Goal: Information Seeking & Learning: Learn about a topic

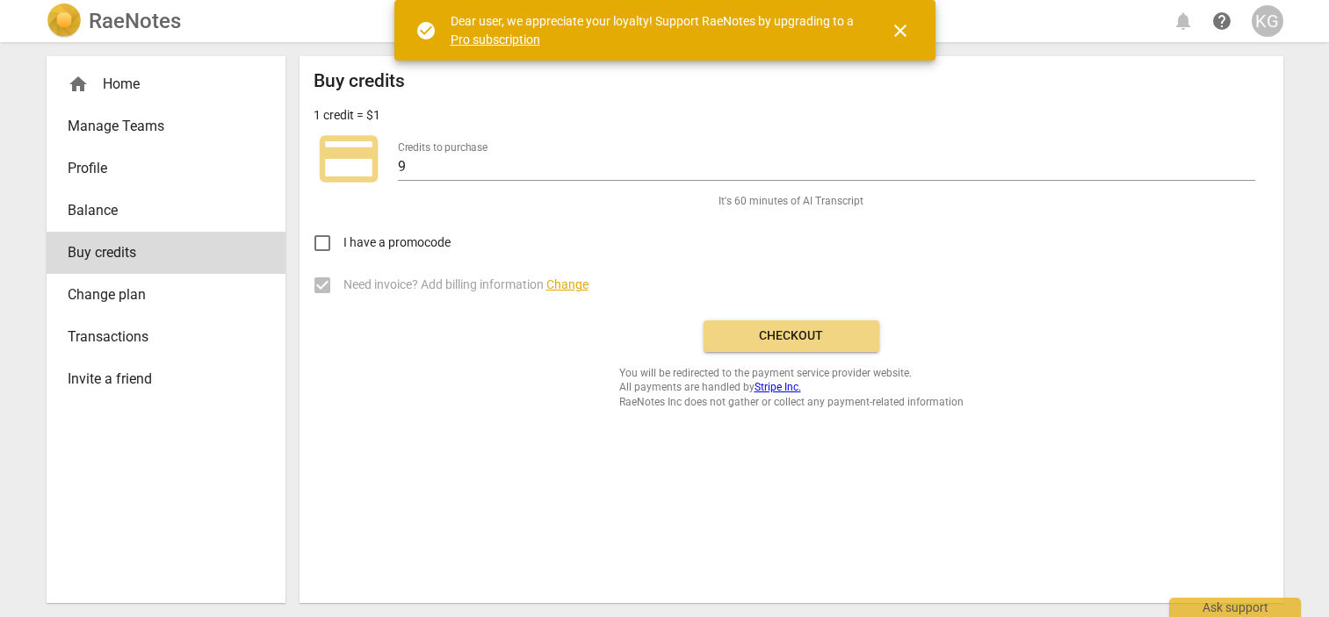
click at [126, 82] on div "home Home" at bounding box center [159, 84] width 183 height 21
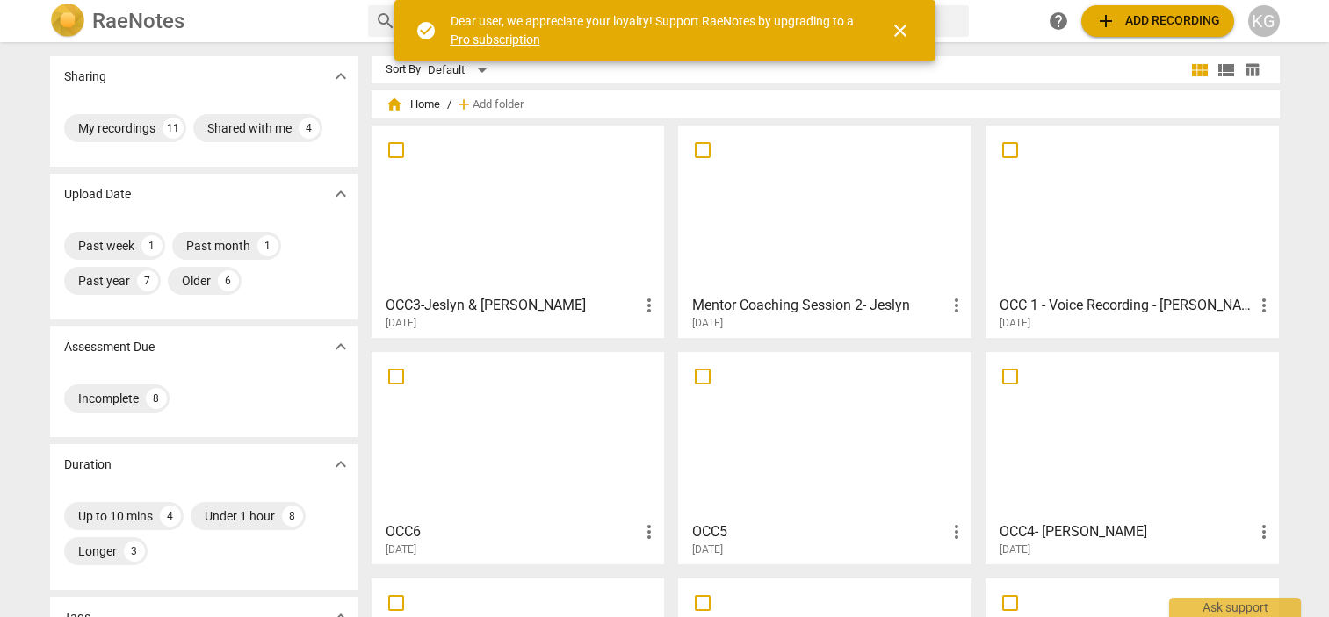
click at [502, 250] on div at bounding box center [518, 209] width 281 height 155
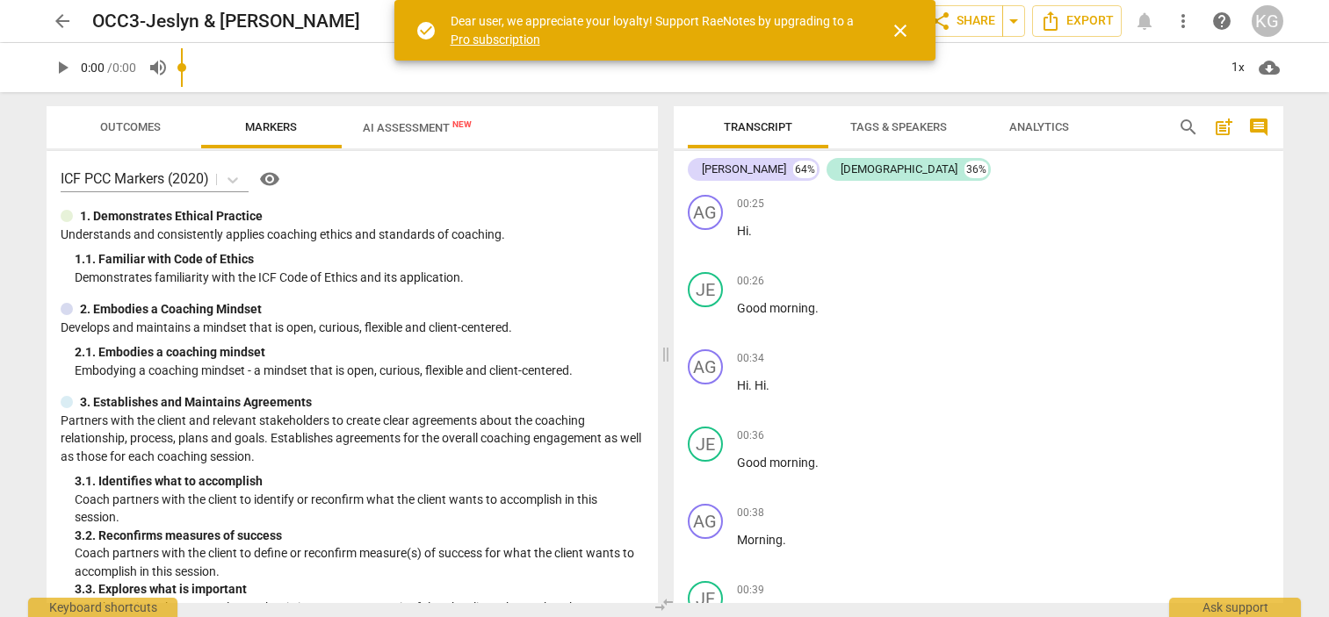
click at [370, 119] on span "AI Assessment New" at bounding box center [417, 127] width 151 height 26
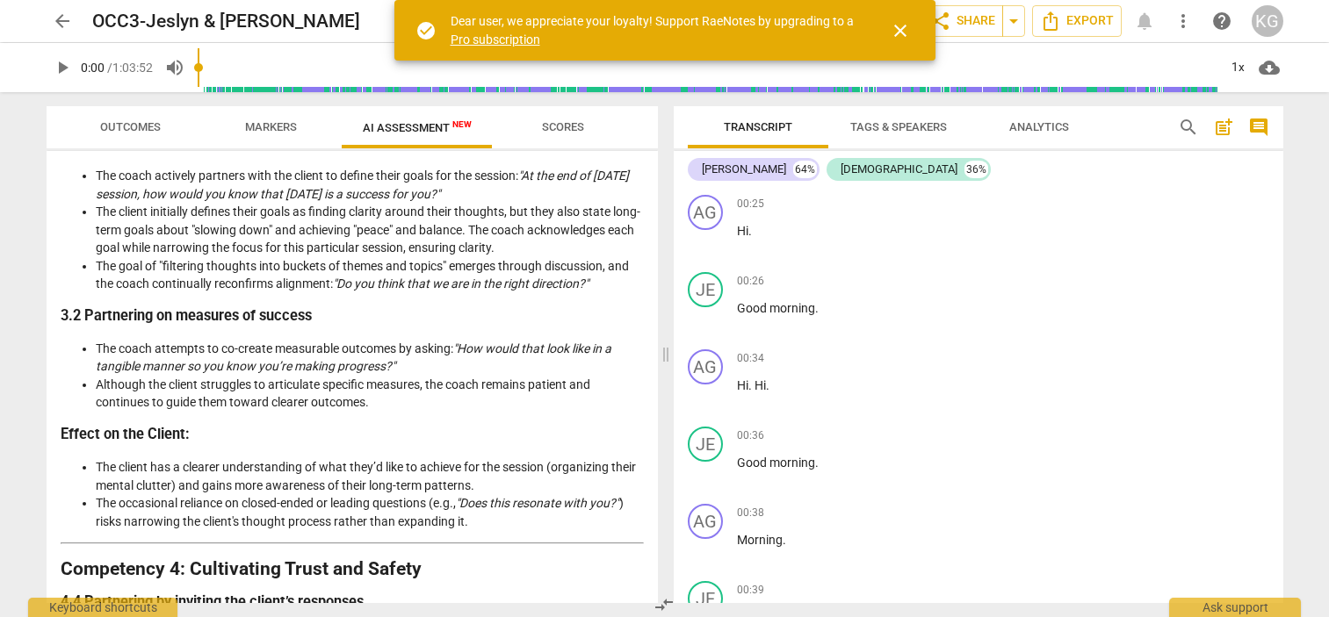
scroll to position [1035, 0]
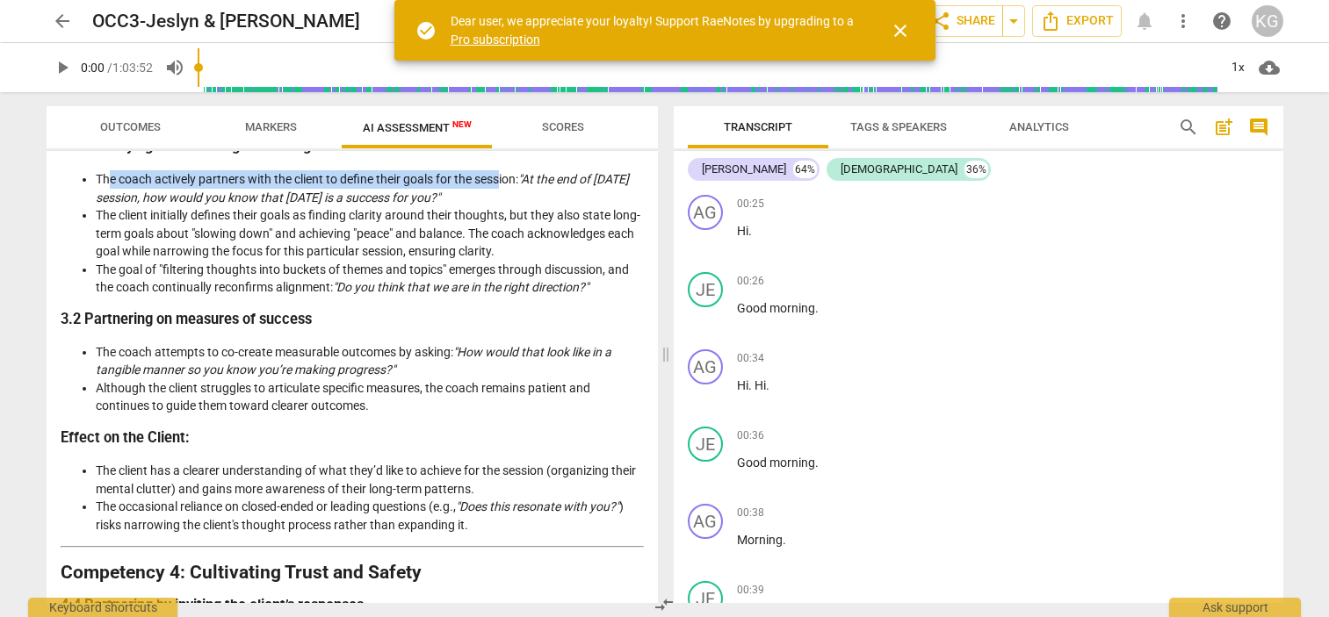
drag, startPoint x: 502, startPoint y: 206, endPoint x: 110, endPoint y: 203, distance: 391.8
click at [111, 205] on li "The coach actively partners with the client to define their goals for the sessi…" at bounding box center [370, 188] width 548 height 36
click at [97, 198] on li "The coach actively partners with the client to define their goals for the sessi…" at bounding box center [370, 188] width 548 height 36
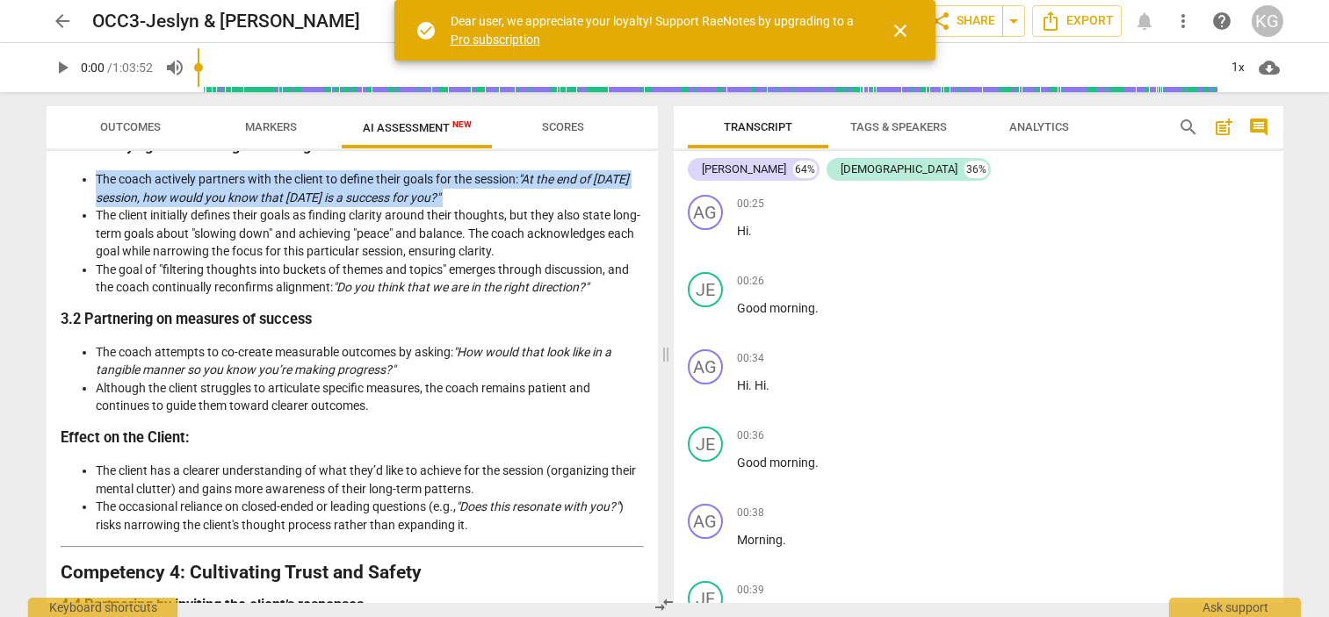
drag, startPoint x: 96, startPoint y: 198, endPoint x: 492, endPoint y: 210, distance: 396.3
click at [492, 206] on li "The coach actively partners with the client to define their goals for the sessi…" at bounding box center [370, 188] width 548 height 36
copy li "The coach actively partners with the client to define their goals for the sessi…"
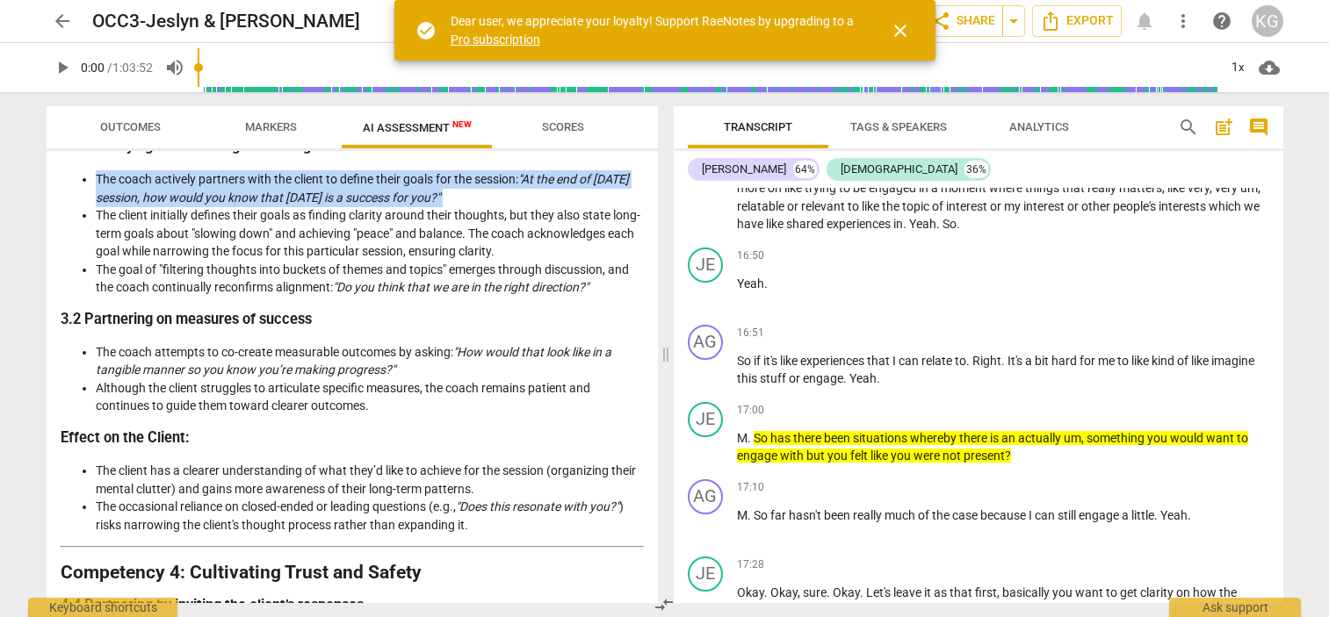
scroll to position [8635, 0]
click at [450, 205] on em ""At the end of [DATE] session, how would you know that [DATE] is a success for …" at bounding box center [362, 188] width 533 height 32
drag, startPoint x: 496, startPoint y: 210, endPoint x: 75, endPoint y: 200, distance: 421.7
click at [75, 200] on ul "The coach actively partners with the client to define their goals for the sessi…" at bounding box center [352, 233] width 583 height 126
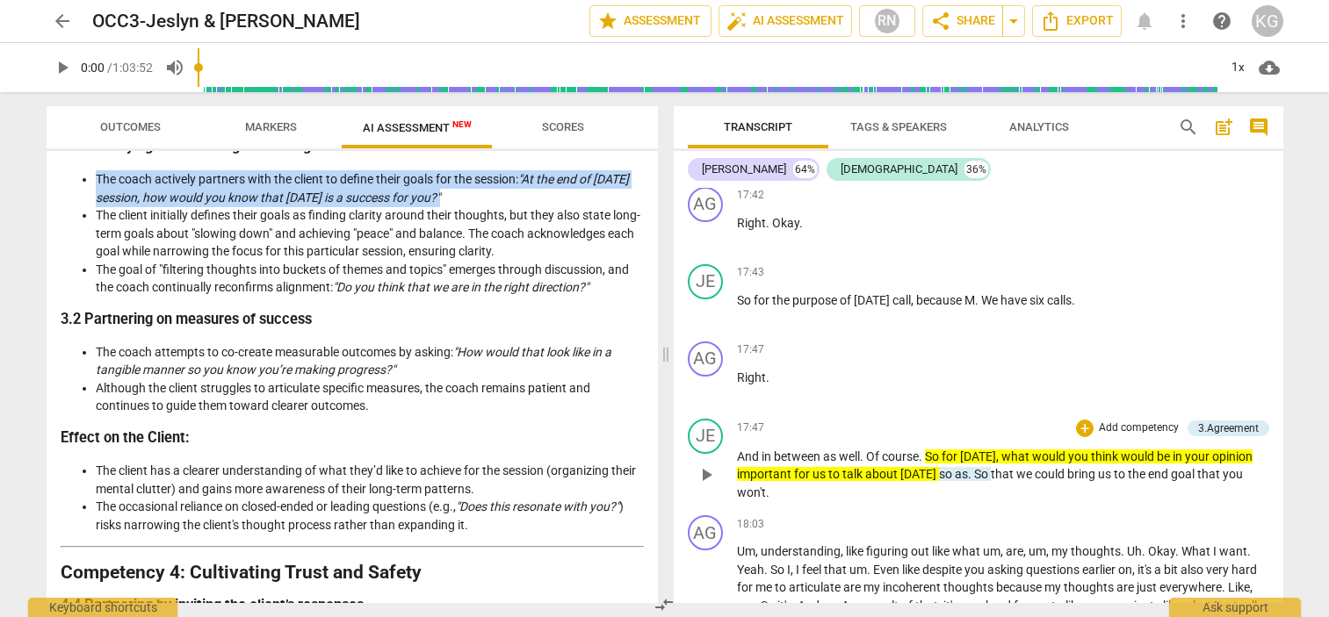
scroll to position [9083, 0]
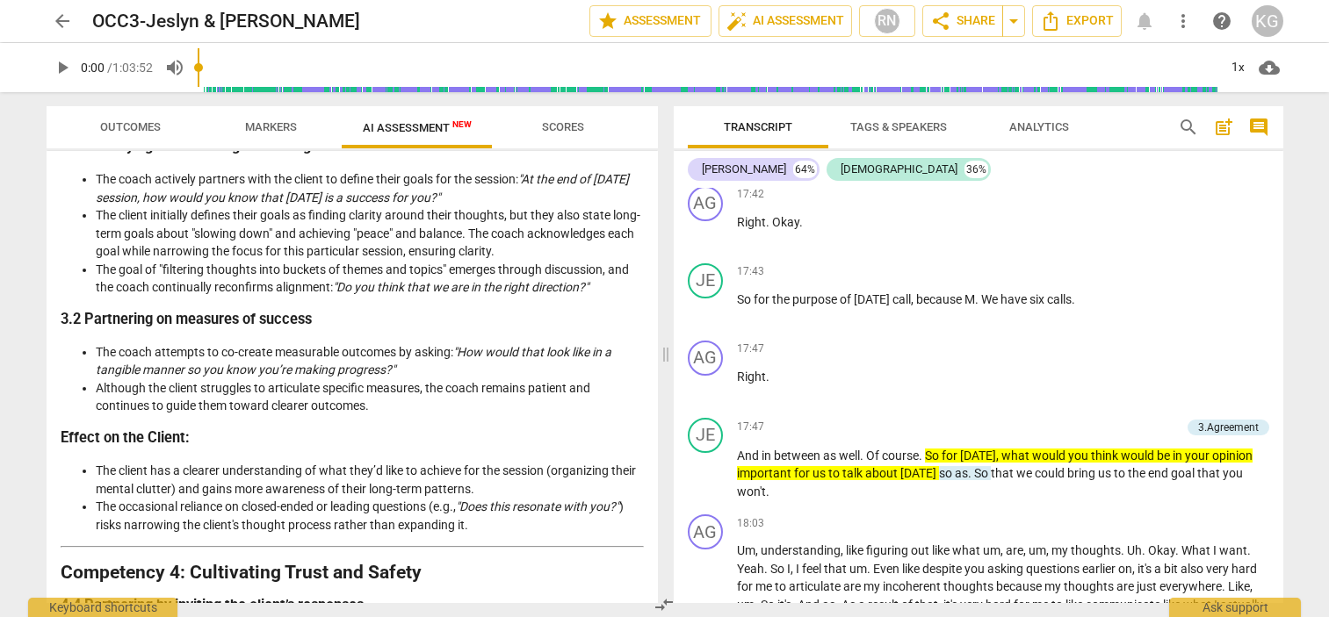
click at [191, 225] on li "The client initially defines their goals as finding clarity around their though…" at bounding box center [370, 233] width 548 height 54
drag, startPoint x: 94, startPoint y: 197, endPoint x: 520, endPoint y: 193, distance: 426.0
click at [520, 193] on ul "The coach actively partners with the client to define their goals for the sessi…" at bounding box center [352, 233] width 583 height 126
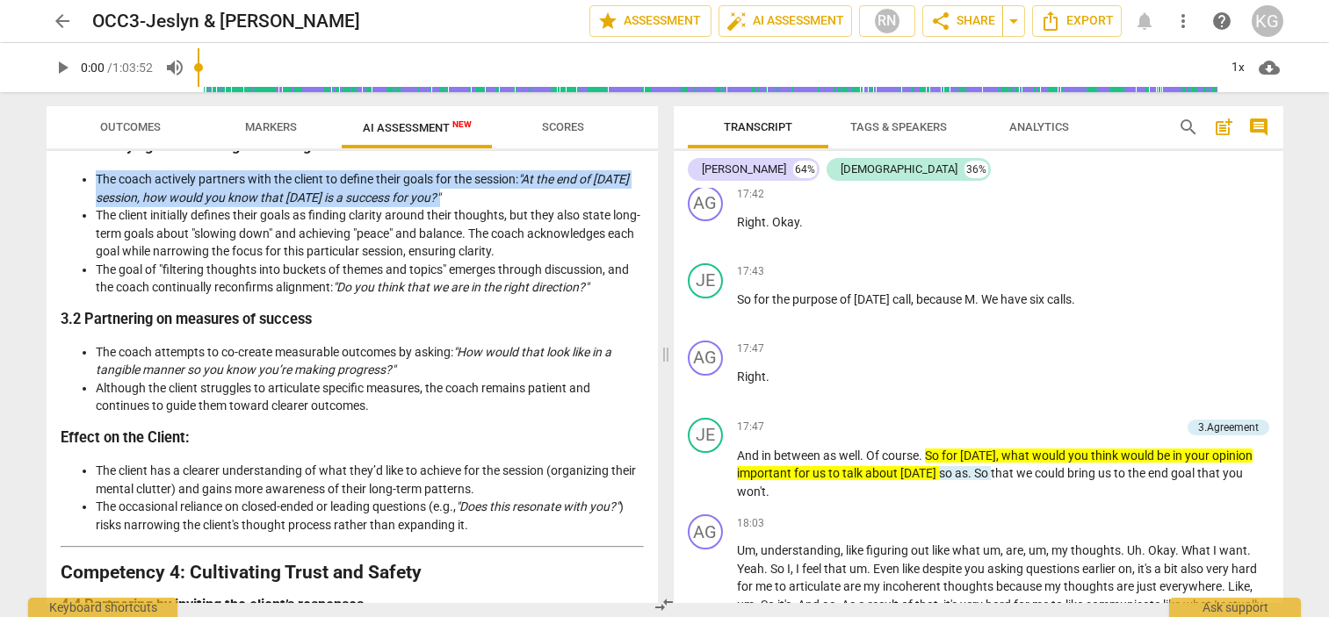
drag, startPoint x: 488, startPoint y: 219, endPoint x: 125, endPoint y: 184, distance: 365.3
copy li "The coach actively partners with the client to define their goals for the sessi…"
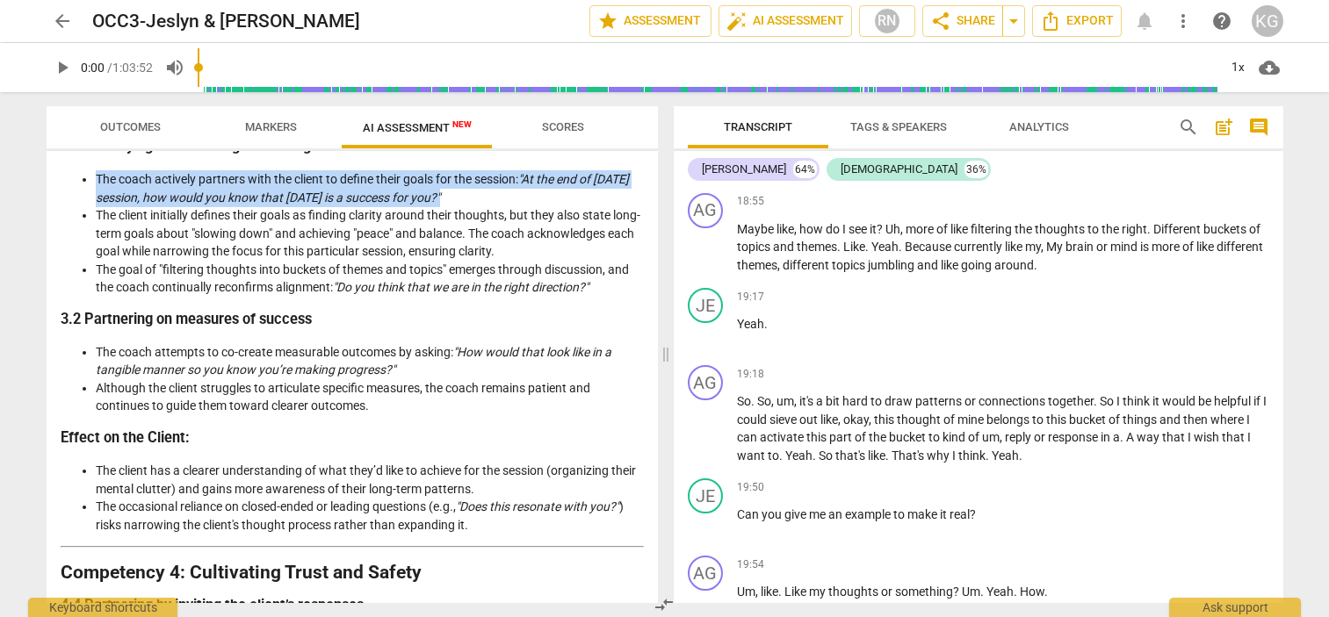
scroll to position [9625, 0]
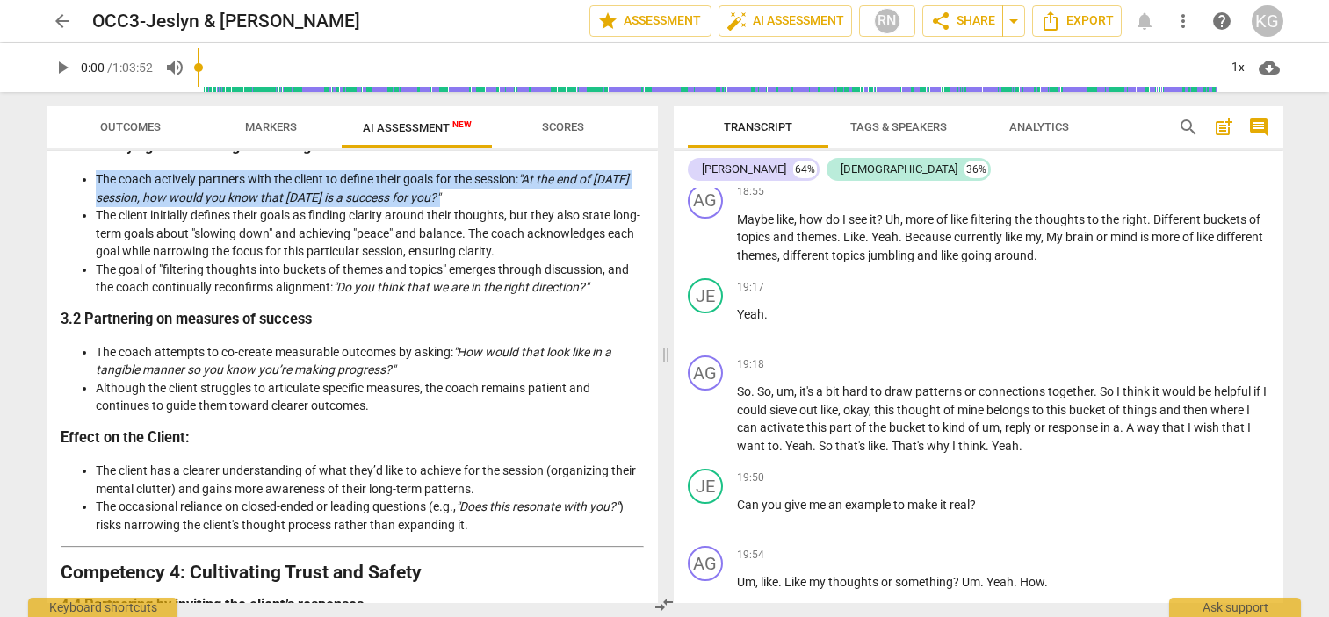
click at [1188, 128] on span "search" at bounding box center [1188, 127] width 21 height 21
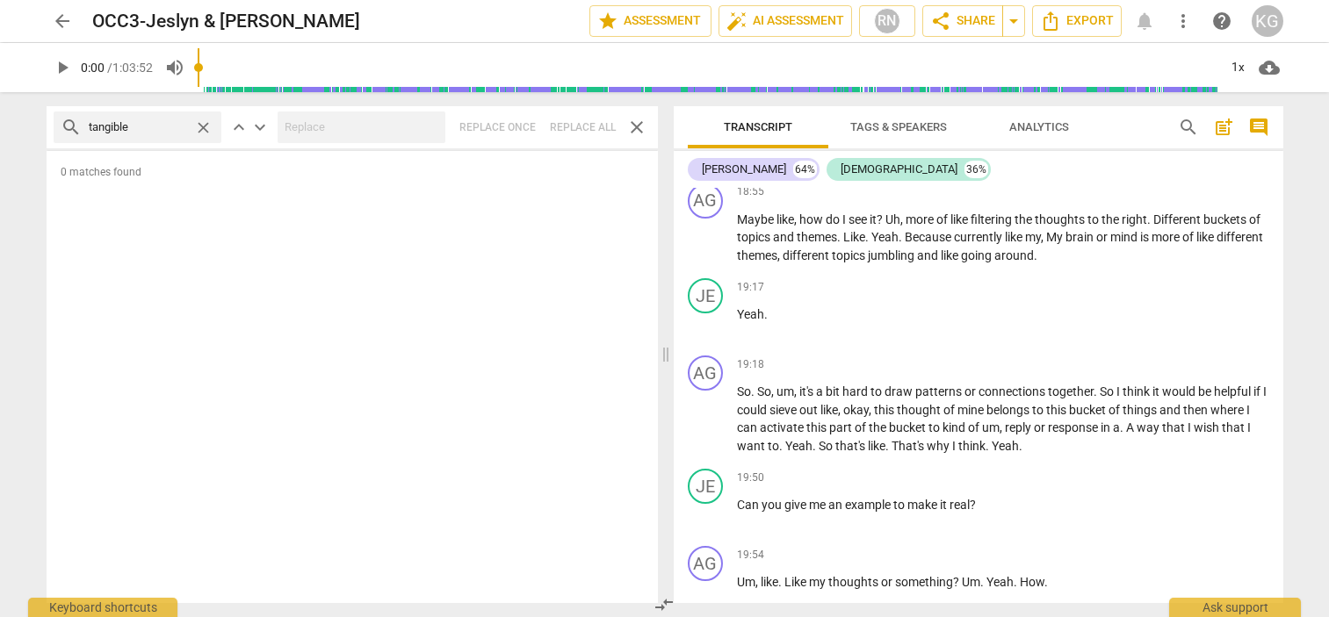
type input "tangible"
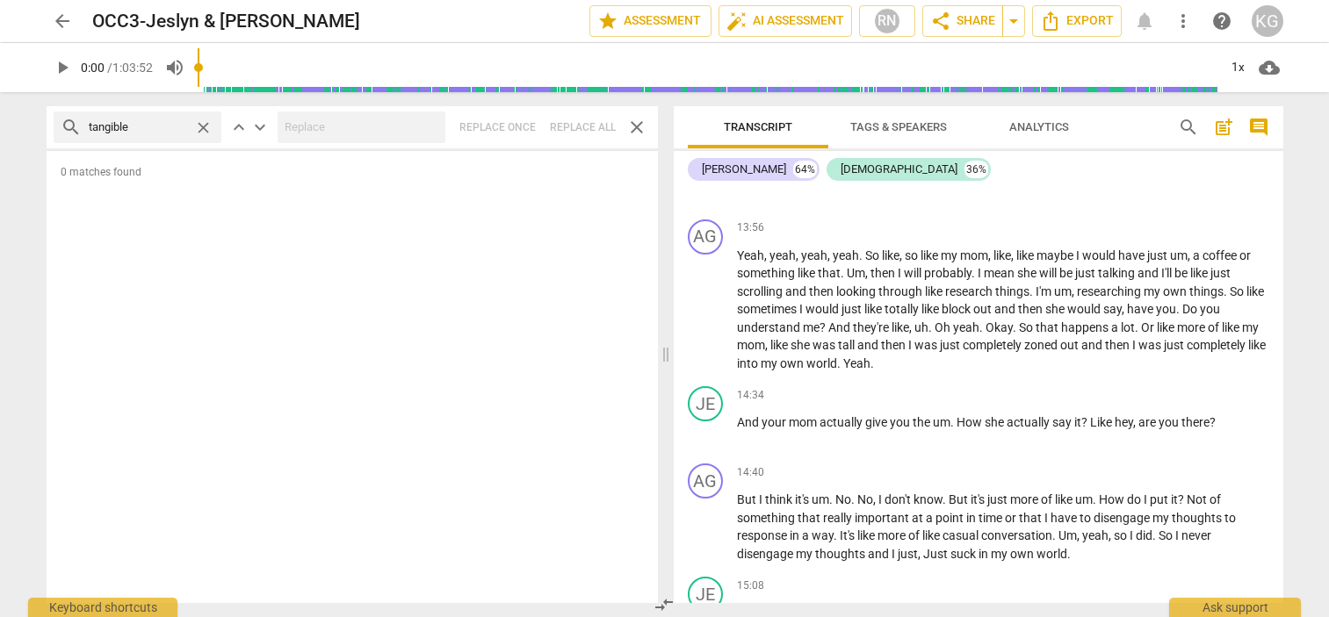
scroll to position [7096, 0]
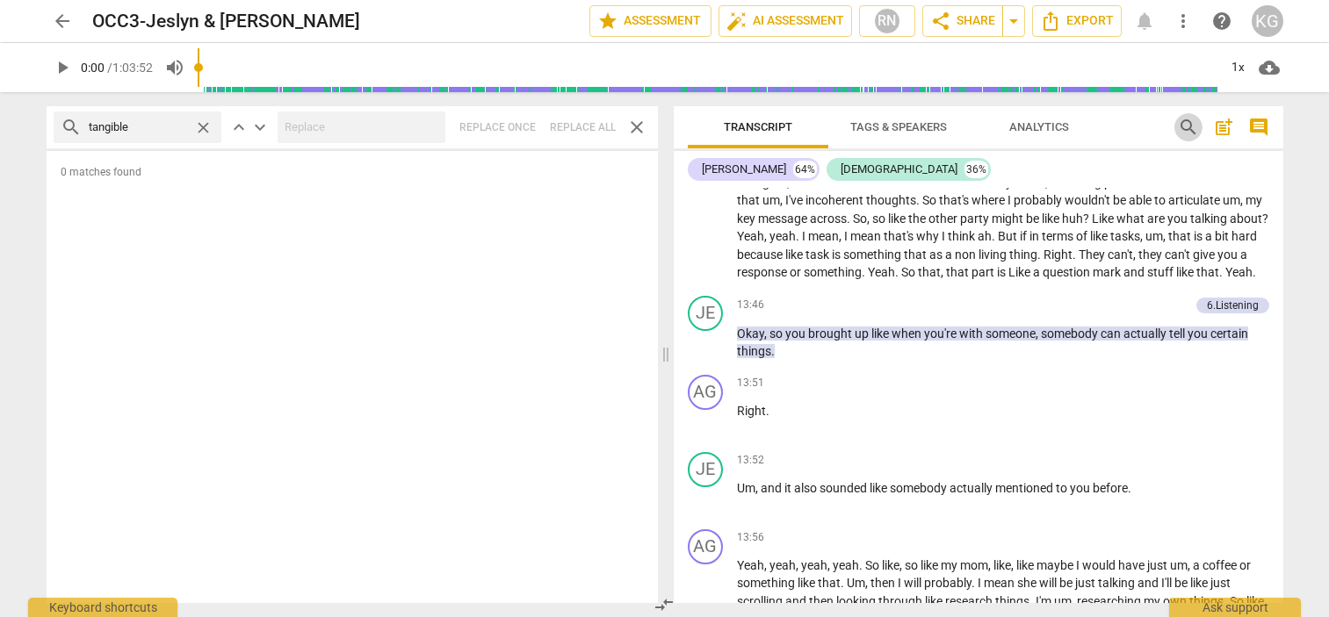
click at [1181, 121] on span "search" at bounding box center [1188, 127] width 21 height 21
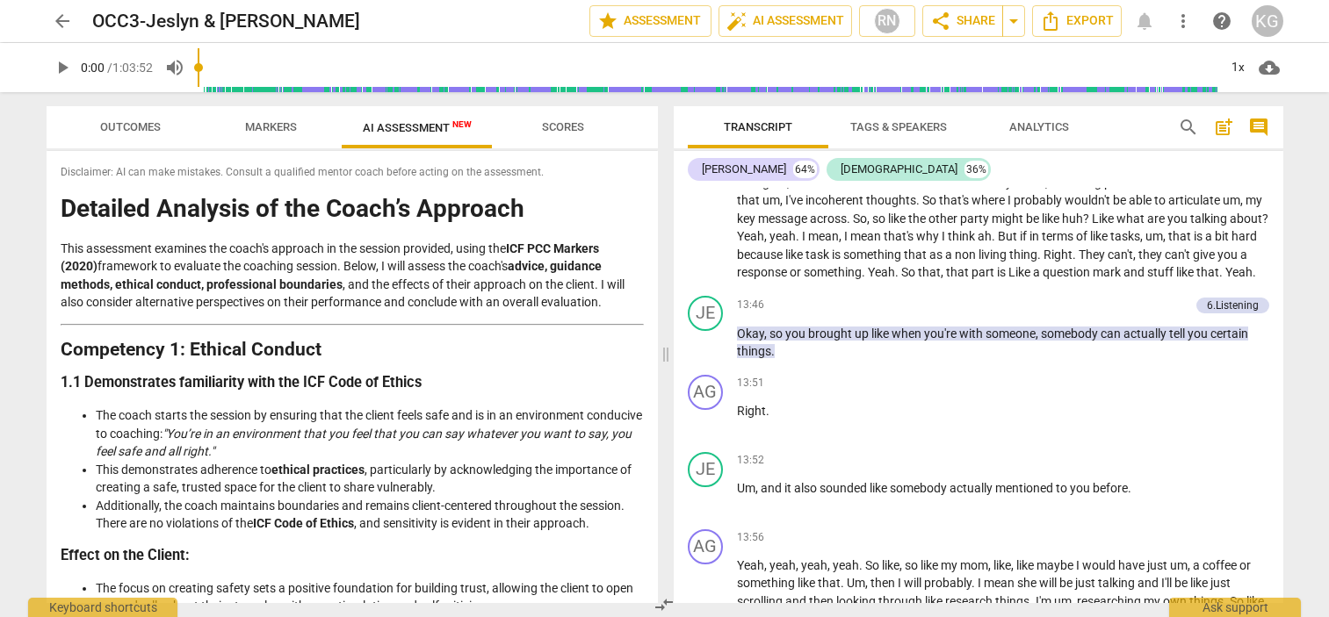
click at [1181, 121] on span "search" at bounding box center [1188, 127] width 21 height 21
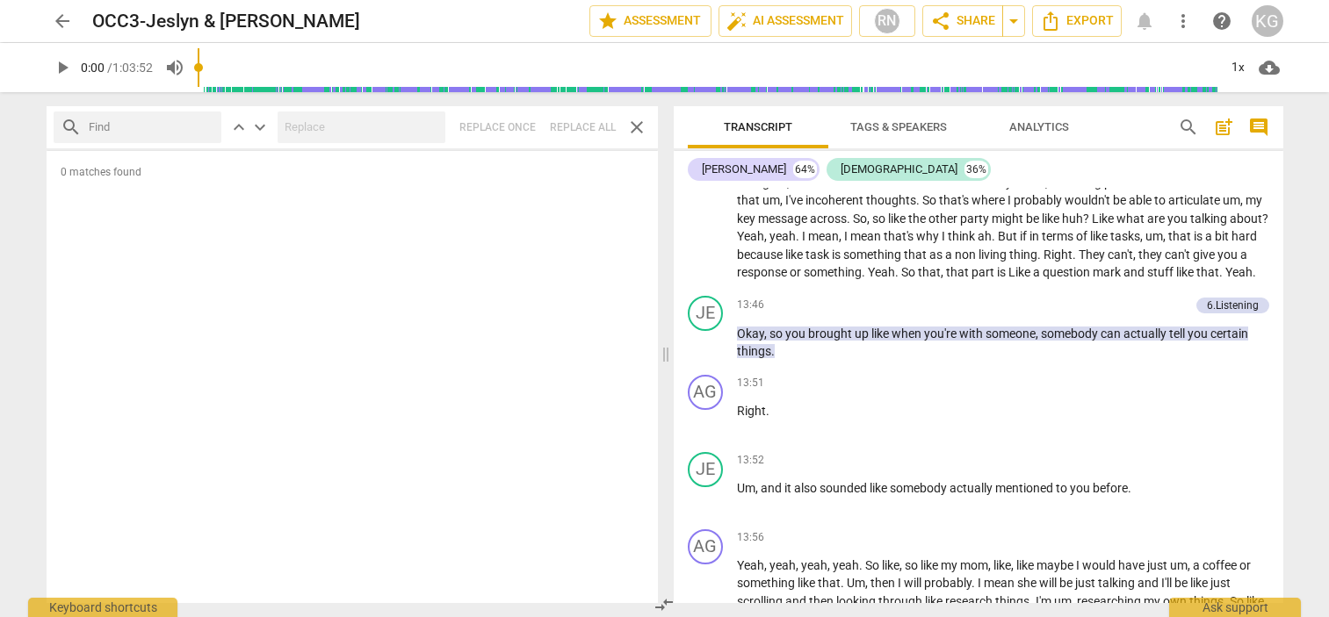
click at [641, 126] on span "close" at bounding box center [636, 127] width 21 height 21
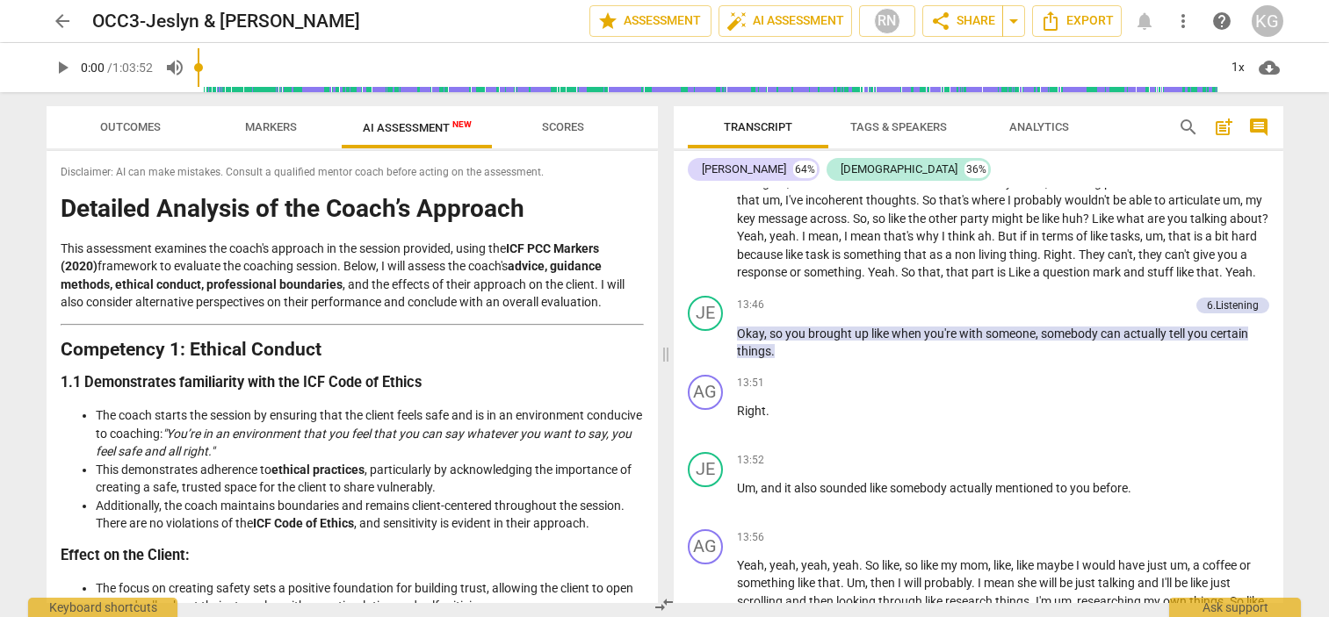
click at [1180, 124] on span "search" at bounding box center [1188, 127] width 21 height 21
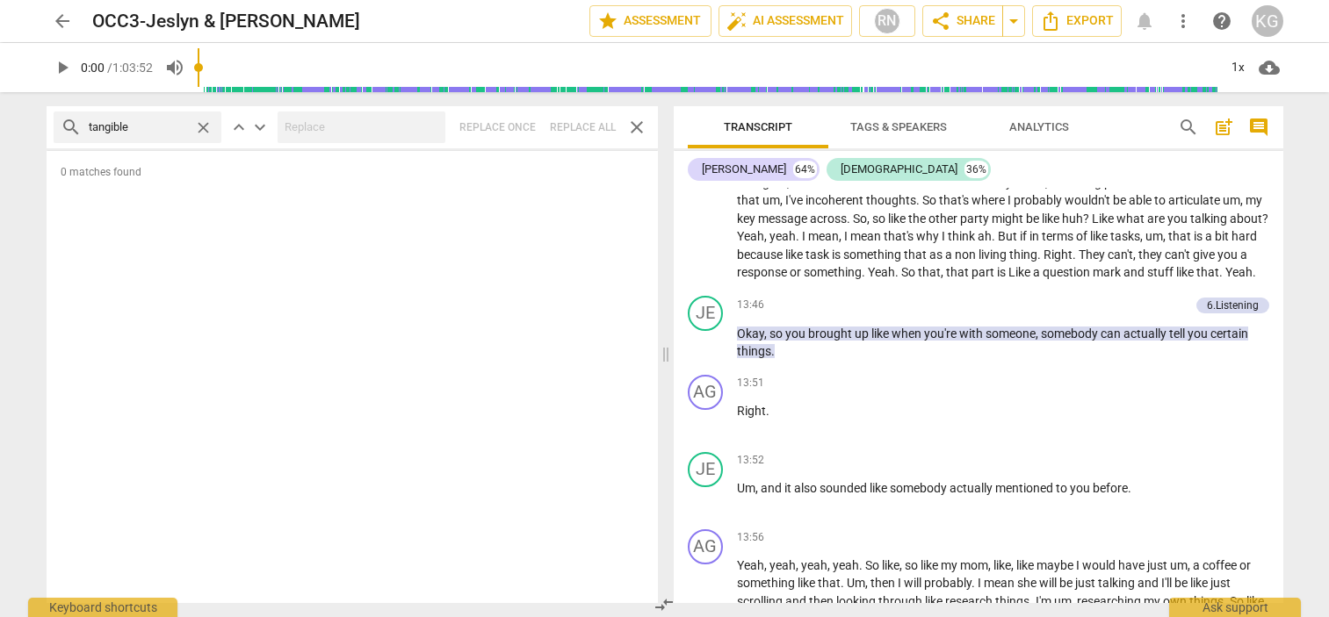
type input "tangible"
click at [204, 126] on span "close" at bounding box center [203, 128] width 18 height 18
click at [773, 12] on span "auto_fix_high AI Assessment" at bounding box center [785, 21] width 118 height 21
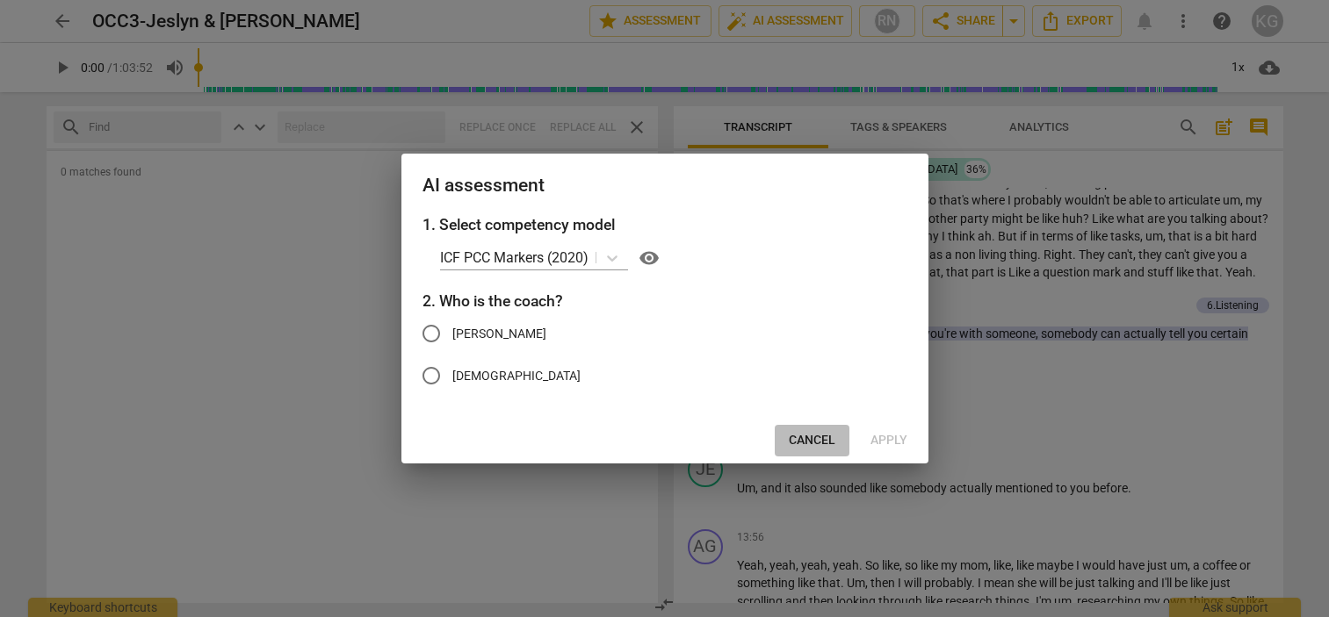
click at [816, 445] on span "Cancel" at bounding box center [812, 441] width 47 height 18
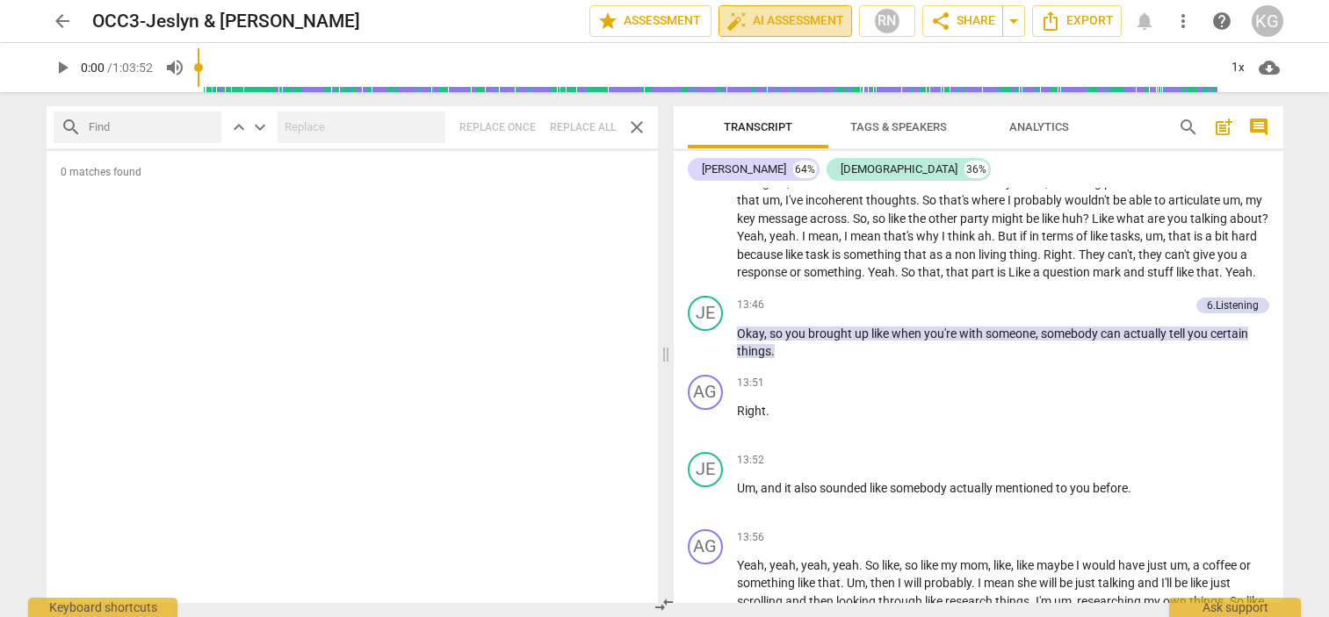
click at [783, 24] on span "auto_fix_high AI Assessment" at bounding box center [785, 21] width 118 height 21
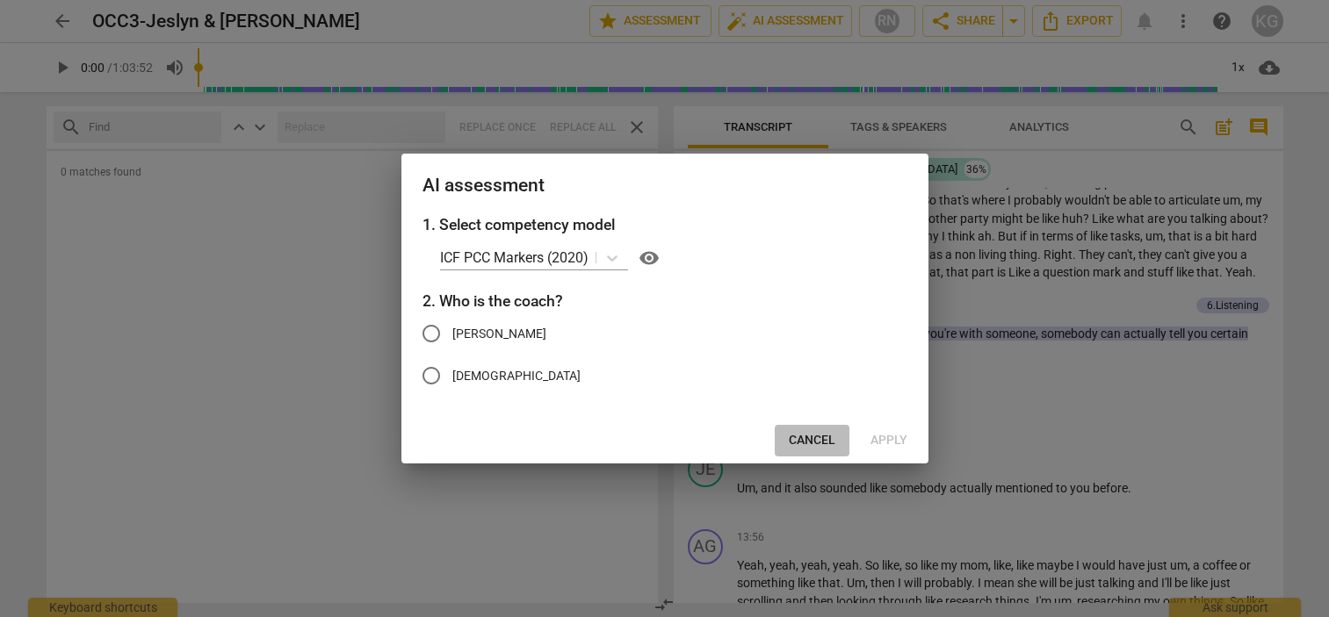
click at [814, 439] on span "Cancel" at bounding box center [812, 441] width 47 height 18
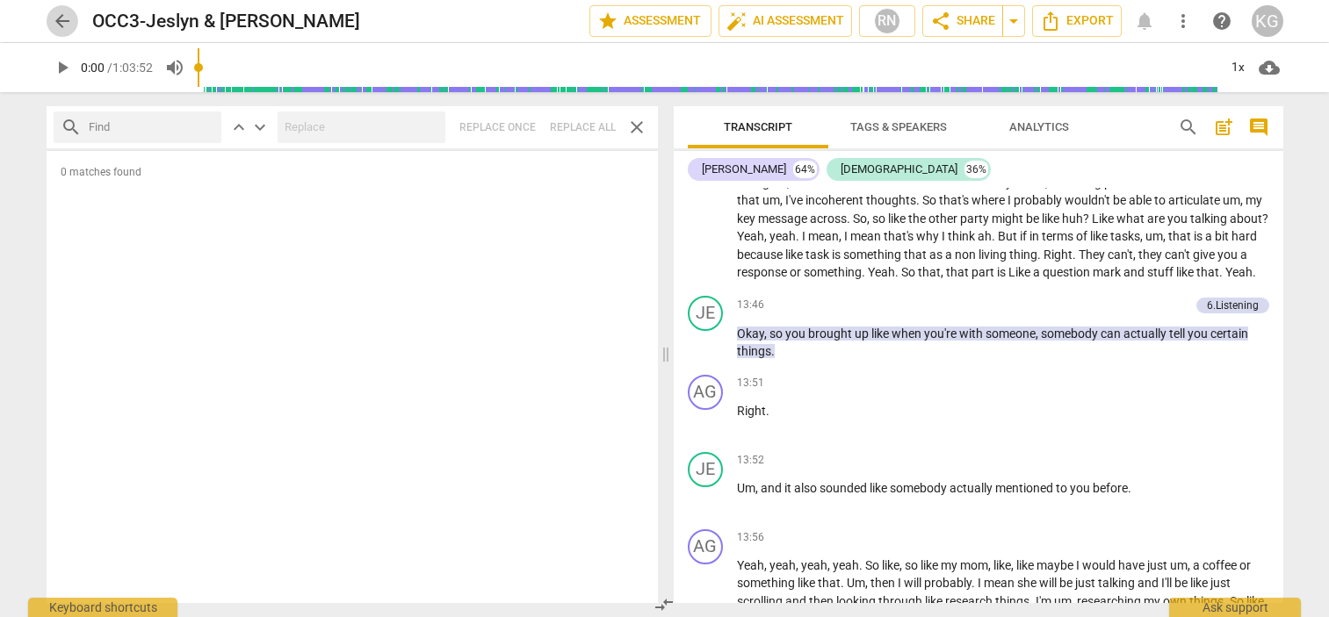
click at [60, 23] on span "arrow_back" at bounding box center [62, 21] width 21 height 21
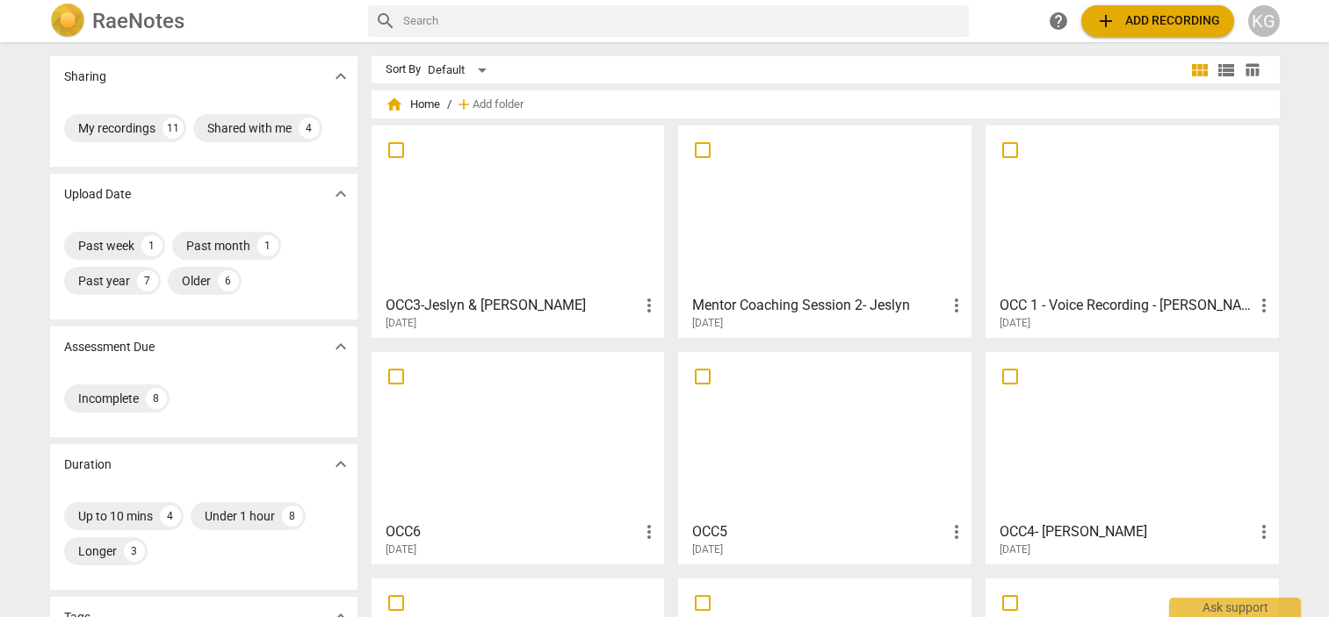
click at [536, 252] on div at bounding box center [518, 209] width 281 height 155
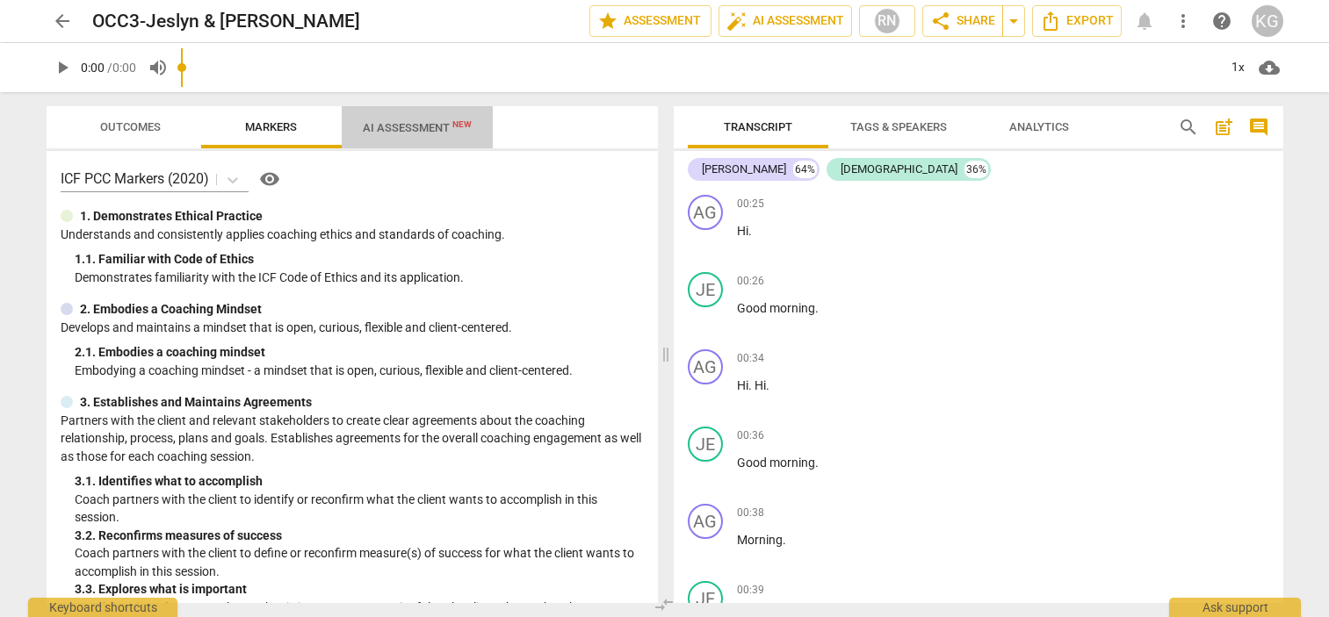
click at [414, 125] on span "AI Assessment New" at bounding box center [417, 127] width 109 height 13
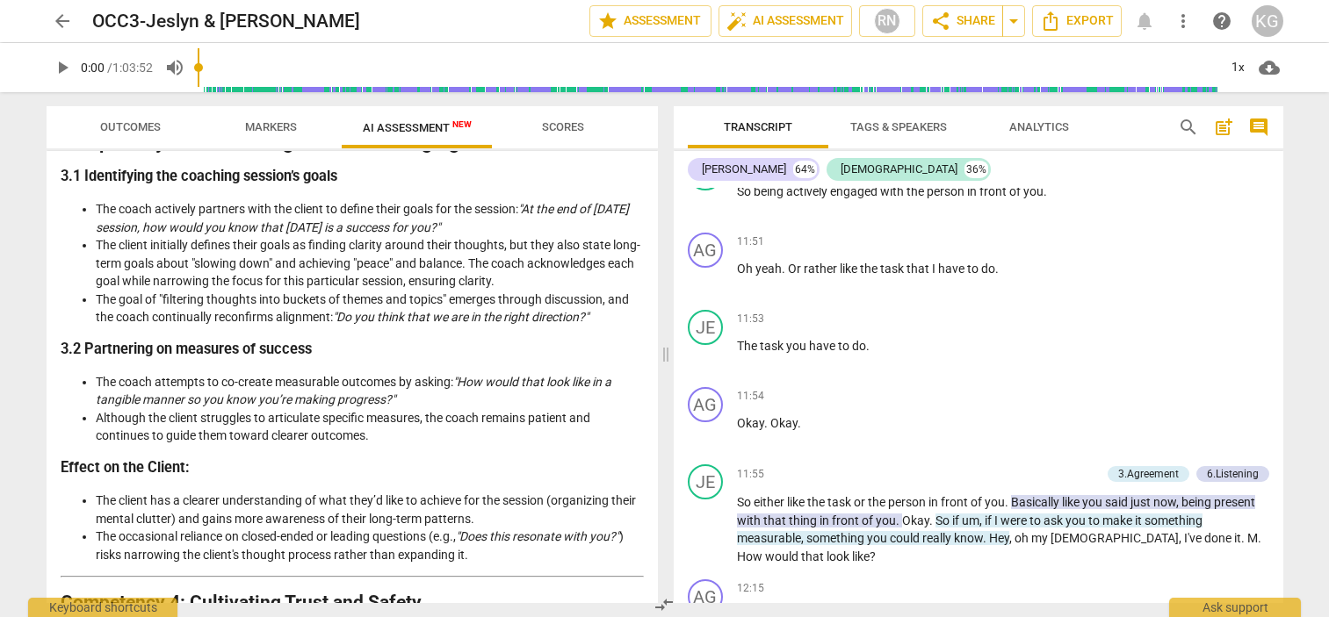
scroll to position [6301, 0]
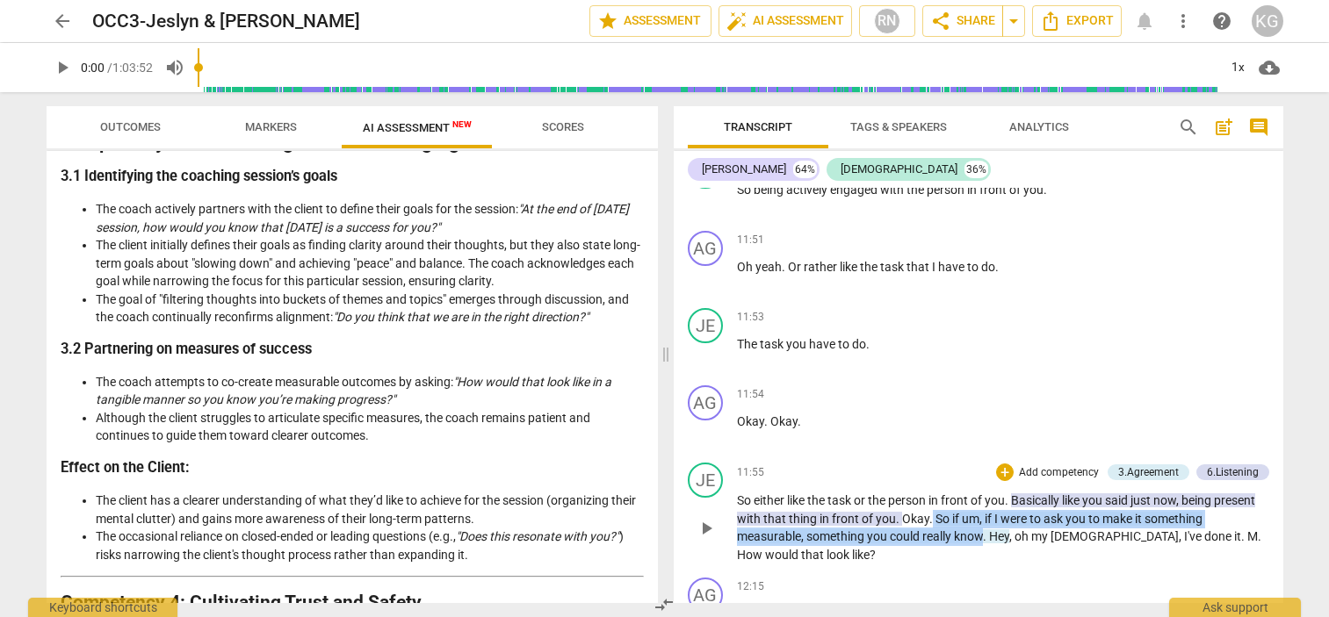
drag, startPoint x: 930, startPoint y: 516, endPoint x: 984, endPoint y: 528, distance: 55.0
click at [984, 528] on p "So either like the task or the person in front of you . Basically like you said…" at bounding box center [1003, 528] width 532 height 72
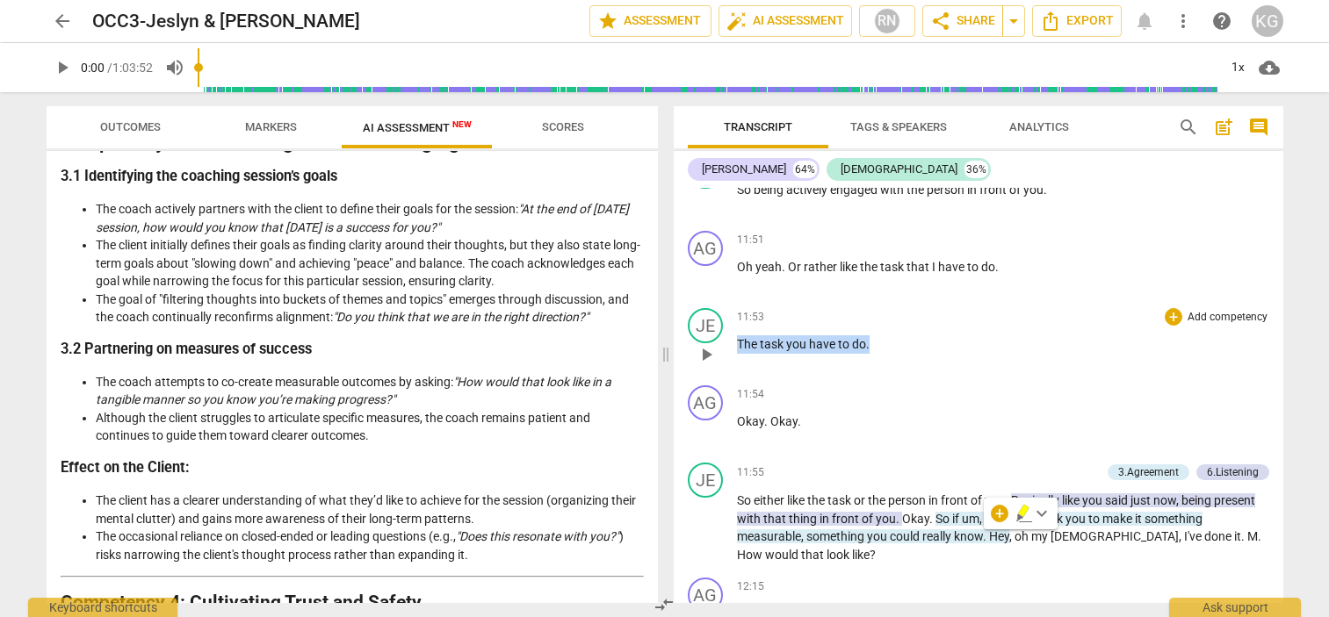
click at [966, 336] on p "The task you have to do ." at bounding box center [1003, 345] width 532 height 18
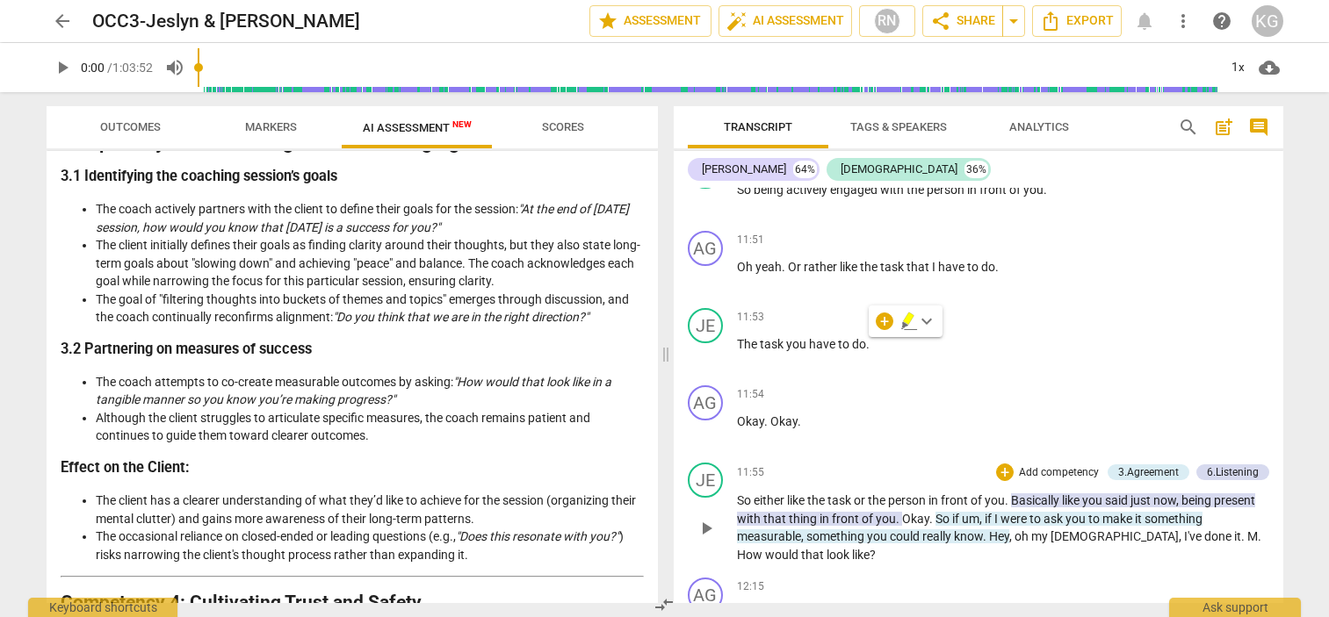
drag, startPoint x: 986, startPoint y: 517, endPoint x: 988, endPoint y: 537, distance: 19.5
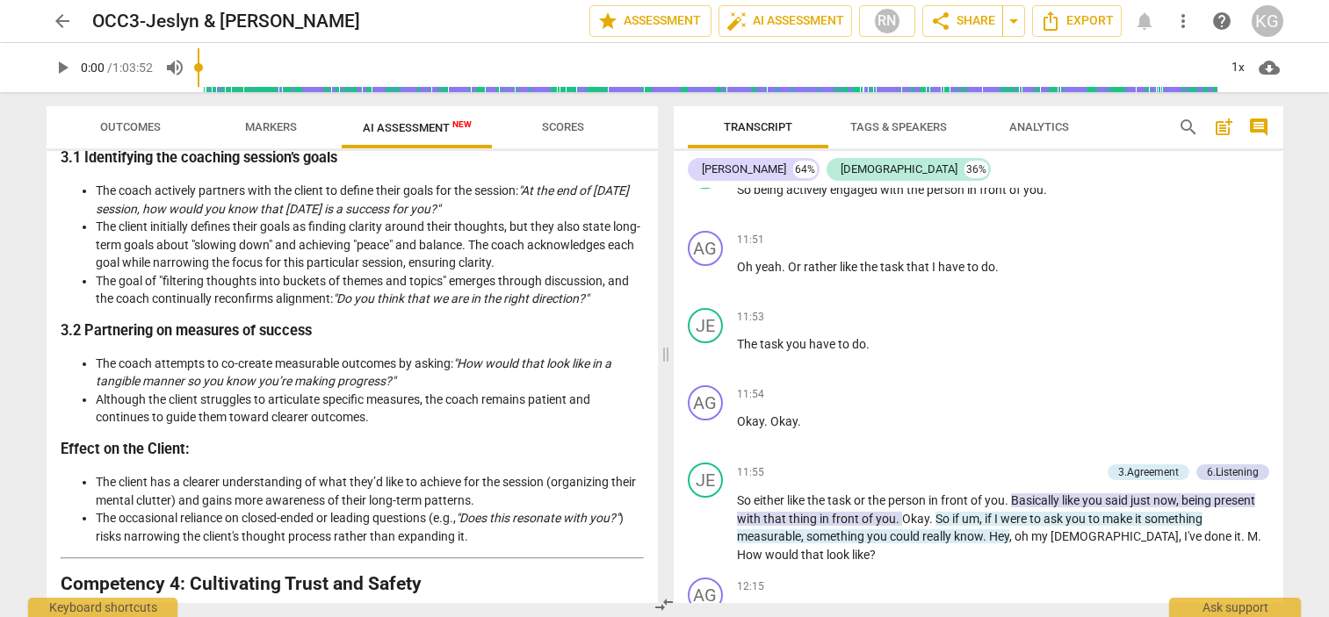
scroll to position [1025, 0]
click at [459, 379] on em ""How would that look like in a tangible manner so you know you’re making progre…" at bounding box center [354, 371] width 516 height 32
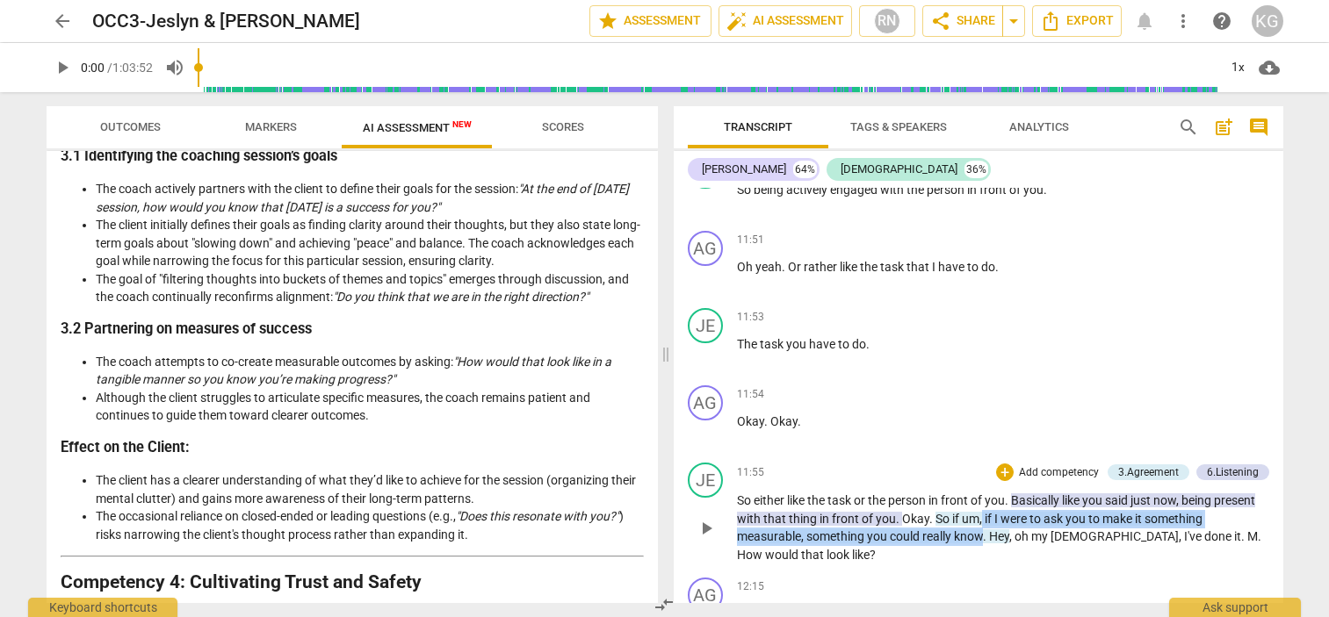
drag, startPoint x: 984, startPoint y: 536, endPoint x: 980, endPoint y: 521, distance: 15.3
click at [980, 521] on p "So either like the task or the person in front of you . Basically like you said…" at bounding box center [1003, 528] width 532 height 72
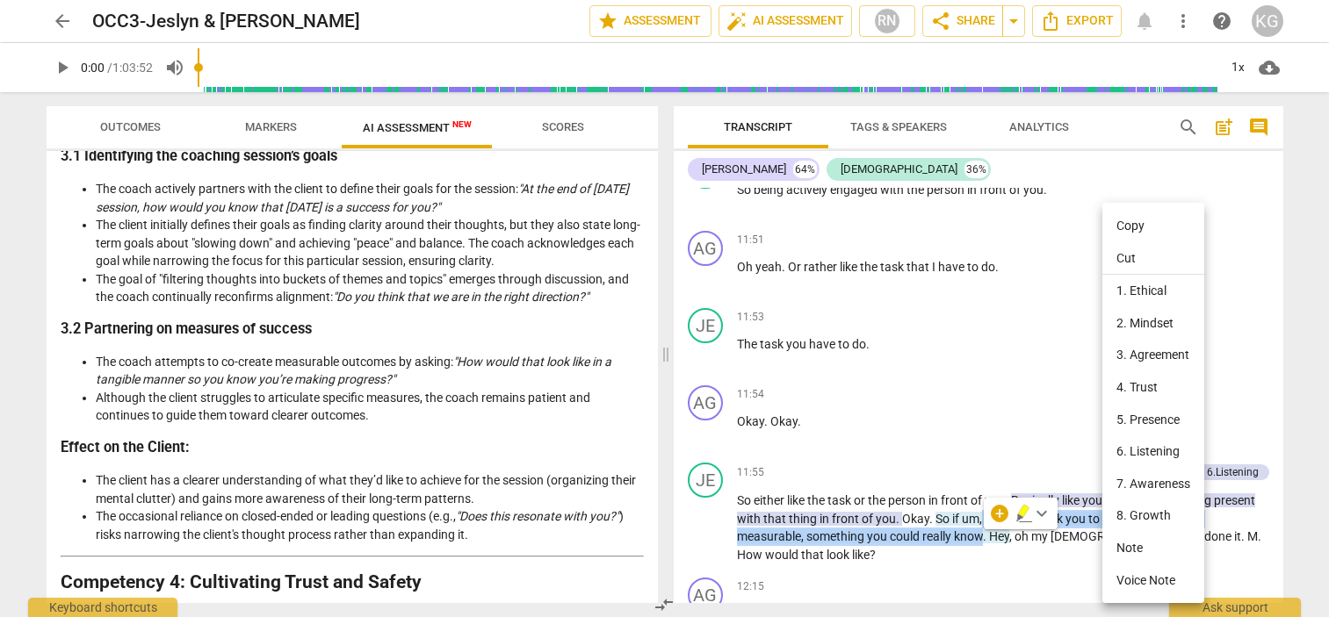
click at [1151, 218] on li "Copy" at bounding box center [1153, 226] width 102 height 32
copy p "if I were to ask you to make it something measurable , something you could real…"
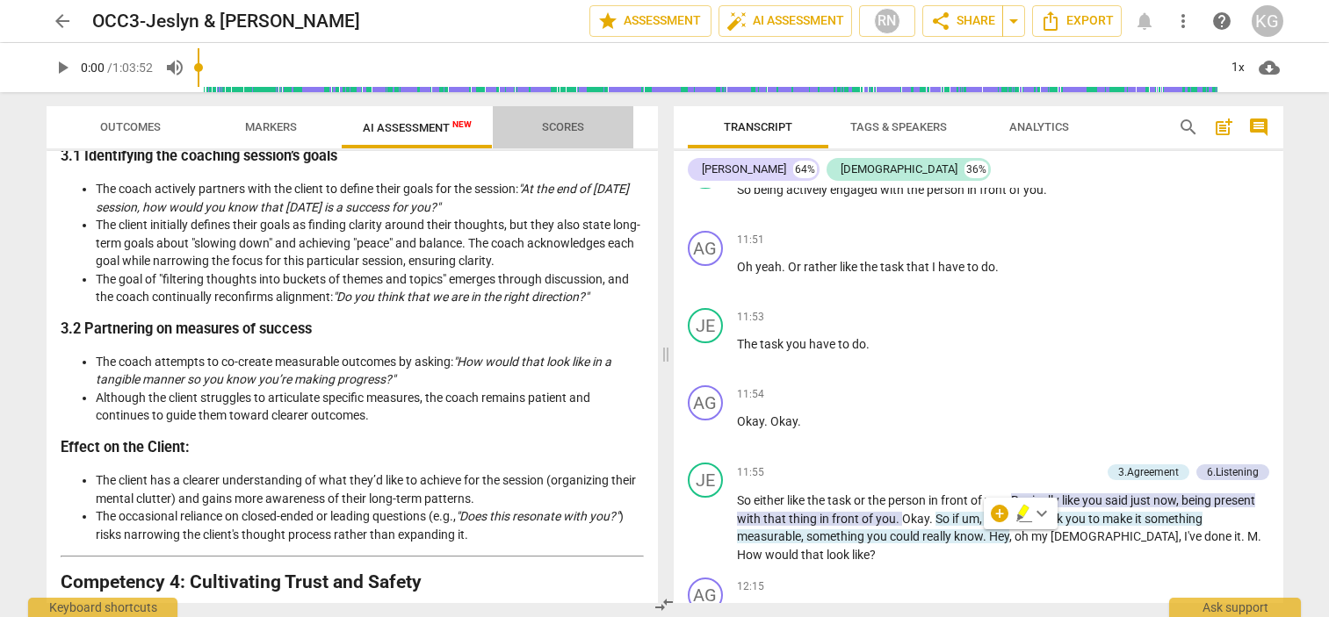
click at [556, 129] on span "Scores" at bounding box center [563, 126] width 42 height 13
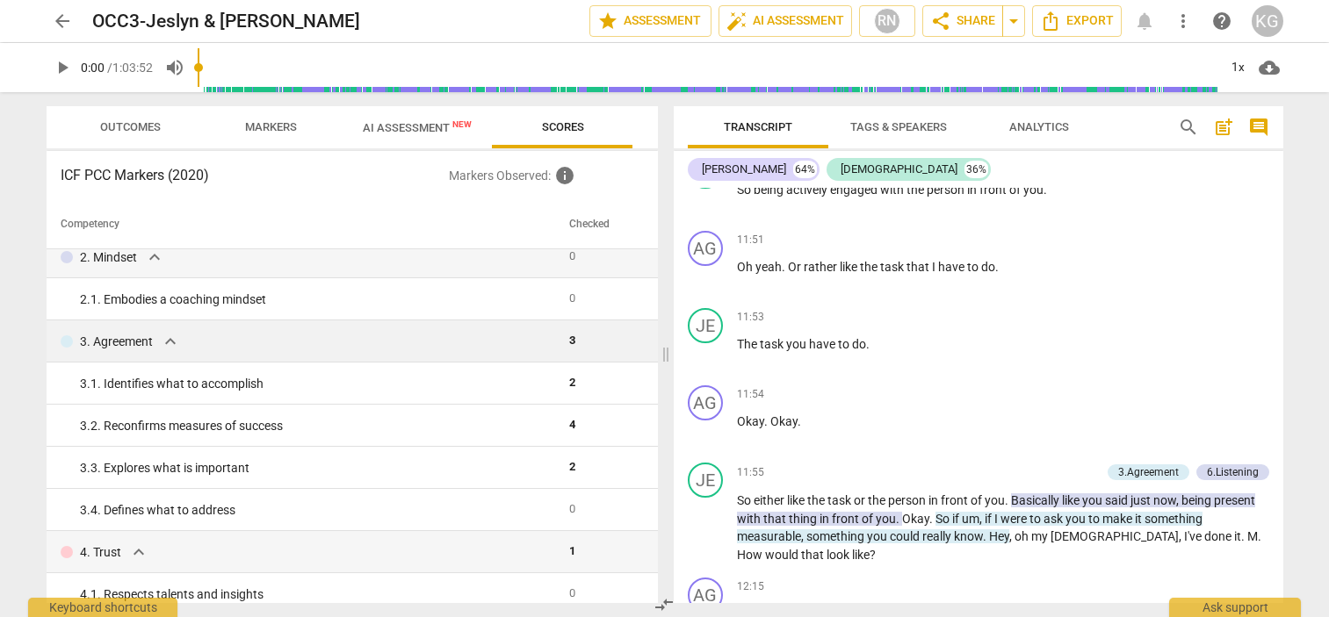
scroll to position [98, 0]
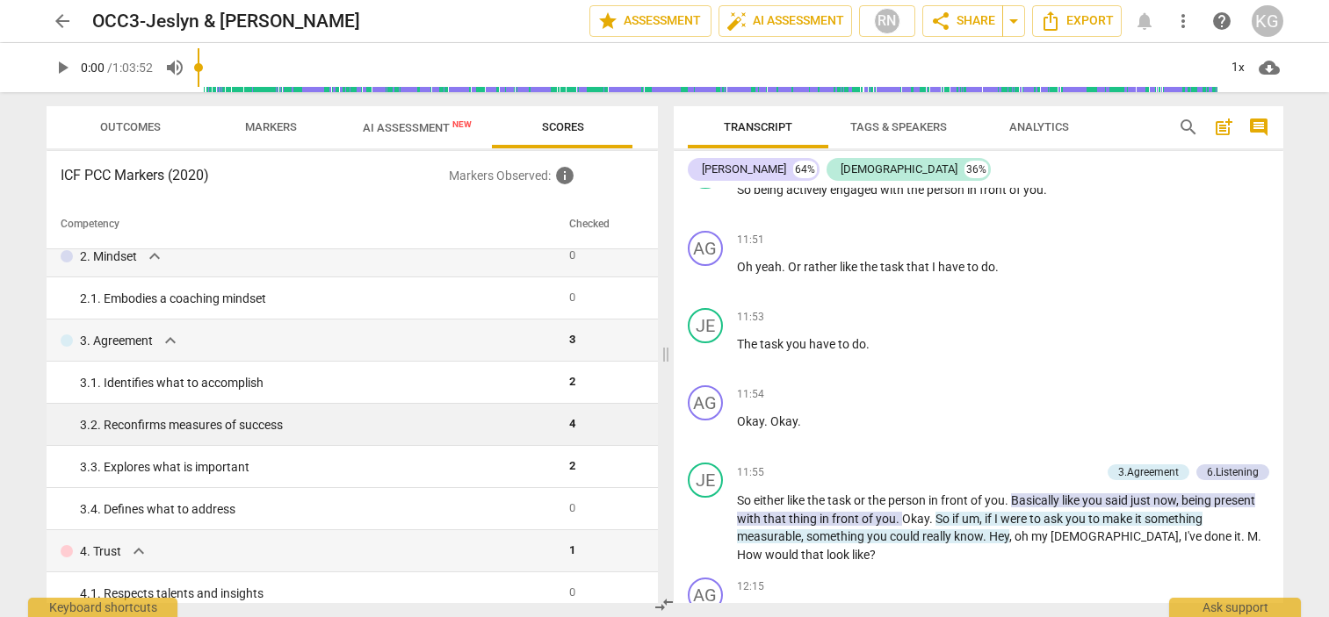
click at [572, 422] on td "4" at bounding box center [600, 425] width 76 height 42
click at [459, 433] on div "3. 2. Reconfirms measures of success" at bounding box center [318, 425] width 476 height 18
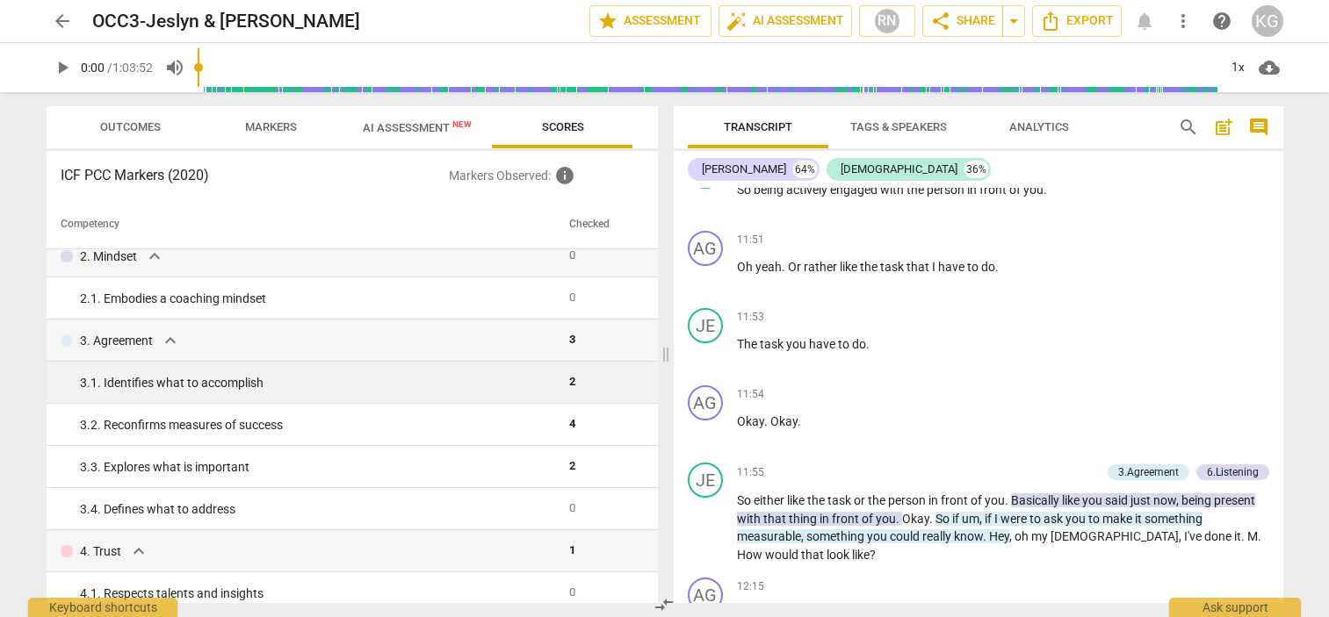
click at [470, 393] on td "3. 1. Identifies what to accomplish" at bounding box center [305, 383] width 516 height 42
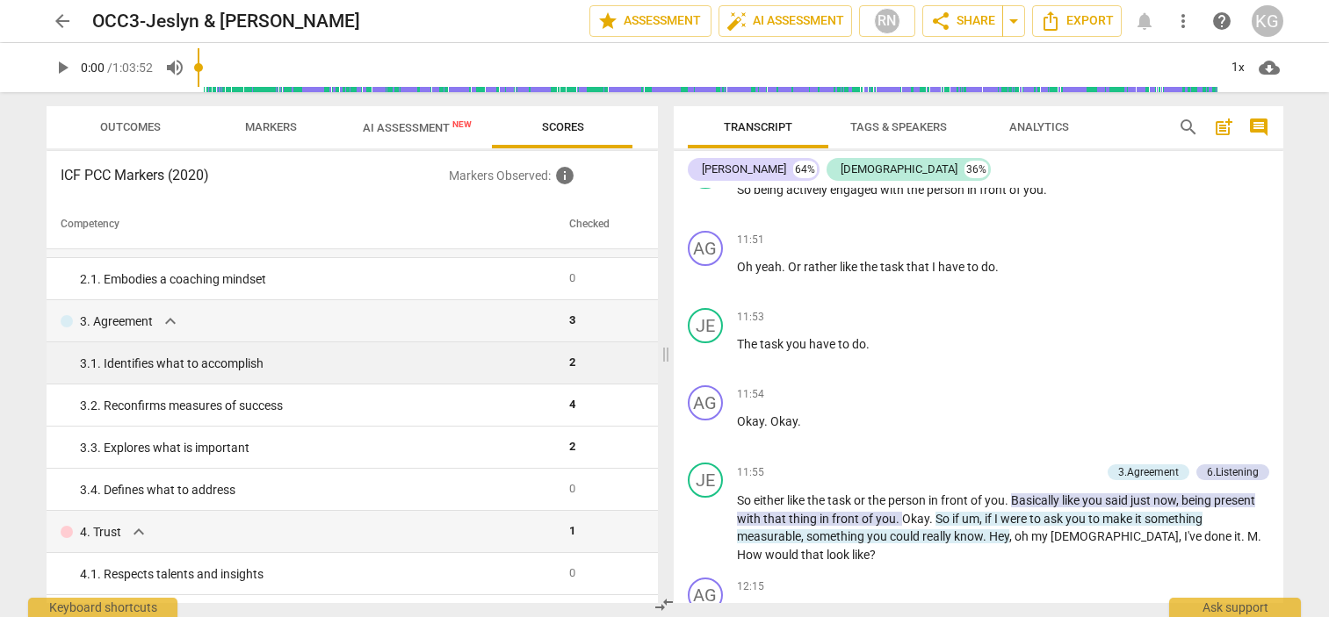
scroll to position [124, 0]
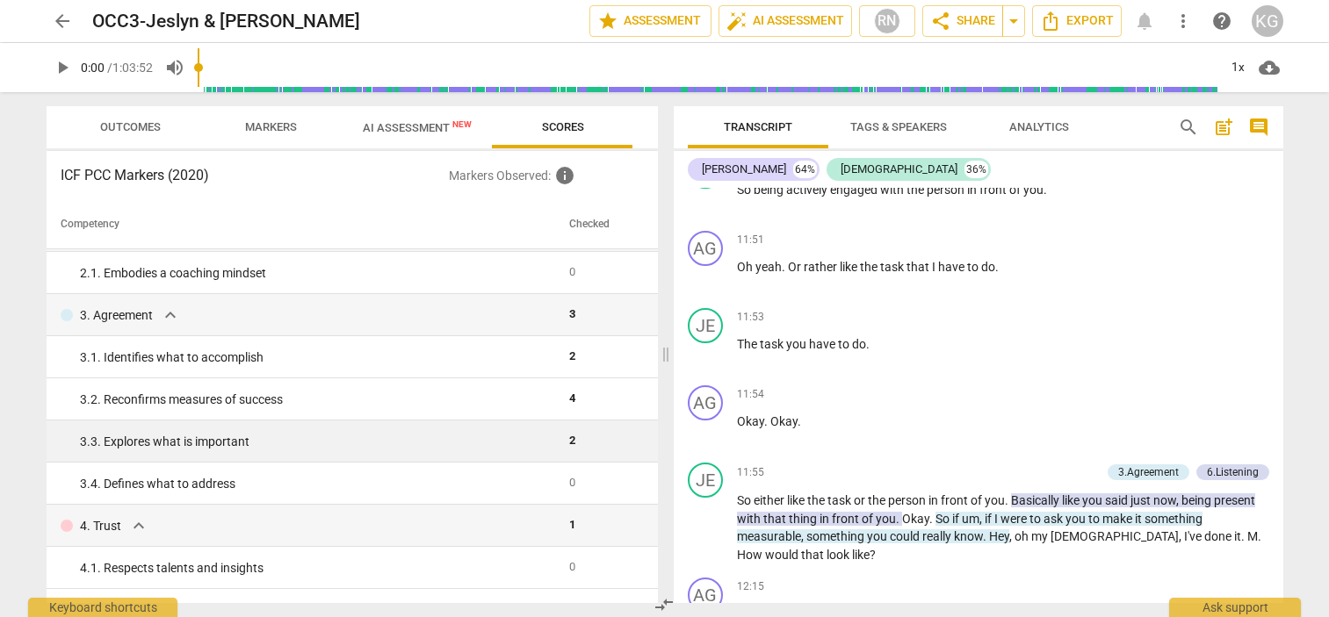
click at [473, 427] on td "3. 3. Explores what is important" at bounding box center [305, 442] width 516 height 42
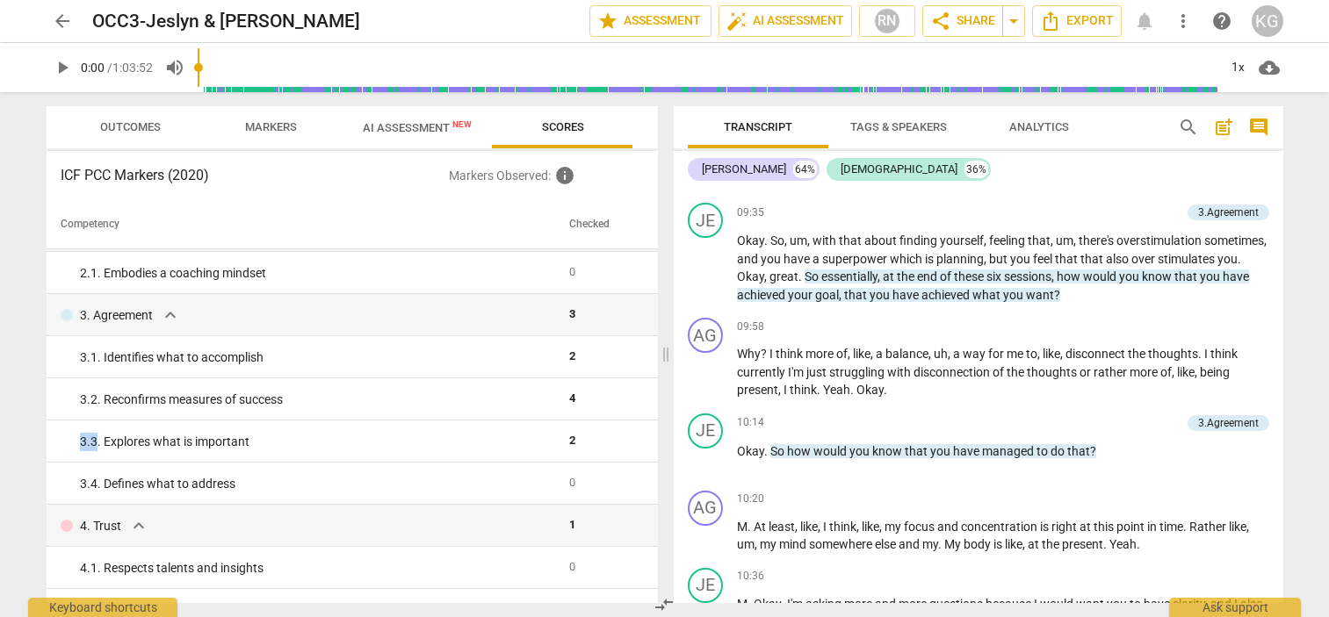
scroll to position [5331, 0]
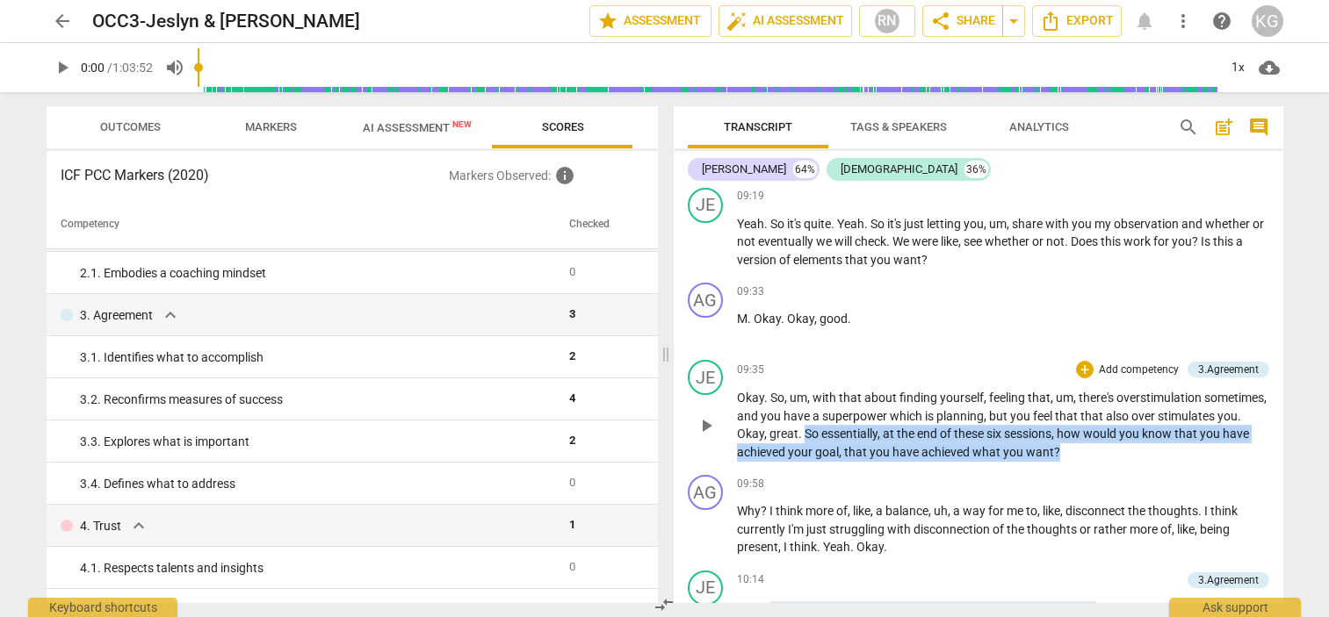
drag, startPoint x: 889, startPoint y: 431, endPoint x: 1133, endPoint y: 450, distance: 244.9
click at [1133, 450] on p "Okay . So , um , with that about finding yourself , feeling that , um , there's…" at bounding box center [1003, 425] width 532 height 72
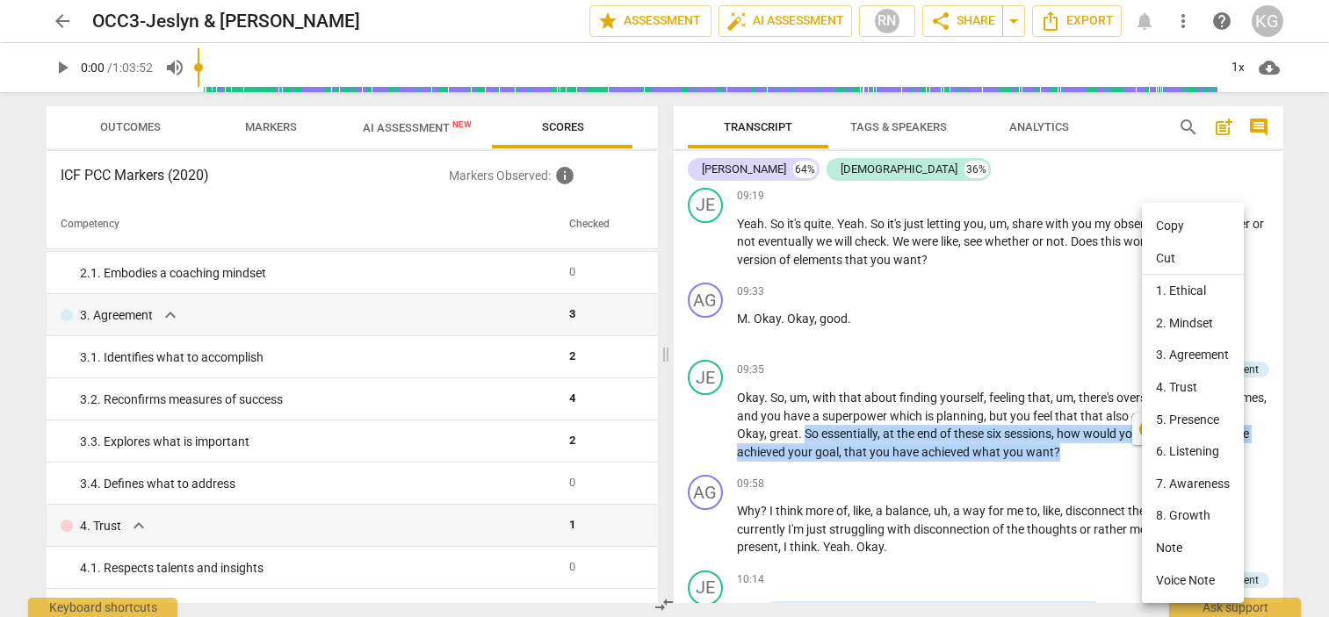
click at [1188, 226] on li "Copy" at bounding box center [1193, 226] width 102 height 32
copy p "So essentially , at the end of these six sessions , how would you know that you…"
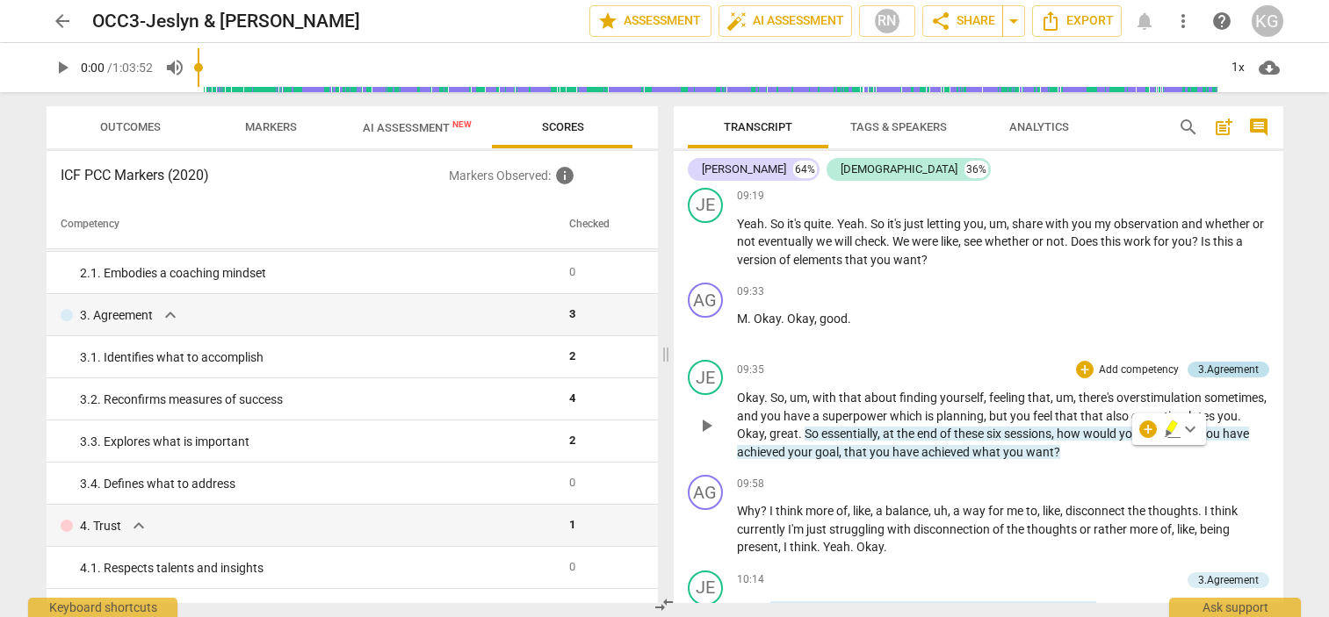
click at [1224, 372] on div "3.Agreement" at bounding box center [1228, 370] width 61 height 16
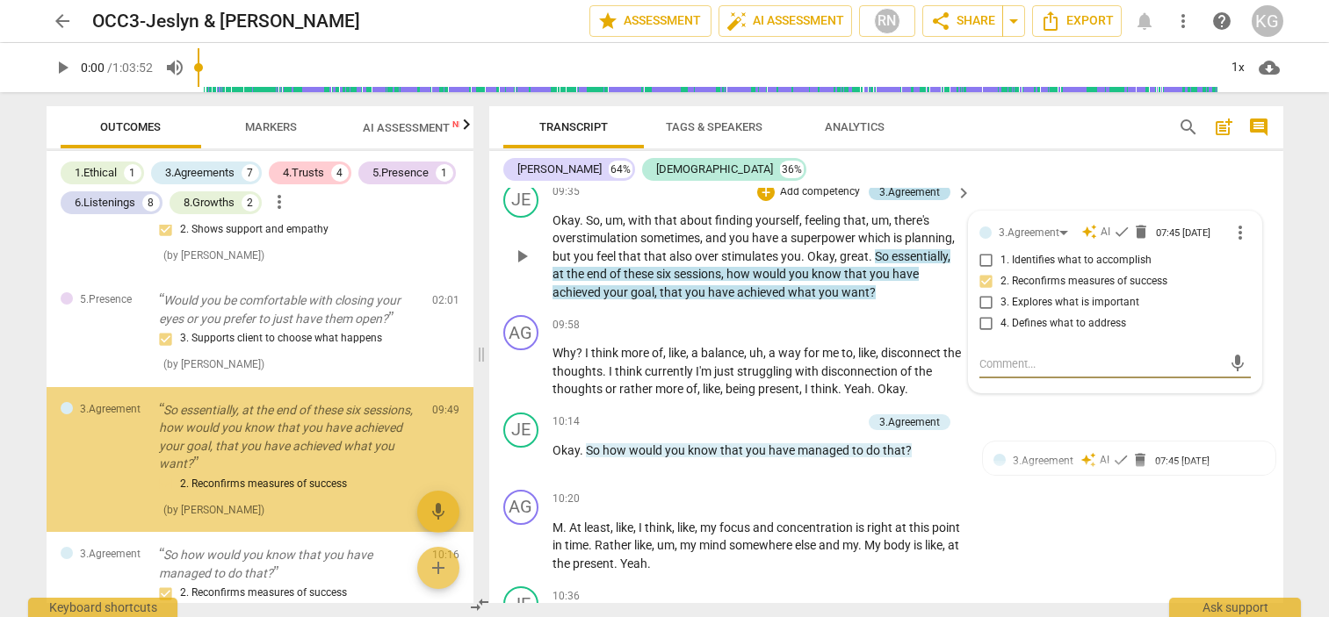
scroll to position [176, 0]
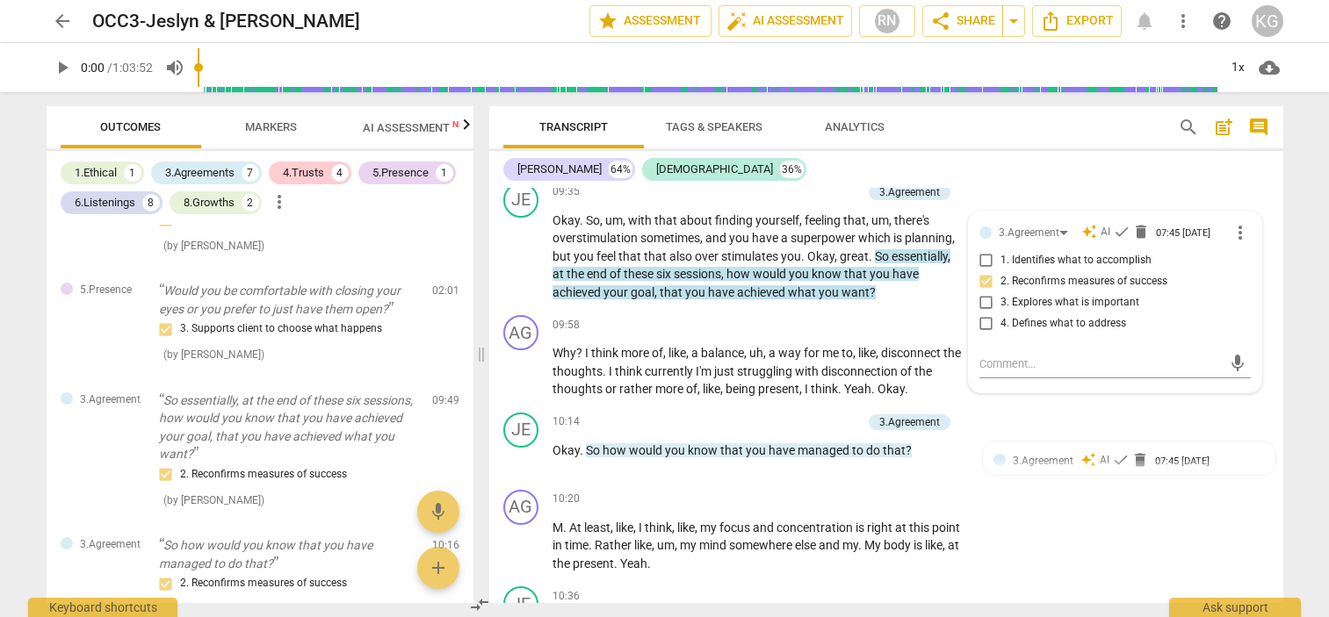
click at [1226, 179] on div "[PERSON_NAME] 64% [DEMOGRAPHIC_DATA] 36%" at bounding box center [886, 170] width 766 height 30
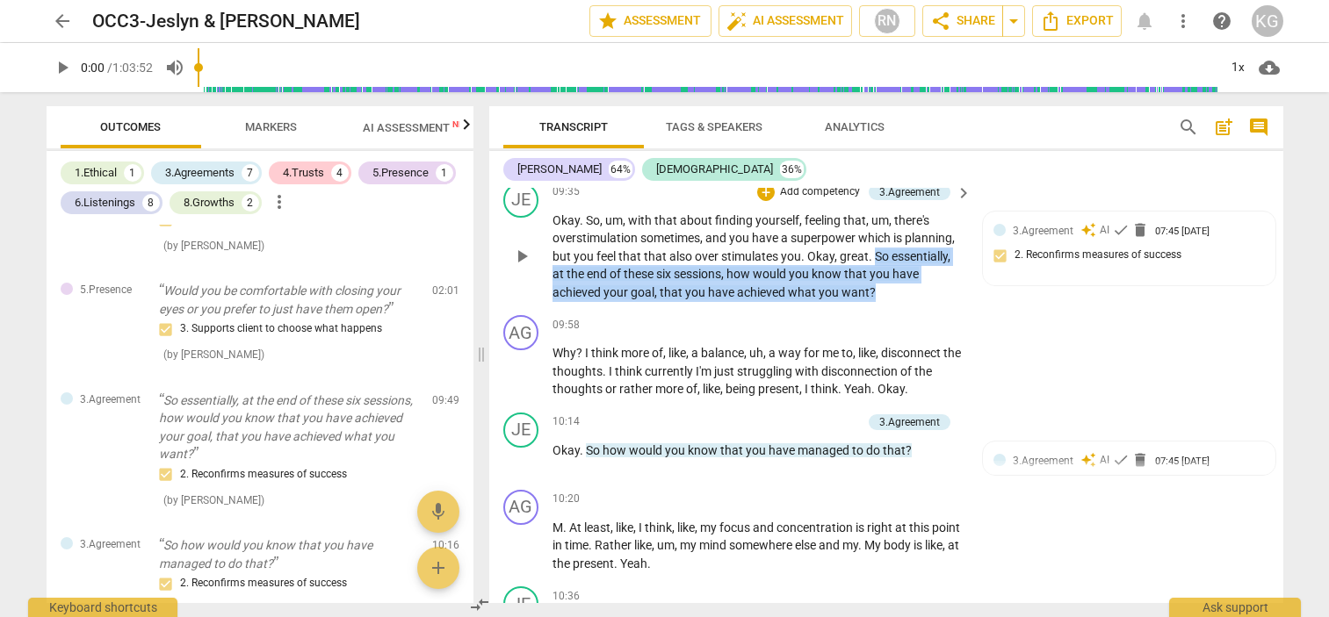
drag, startPoint x: 873, startPoint y: 253, endPoint x: 877, endPoint y: 285, distance: 32.8
click at [877, 285] on p "Okay . So , um , with that about finding yourself , feeling that , um , there's…" at bounding box center [757, 257] width 411 height 90
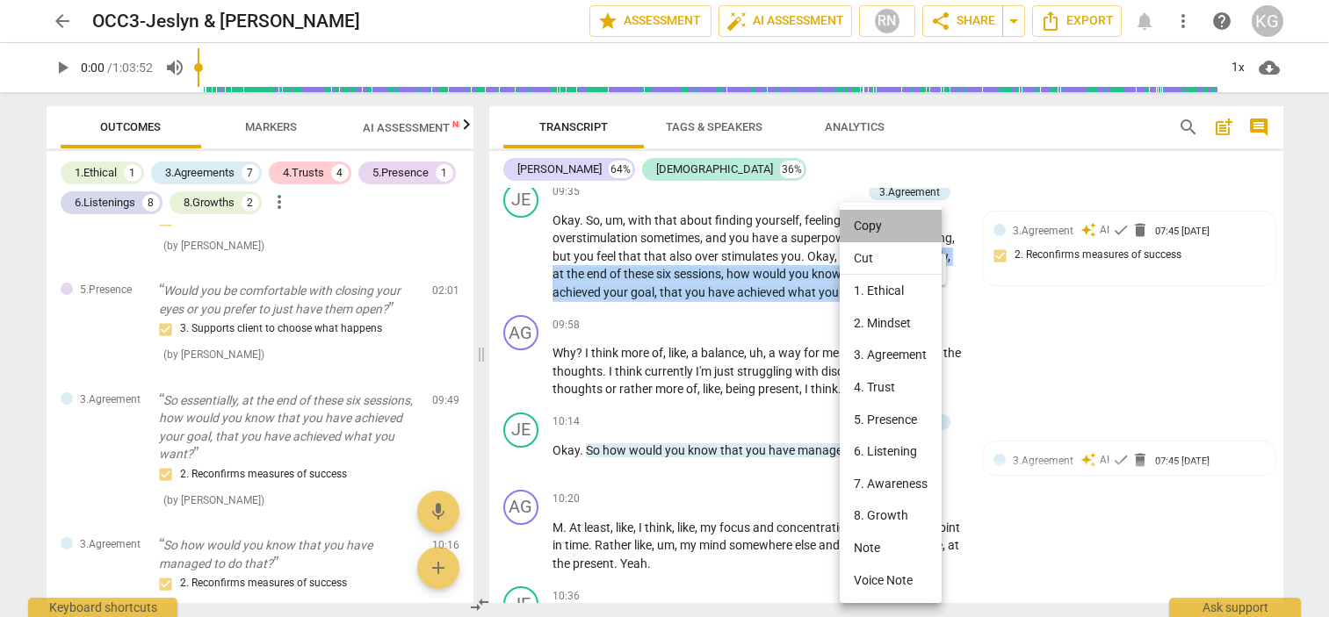
click at [878, 226] on li "Copy" at bounding box center [891, 226] width 102 height 32
copy p "So essentially , at the end of these six sessions , how would you know that you…"
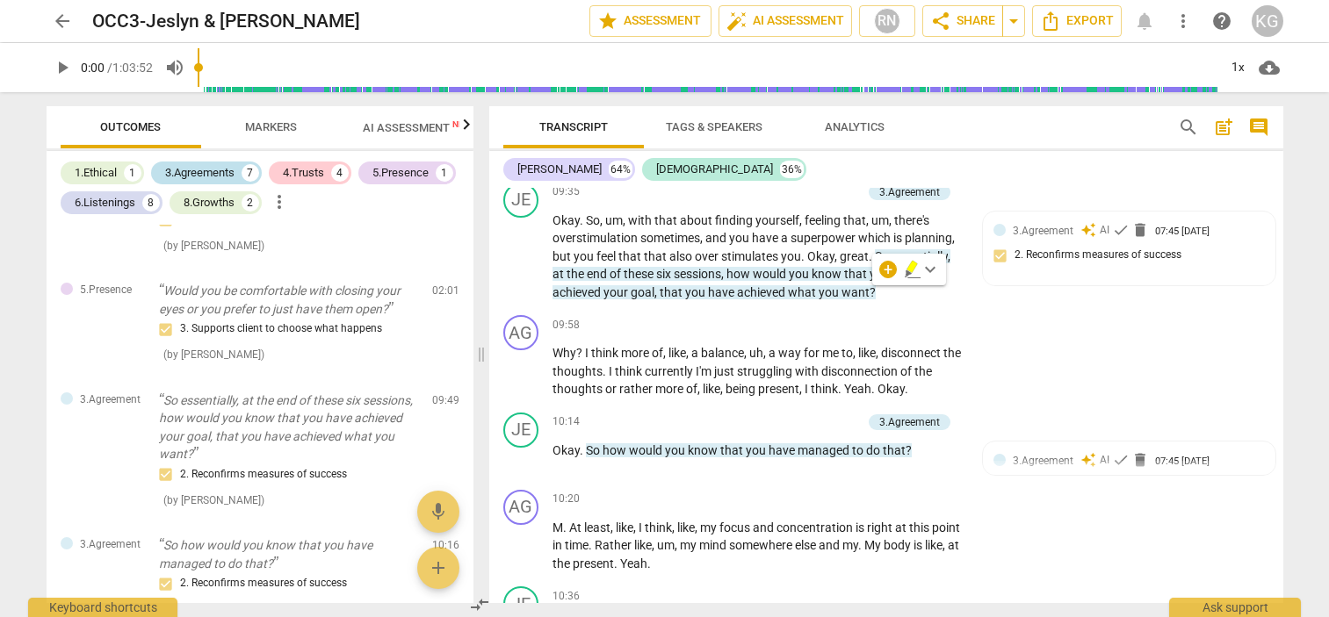
click at [178, 172] on div "3.Agreements" at bounding box center [199, 173] width 69 height 18
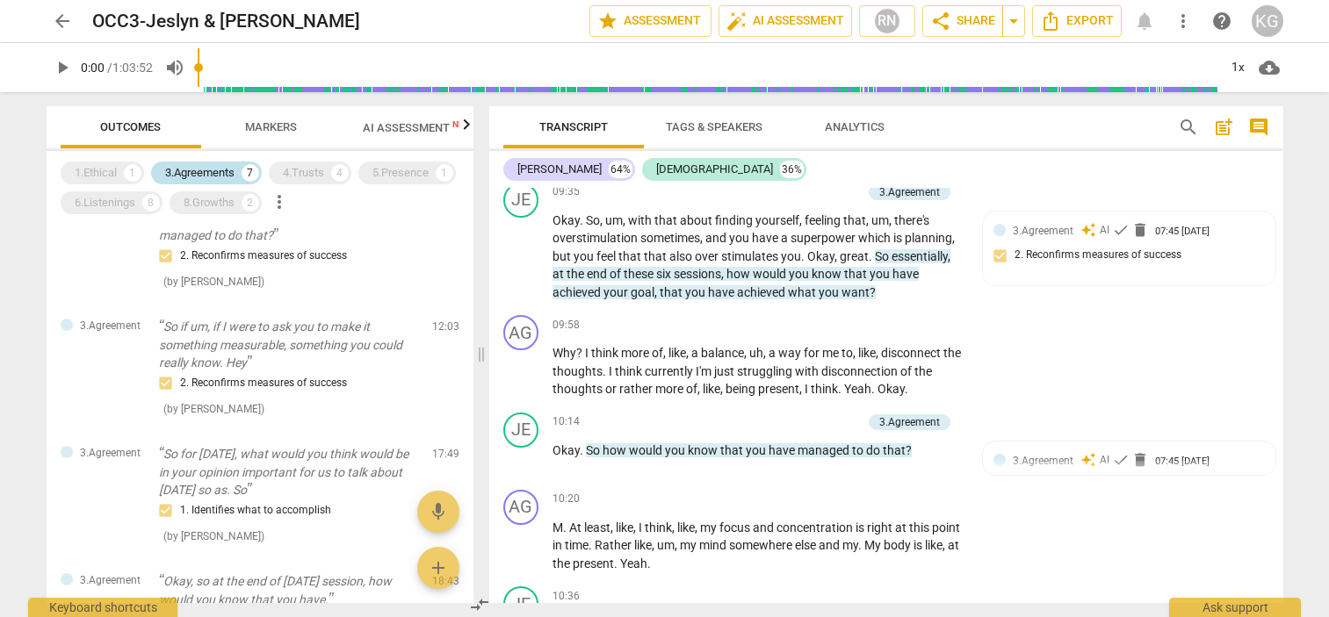
scroll to position [0, 0]
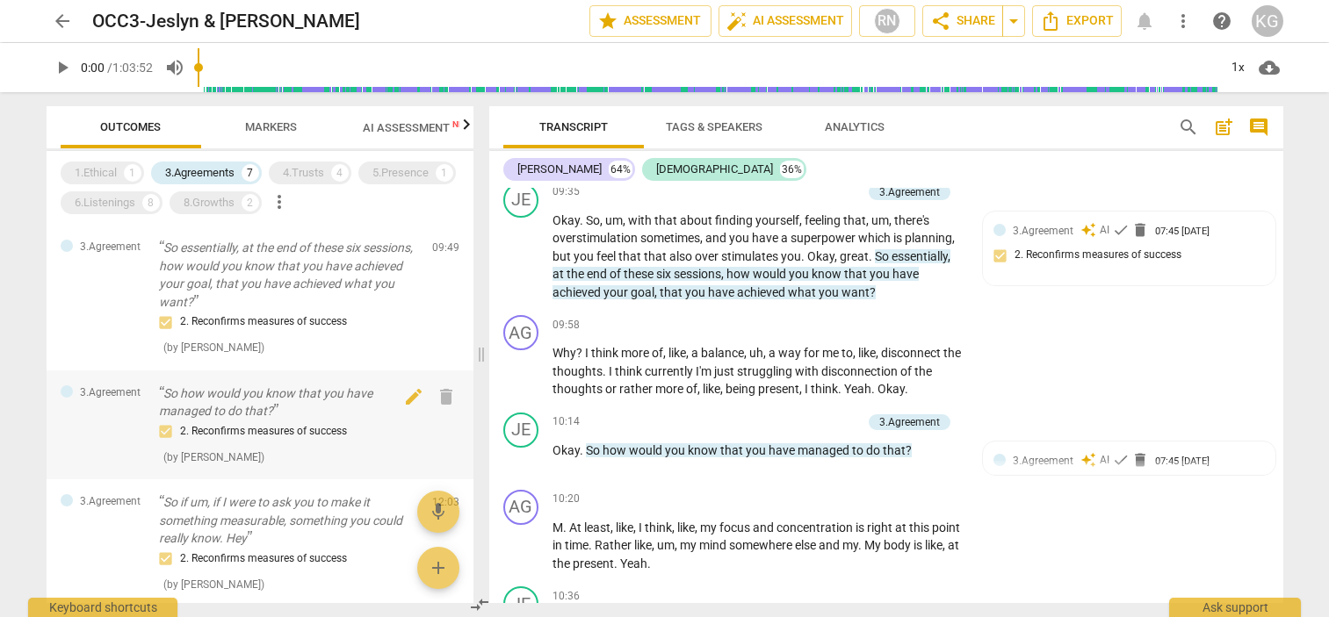
click at [291, 409] on p "So how would you know that you have managed to do that?" at bounding box center [288, 403] width 259 height 36
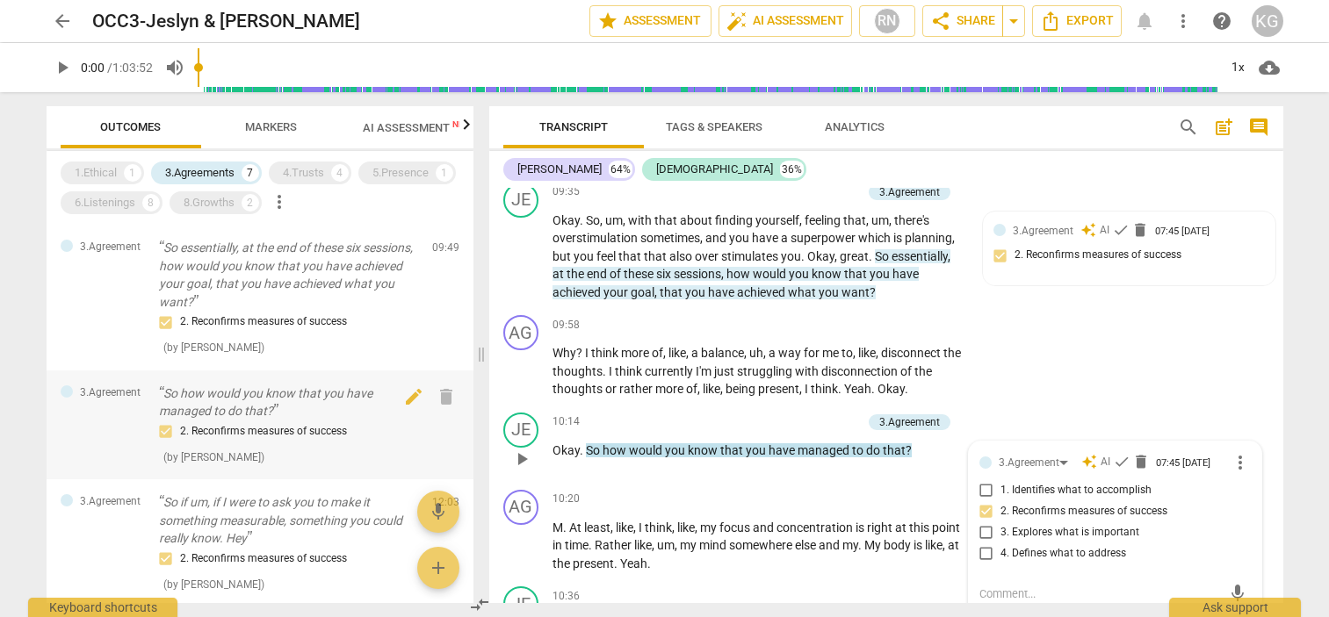
scroll to position [5850, 0]
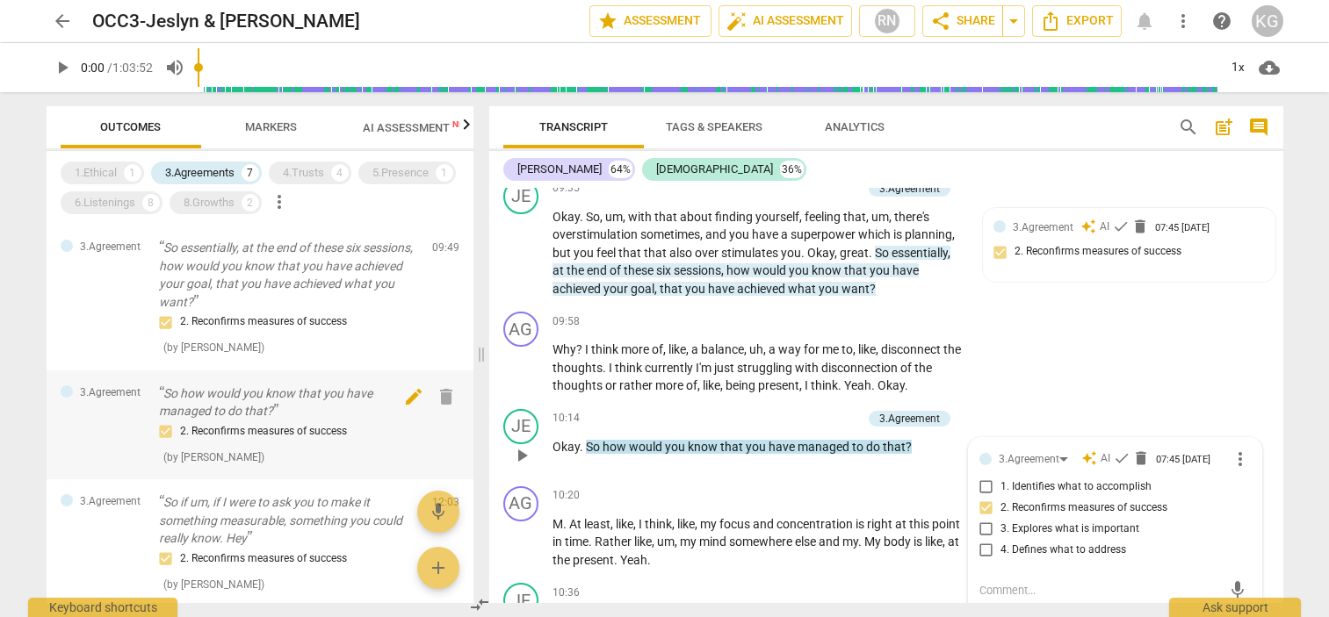
click at [409, 399] on span "edit" at bounding box center [413, 396] width 21 height 21
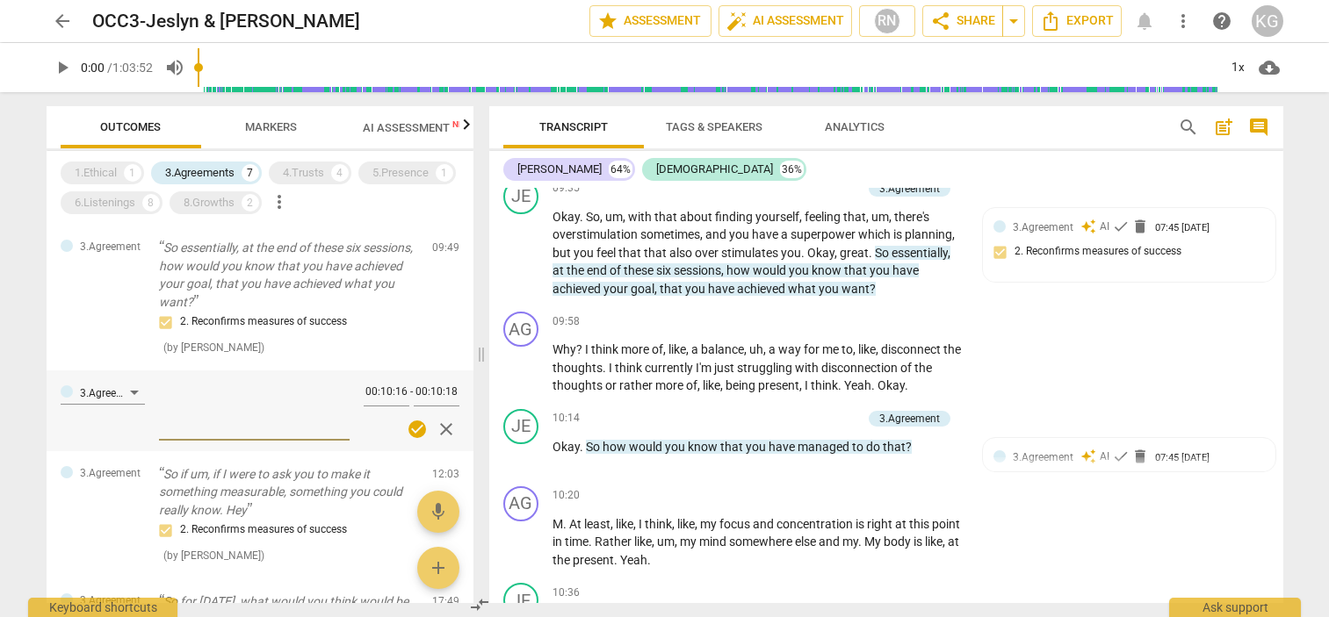
click at [444, 432] on span "close" at bounding box center [446, 429] width 21 height 21
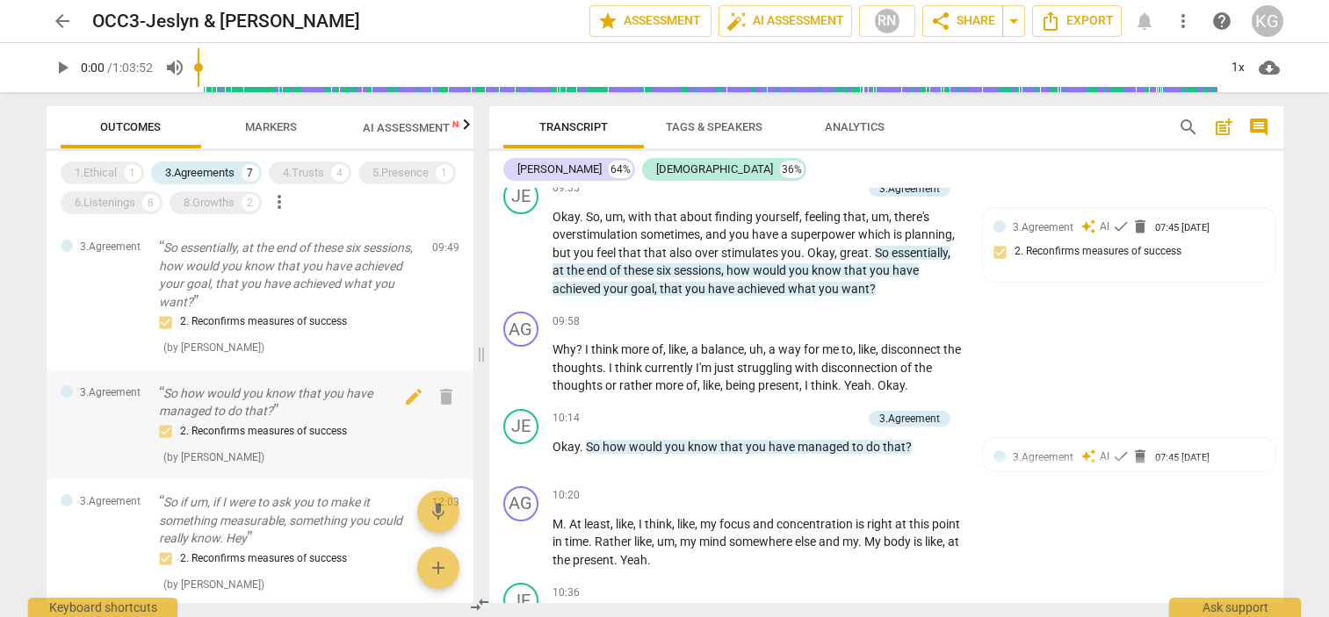
click at [164, 390] on p "So how would you know that you have managed to do that?" at bounding box center [288, 403] width 259 height 36
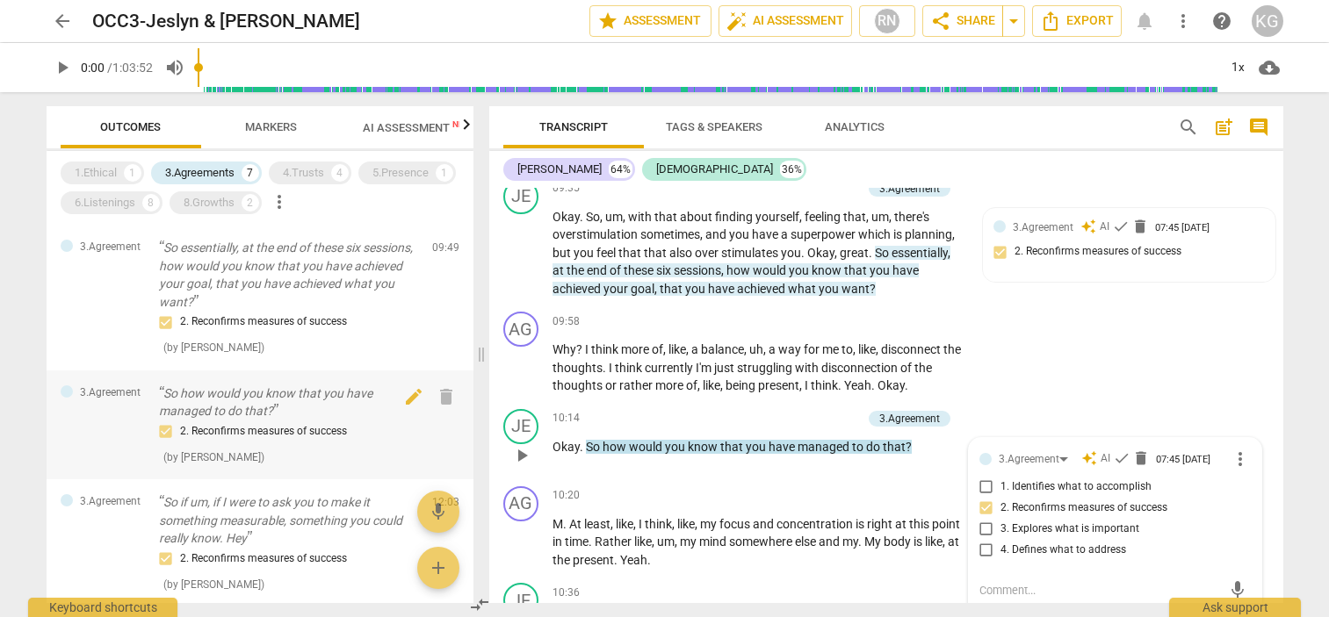
click at [233, 403] on p "So how would you know that you have managed to do that?" at bounding box center [288, 403] width 259 height 36
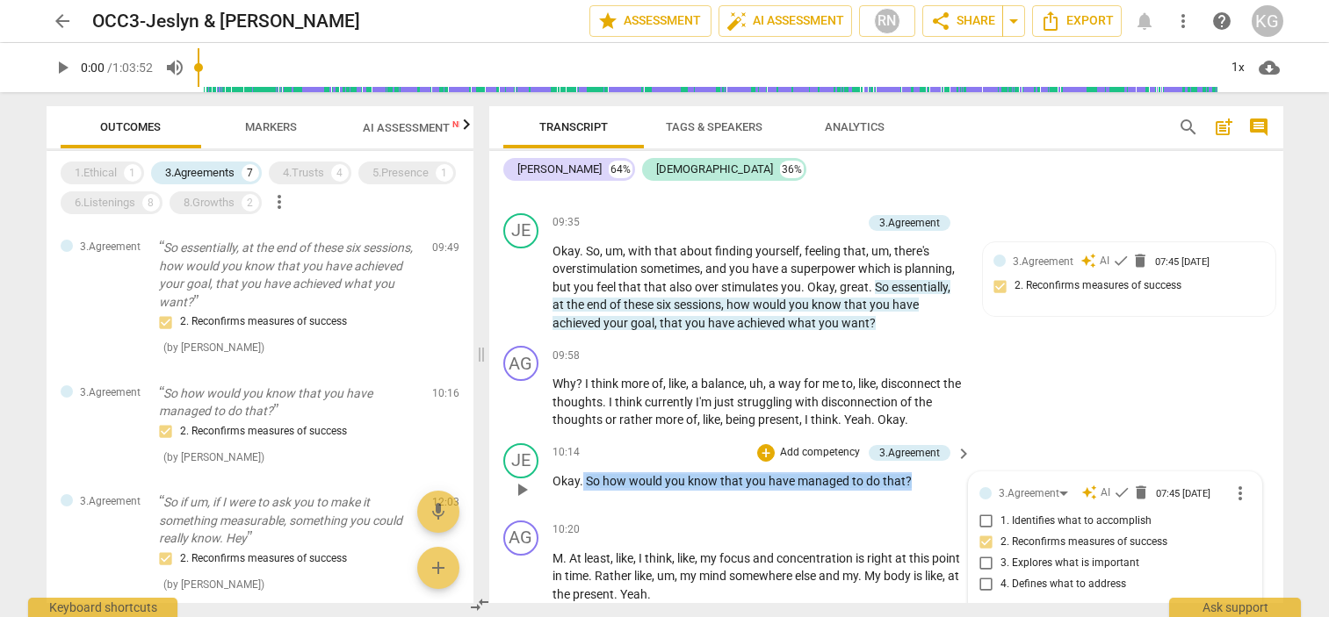
drag, startPoint x: 581, startPoint y: 480, endPoint x: 950, endPoint y: 485, distance: 368.9
click at [950, 485] on p "Okay . So how would you know that you have managed to do that ?" at bounding box center [757, 482] width 411 height 18
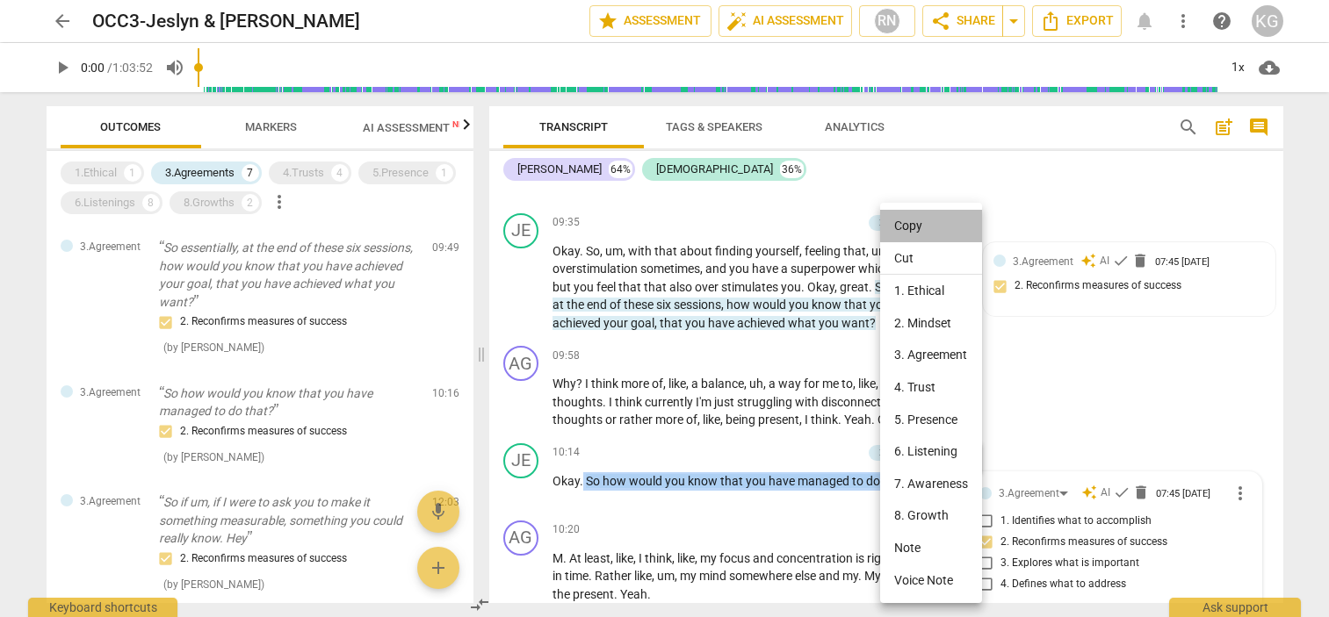
click at [921, 227] on li "Copy" at bounding box center [931, 226] width 102 height 32
copy p "So how would you know that you have managed to do that ?"
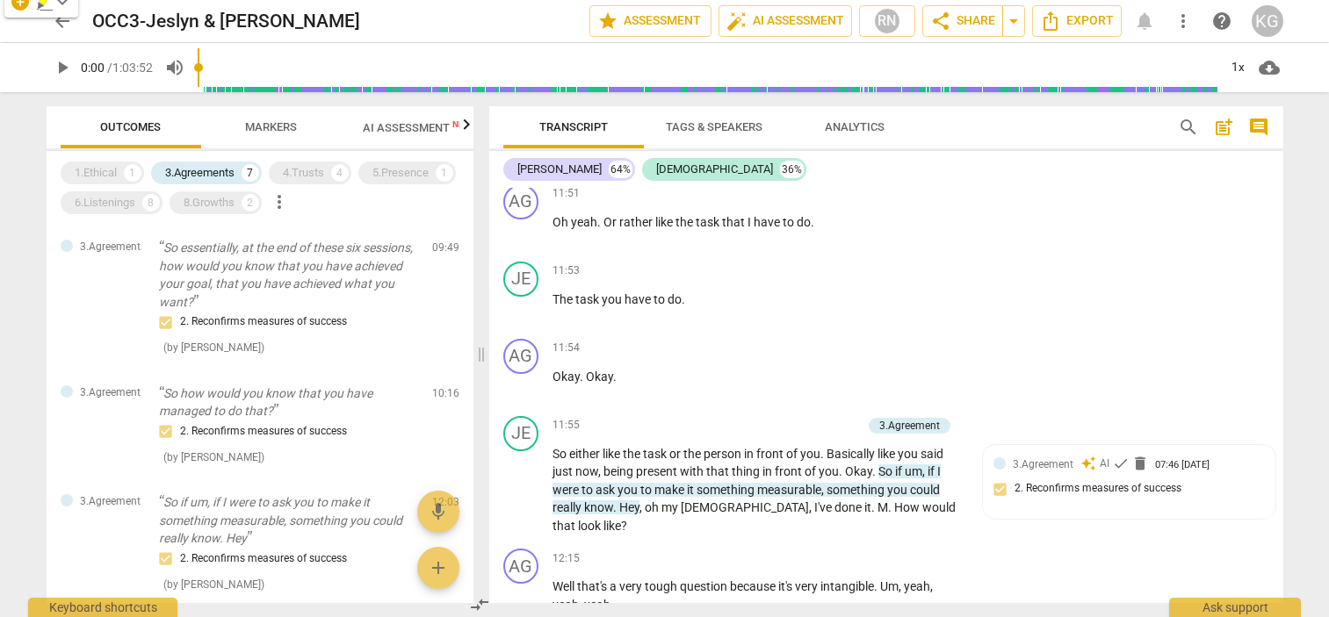
scroll to position [6802, 0]
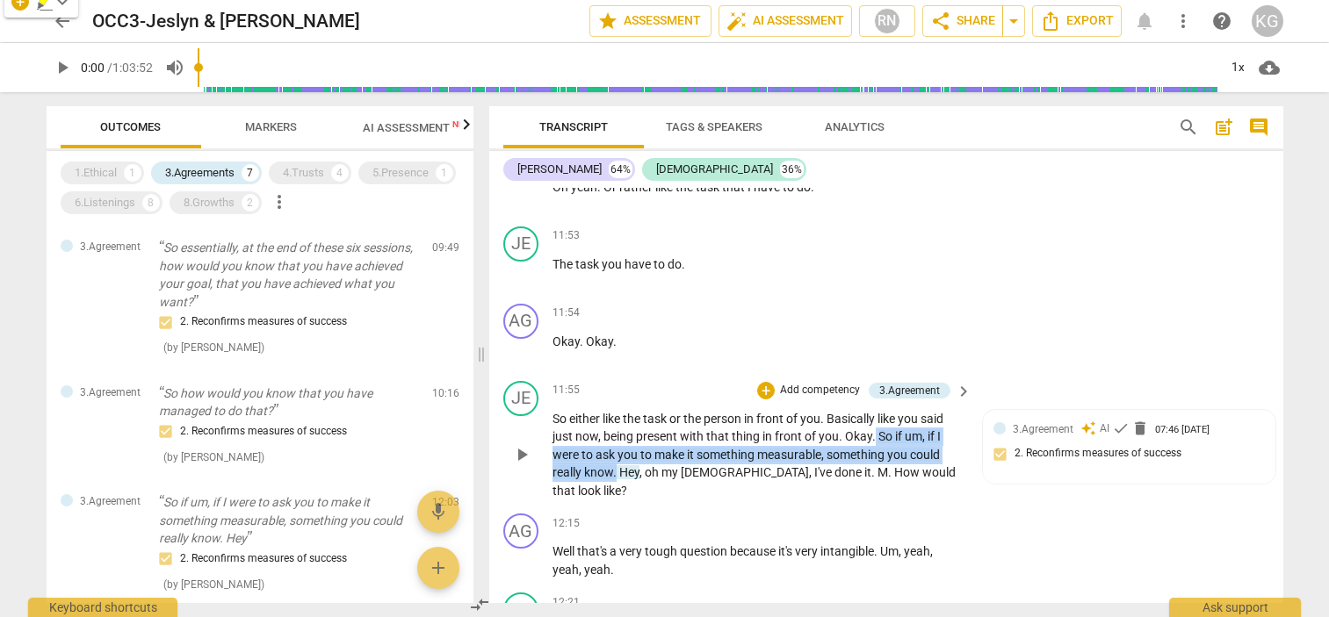
drag, startPoint x: 873, startPoint y: 452, endPoint x: 616, endPoint y: 491, distance: 260.2
click at [616, 491] on p "So either like the task or the person in front of you . Basically like you said…" at bounding box center [757, 455] width 411 height 90
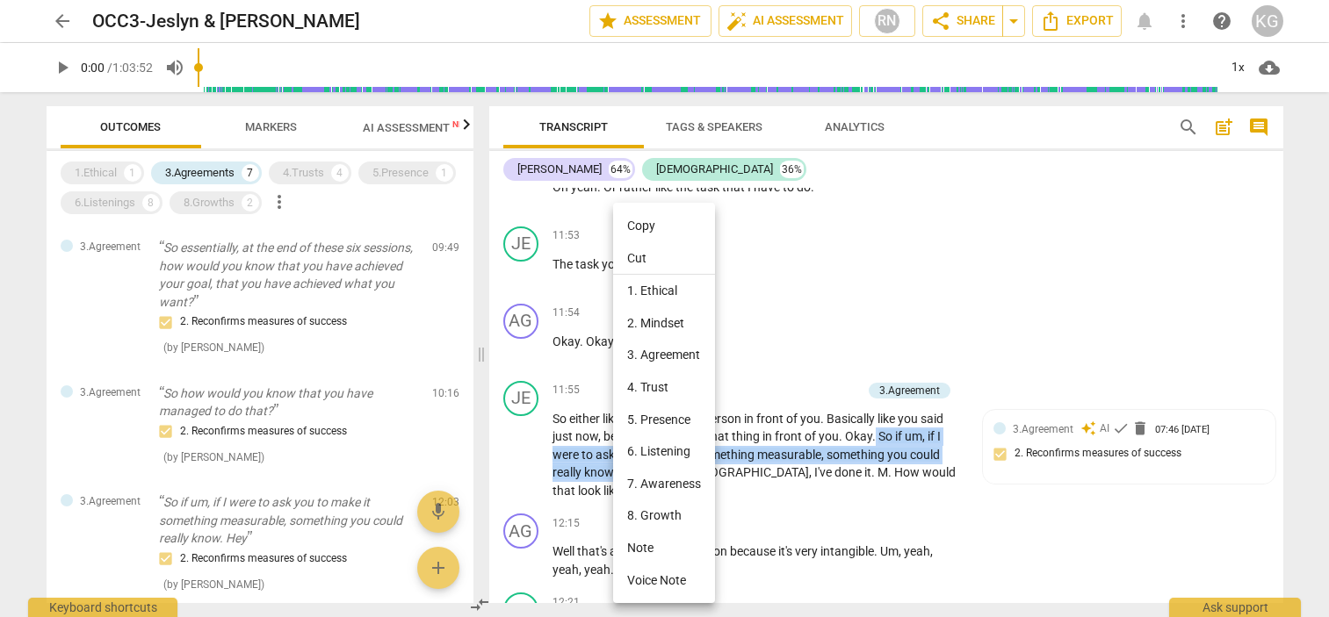
click at [653, 232] on li "Copy" at bounding box center [664, 226] width 102 height 32
copy p "So if um , if I were to ask you to make it something measurable , something you…"
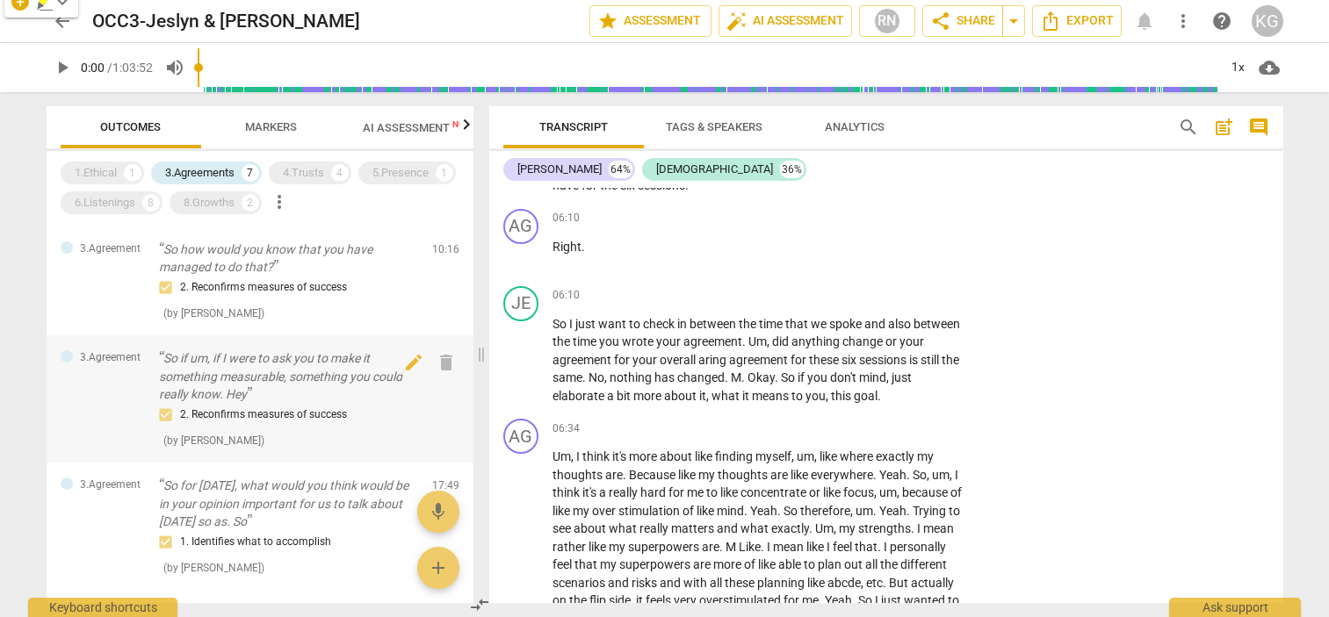
scroll to position [162, 0]
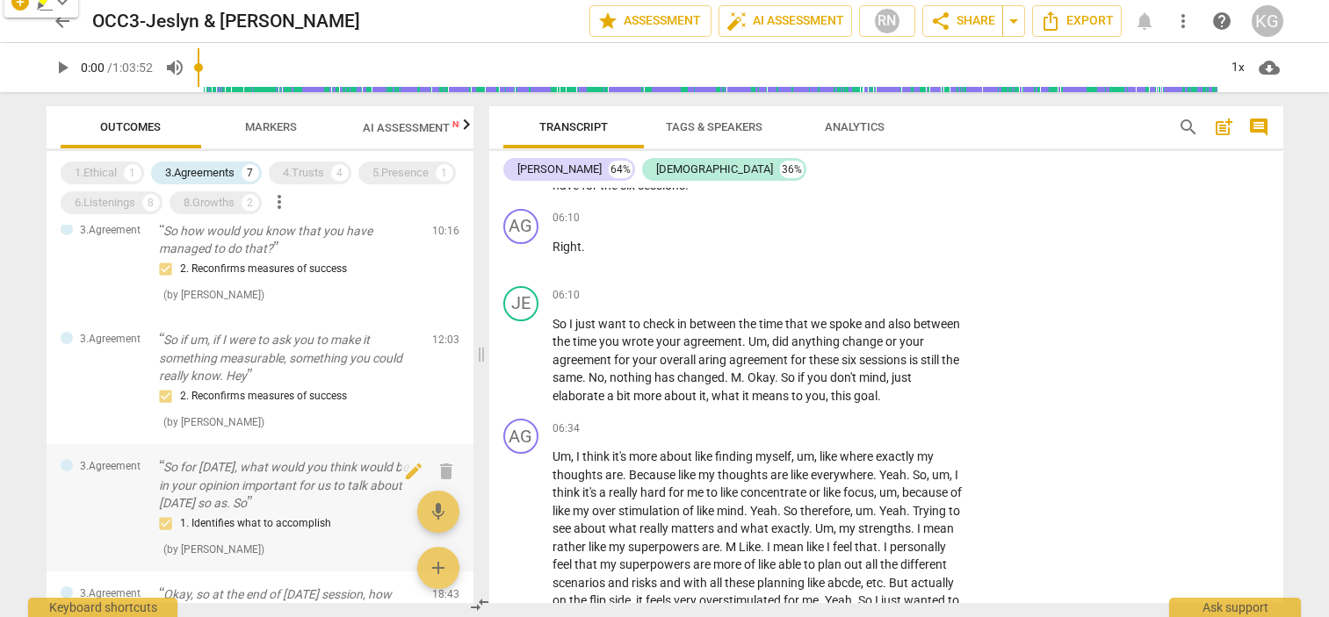
click at [318, 492] on p "So for [DATE], what would you think would be in your opinion important for us t…" at bounding box center [288, 486] width 259 height 54
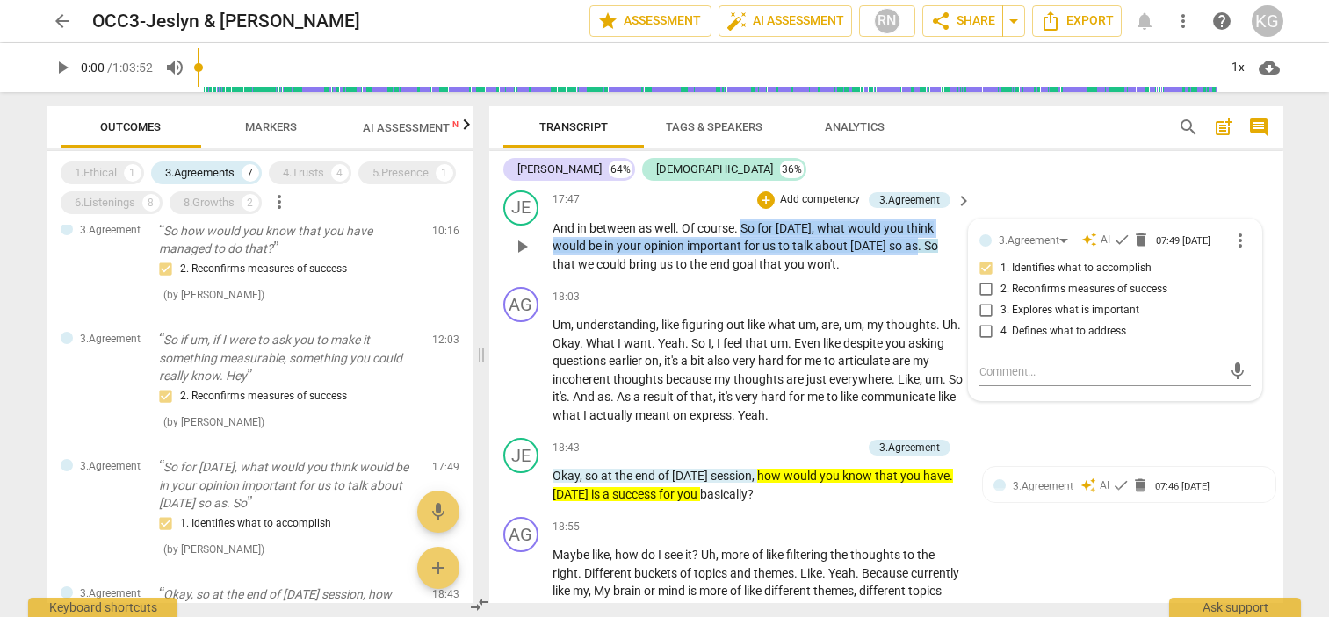
drag, startPoint x: 741, startPoint y: 240, endPoint x: 911, endPoint y: 267, distance: 171.7
click at [911, 267] on p "And in between as well . Of course . So for [DATE] , what would you think would…" at bounding box center [757, 247] width 411 height 54
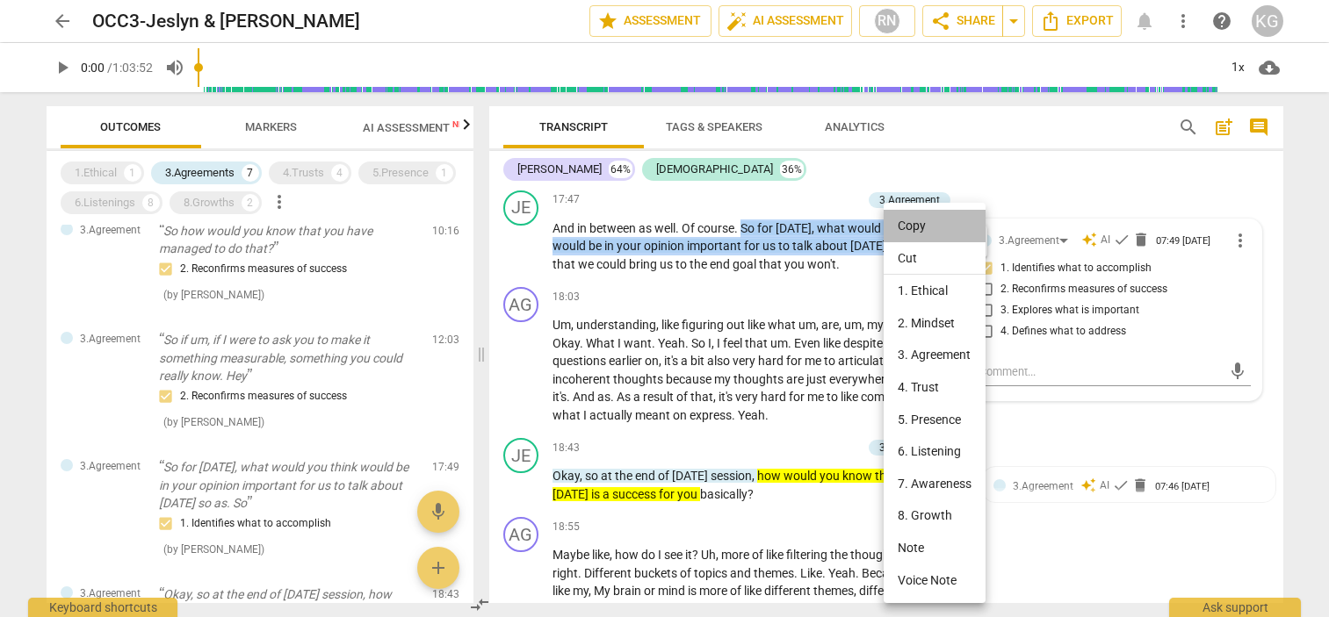
click at [908, 228] on li "Copy" at bounding box center [935, 226] width 102 height 32
copy p "So for [DATE] , what would you think would be in your opinion important for us …"
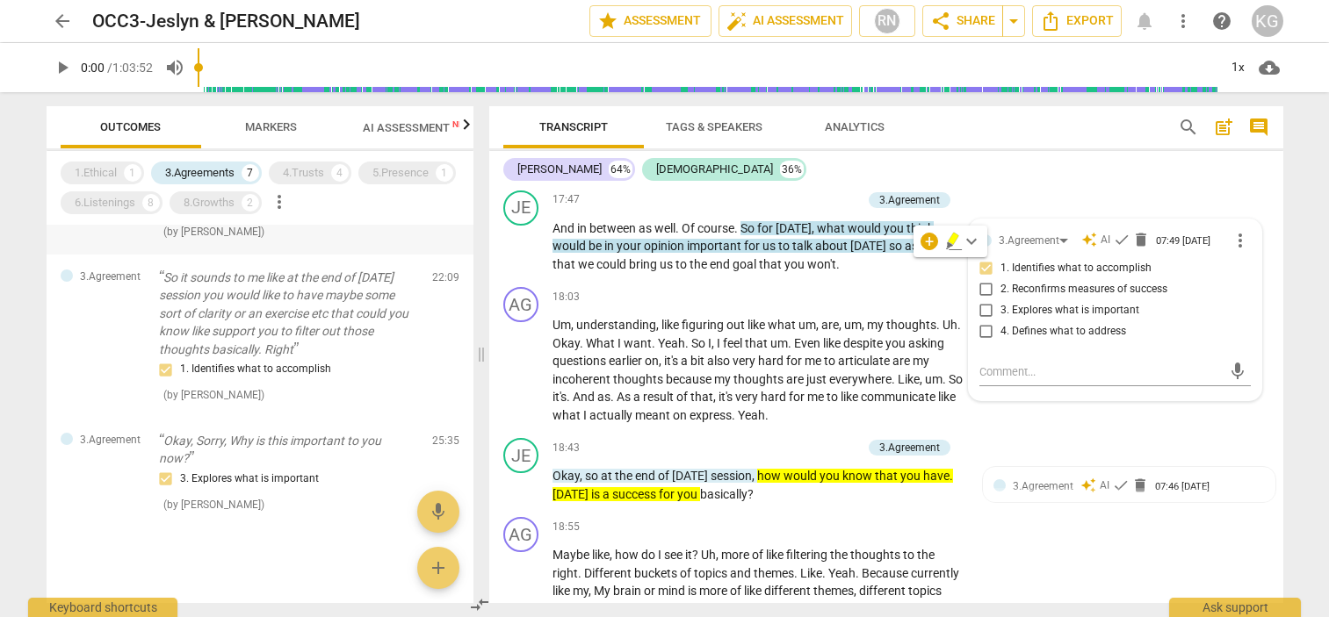
scroll to position [601, 0]
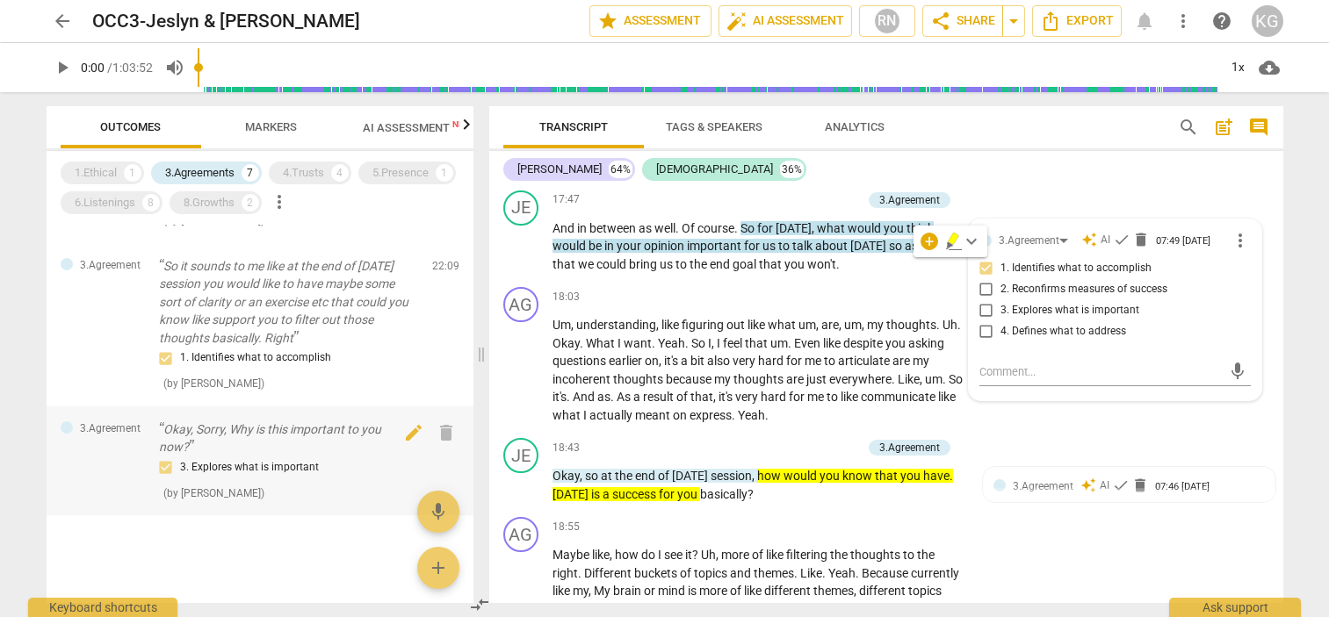
click at [249, 433] on p "Okay, Sorry, Why is this important to you now?" at bounding box center [288, 439] width 259 height 36
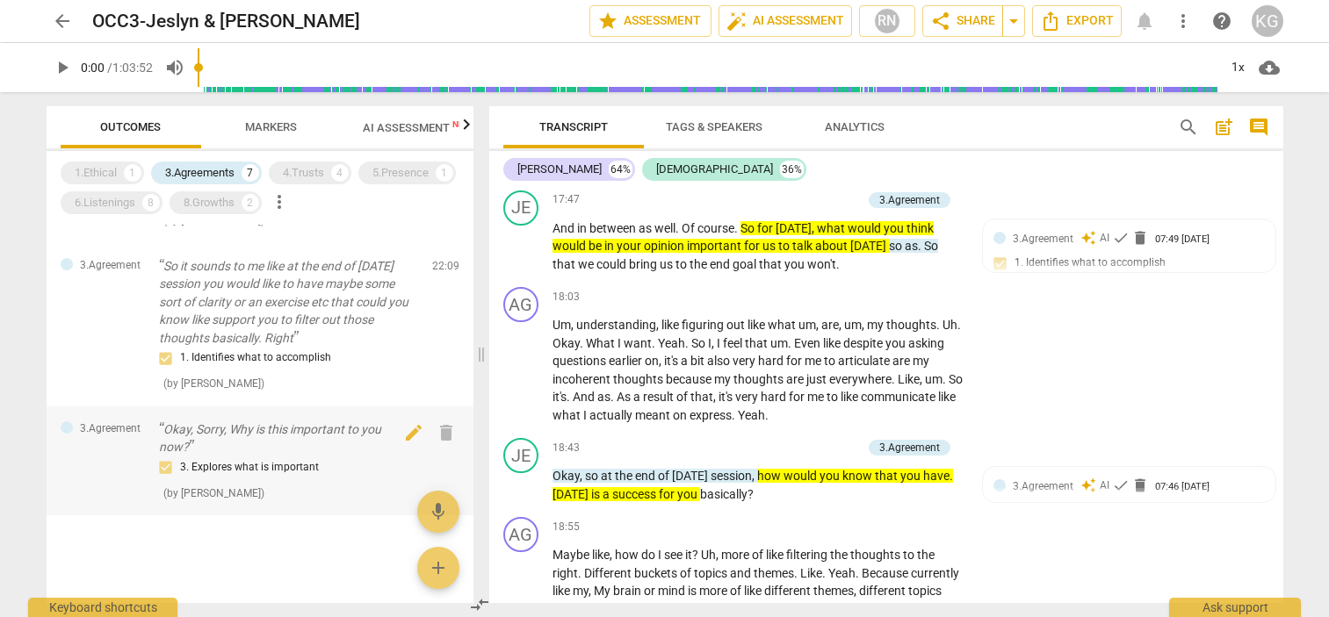
scroll to position [14134, 0]
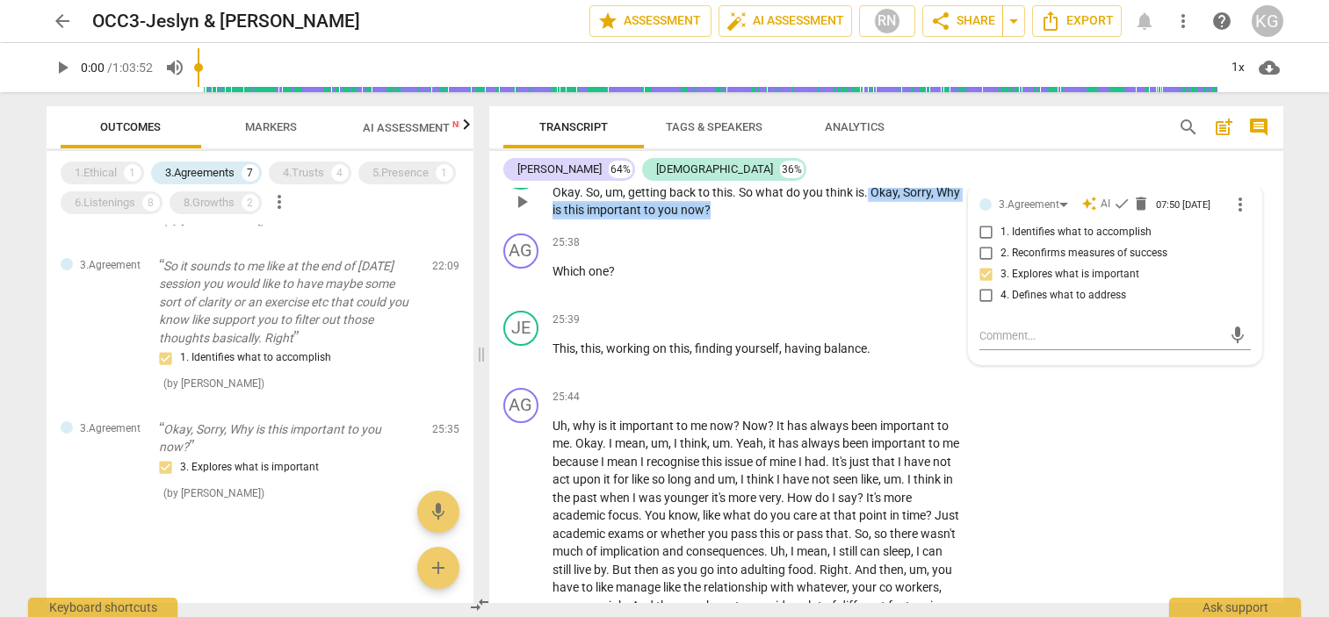
drag, startPoint x: 867, startPoint y: 248, endPoint x: 866, endPoint y: 261, distance: 13.2
click at [866, 220] on p "Okay . So , um , getting back to this . So what do you think is . Okay , Sorry …" at bounding box center [757, 202] width 411 height 36
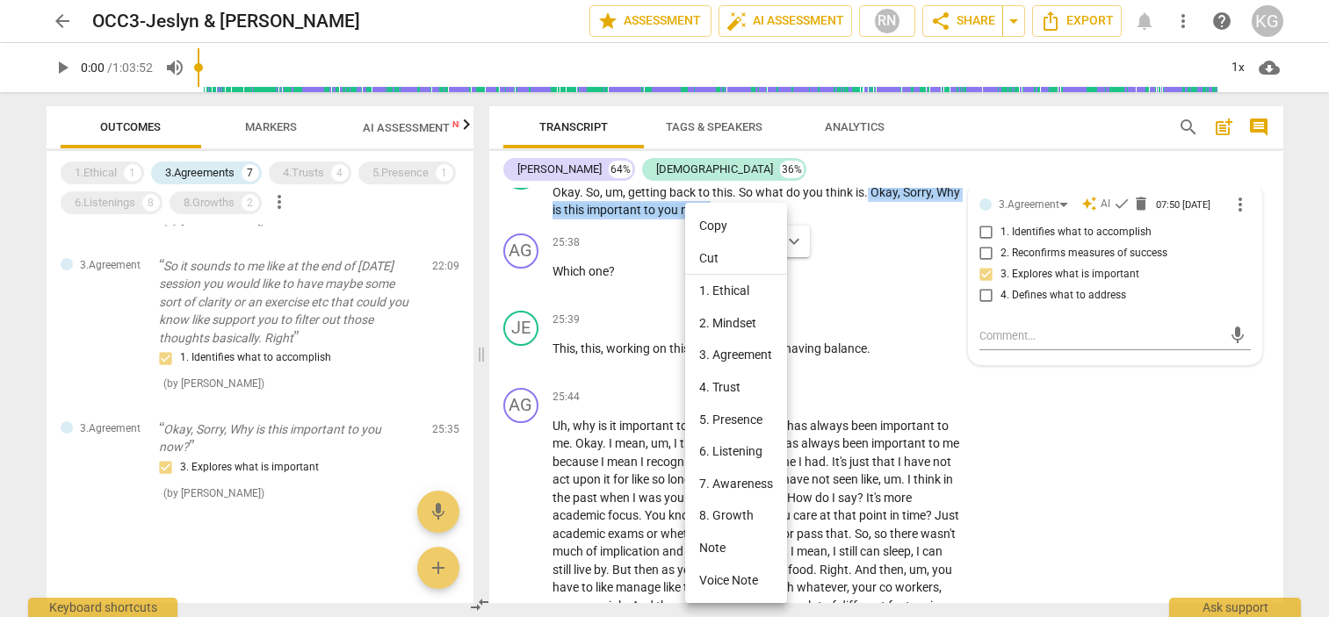
click at [722, 229] on li "Copy" at bounding box center [736, 226] width 102 height 32
copy p "Okay , Sorry , Why is this important to you now ?"
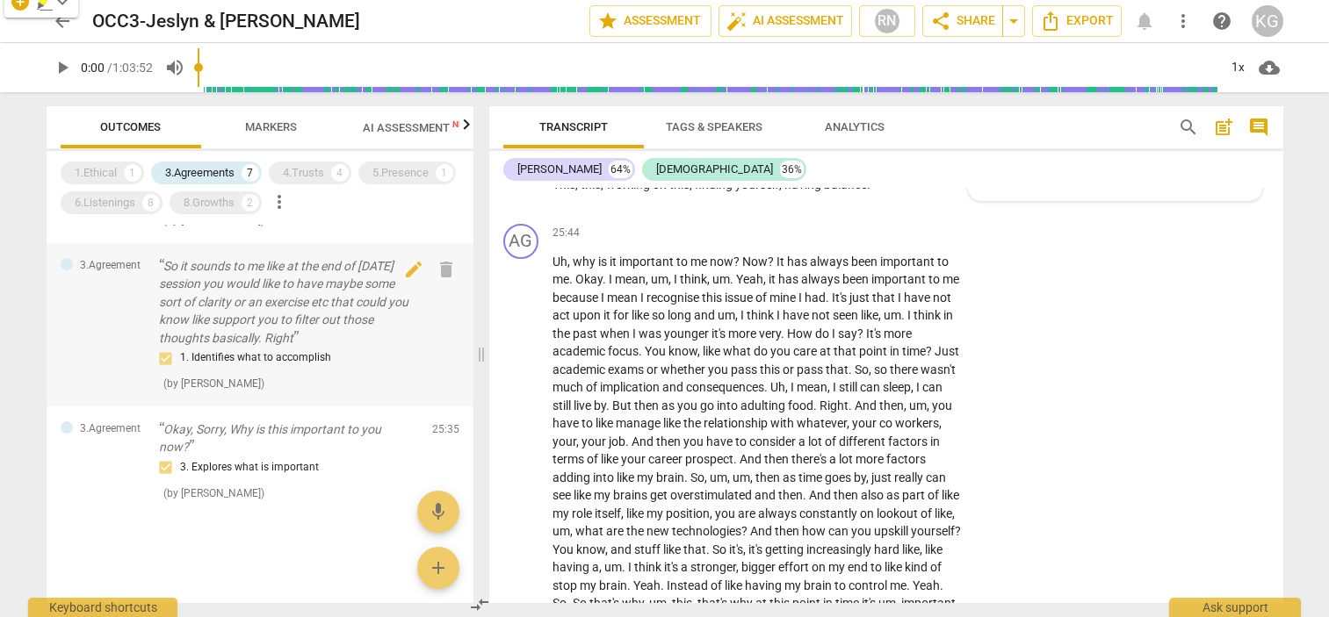
scroll to position [14387, 0]
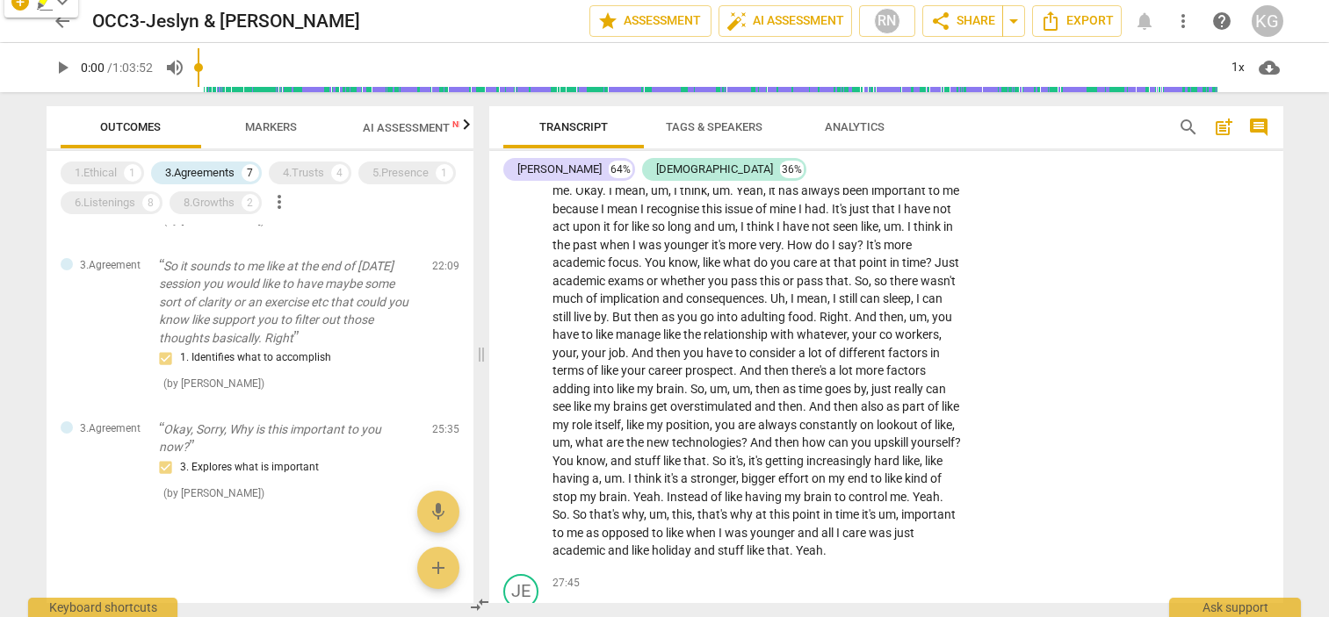
click at [285, 129] on span "Markers" at bounding box center [271, 126] width 52 height 13
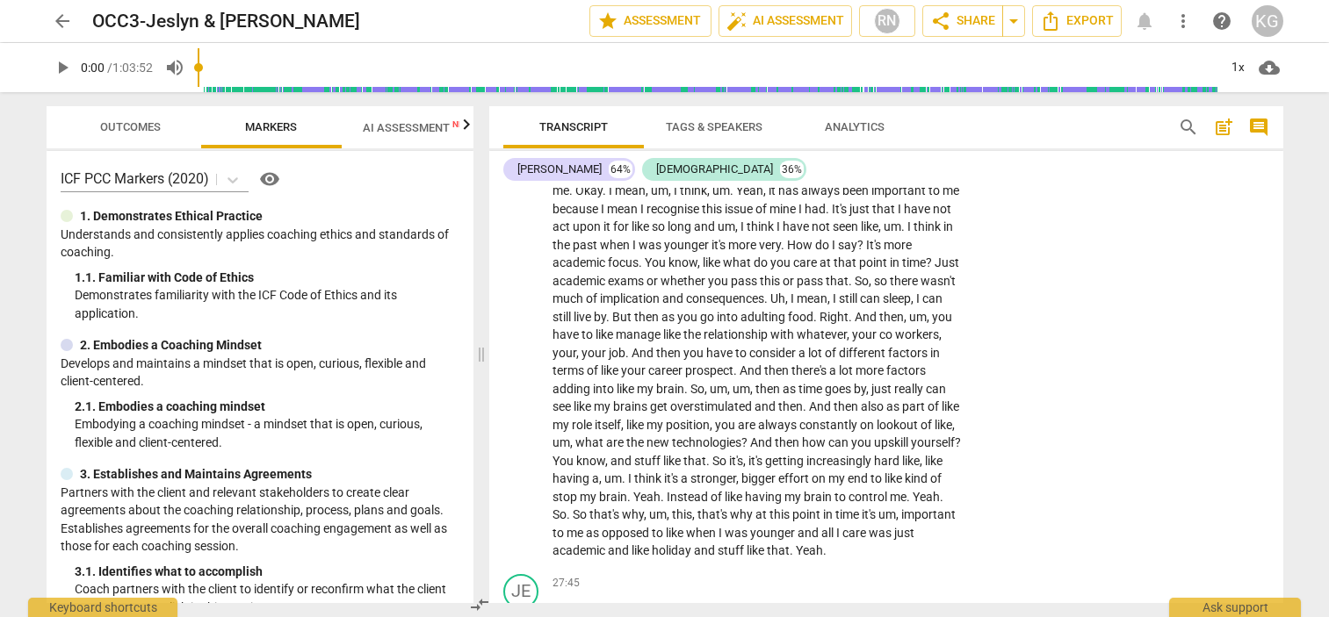
click at [386, 129] on span "AI Assessment New" at bounding box center [417, 127] width 109 height 13
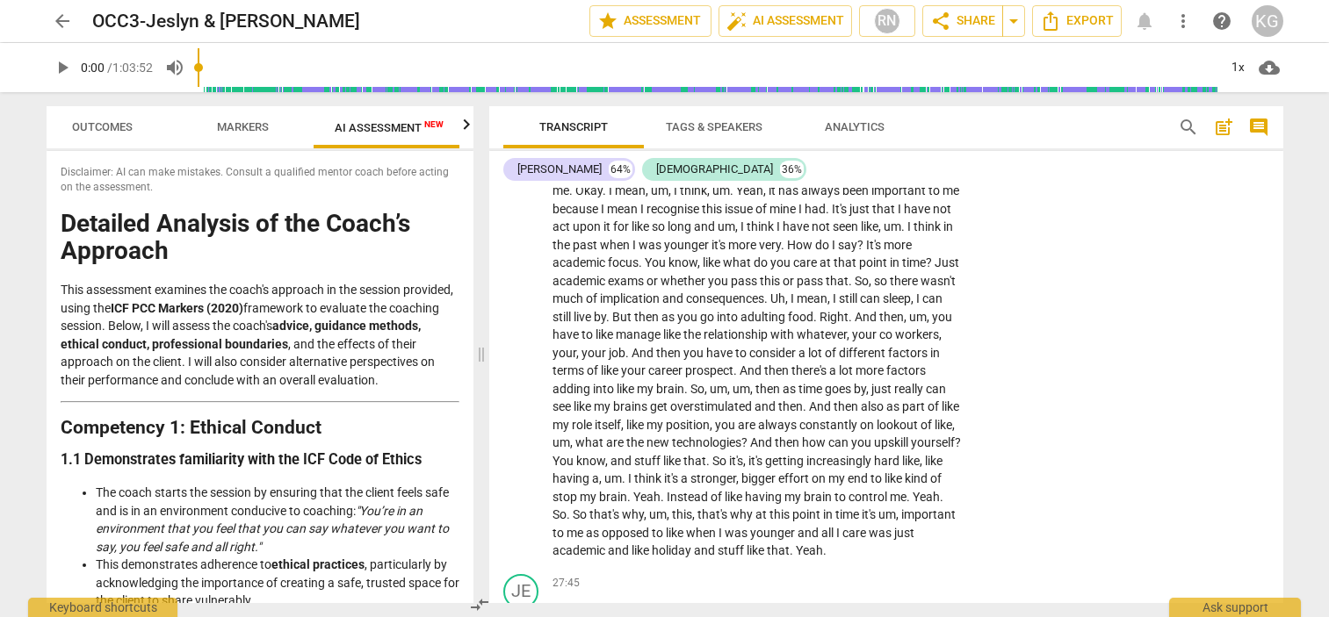
scroll to position [0, 32]
click at [245, 116] on span "Markers" at bounding box center [238, 128] width 94 height 24
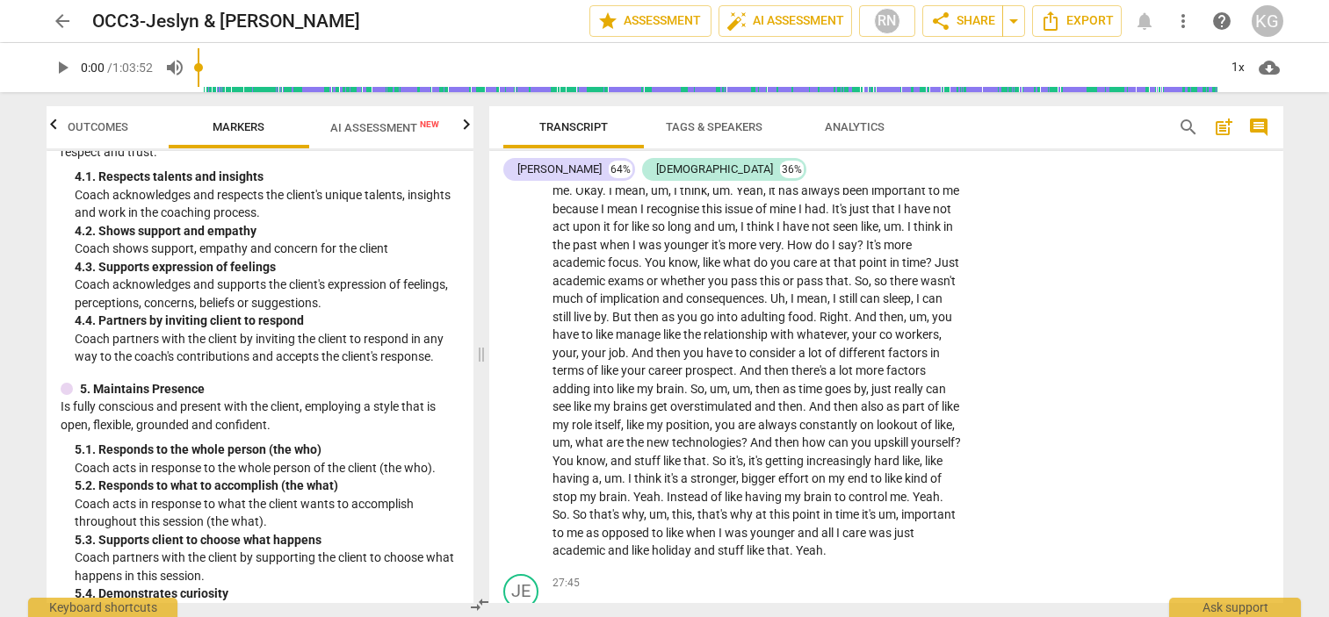
scroll to position [0, 0]
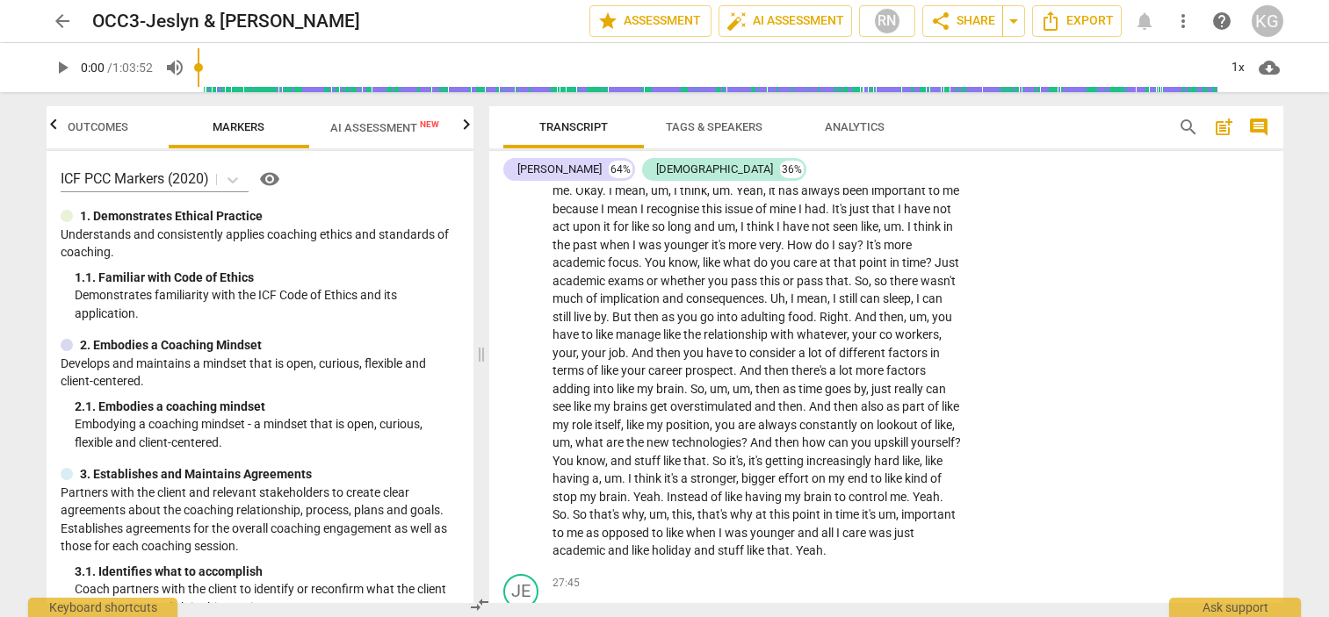
click at [464, 122] on icon "button" at bounding box center [466, 124] width 6 height 11
click at [393, 121] on span "Scores" at bounding box center [390, 126] width 42 height 13
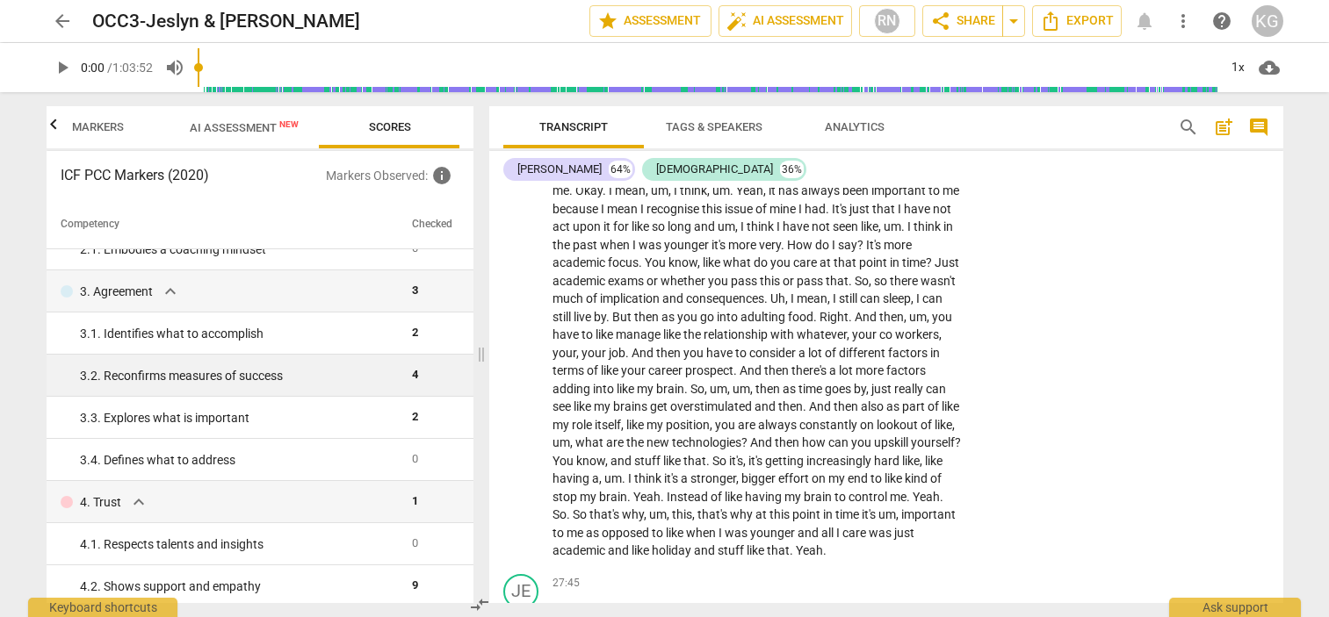
scroll to position [151, 0]
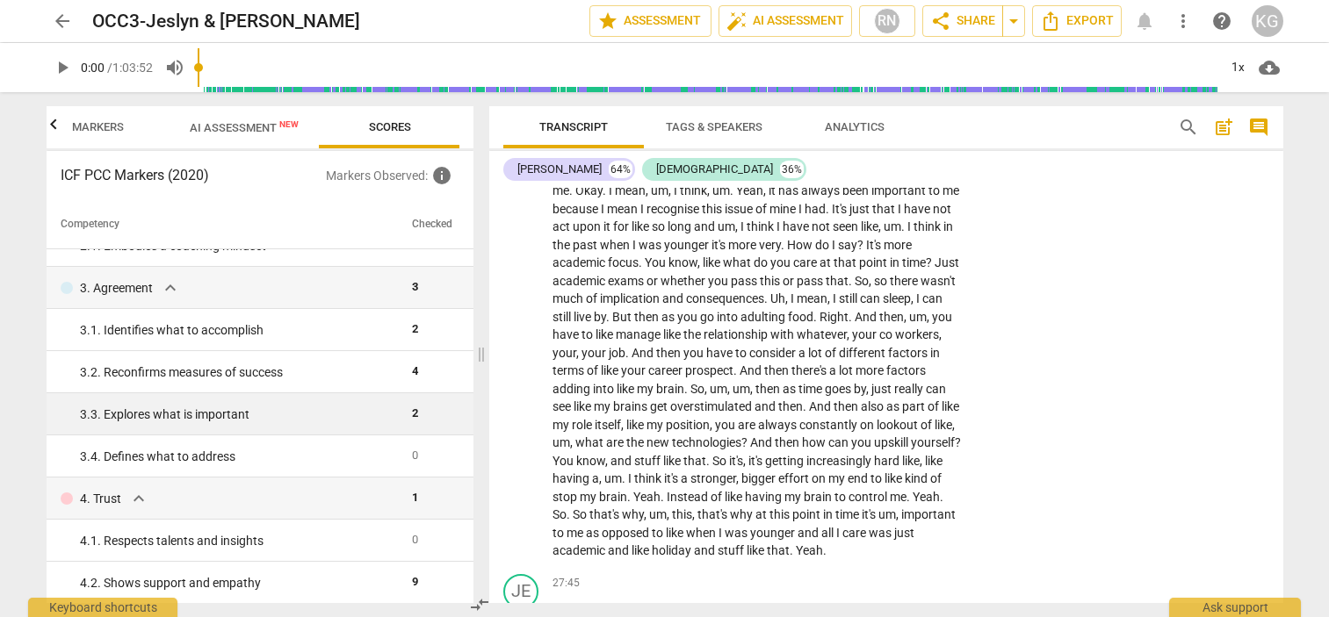
click at [271, 406] on div "3. 3. Explores what is important" at bounding box center [239, 415] width 318 height 18
click at [249, 413] on div "3. 3. Explores what is important" at bounding box center [239, 415] width 318 height 18
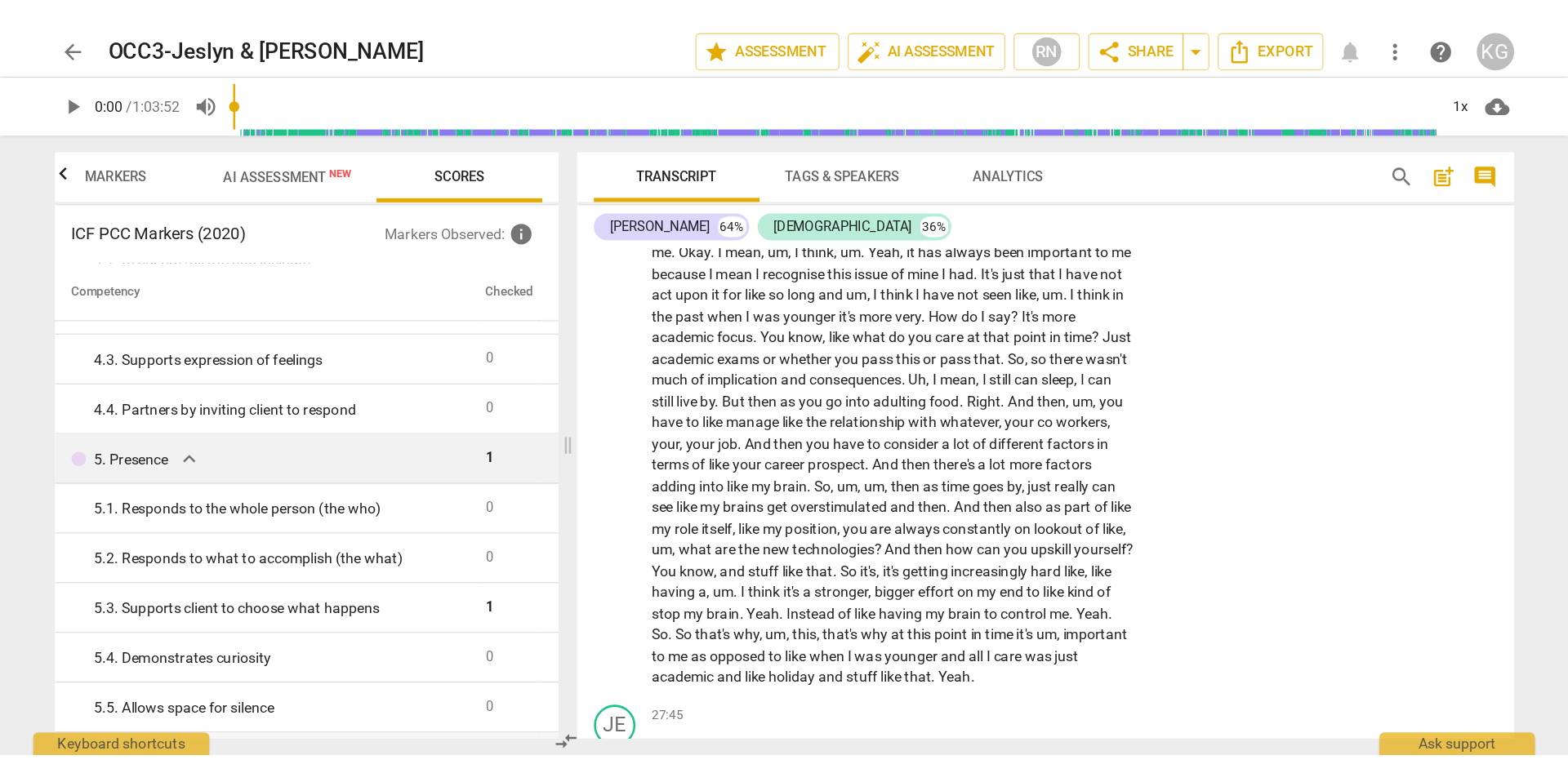
scroll to position [0, 0]
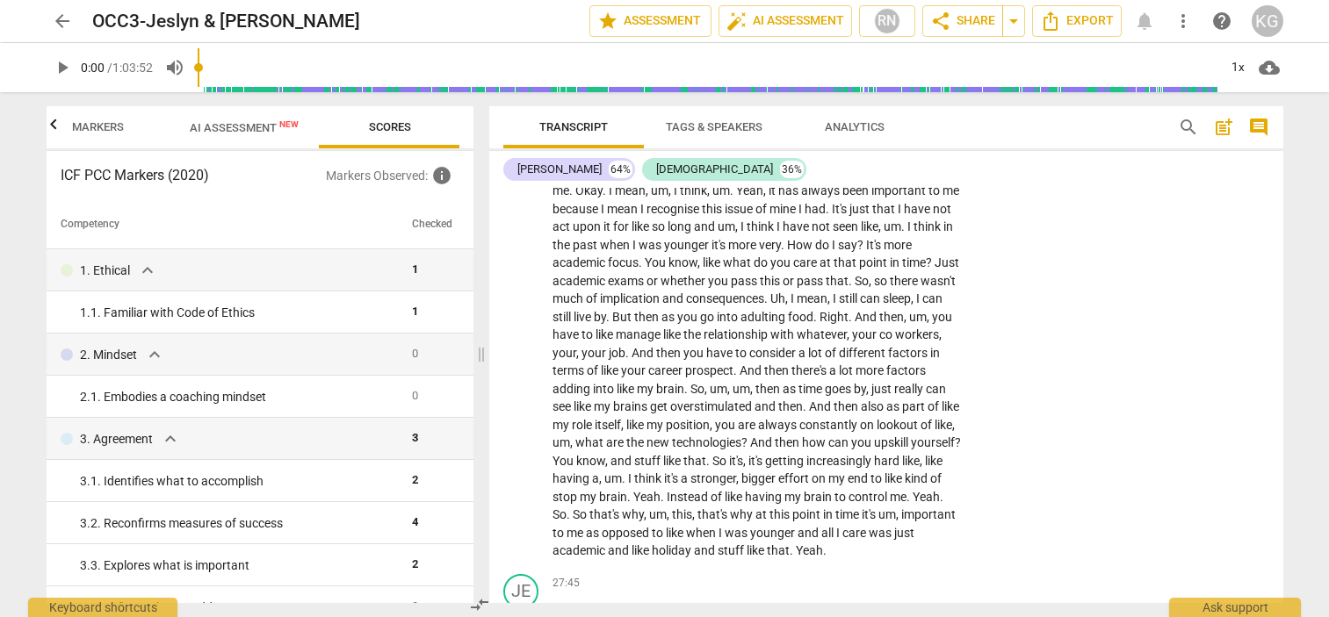
click at [415, 178] on p "Markers Observed : info" at bounding box center [392, 175] width 133 height 21
click at [415, 135] on span "Scores" at bounding box center [390, 128] width 84 height 24
click at [445, 177] on span "info" at bounding box center [441, 175] width 21 height 21
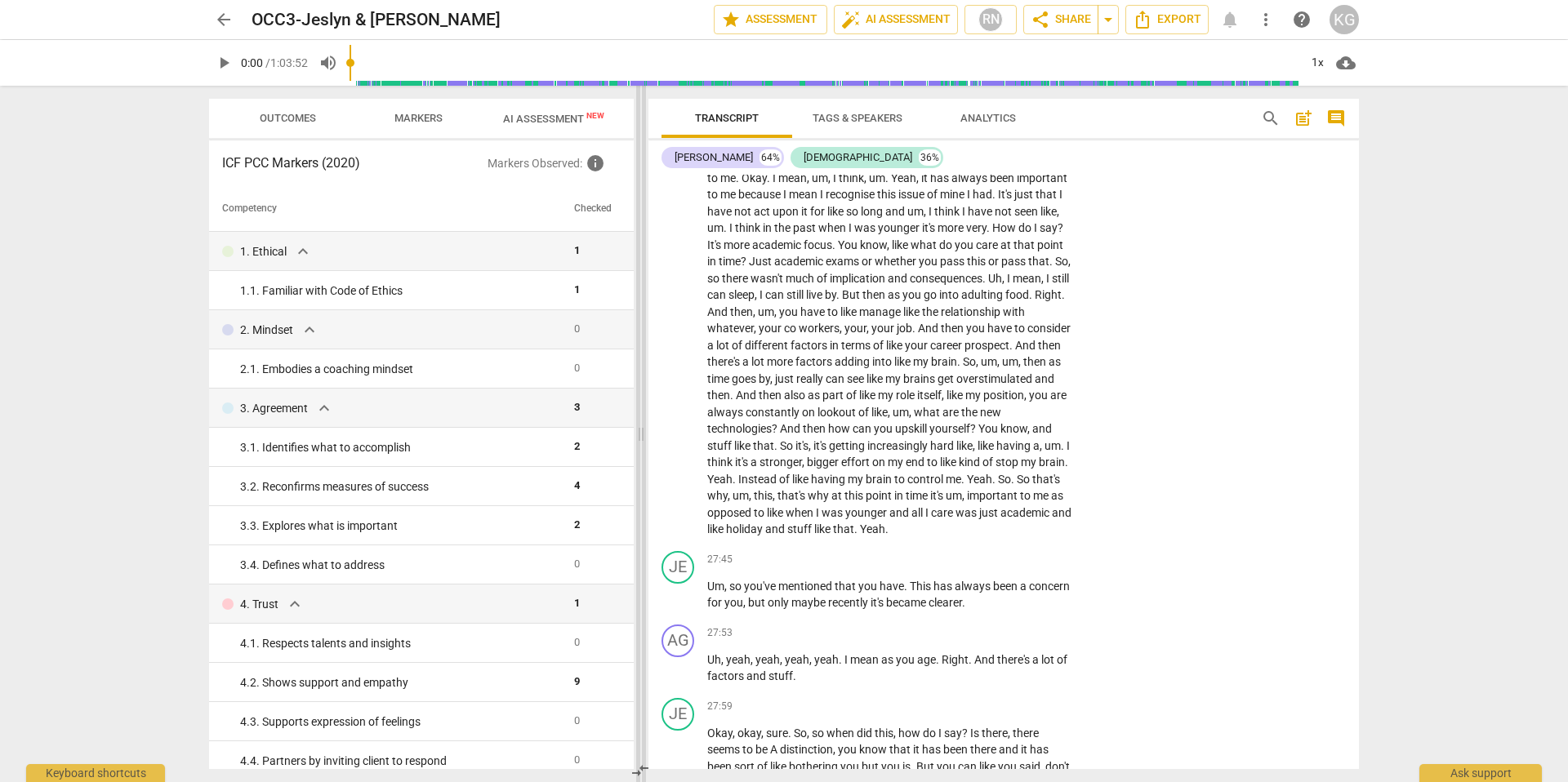
scroll to position [13224, 0]
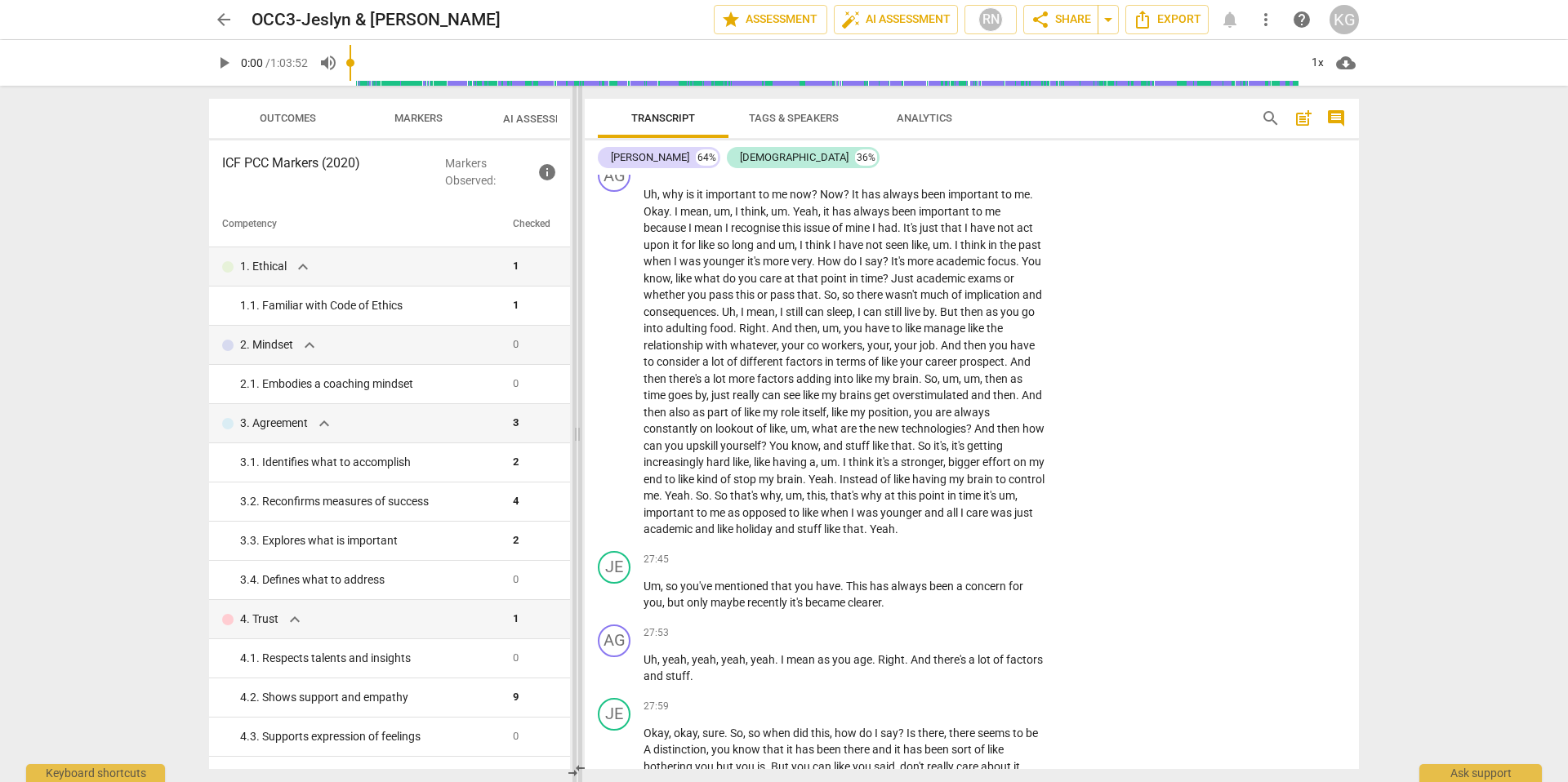
drag, startPoint x: 614, startPoint y: 432, endPoint x: 578, endPoint y: 386, distance: 58.4
click at [578, 386] on span at bounding box center [578, 433] width 10 height 696
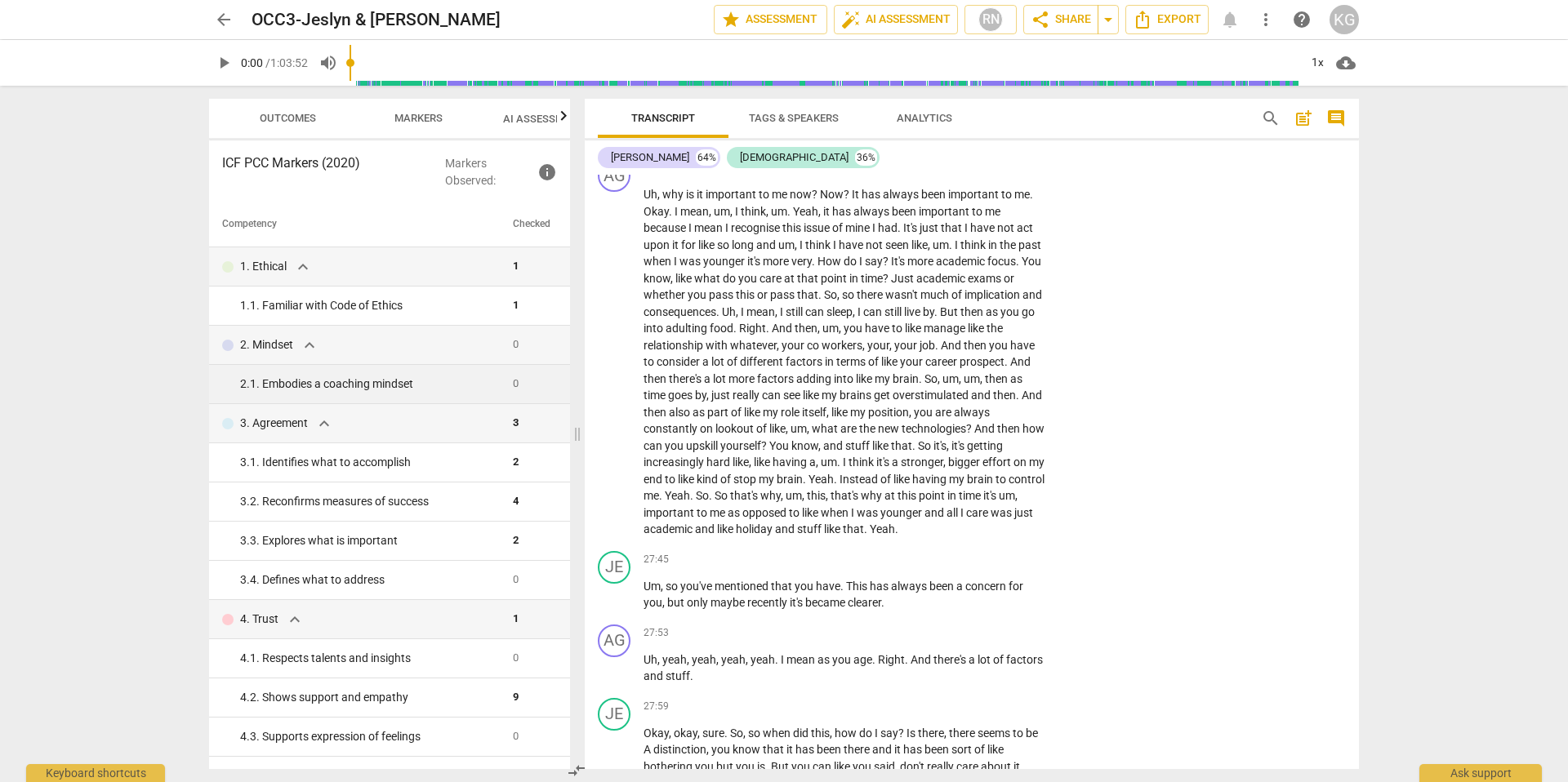
click at [408, 383] on div "2. 1. Embodies a coaching mindset" at bounding box center [369, 384] width 259 height 17
click at [404, 418] on div "3. Agreement expand_more" at bounding box center [361, 423] width 278 height 20
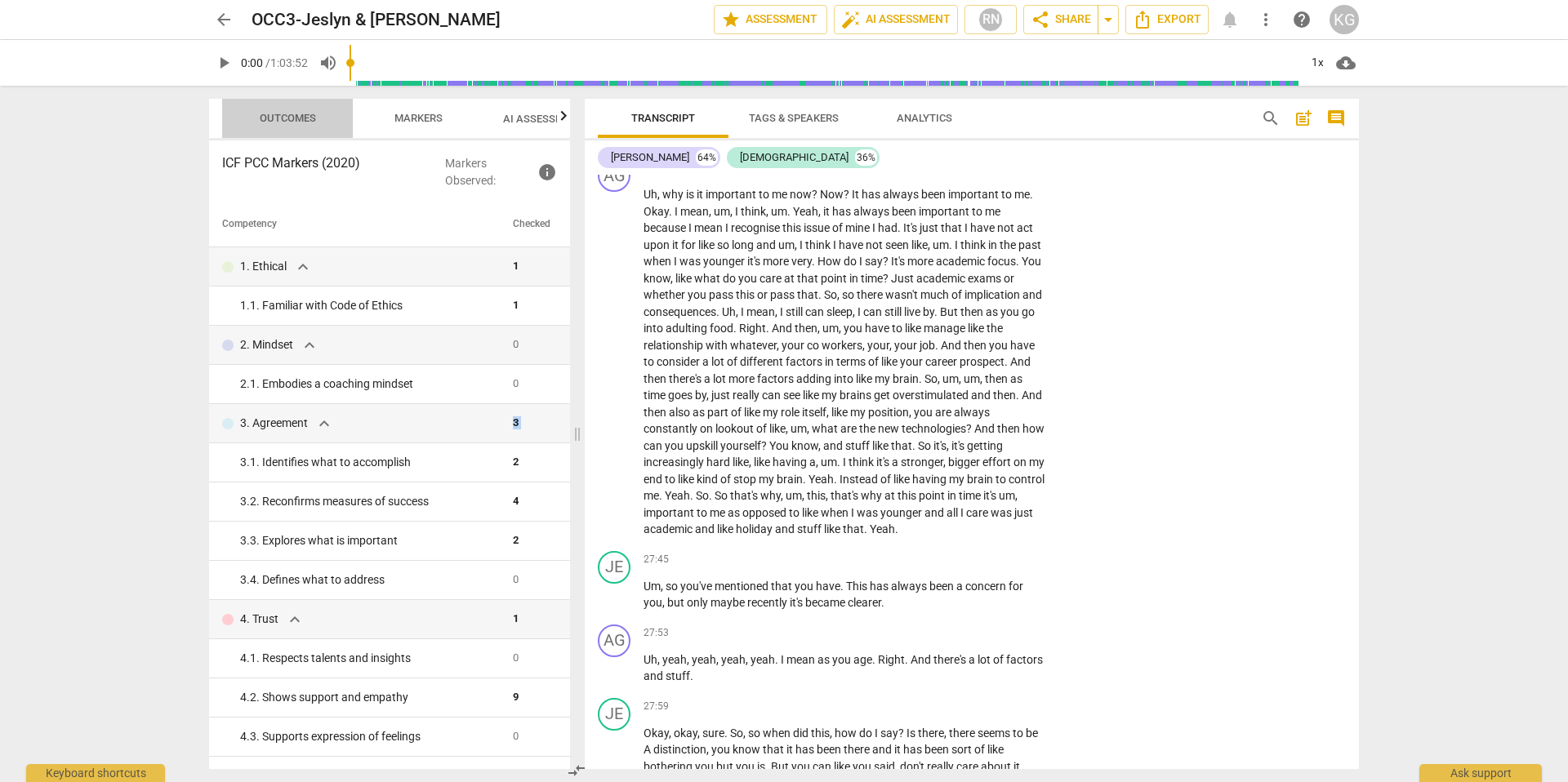
click at [272, 117] on span "Outcomes" at bounding box center [287, 117] width 57 height 12
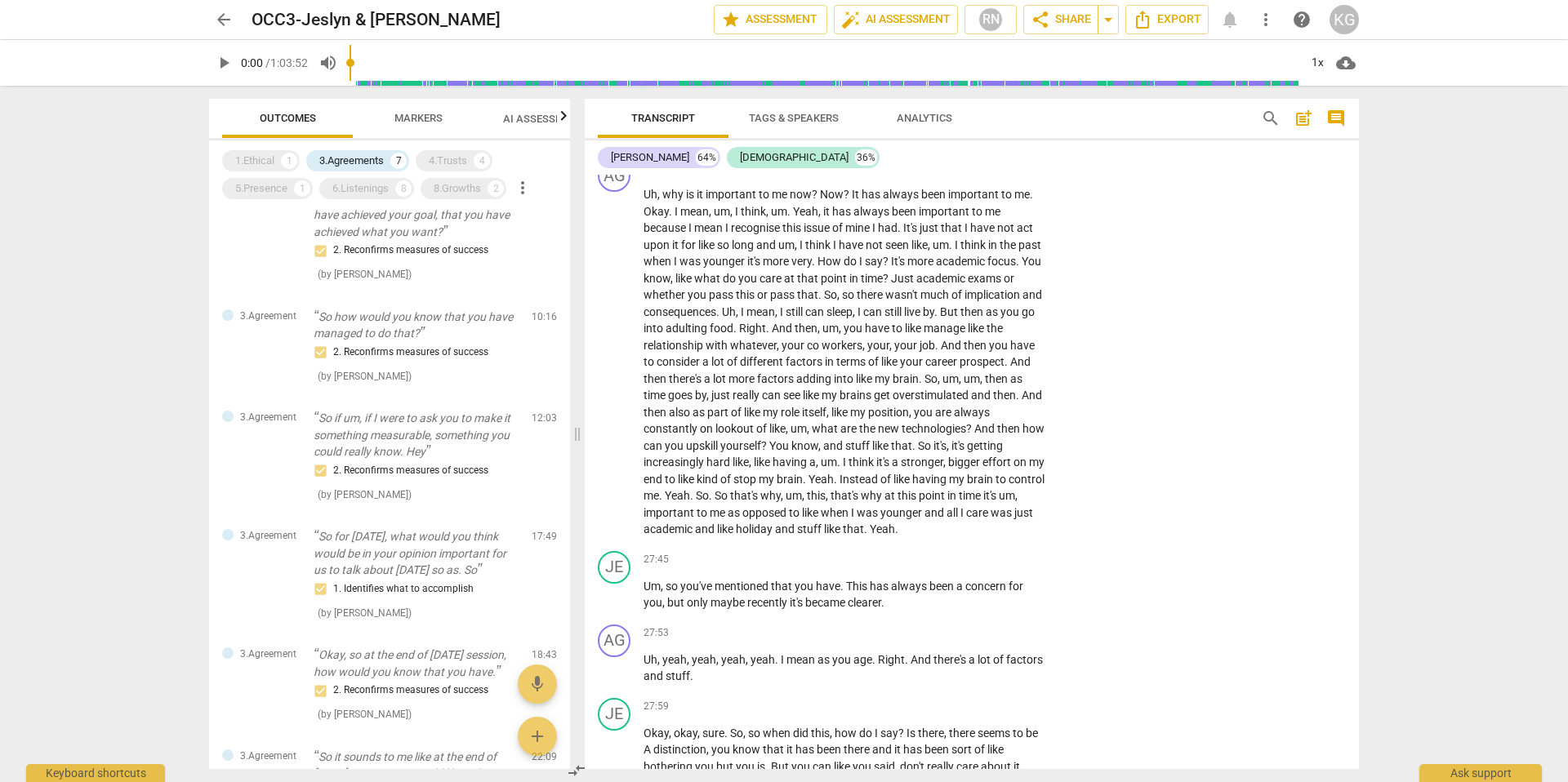
scroll to position [0, 0]
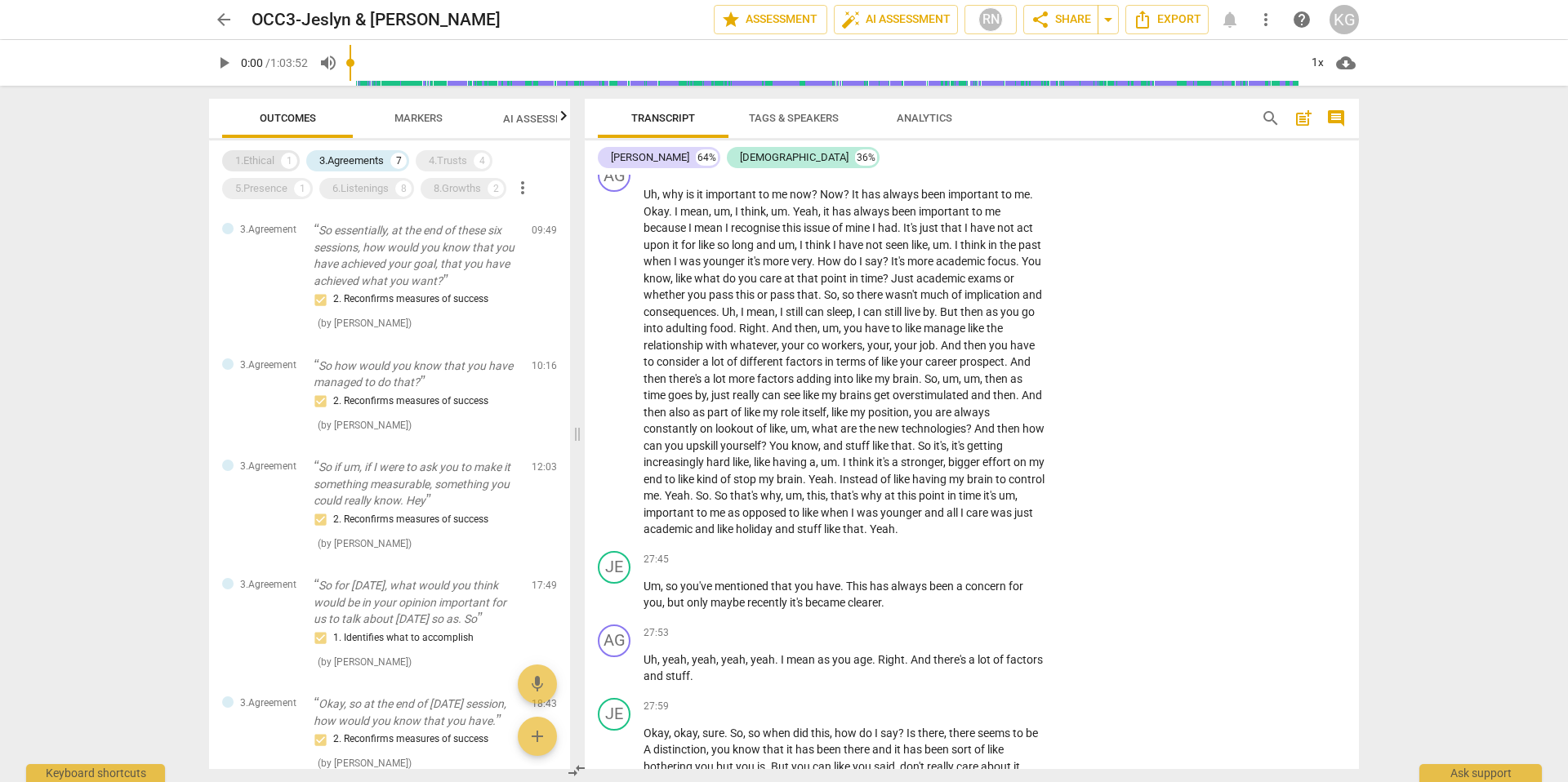
click at [233, 164] on div "1.Ethical 1" at bounding box center [260, 161] width 77 height 21
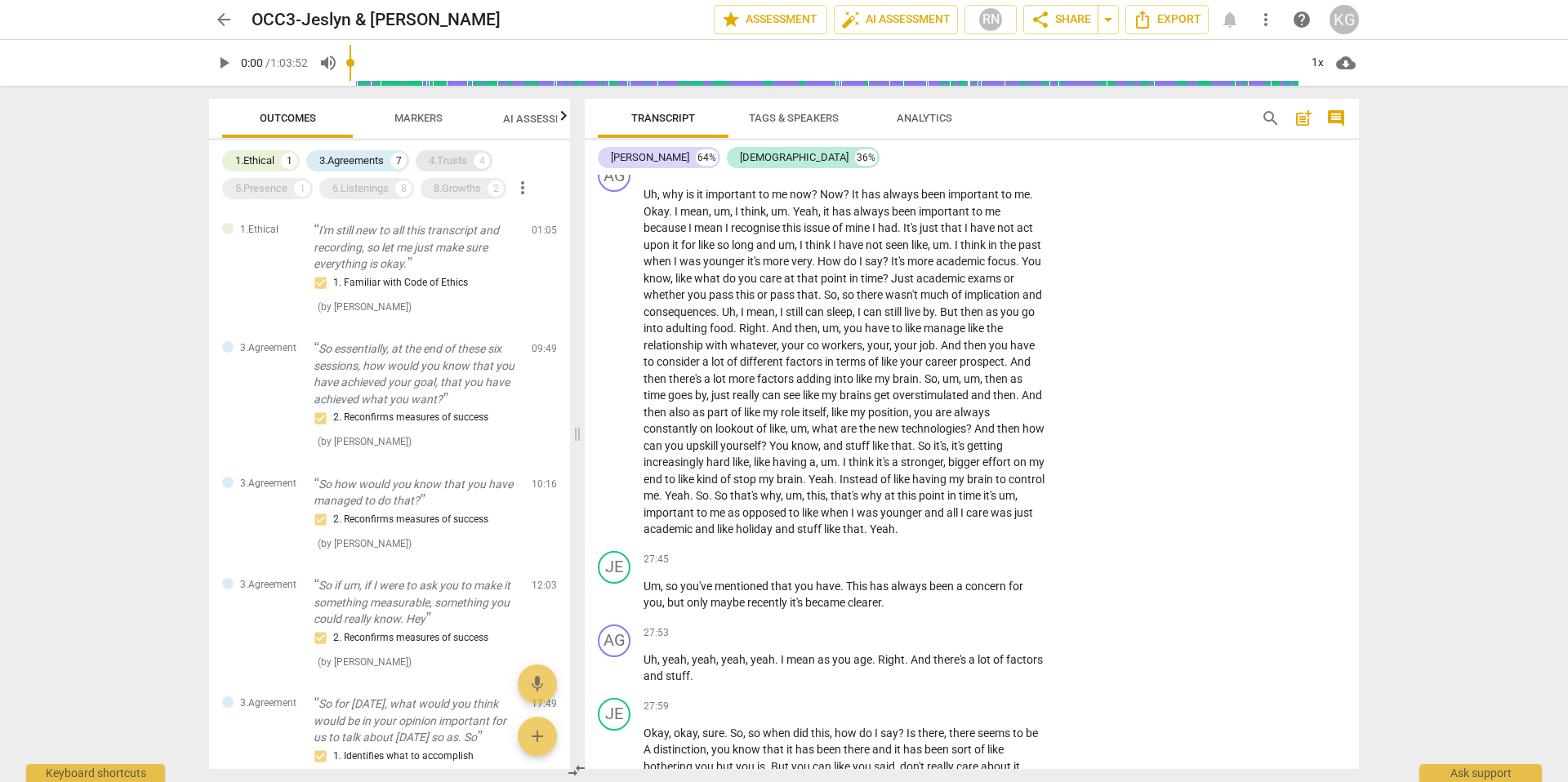
click at [427, 160] on div "4.Trusts 4" at bounding box center [454, 161] width 77 height 21
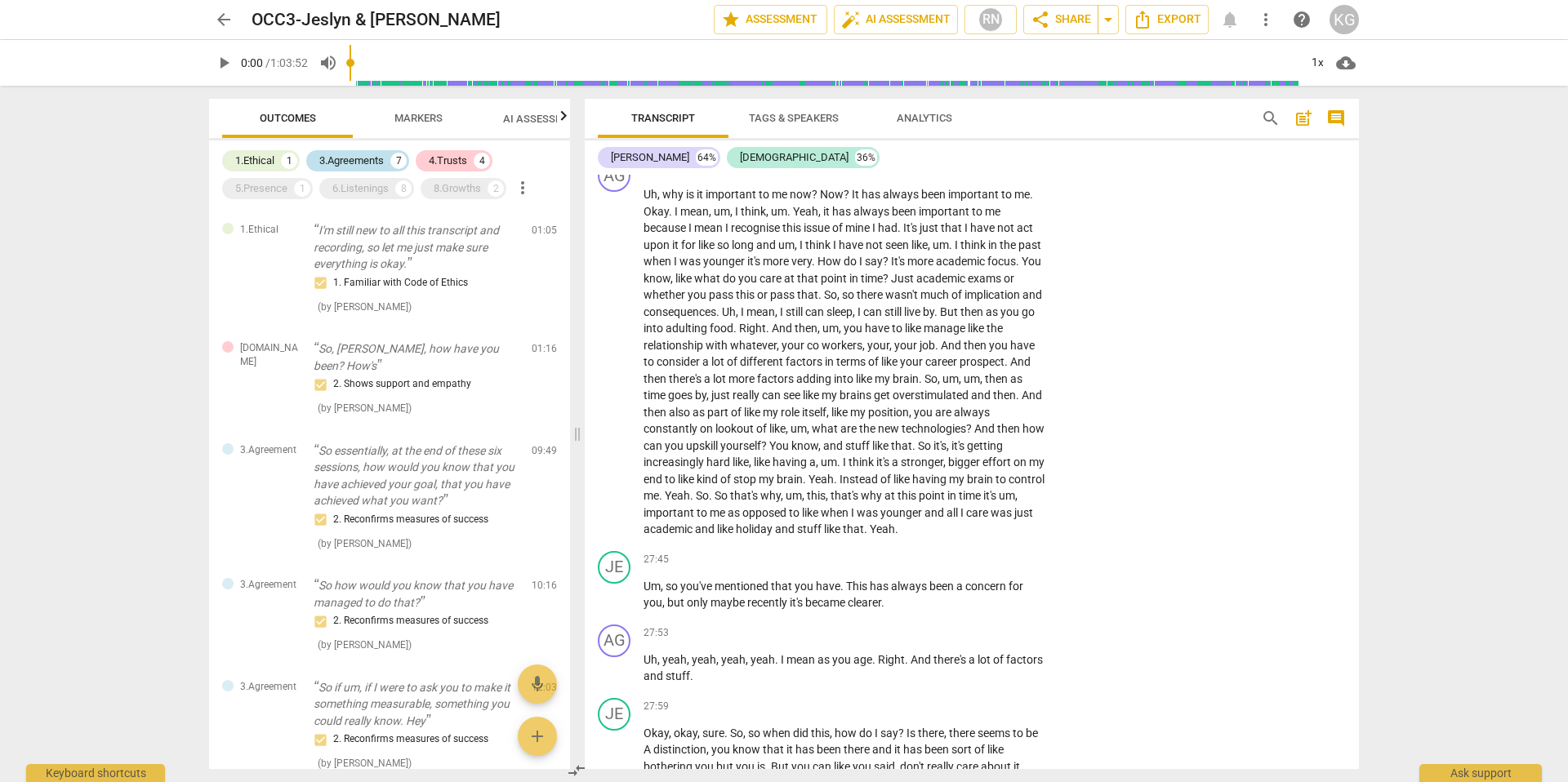
click at [387, 160] on div "3.Agreements 7" at bounding box center [357, 161] width 103 height 21
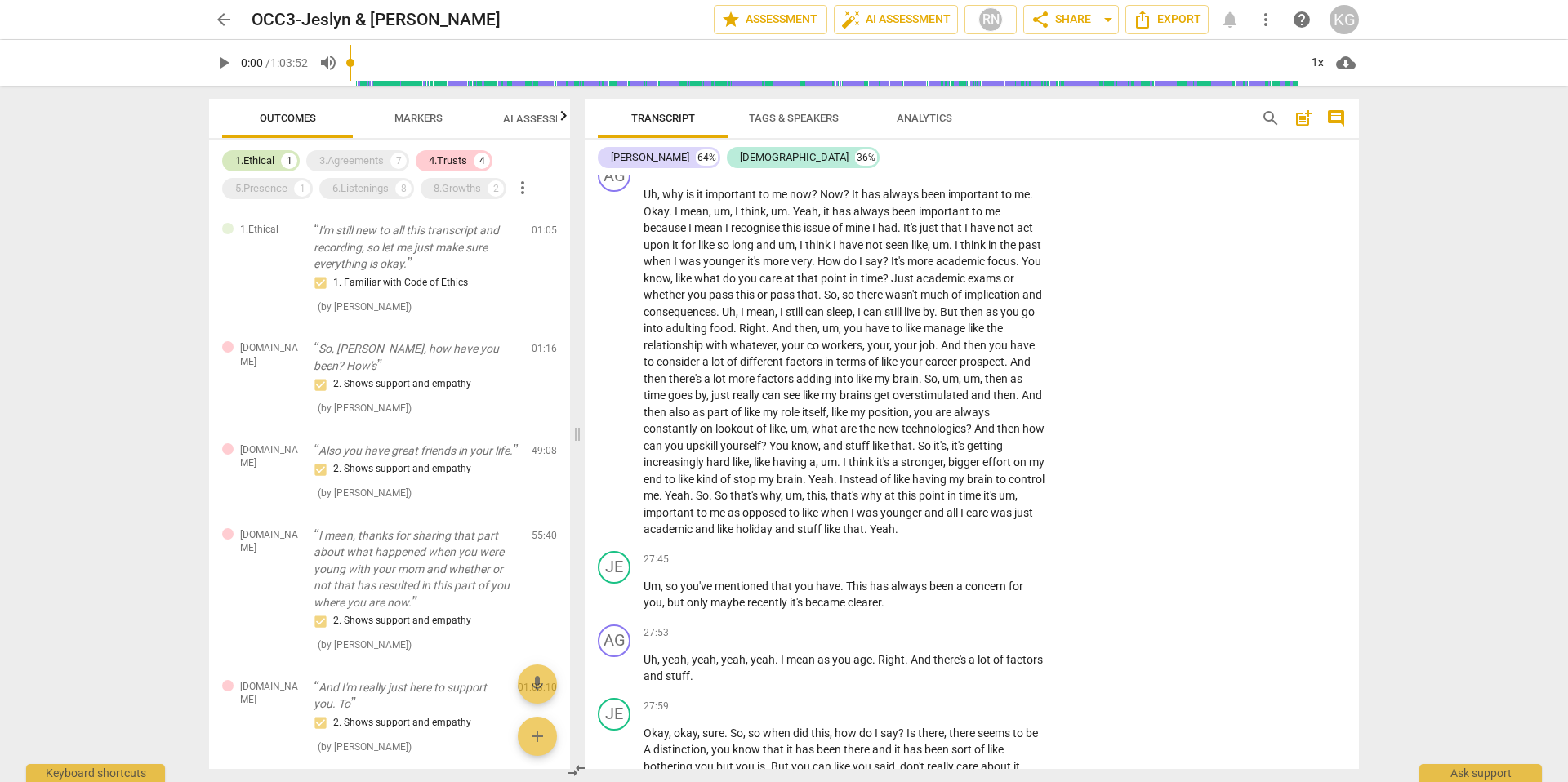
click at [280, 160] on div "1.Ethical 1" at bounding box center [260, 161] width 77 height 21
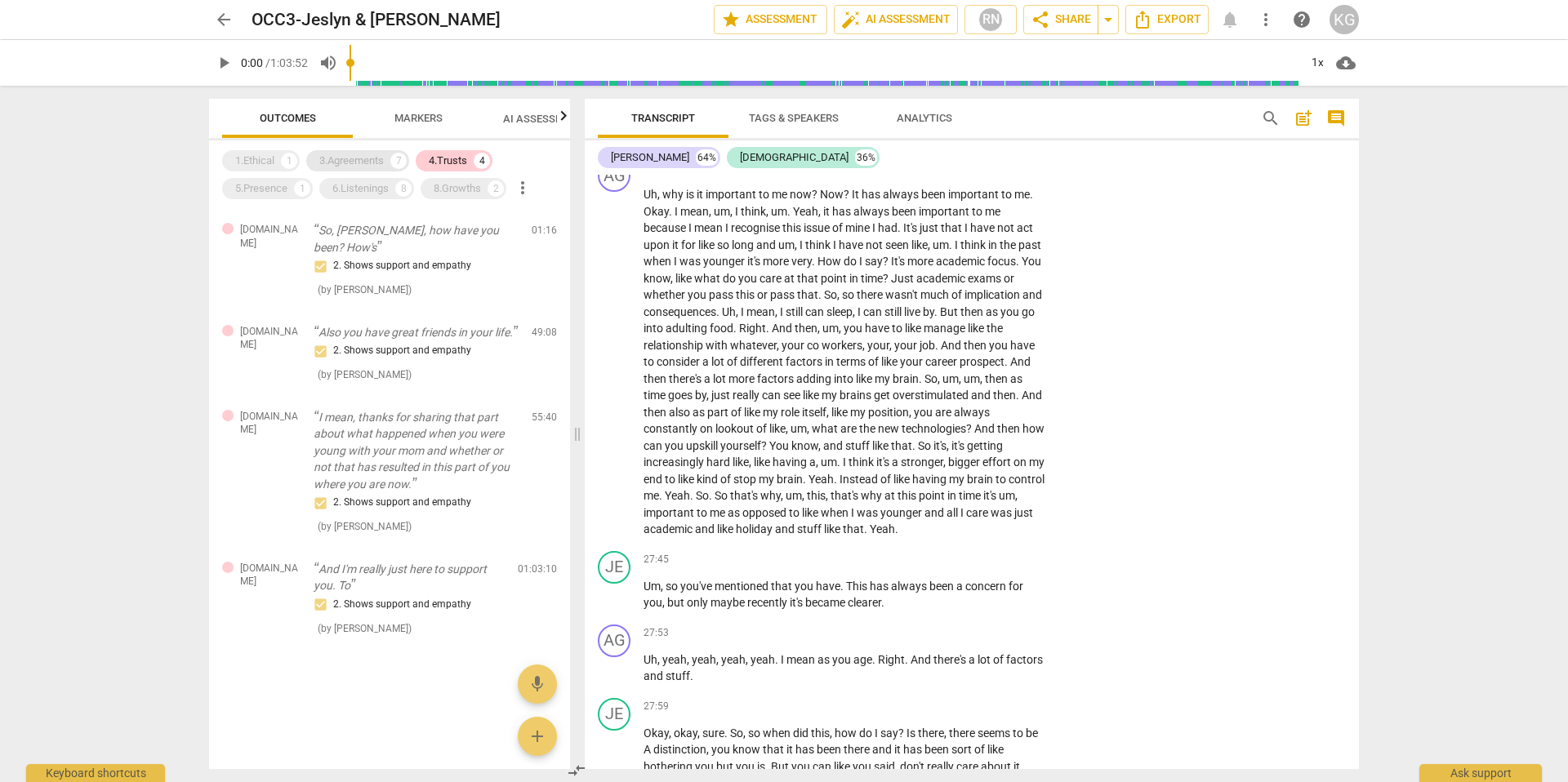
click at [364, 163] on div "3.Agreements" at bounding box center [351, 161] width 64 height 17
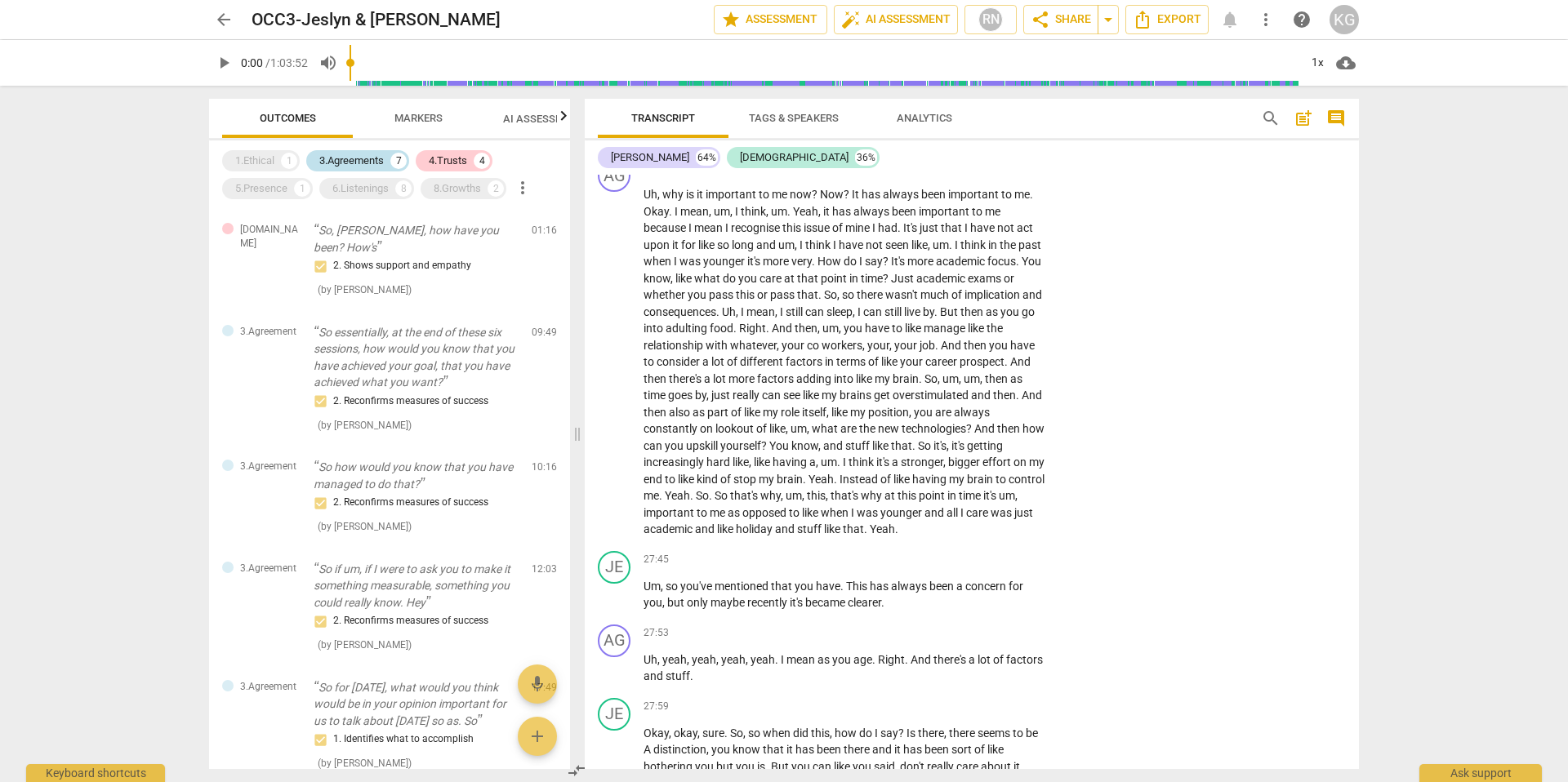
click at [379, 155] on div "3.Agreements" at bounding box center [351, 161] width 64 height 17
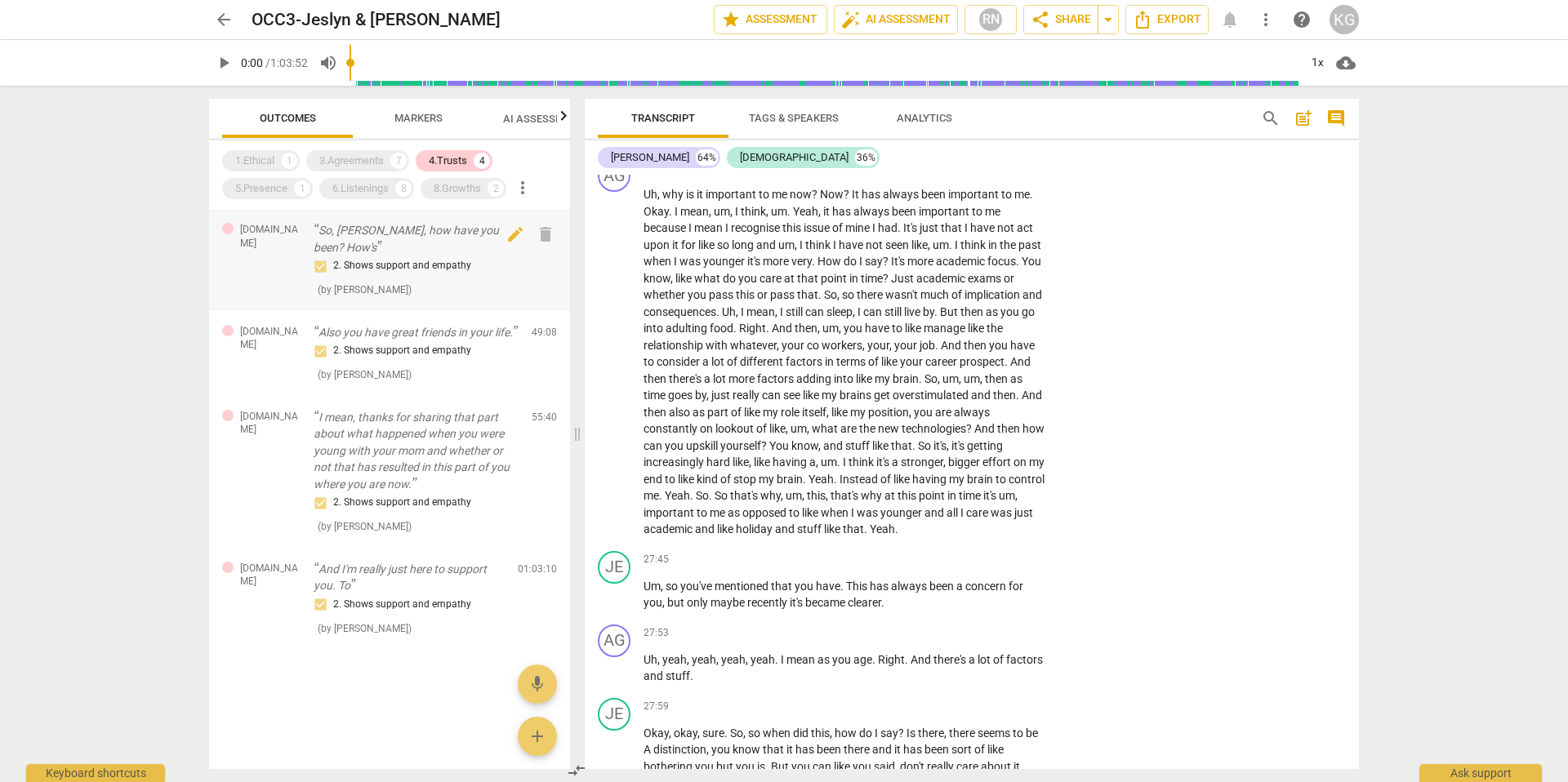
click at [394, 230] on p "So, [PERSON_NAME], how have you been? How's" at bounding box center [416, 239] width 205 height 33
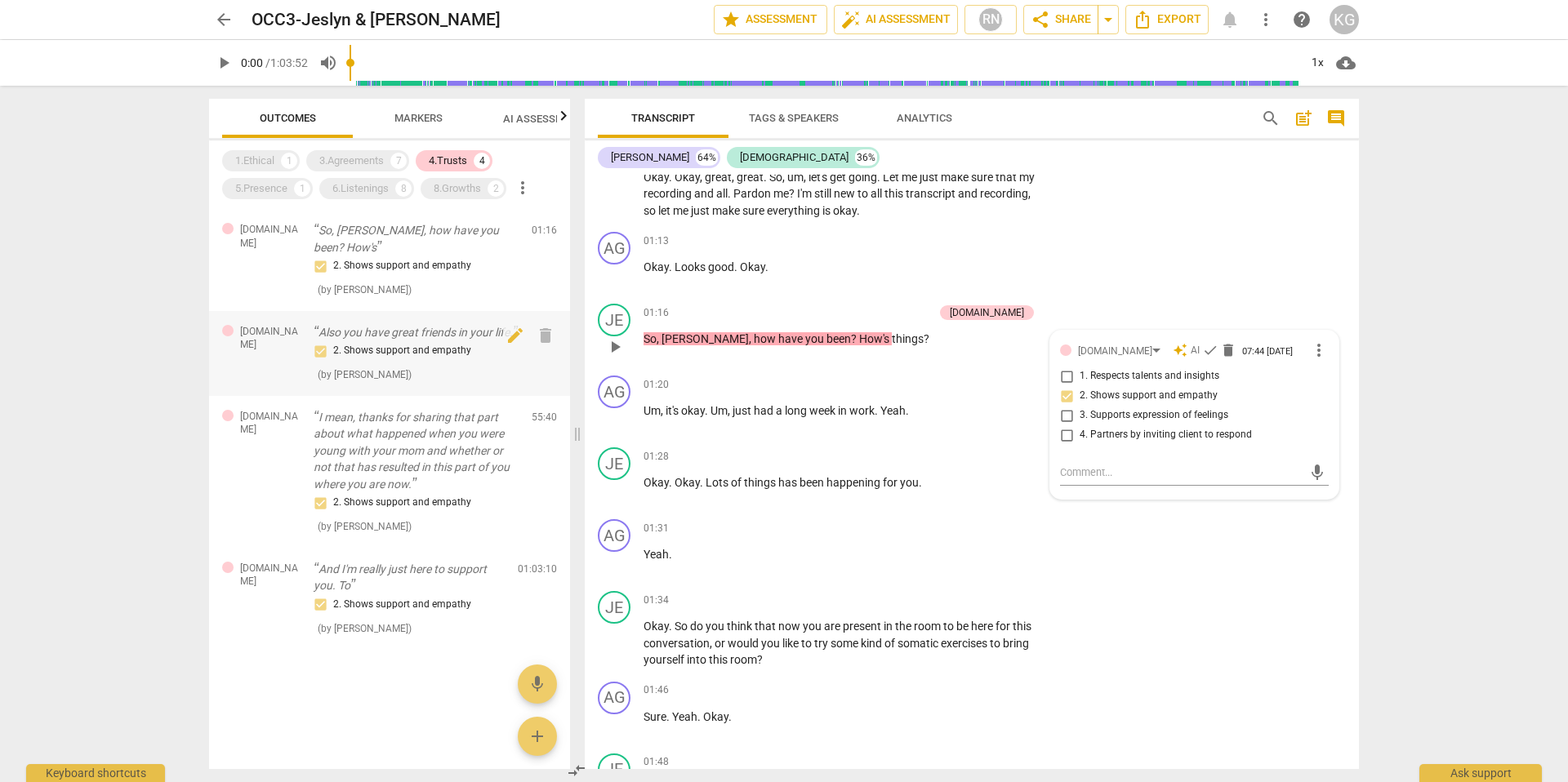
click at [379, 325] on p "Also you have great friends in your life." at bounding box center [416, 333] width 205 height 17
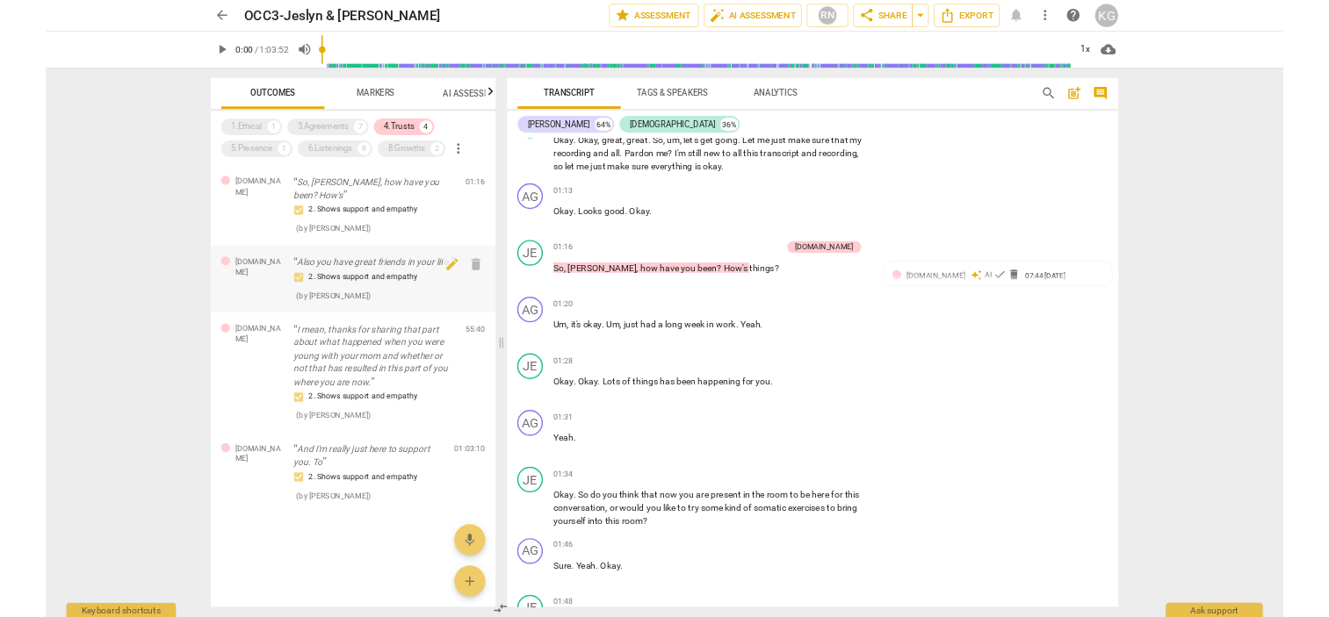
scroll to position [24647, 0]
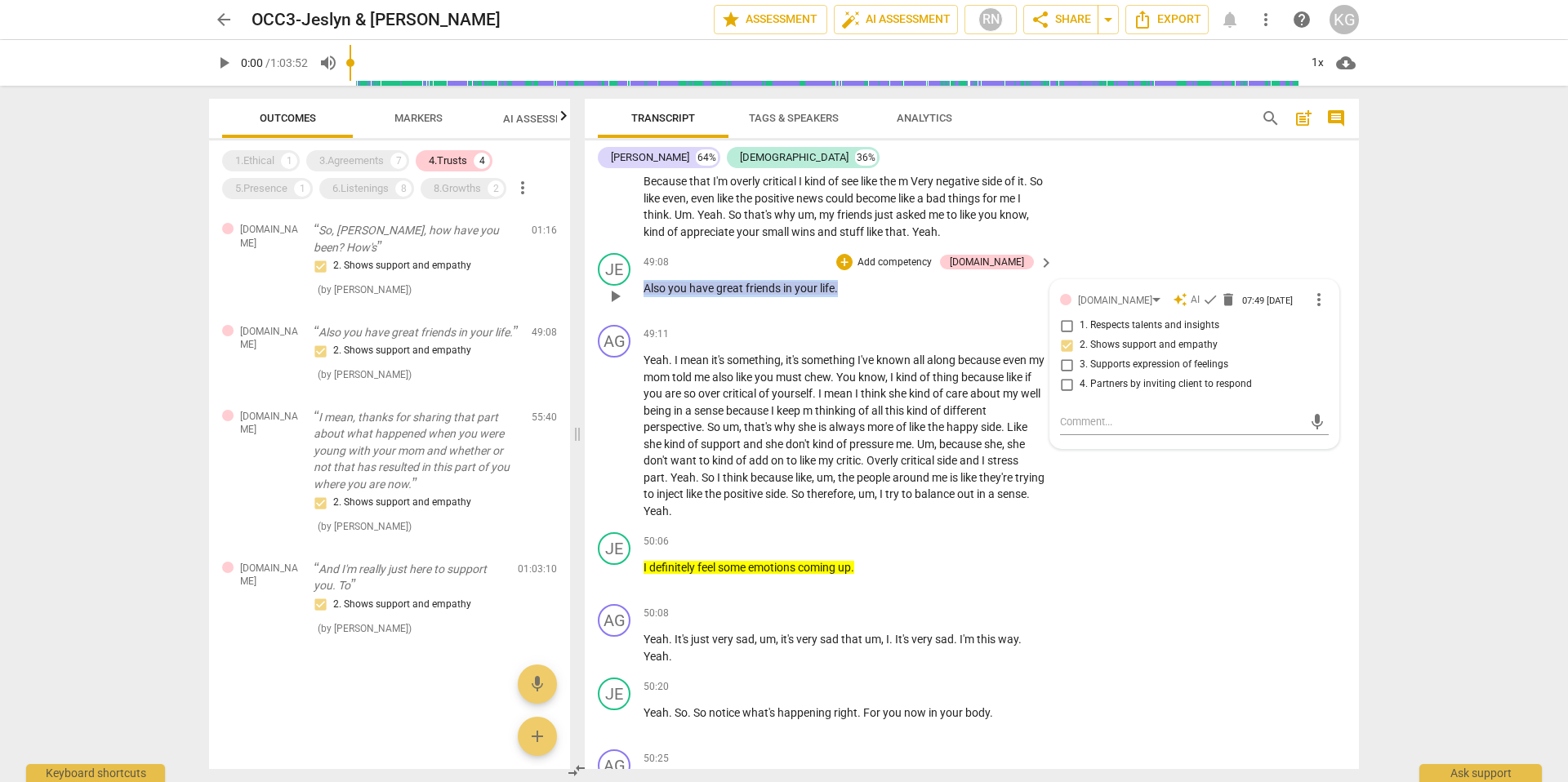
drag, startPoint x: 849, startPoint y: 342, endPoint x: 637, endPoint y: 336, distance: 212.1
click at [637, 319] on div "JE play_arrow pause 49:08 + Add competency [DOMAIN_NAME] keyboard_arrow_right A…" at bounding box center [972, 282] width 775 height 72
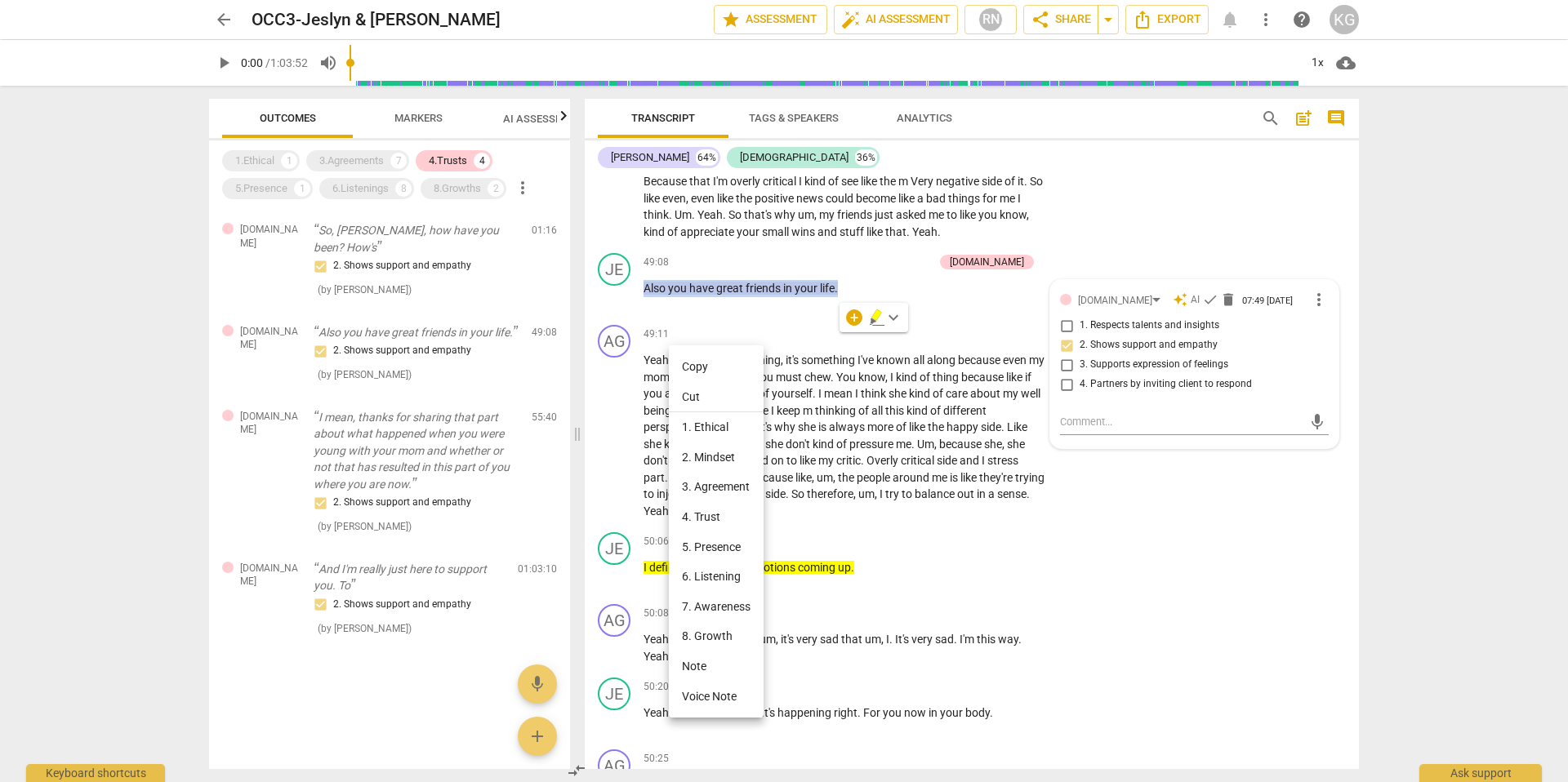
click at [690, 364] on li "Copy" at bounding box center [716, 367] width 95 height 30
copy p "Also you have great friends in your life ."
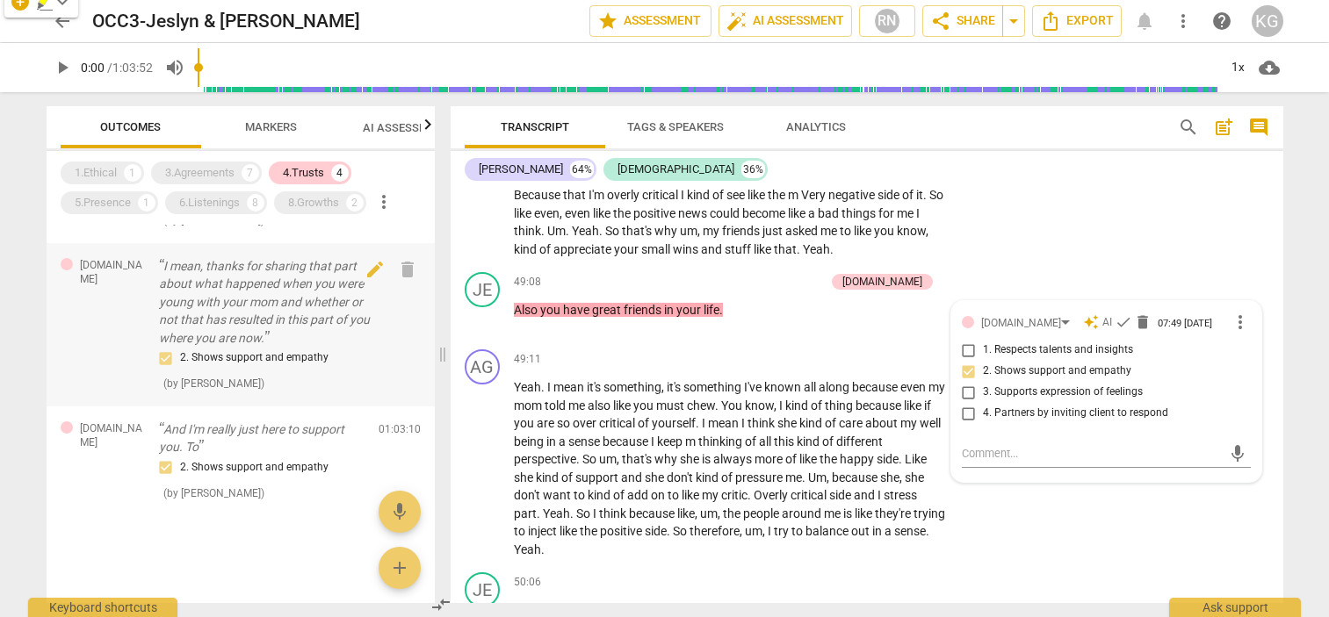
scroll to position [197, 0]
click at [177, 451] on p "And I'm really just here to support you. To" at bounding box center [262, 439] width 206 height 36
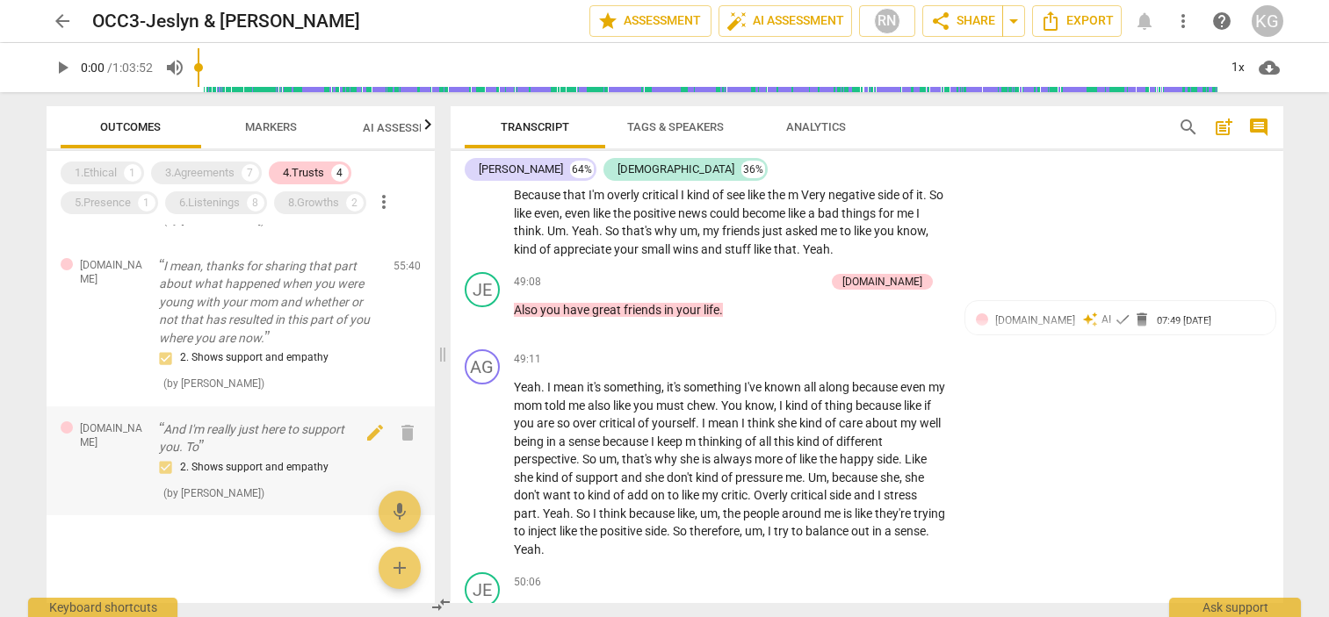
scroll to position [31648, 0]
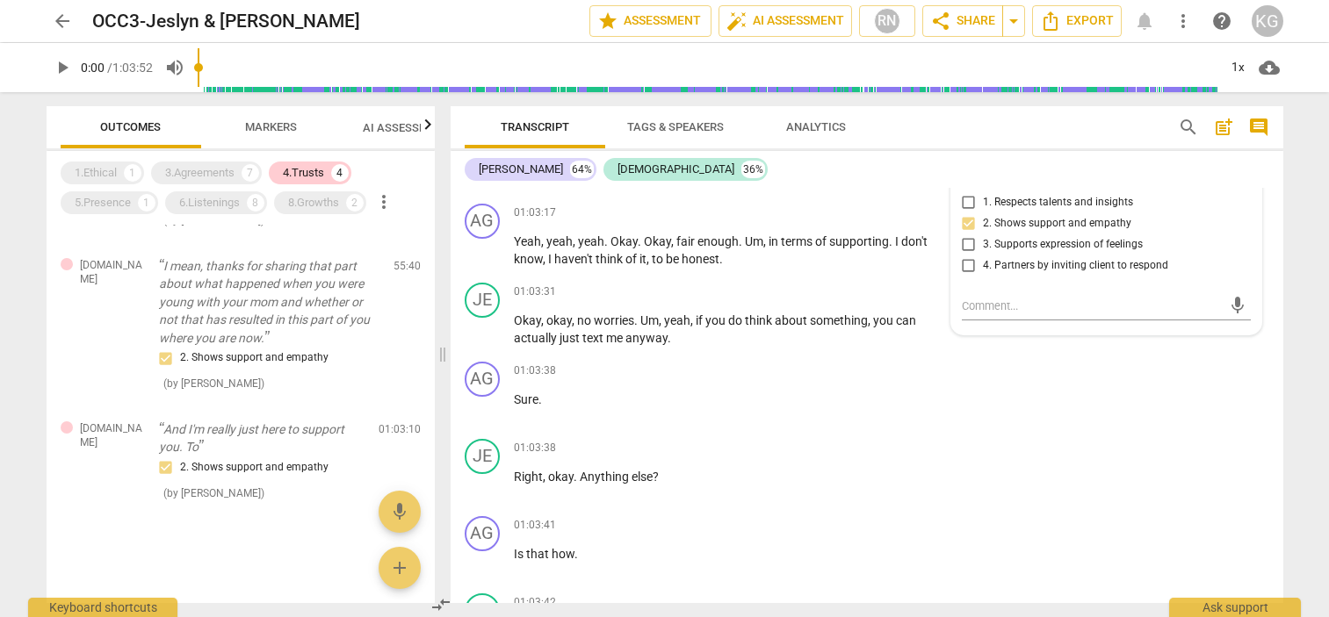
drag, startPoint x: 501, startPoint y: 249, endPoint x: 683, endPoint y: 259, distance: 183.0
click at [683, 197] on div "JE play_arrow pause 01:03:10 + Add competency [DOMAIN_NAME] keyboard_arrow_righ…" at bounding box center [867, 157] width 833 height 79
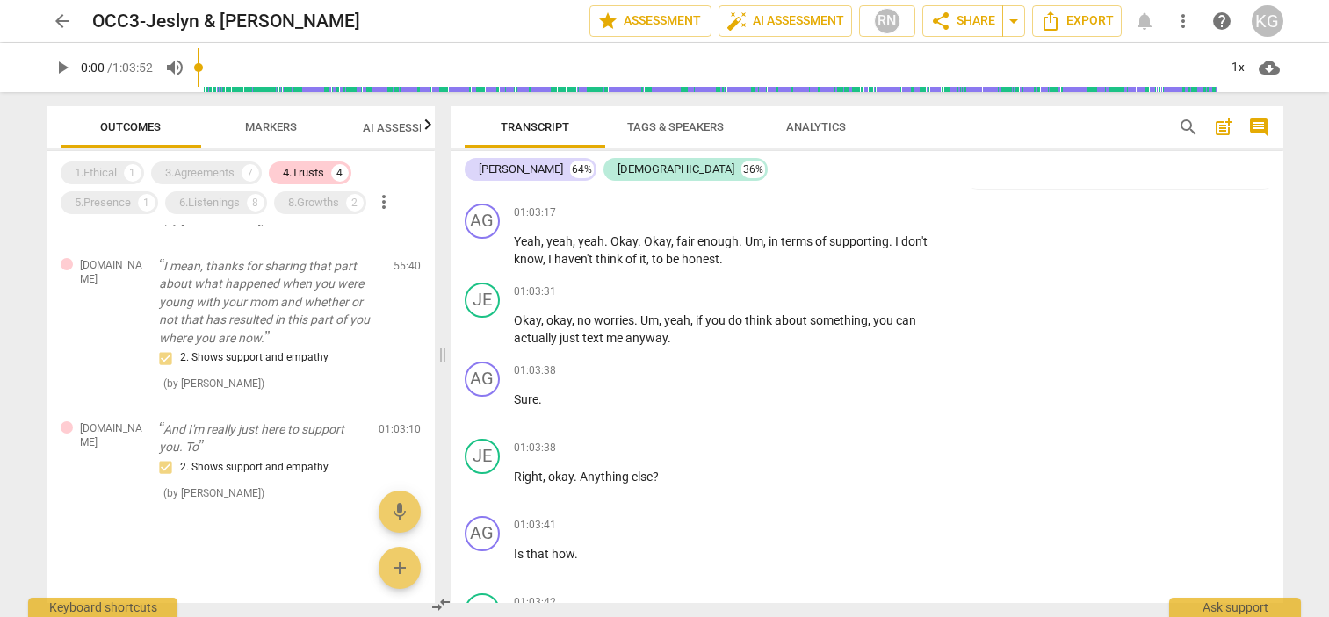
drag, startPoint x: 719, startPoint y: 250, endPoint x: 515, endPoint y: 251, distance: 204.7
click at [515, 190] on p "And I'm really just here to support you . To notice and discover what I say may…" at bounding box center [730, 172] width 432 height 36
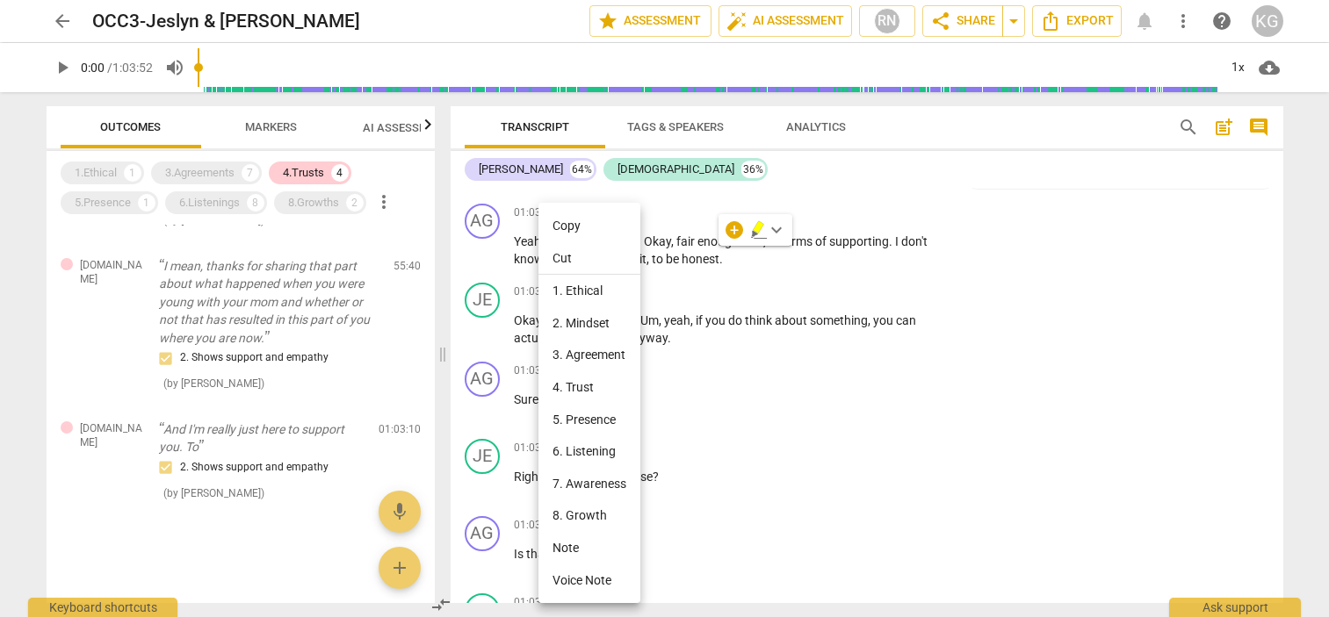
click at [564, 222] on li "Copy" at bounding box center [589, 226] width 102 height 32
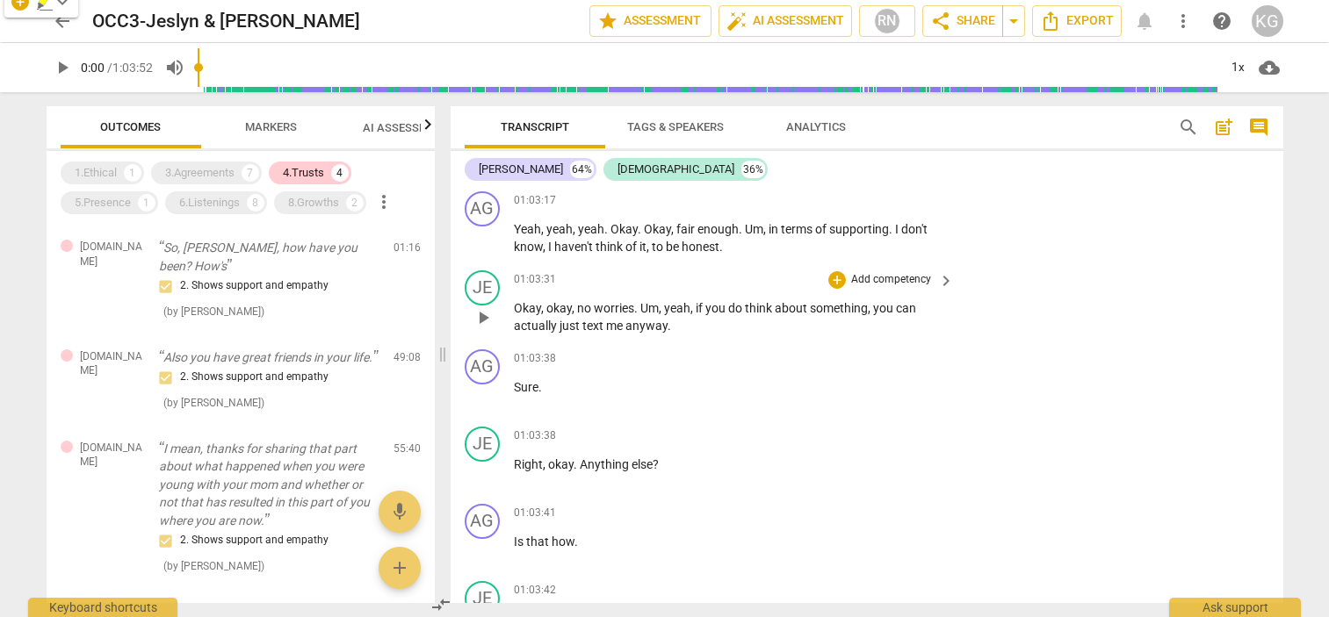
scroll to position [31662, 0]
click at [269, 367] on p "Also you have great friends in your life." at bounding box center [269, 358] width 220 height 18
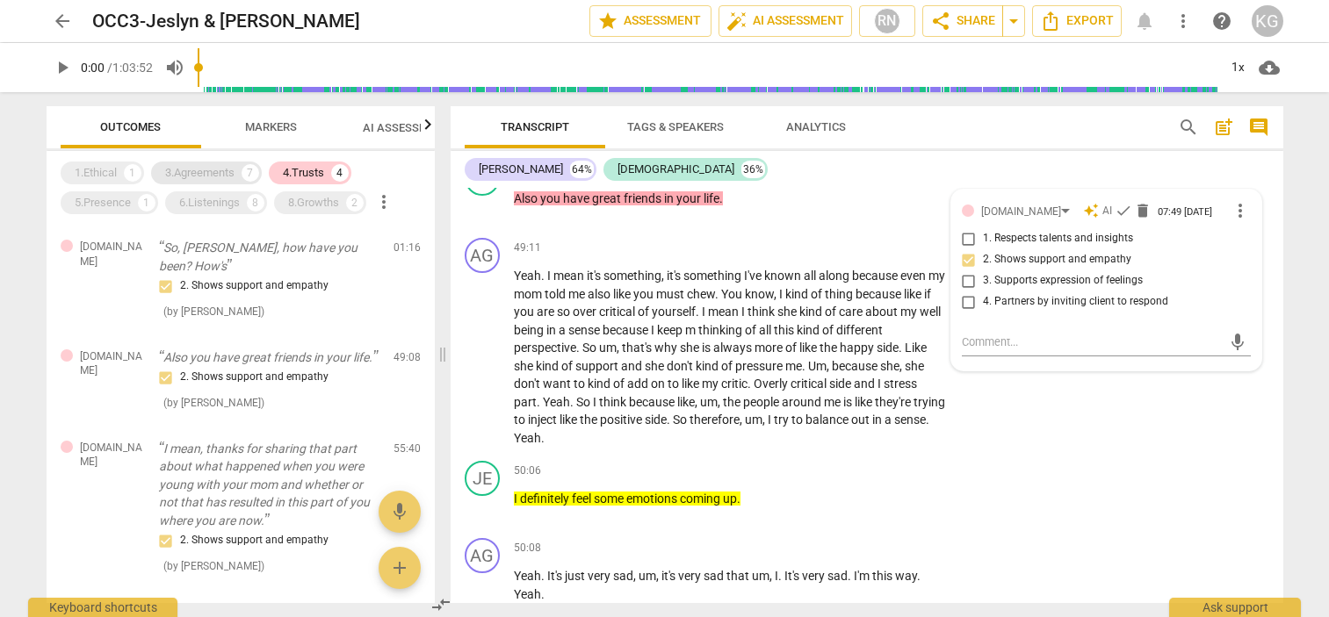
click at [220, 169] on div "3.Agreements" at bounding box center [199, 173] width 69 height 18
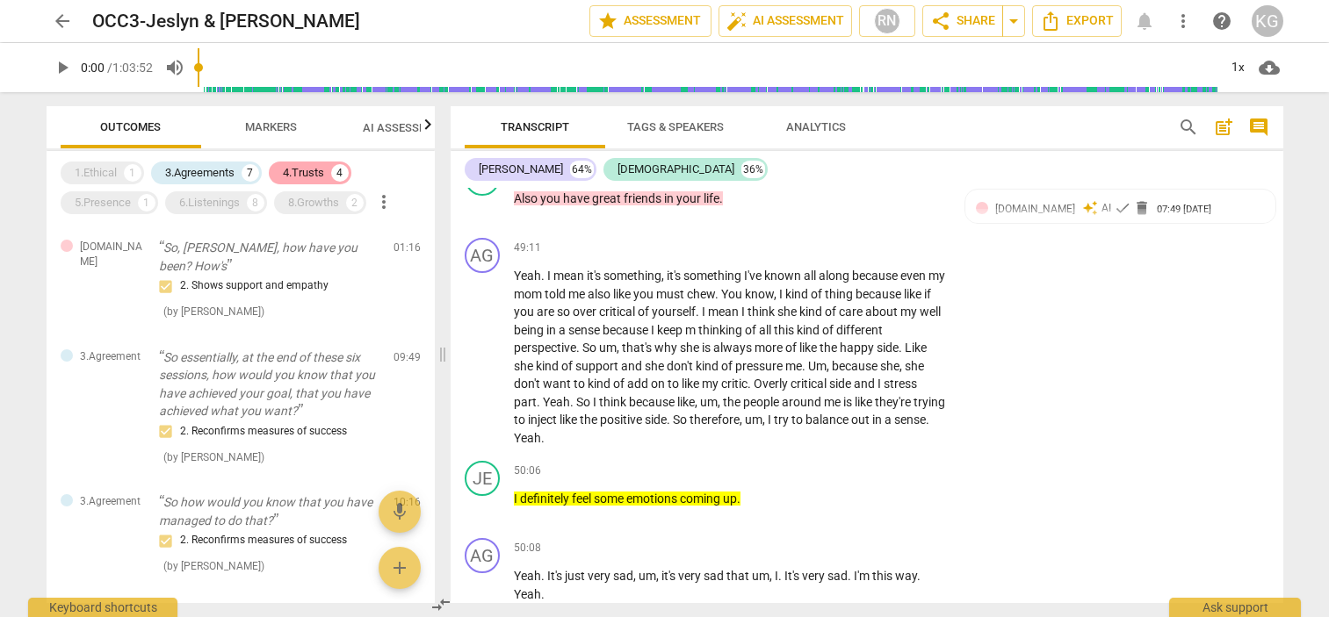
click at [318, 173] on div "4.Trusts" at bounding box center [303, 173] width 41 height 18
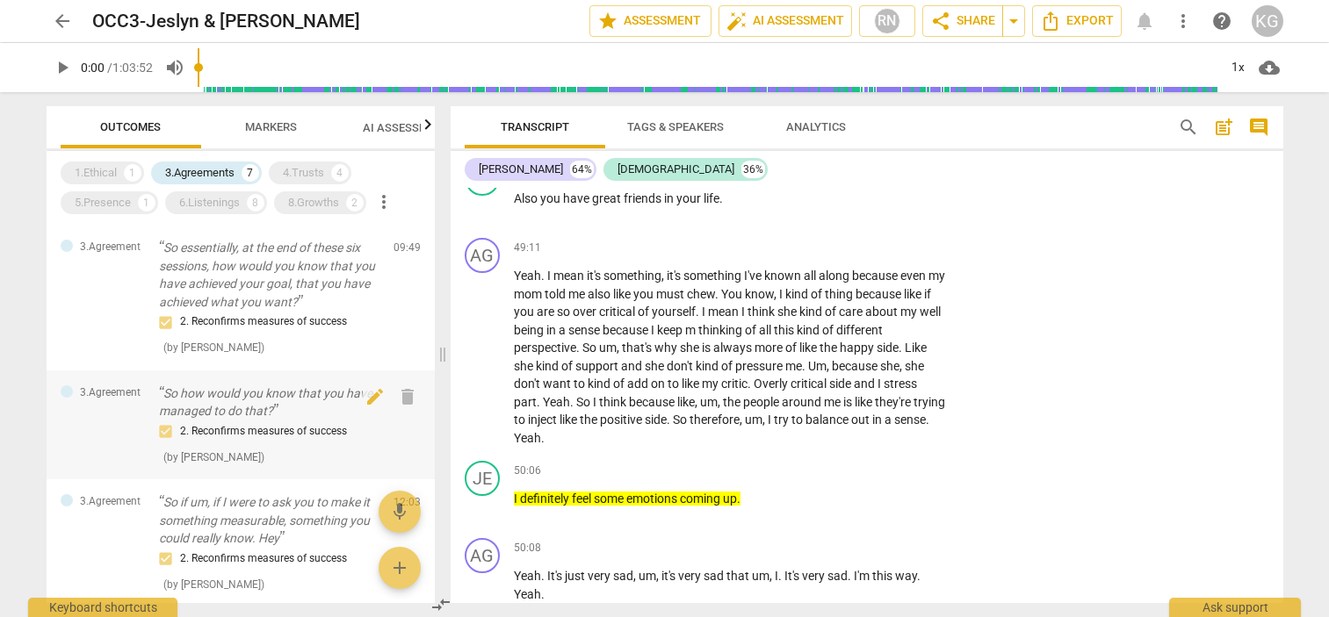
click at [300, 397] on p "So how would you know that you have managed to do that?" at bounding box center [269, 403] width 220 height 36
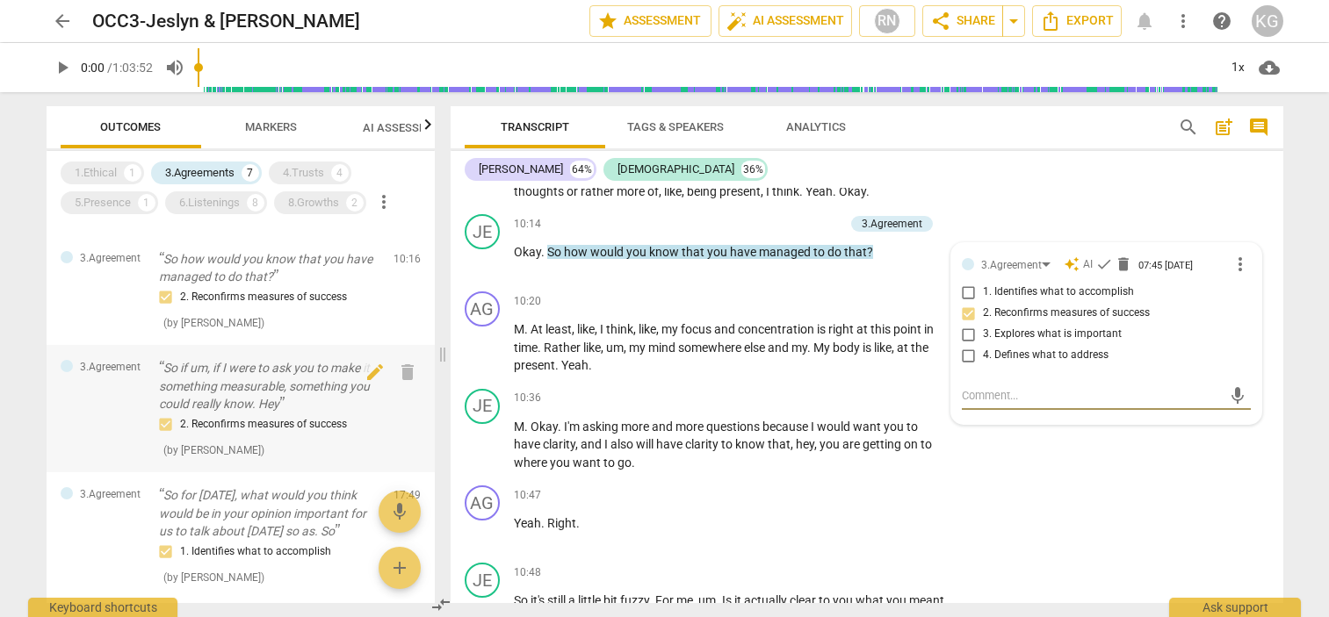
scroll to position [135, 0]
click at [226, 375] on p "So if um, if I were to ask you to make it something measurable, something you c…" at bounding box center [269, 385] width 220 height 54
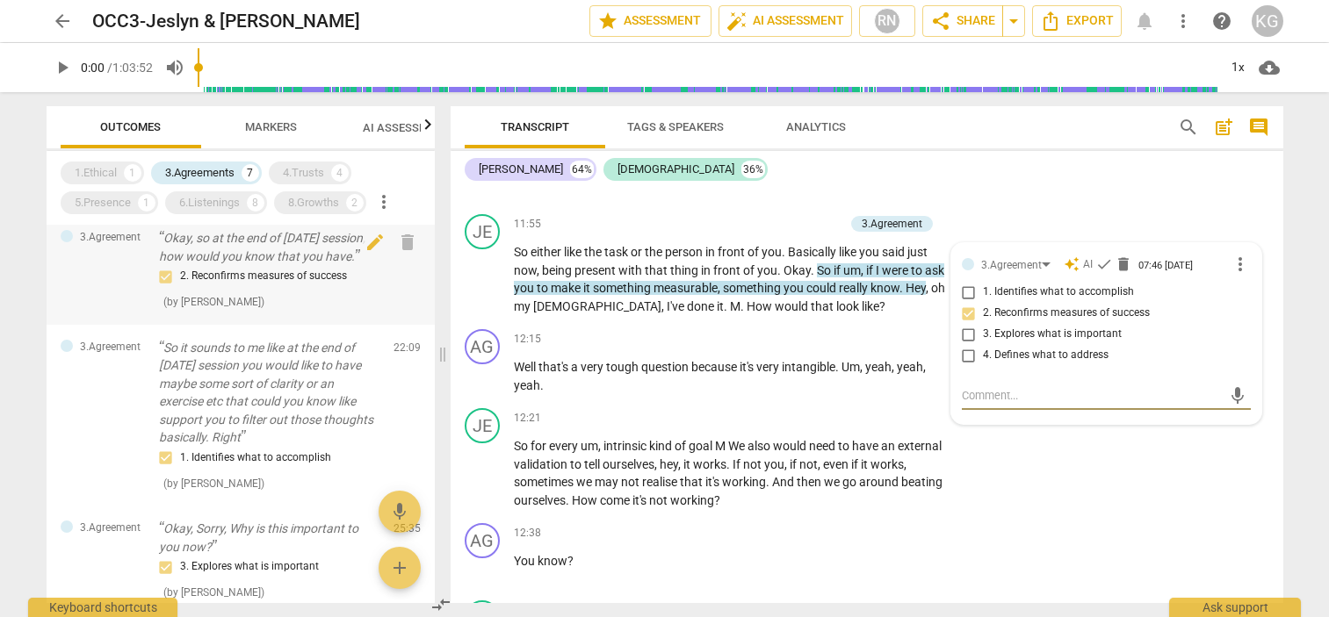
scroll to position [523, 0]
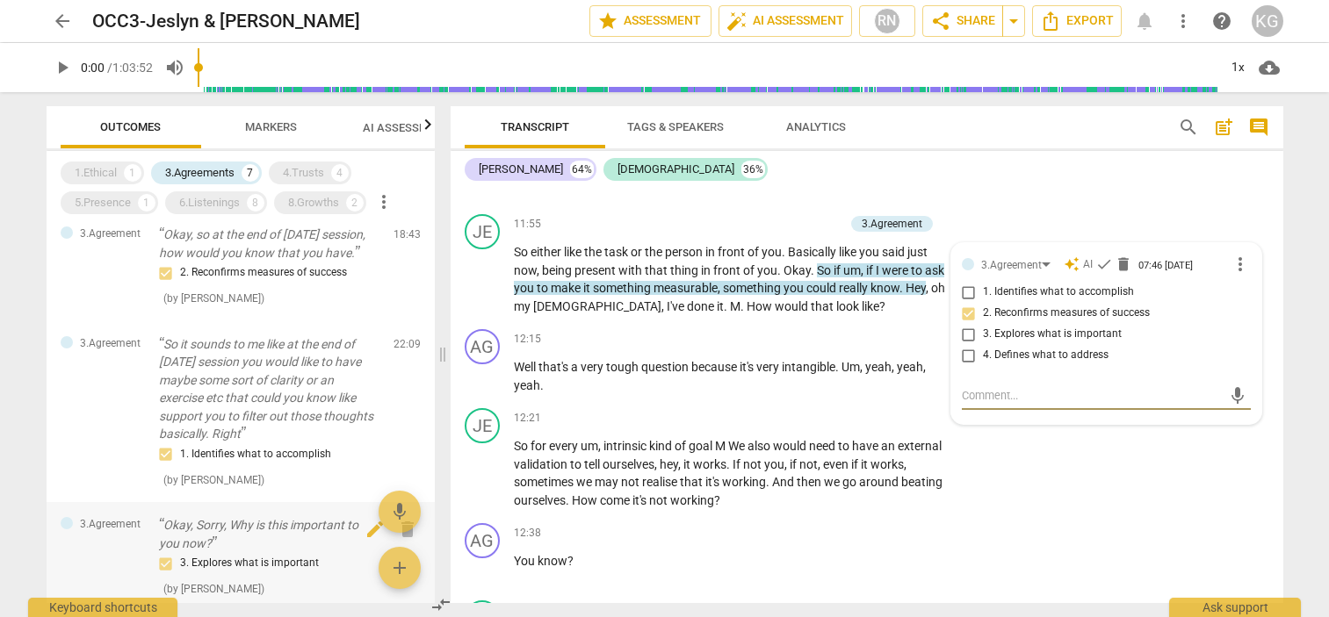
click at [257, 525] on p "Okay, Sorry, Why is this important to you now?" at bounding box center [269, 534] width 220 height 36
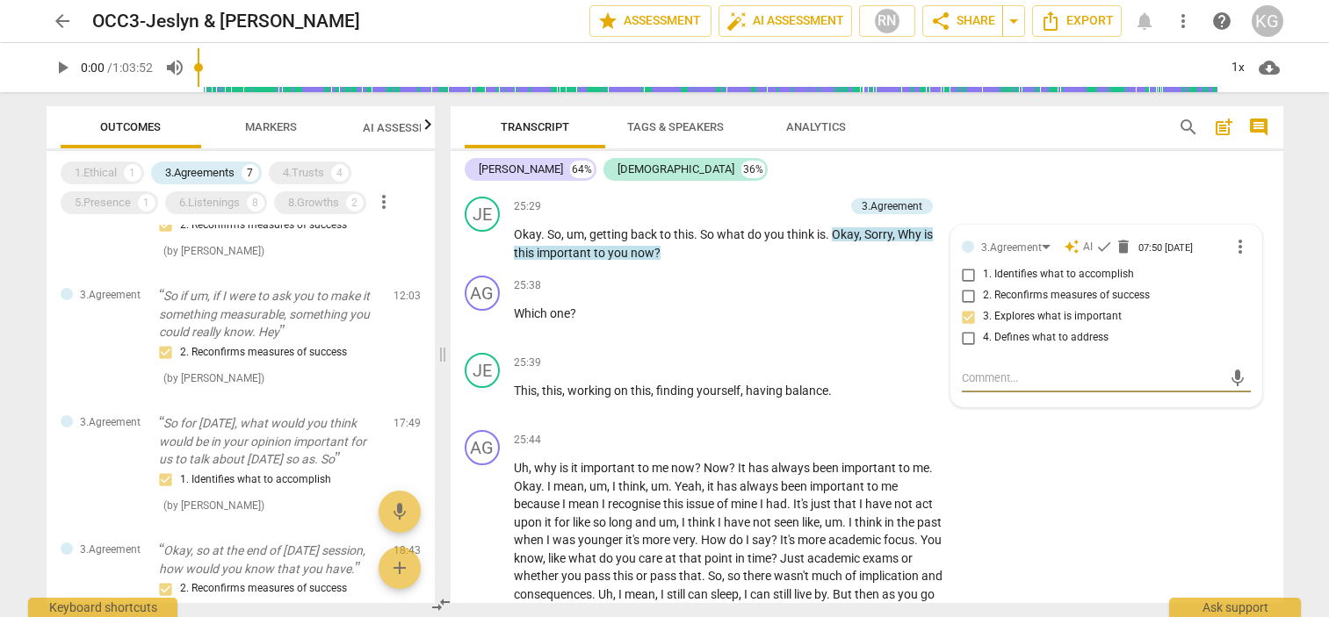
scroll to position [209, 0]
click at [213, 170] on div "3.Agreements" at bounding box center [199, 173] width 69 height 18
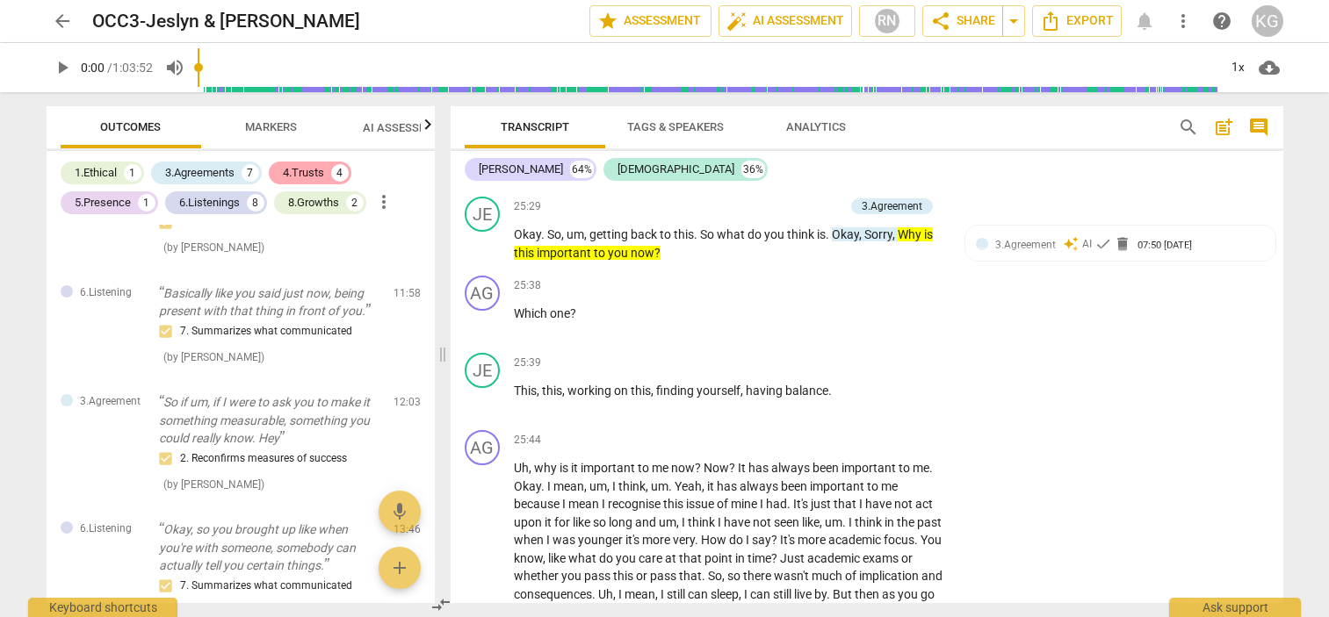
click at [297, 172] on div "4.Trusts" at bounding box center [303, 173] width 41 height 18
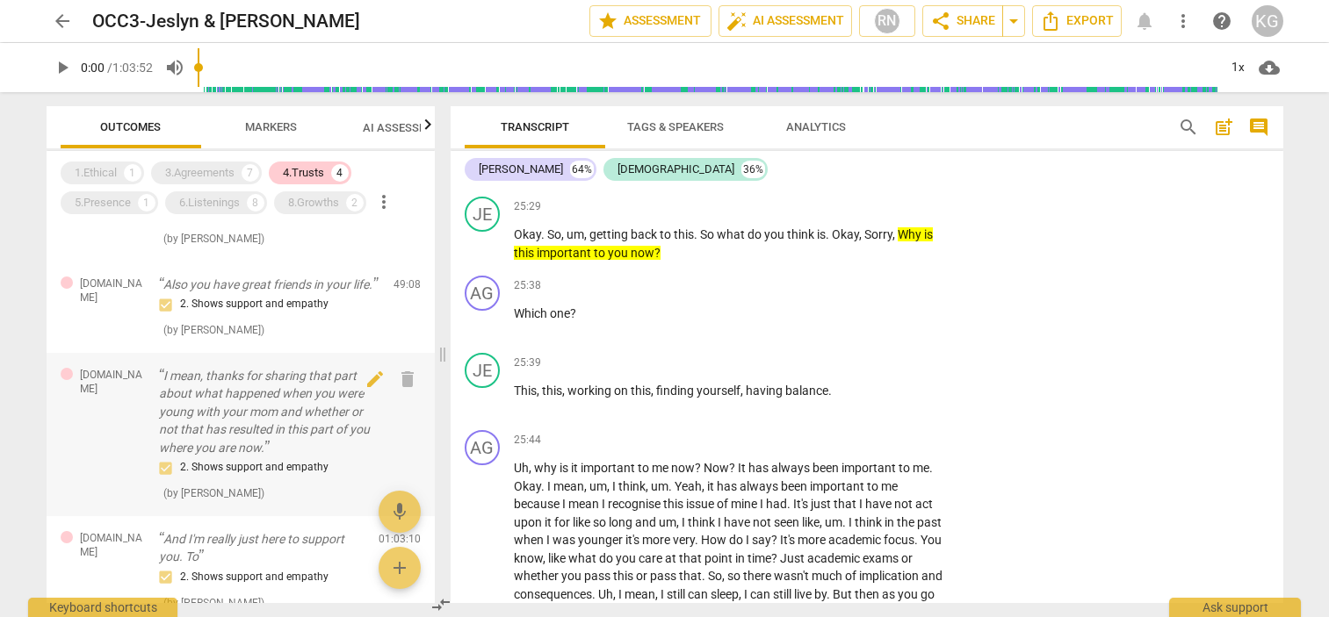
scroll to position [200, 0]
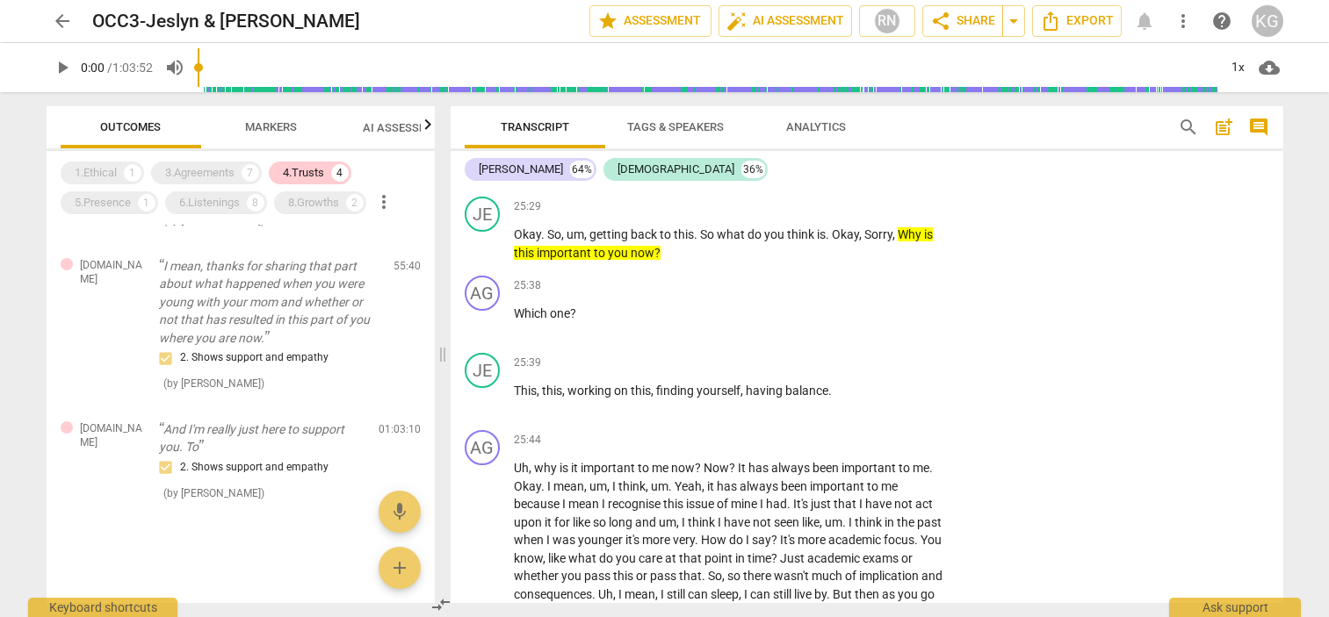
click at [9, 353] on div "arrow_back OCC3-[PERSON_NAME] & [PERSON_NAME] edit star Assessment auto_fix_hig…" at bounding box center [664, 308] width 1329 height 617
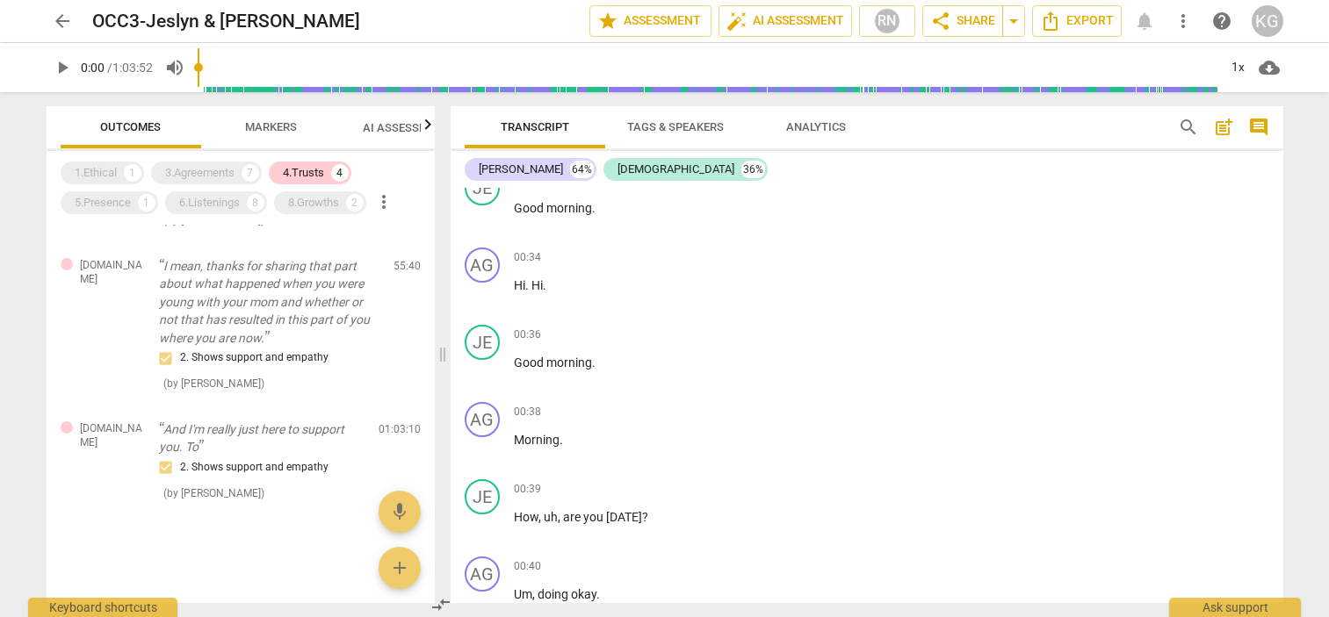
scroll to position [704, 0]
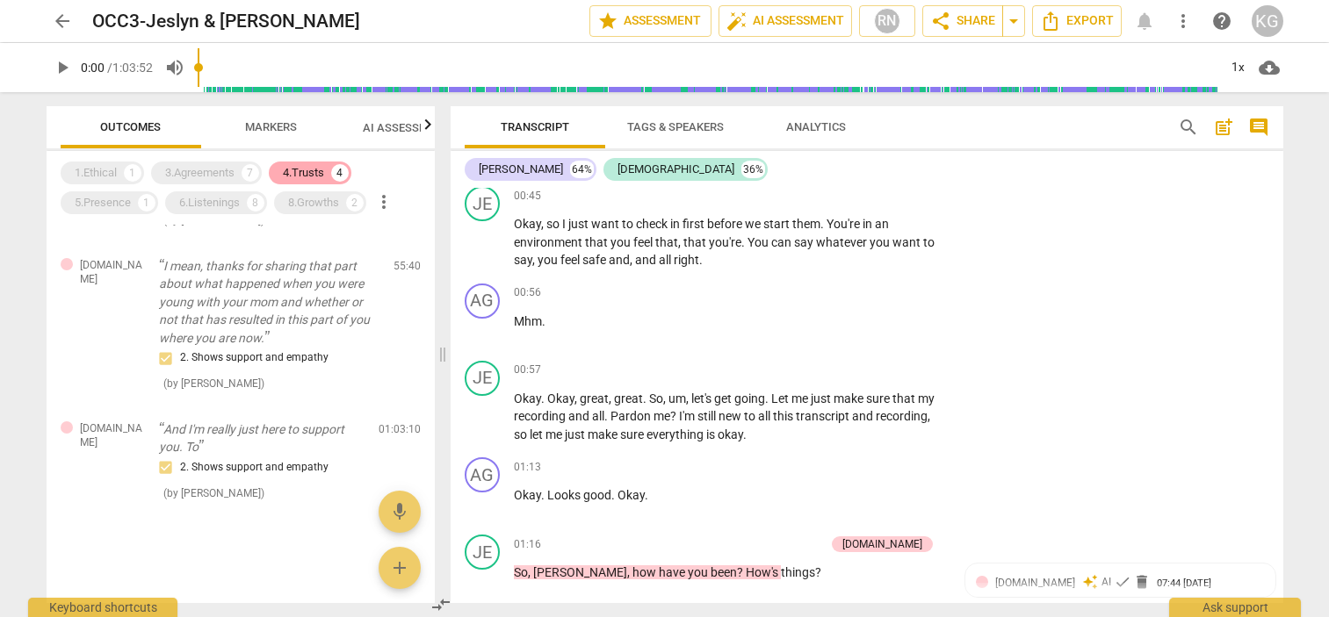
click at [313, 176] on div "4.Trusts" at bounding box center [303, 173] width 41 height 18
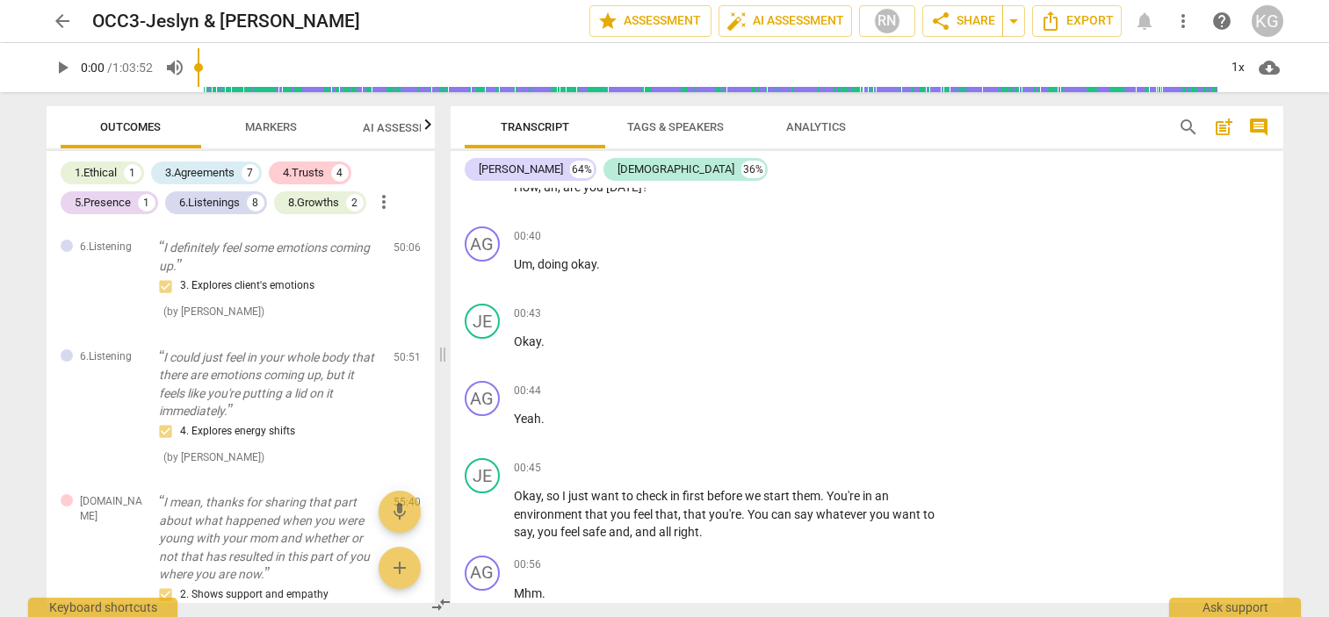
scroll to position [0, 0]
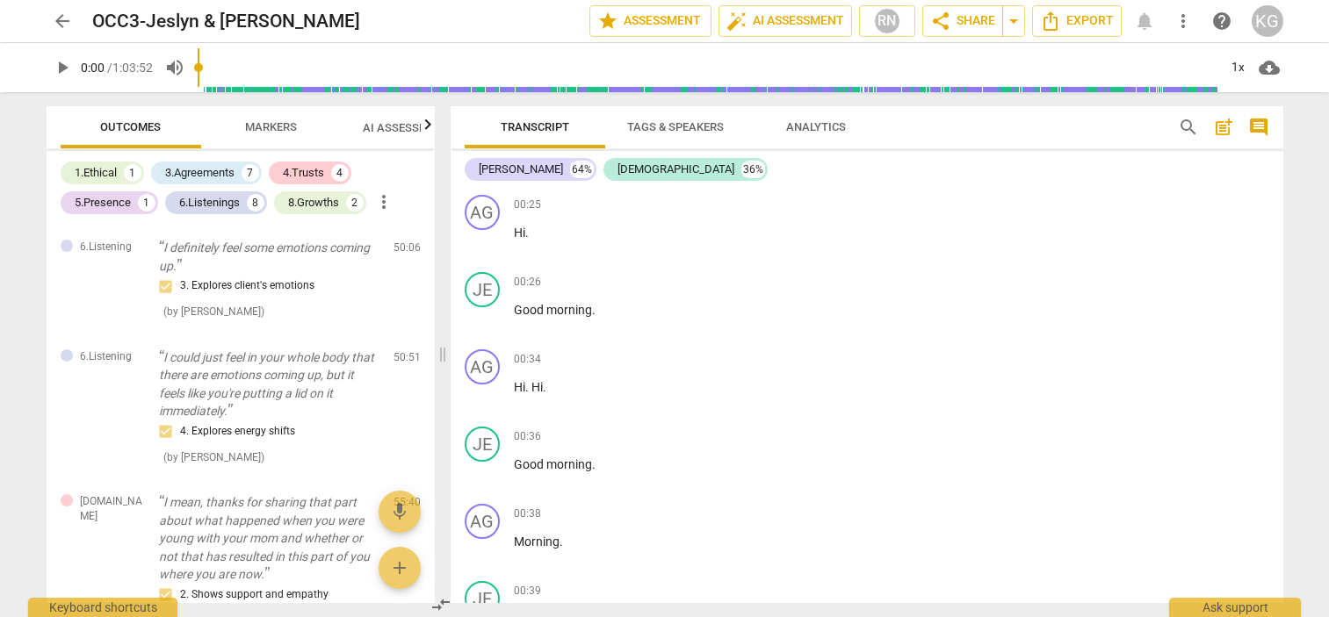
click at [1182, 128] on span "search" at bounding box center [1188, 127] width 21 height 21
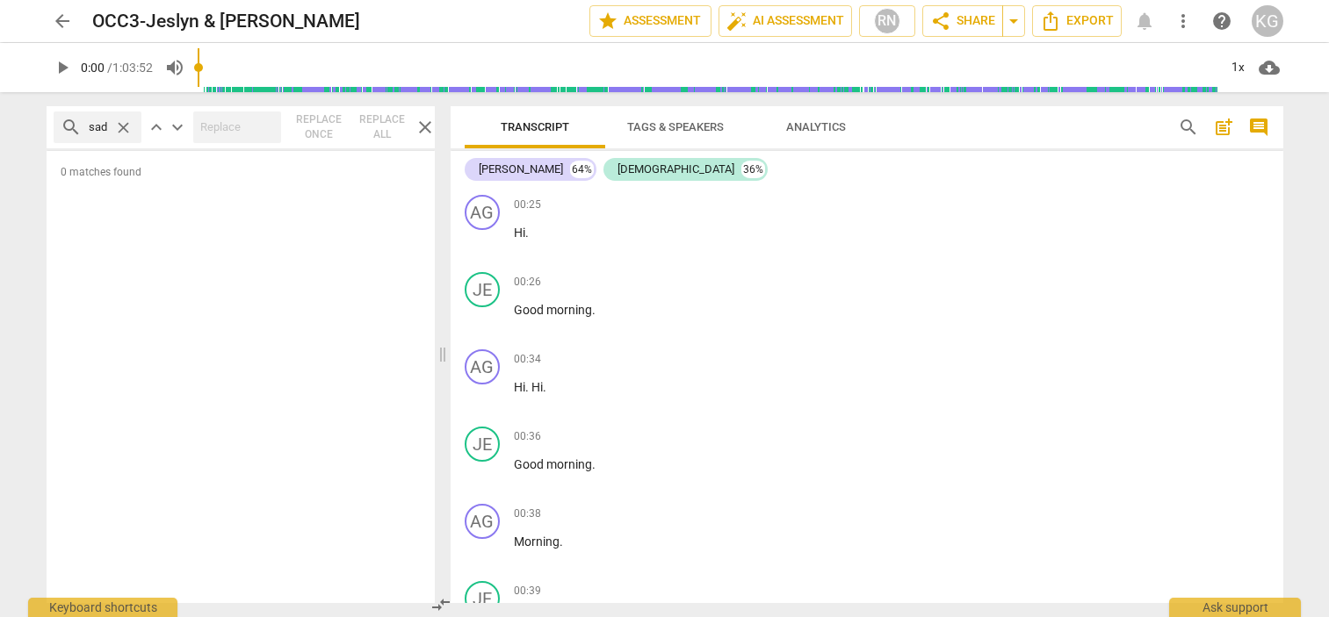
type input "sad"
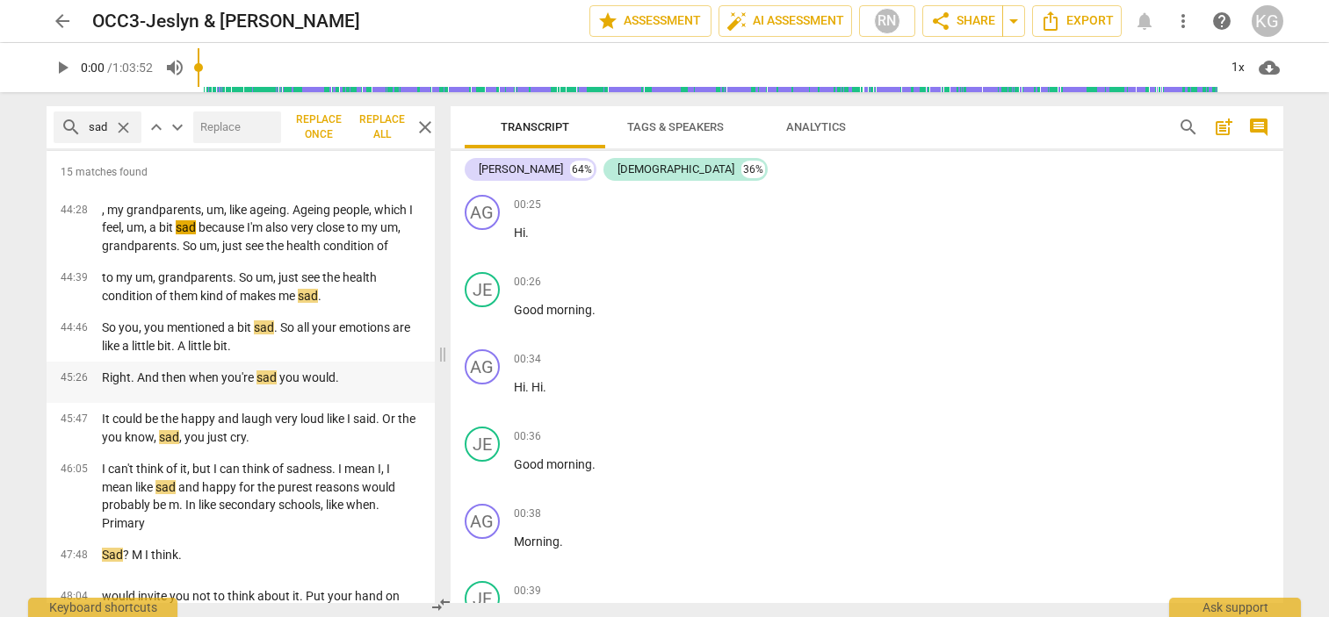
click at [313, 371] on p "Right. And then when you're sad you would." at bounding box center [220, 378] width 237 height 18
click at [314, 375] on p "Right. And then when you're sad you would." at bounding box center [220, 378] width 237 height 18
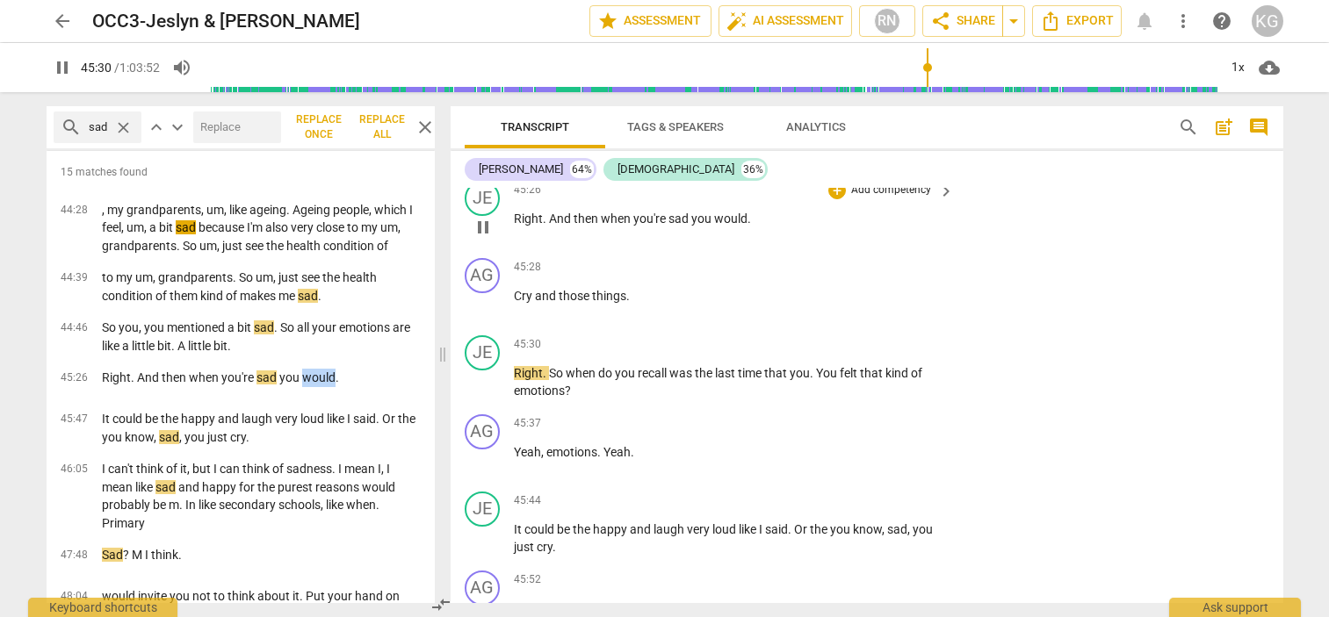
click at [483, 238] on span "pause" at bounding box center [483, 227] width 21 height 21
type input "2731"
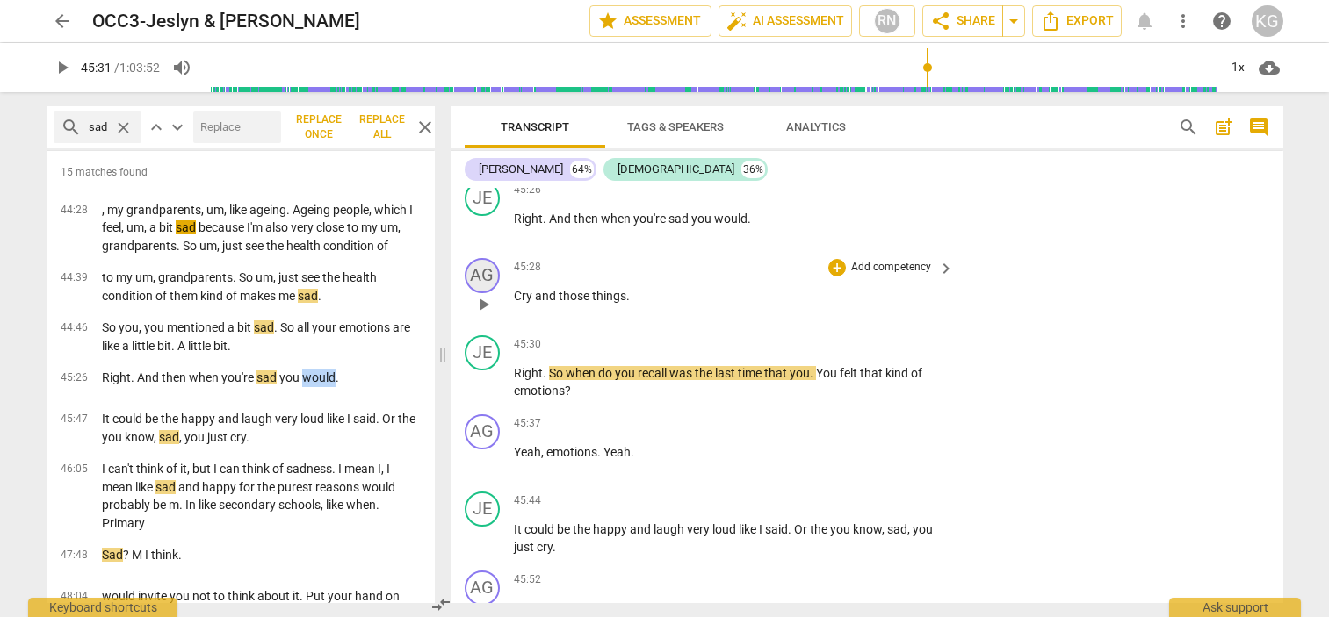
click at [480, 293] on div "AG" at bounding box center [482, 275] width 35 height 35
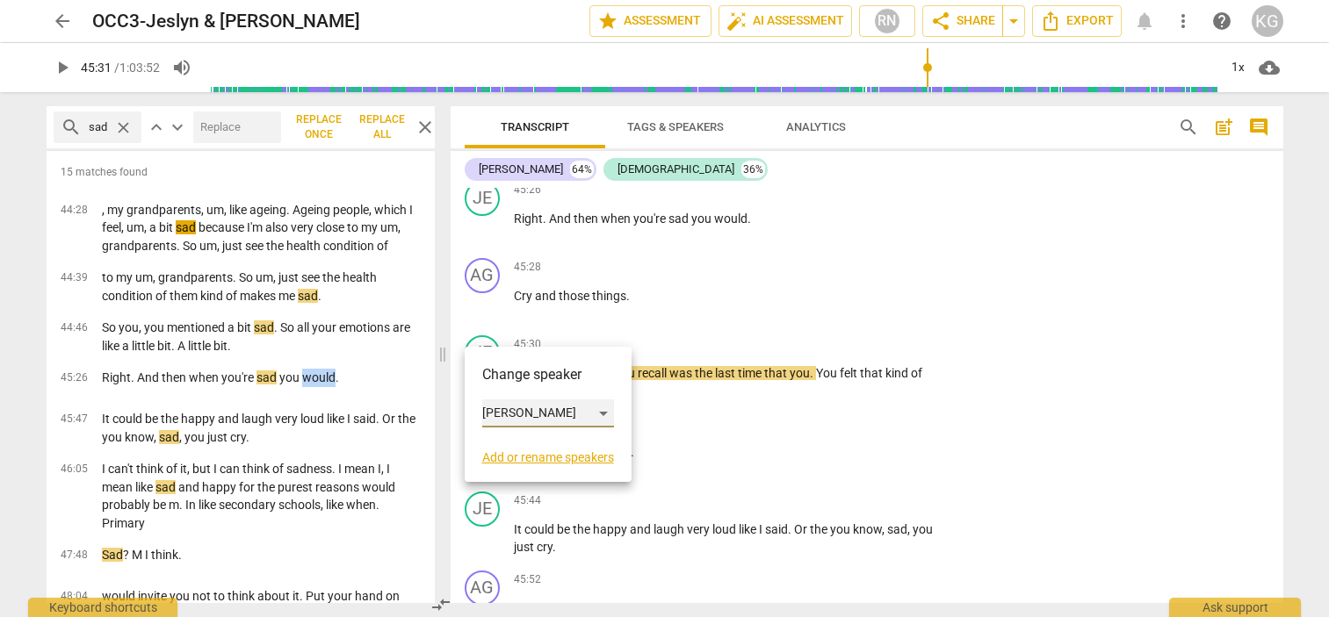
click at [525, 408] on div "[PERSON_NAME]" at bounding box center [548, 414] width 132 height 28
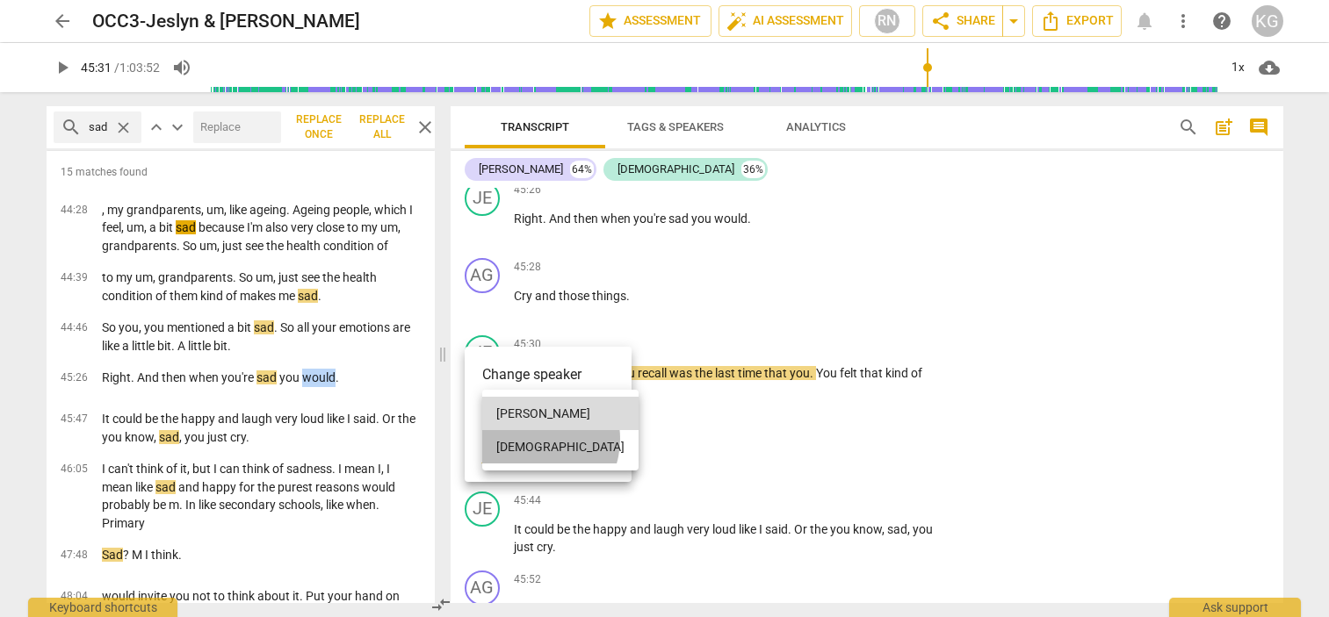
click at [530, 439] on li "[DEMOGRAPHIC_DATA]" at bounding box center [560, 446] width 156 height 33
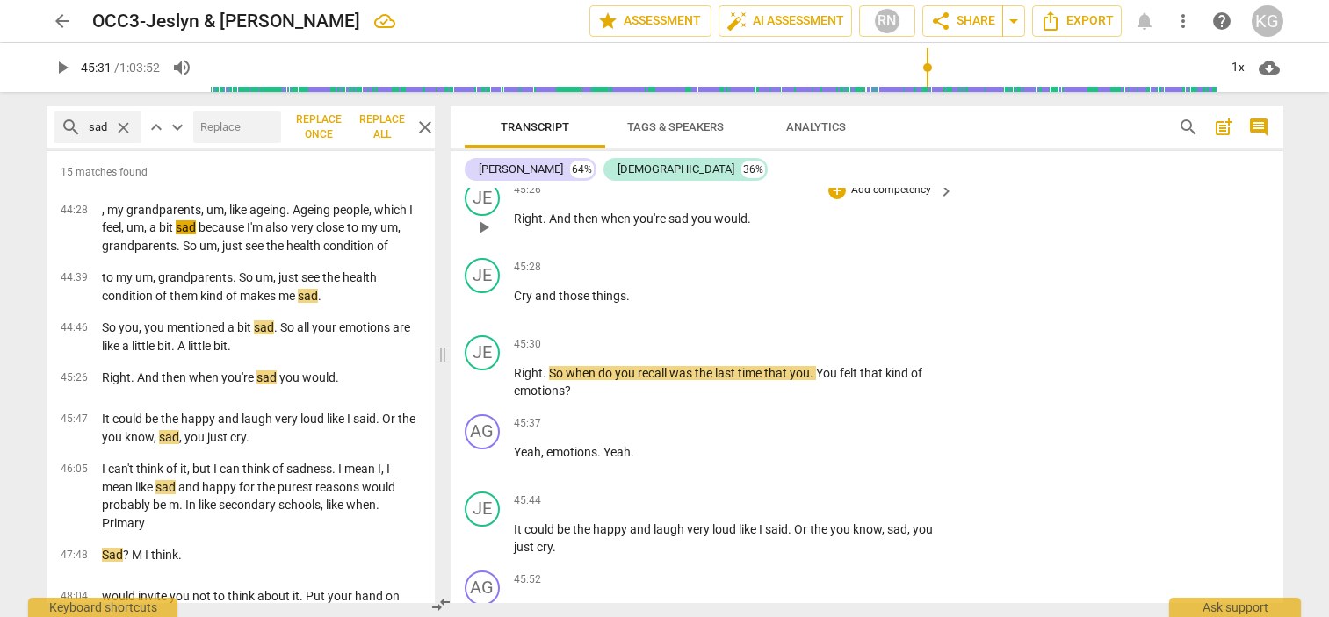
click at [514, 226] on span "Right" at bounding box center [528, 219] width 29 height 14
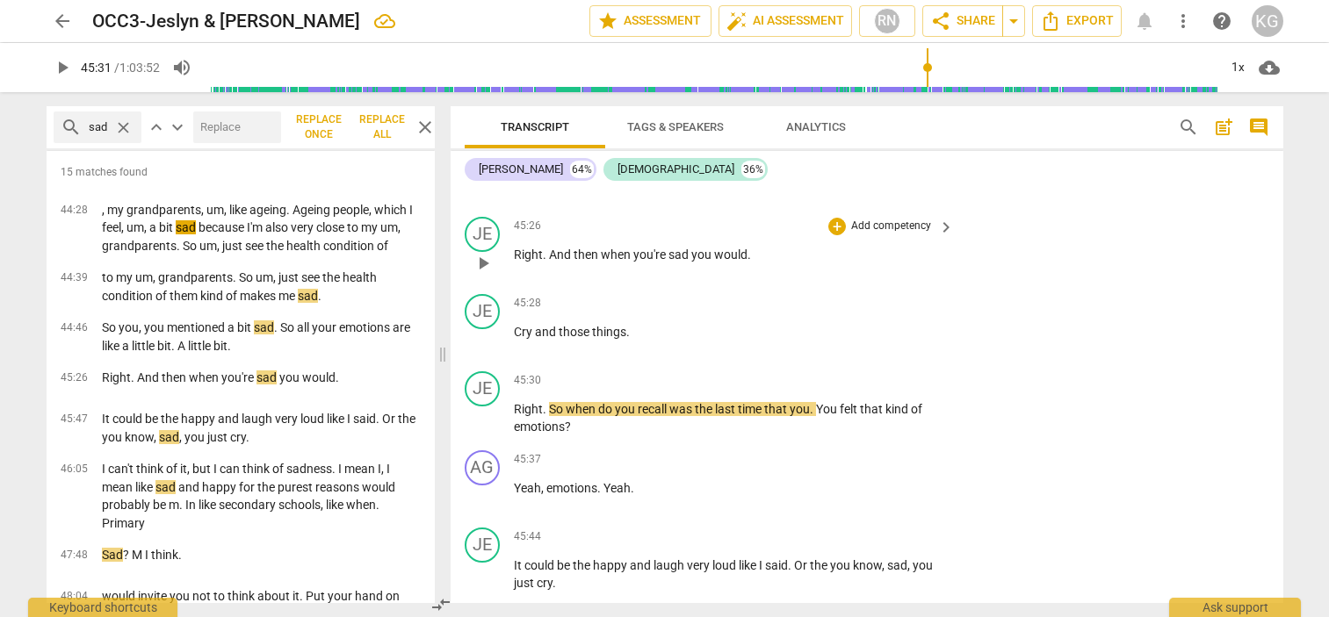
scroll to position [22600, 0]
drag, startPoint x: 548, startPoint y: 303, endPoint x: 759, endPoint y: 304, distance: 210.8
click at [759, 264] on p "Right . And then when you're sad you would ." at bounding box center [730, 254] width 432 height 18
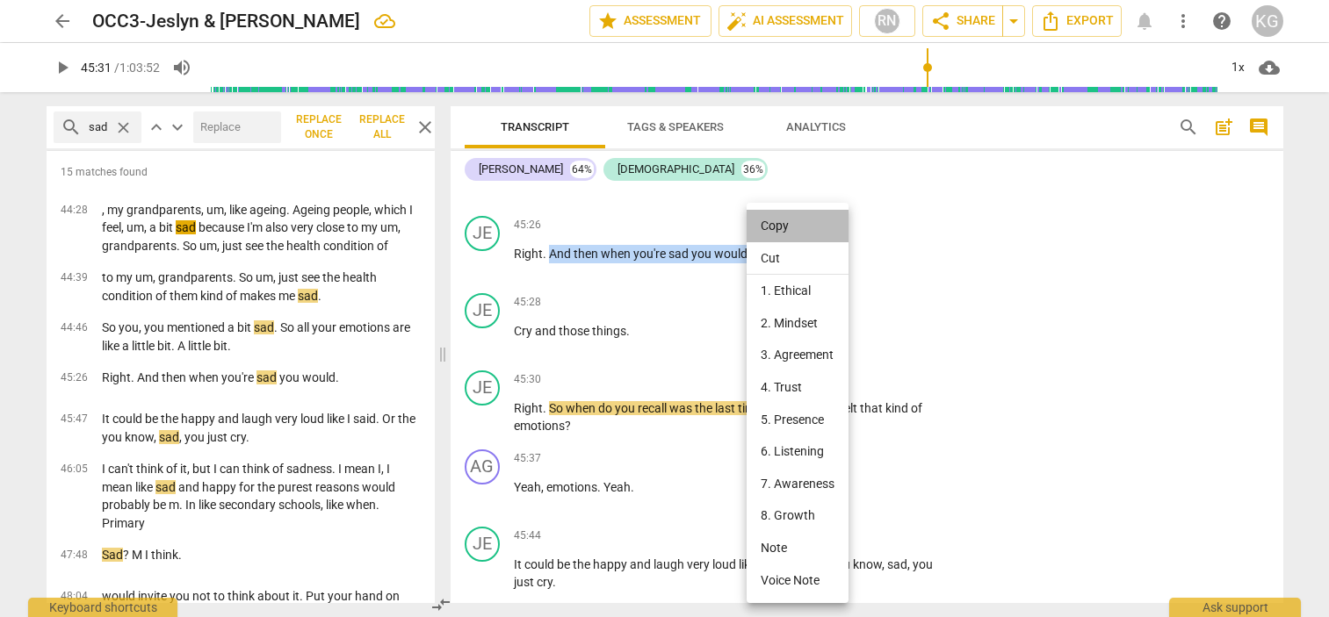
click at [767, 227] on li "Copy" at bounding box center [798, 226] width 102 height 32
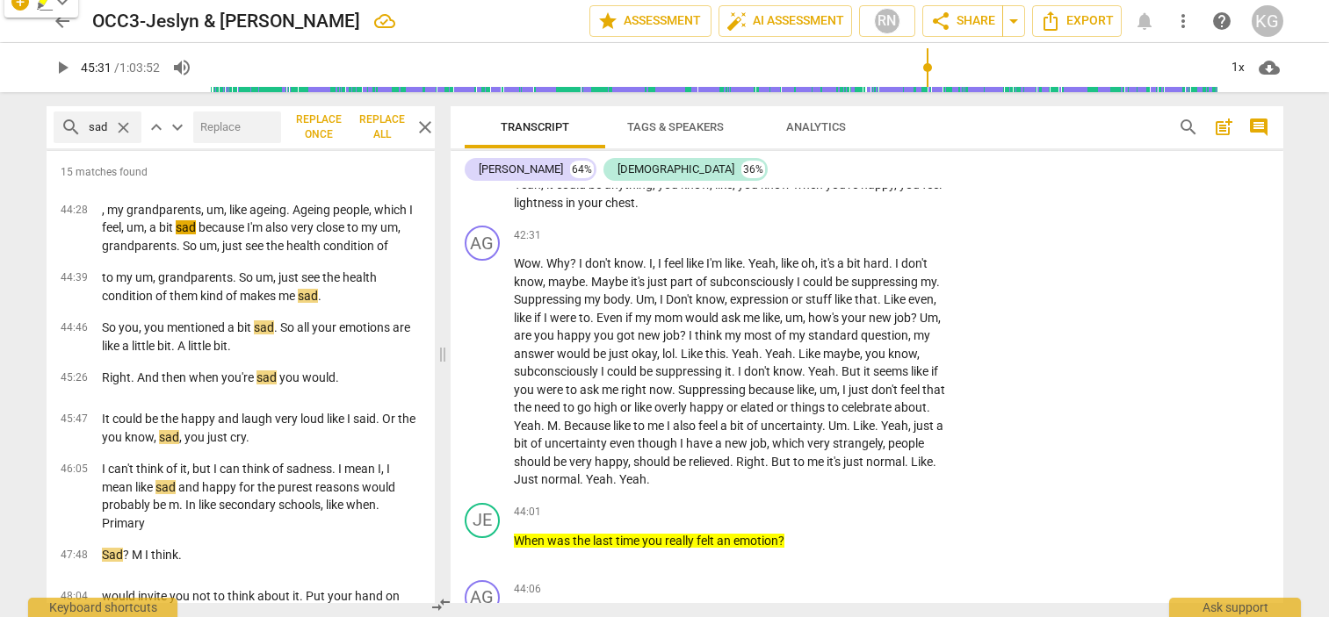
scroll to position [21242, 0]
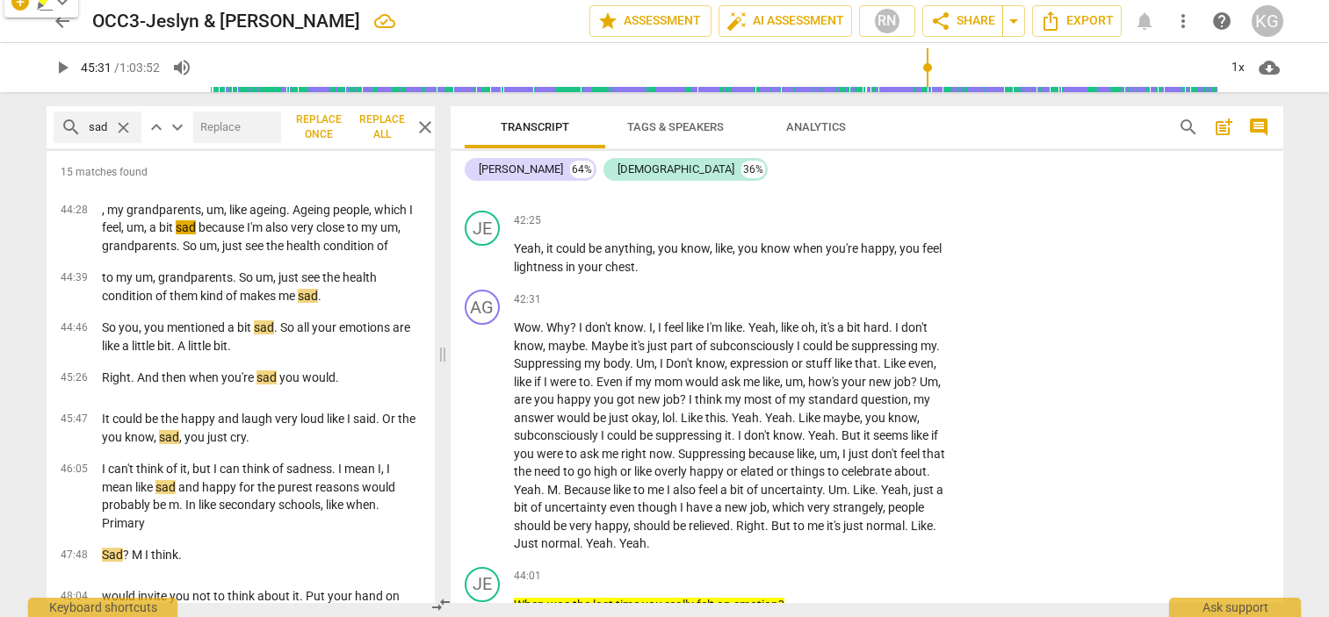
click at [418, 126] on span "close" at bounding box center [425, 127] width 21 height 21
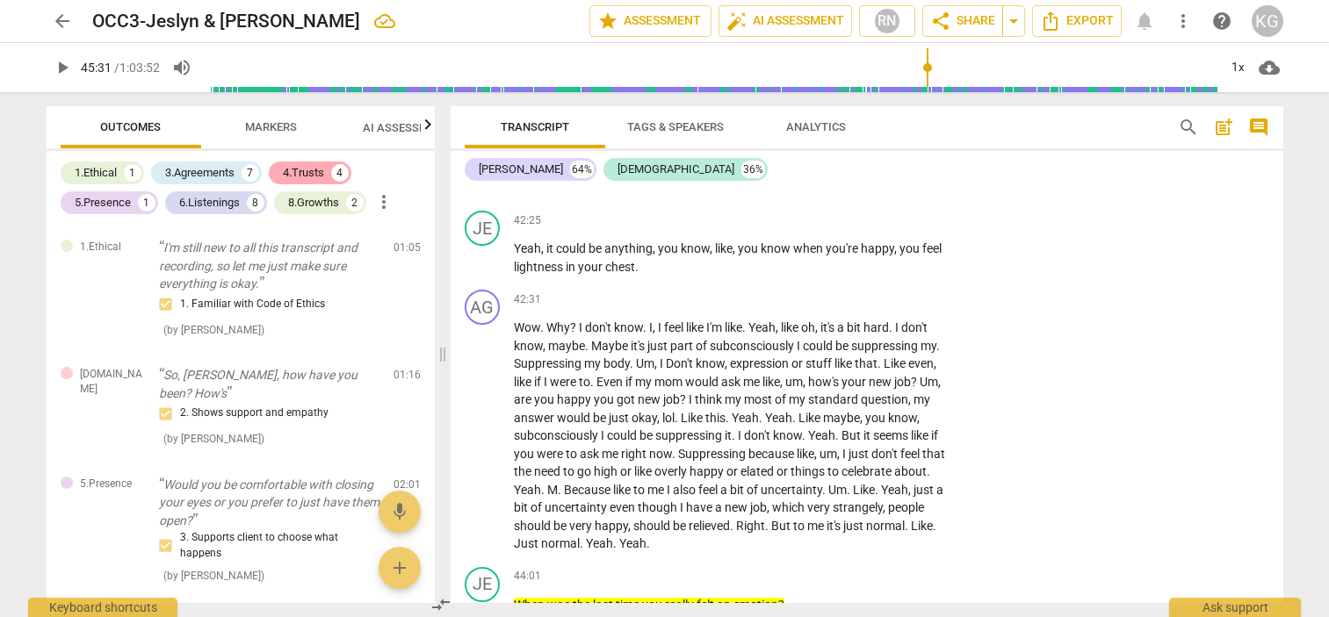
click at [314, 169] on div "4.Trusts" at bounding box center [303, 173] width 41 height 18
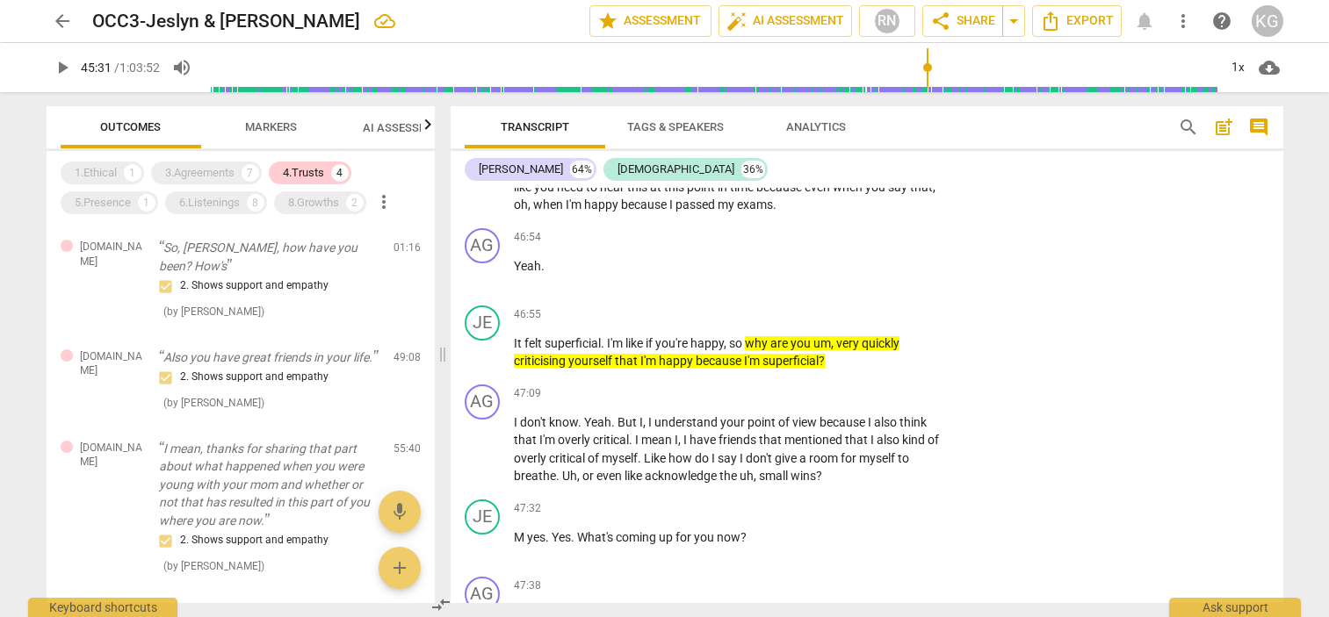
scroll to position [23557, 0]
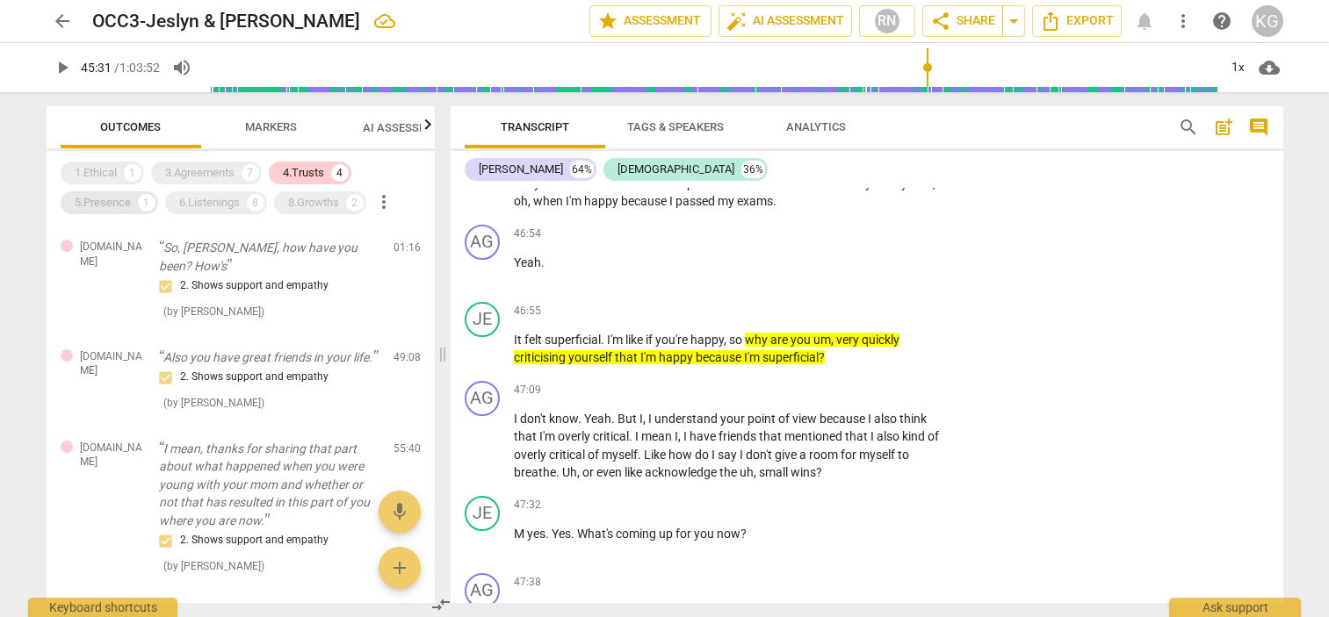
click at [119, 200] on div "5.Presence" at bounding box center [103, 203] width 56 height 18
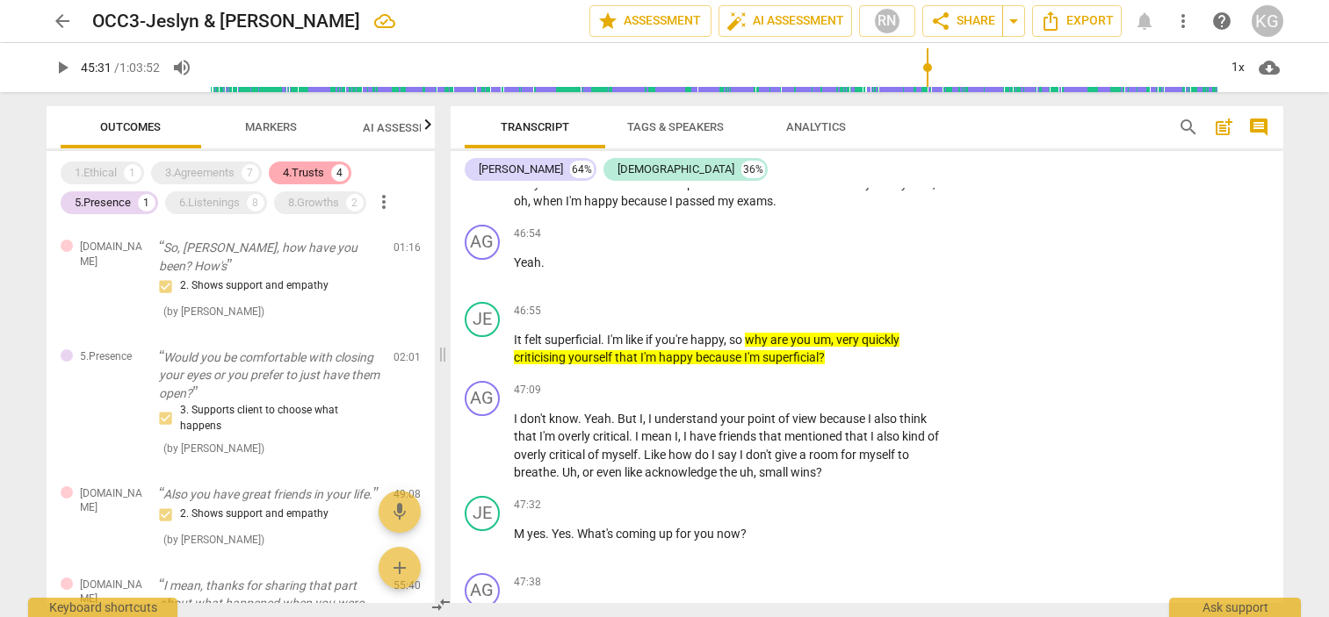
click at [314, 164] on div "4.Trusts" at bounding box center [303, 173] width 41 height 18
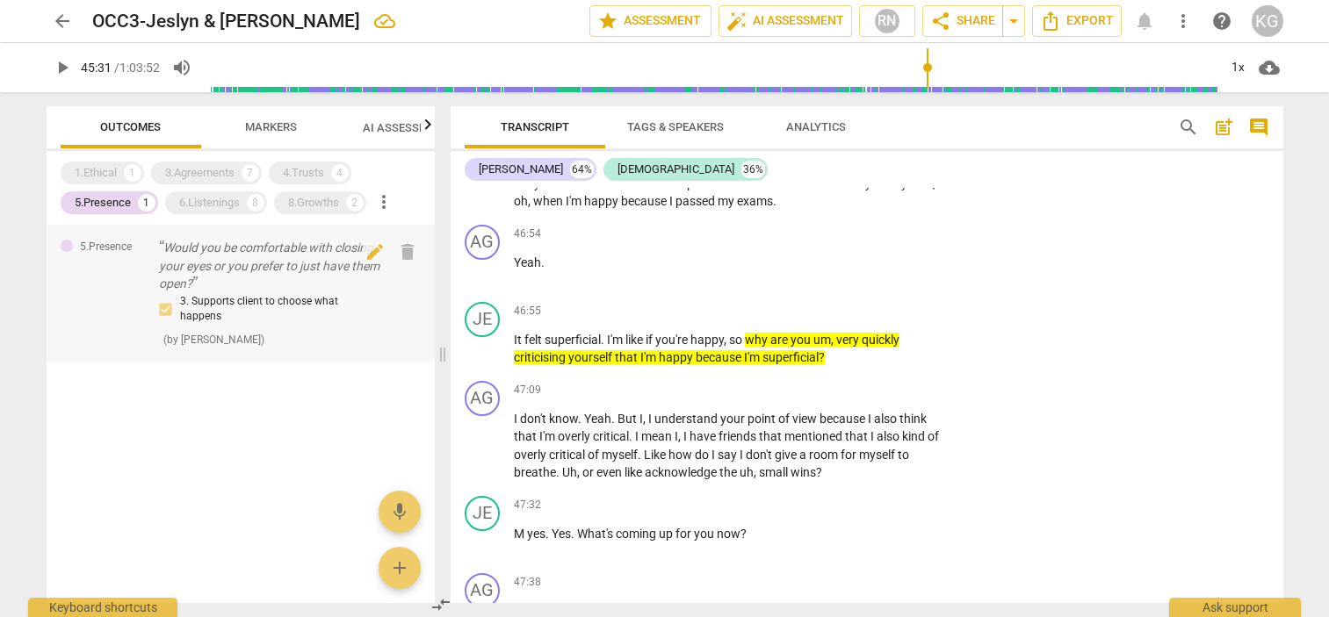
click at [253, 272] on p "Would you be comfortable with closing your eyes or you prefer to just have them…" at bounding box center [269, 266] width 220 height 54
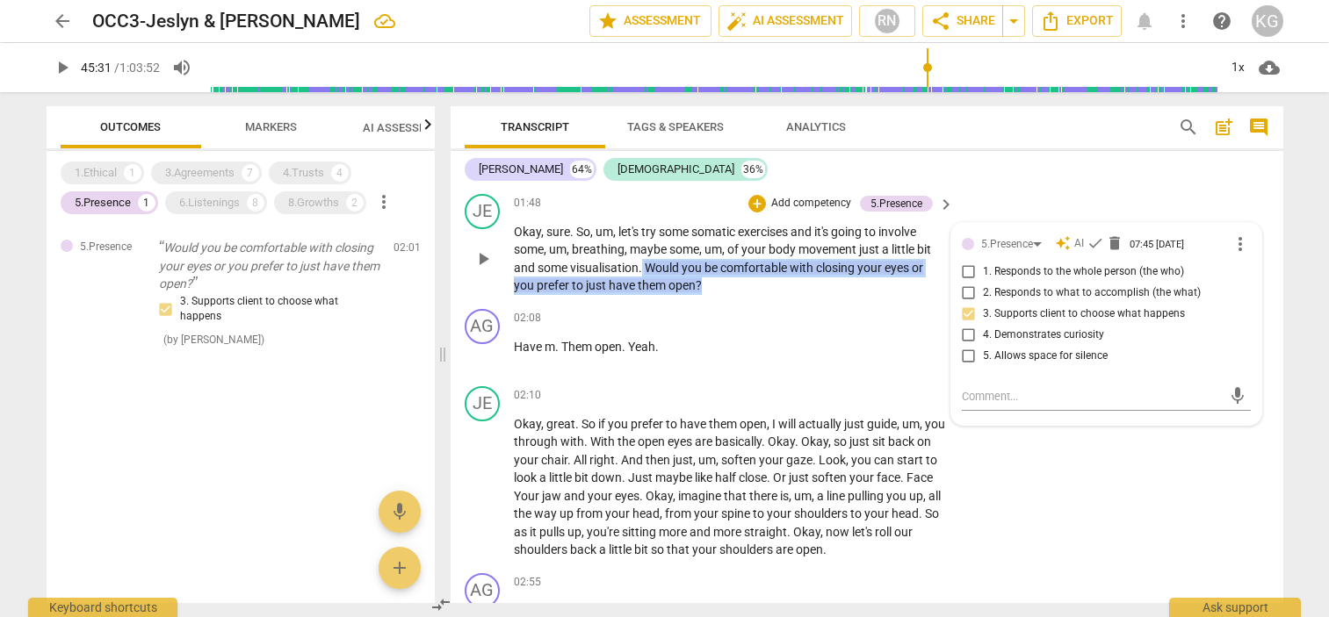
drag, startPoint x: 644, startPoint y: 261, endPoint x: 701, endPoint y: 290, distance: 64.0
click at [701, 290] on p "Okay , sure . So , um , let's try some somatic exercises and it's going to invo…" at bounding box center [730, 259] width 432 height 72
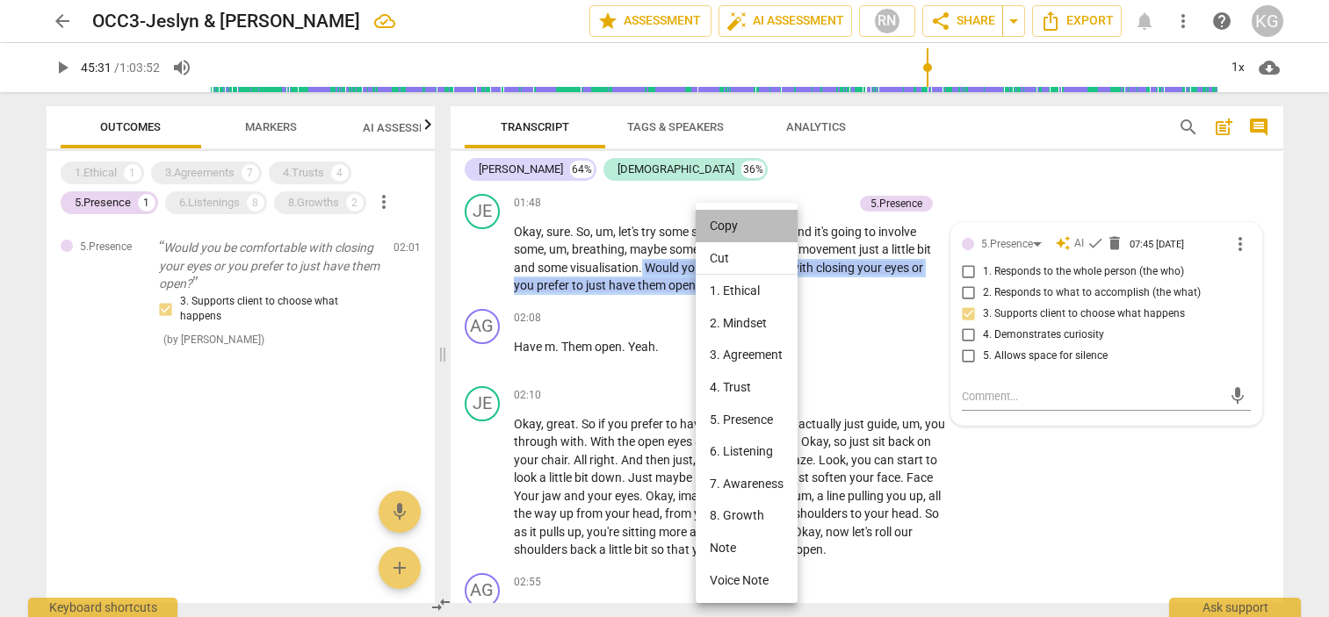
click at [726, 227] on li "Copy" at bounding box center [747, 226] width 102 height 32
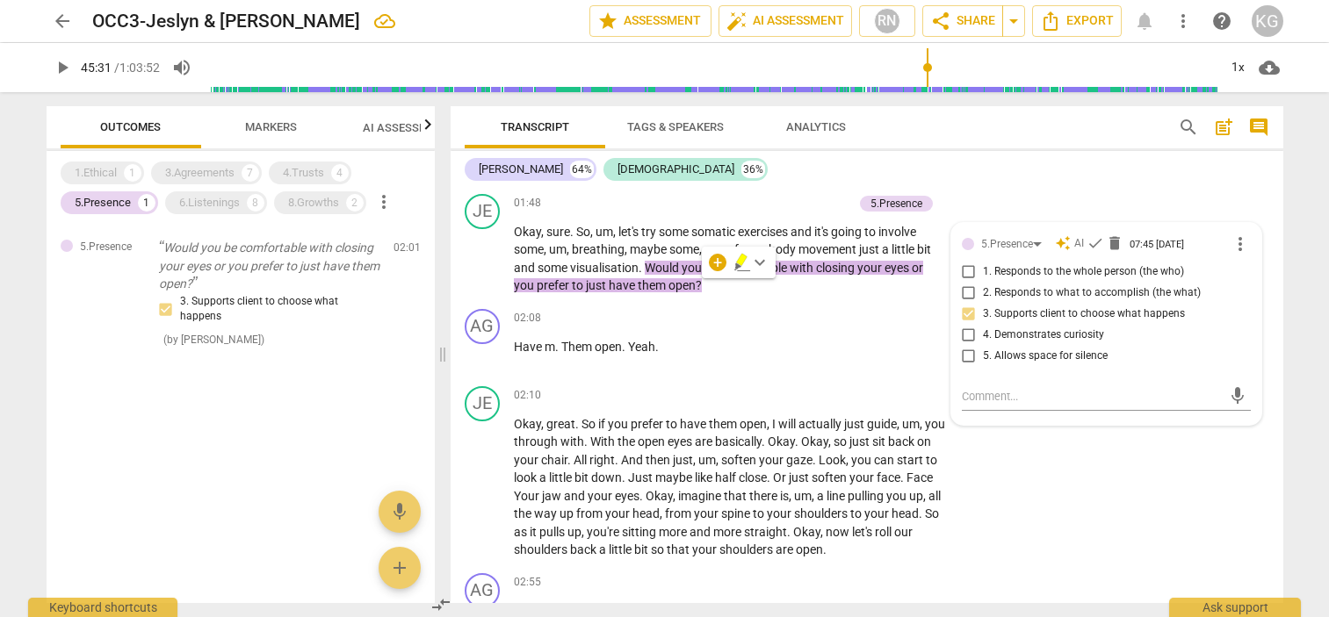
click at [256, 147] on div "Outcomes Markers AI Assessment New Scores 1.Ethical 1 3.Agreements 7 4.Trusts 4…" at bounding box center [241, 354] width 388 height 497
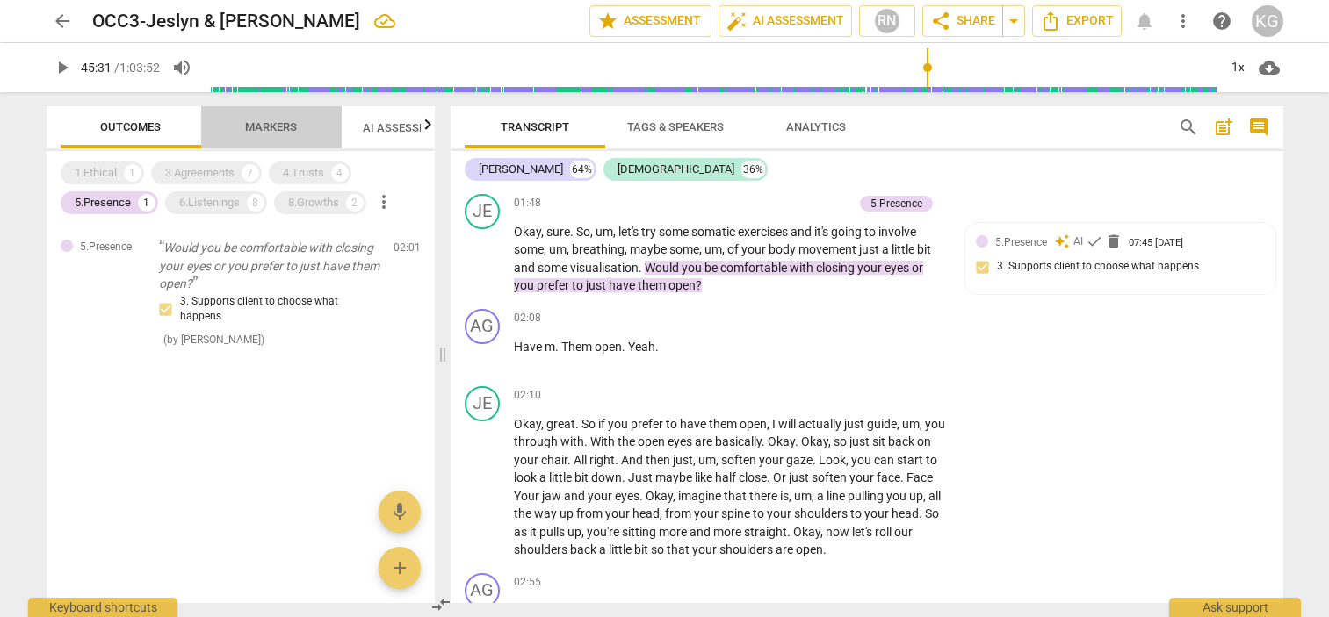
click at [256, 138] on span "Markers" at bounding box center [271, 128] width 94 height 24
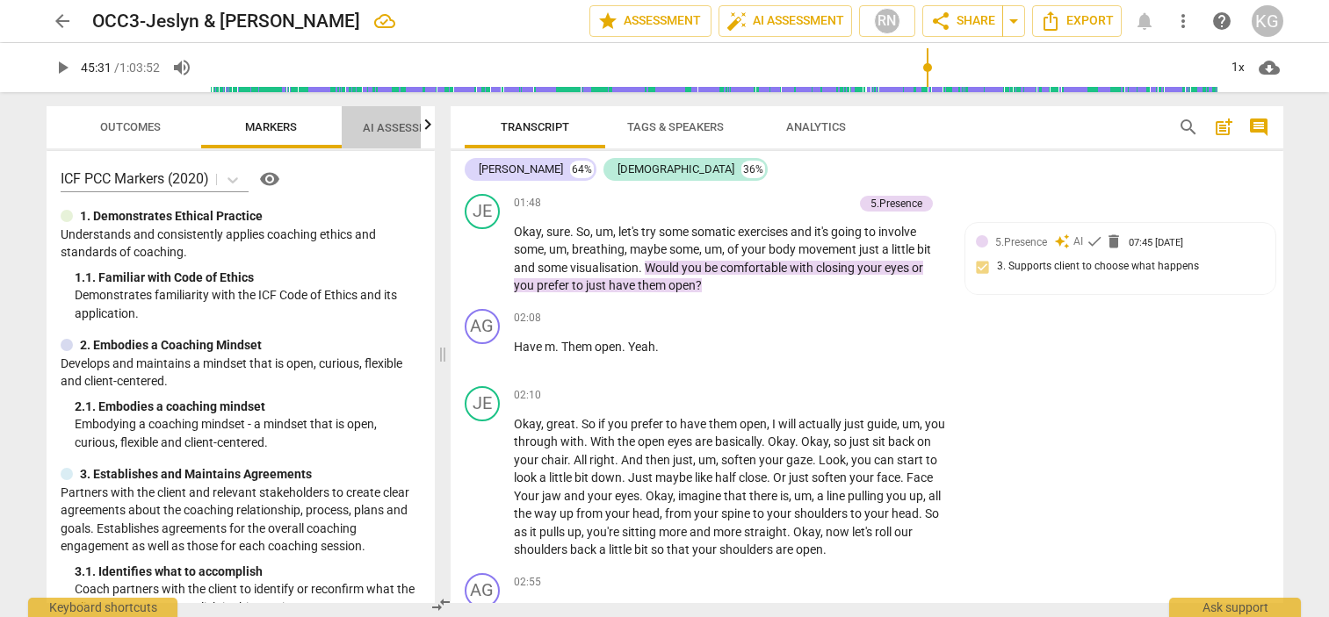
click at [386, 128] on span "AI Assessment New" at bounding box center [417, 127] width 109 height 13
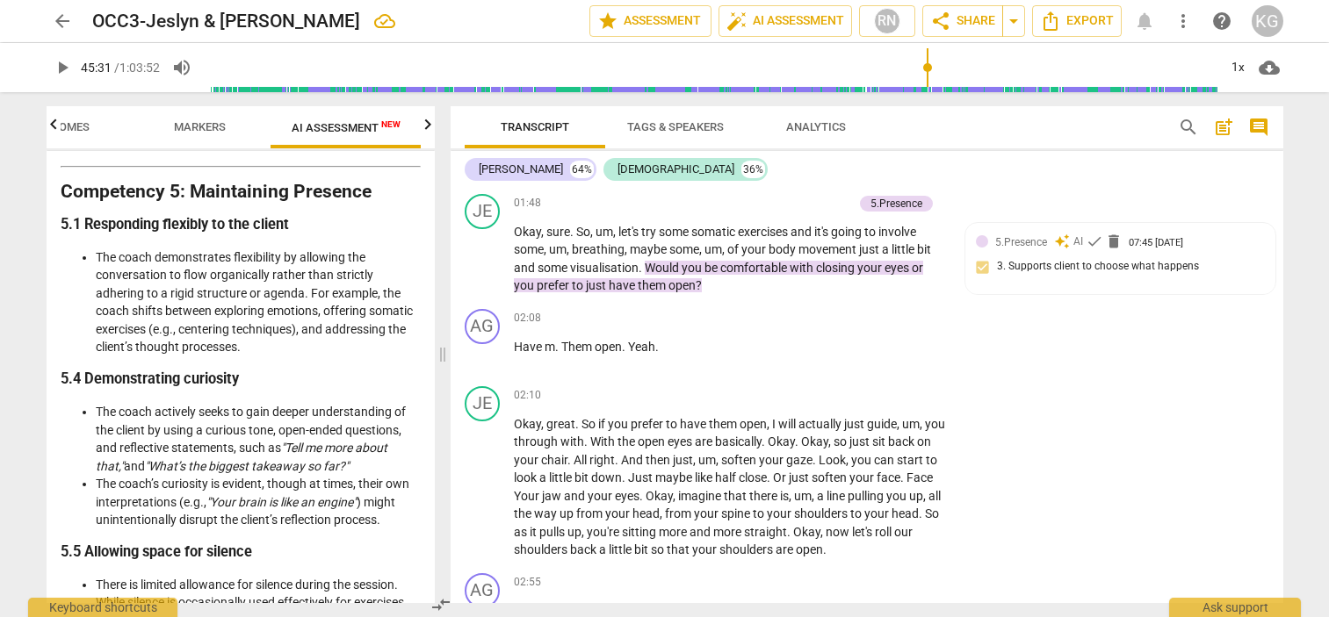
scroll to position [2644, 0]
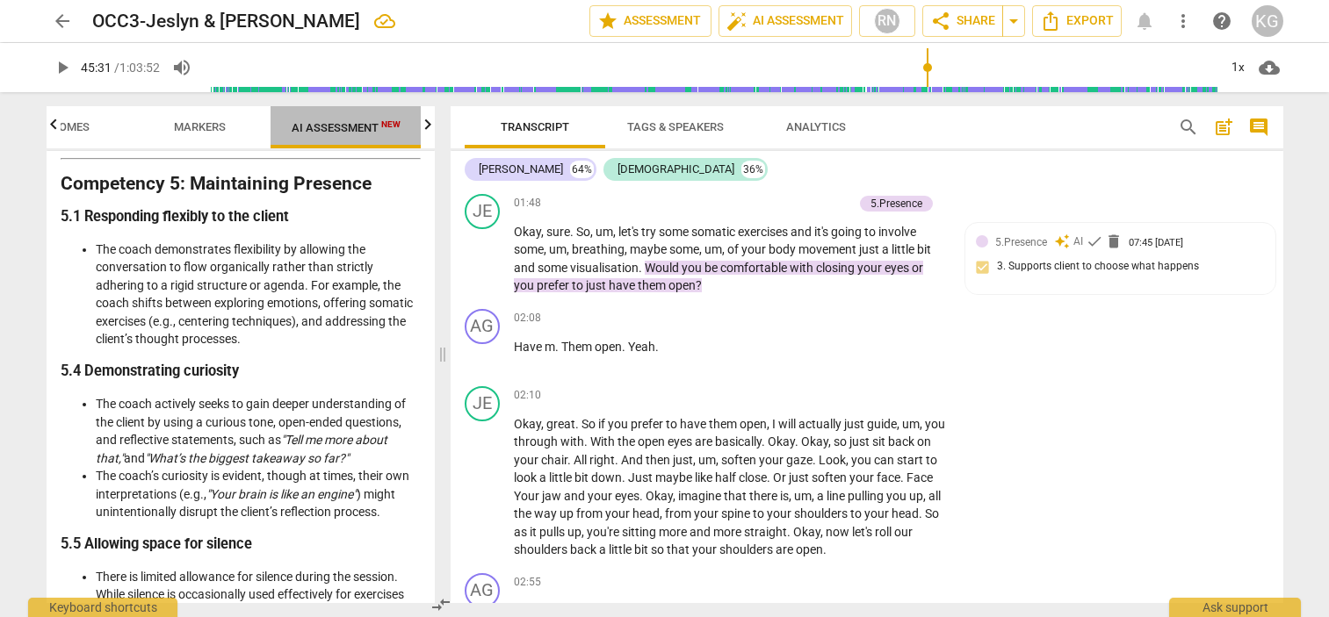
click at [420, 119] on div "Outcomes Markers AI Assessment New Scores" at bounding box center [241, 124] width 388 height 36
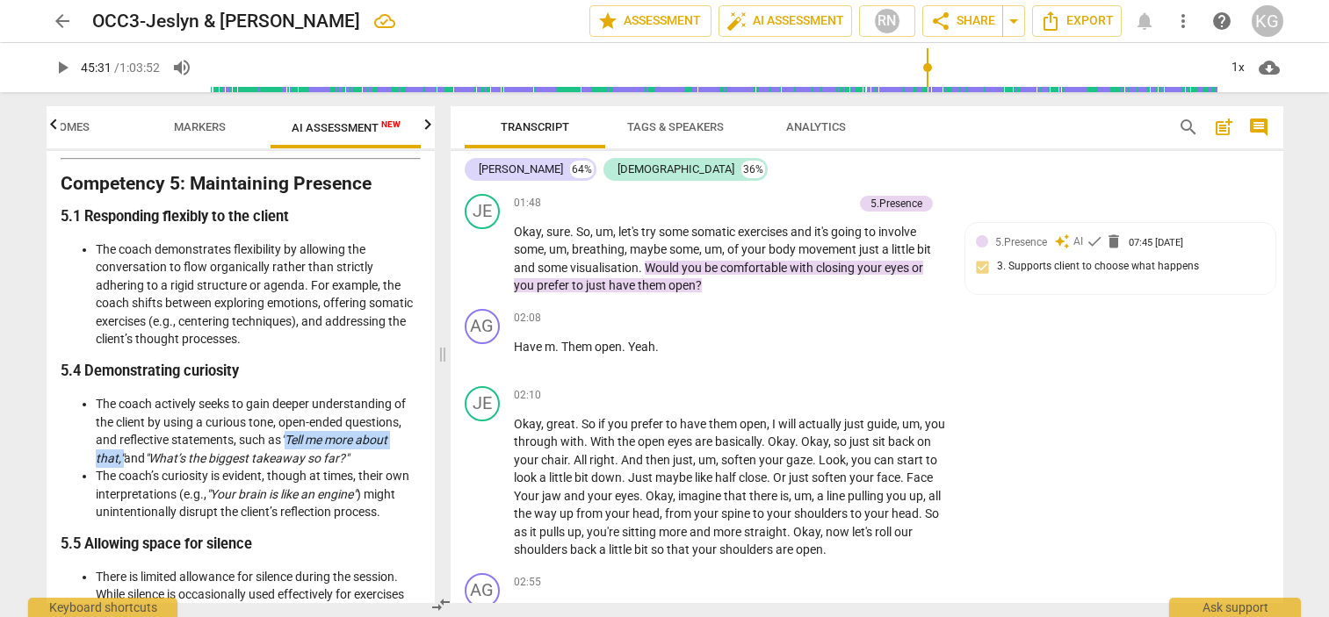
drag, startPoint x: 288, startPoint y: 437, endPoint x: 120, endPoint y: 455, distance: 168.7
click at [120, 455] on em ""Tell me more about that,"" at bounding box center [242, 449] width 292 height 32
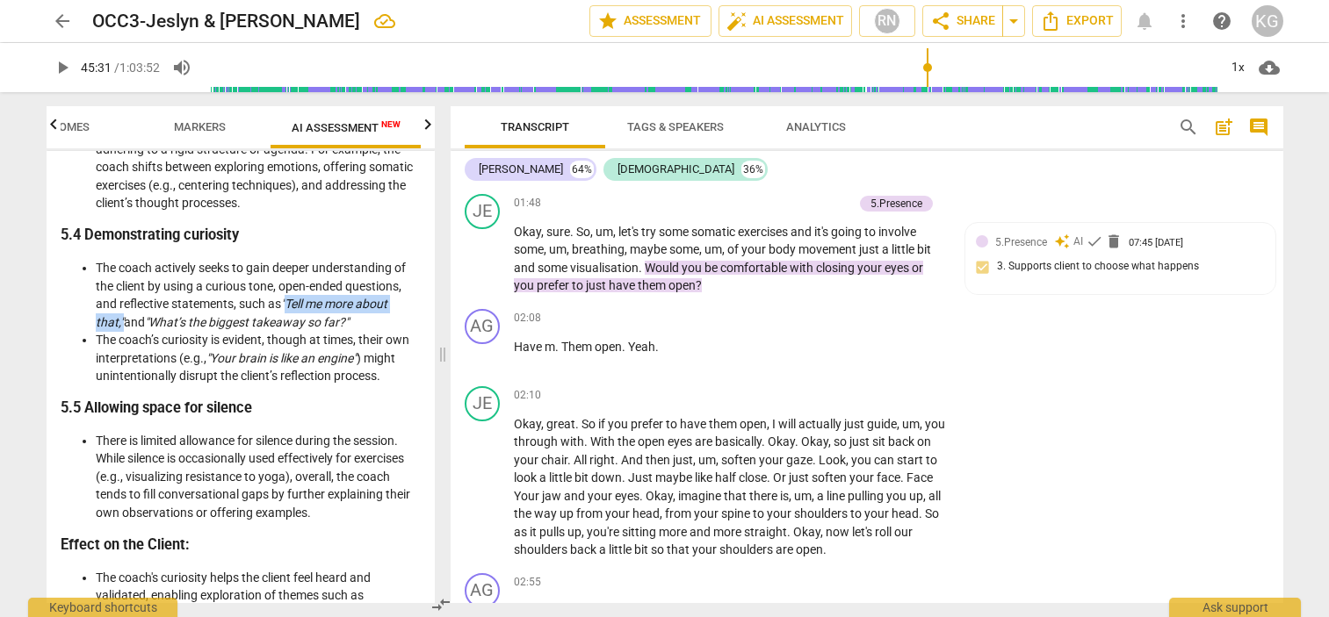
click at [423, 124] on icon "button" at bounding box center [427, 124] width 21 height 21
click at [332, 131] on span "Scores" at bounding box center [351, 126] width 42 height 13
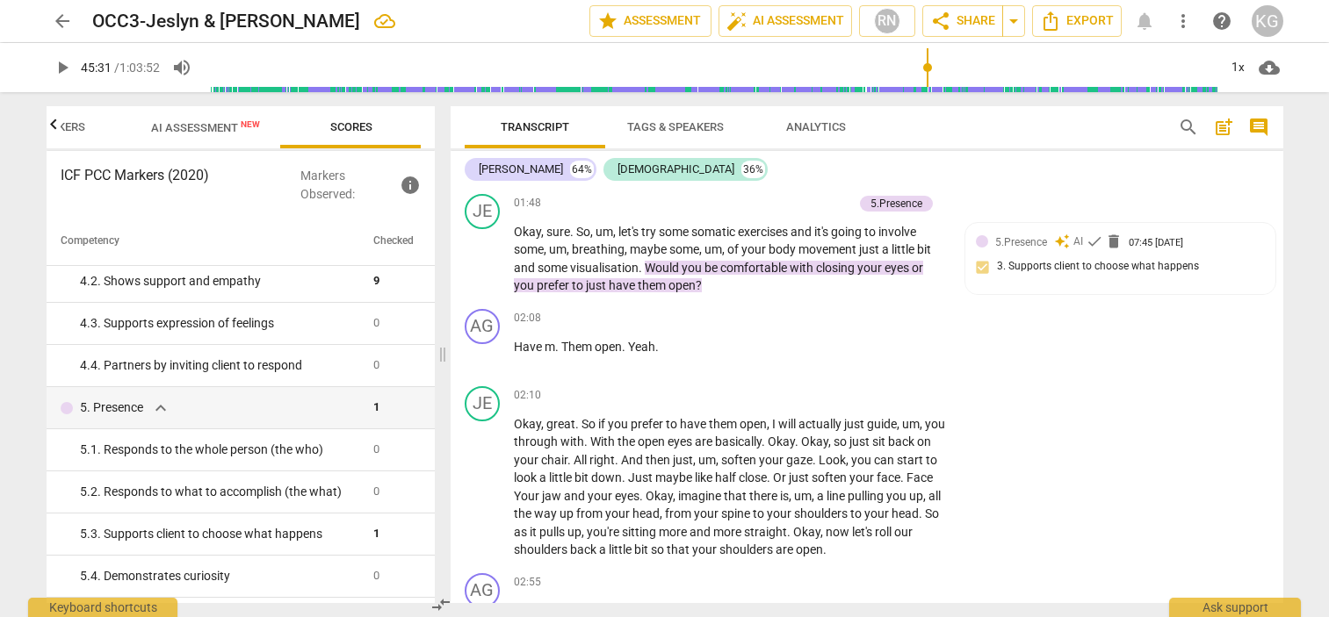
scroll to position [540, 0]
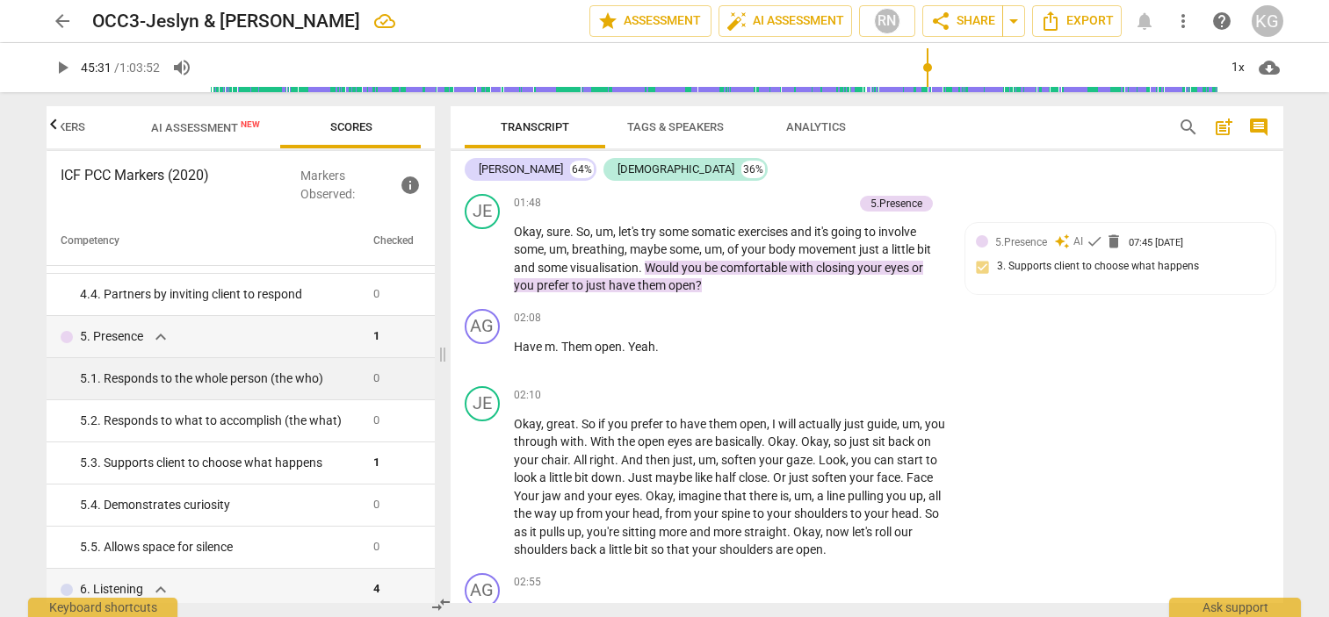
click at [190, 382] on div "5. 1. Responds to the whole person (the who)" at bounding box center [219, 379] width 279 height 18
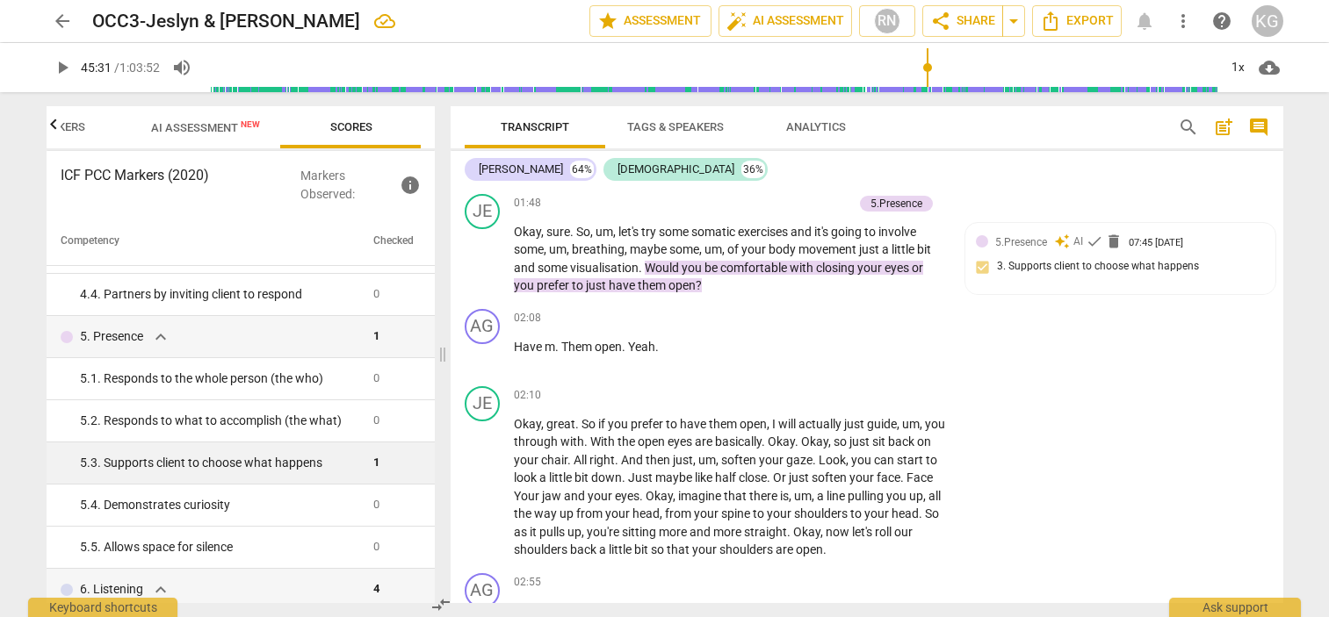
click at [182, 462] on div "5. 3. Supports client to choose what happens" at bounding box center [219, 463] width 279 height 18
click at [179, 466] on div "5. 3. Supports client to choose what happens" at bounding box center [219, 463] width 279 height 18
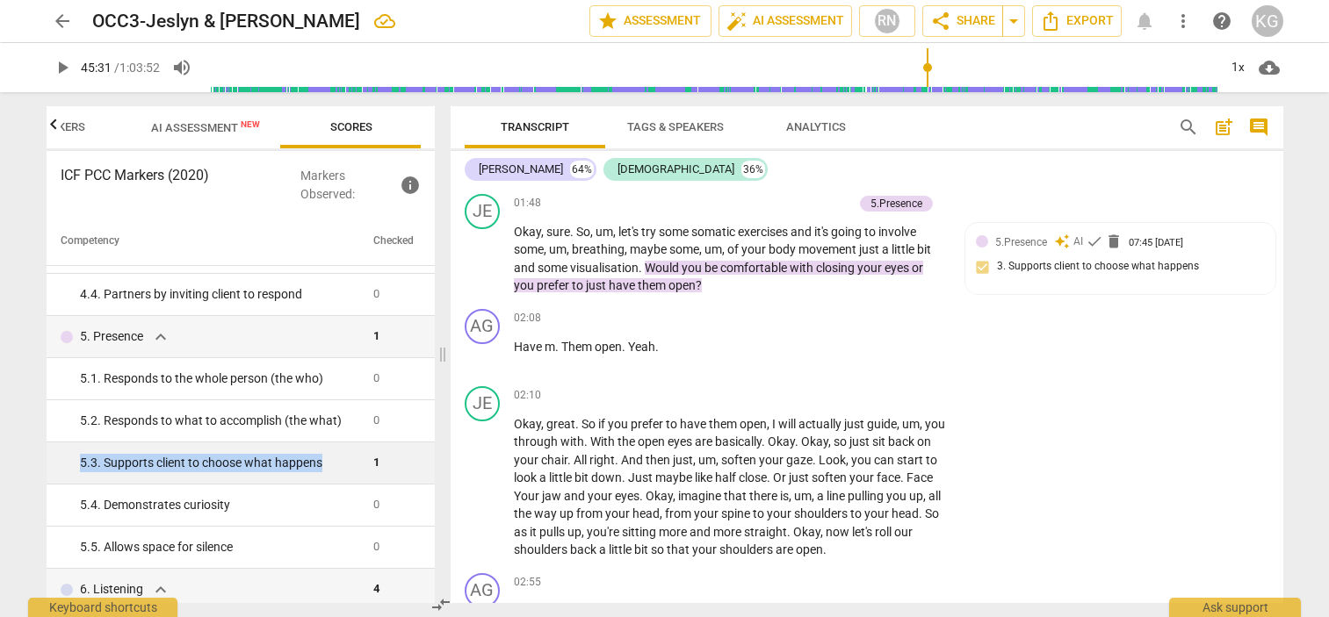
click at [179, 466] on div "5. 3. Supports client to choose what happens" at bounding box center [219, 463] width 279 height 18
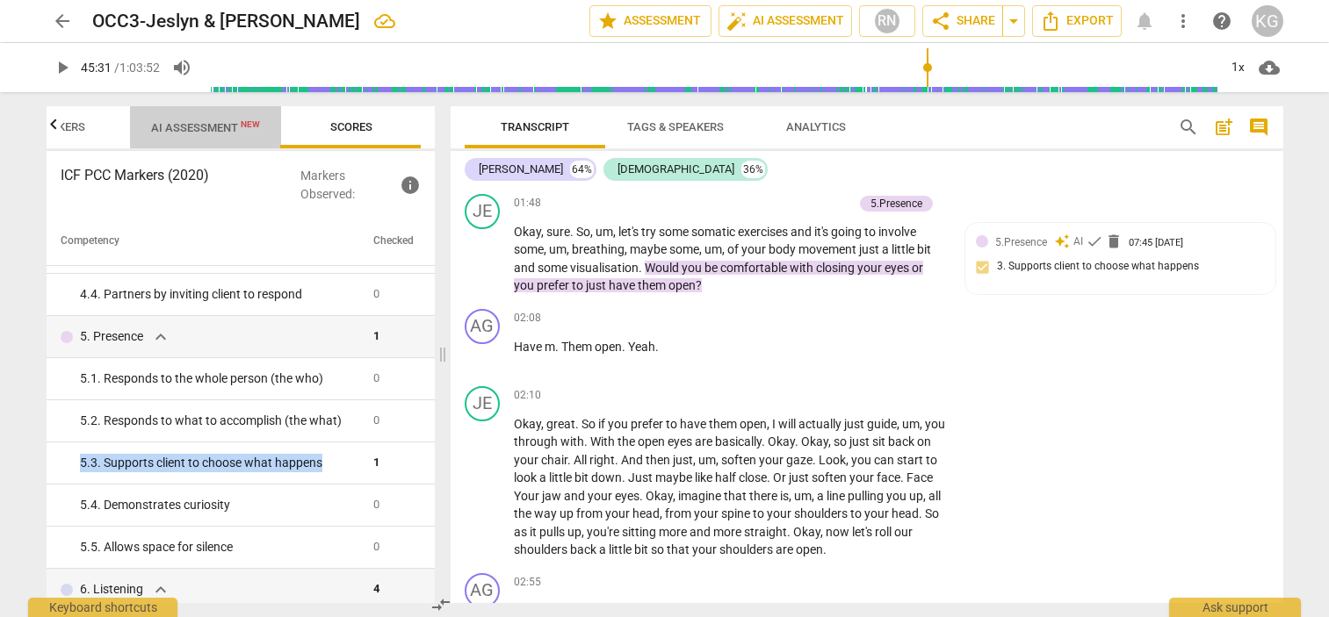
click at [227, 130] on span "AI Assessment New" at bounding box center [205, 127] width 109 height 13
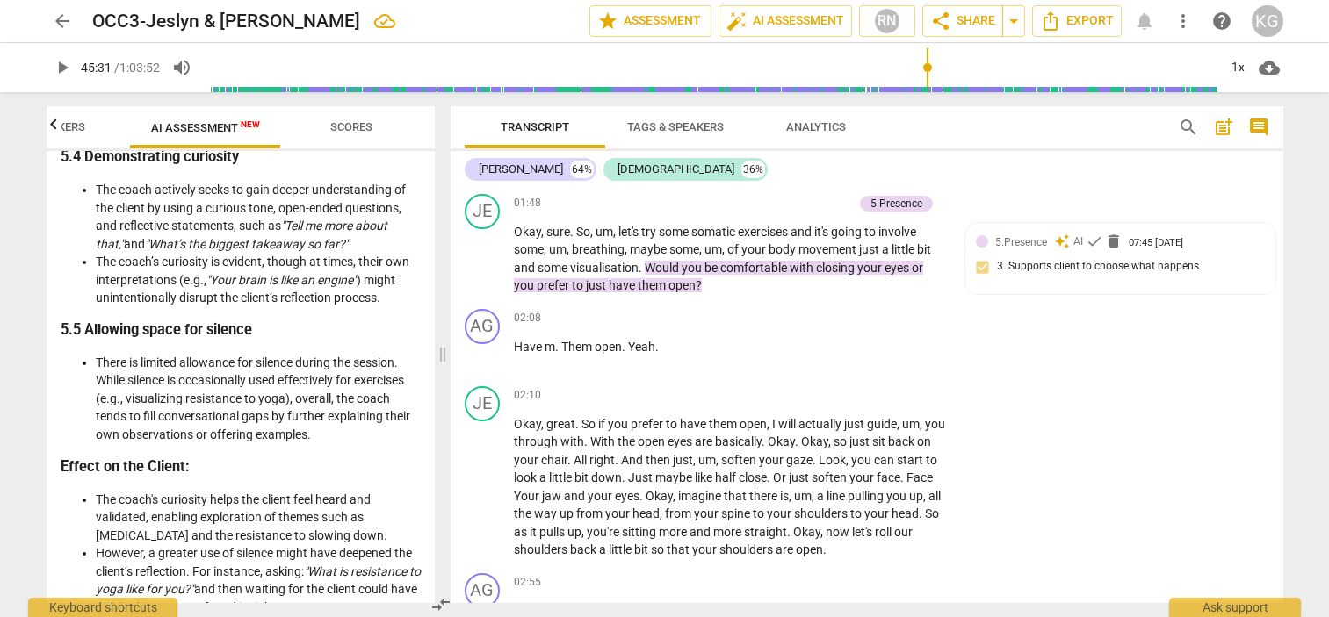
scroll to position [2862, 0]
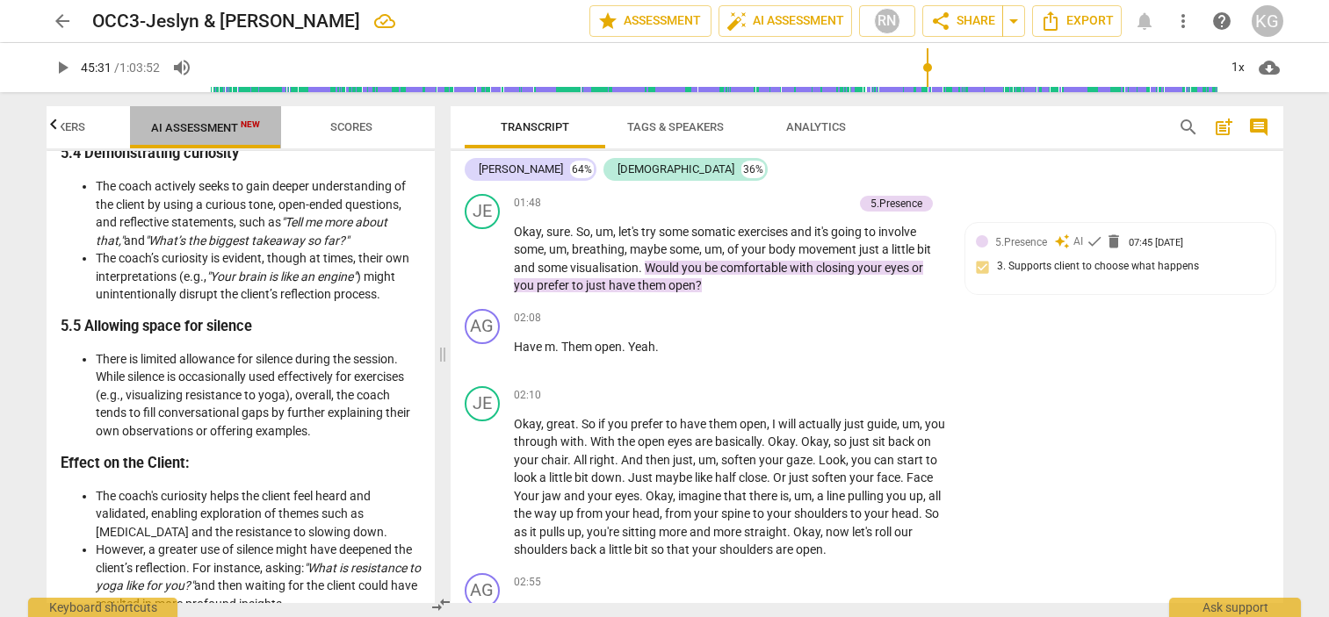
click at [174, 130] on span "AI Assessment New" at bounding box center [205, 127] width 109 height 13
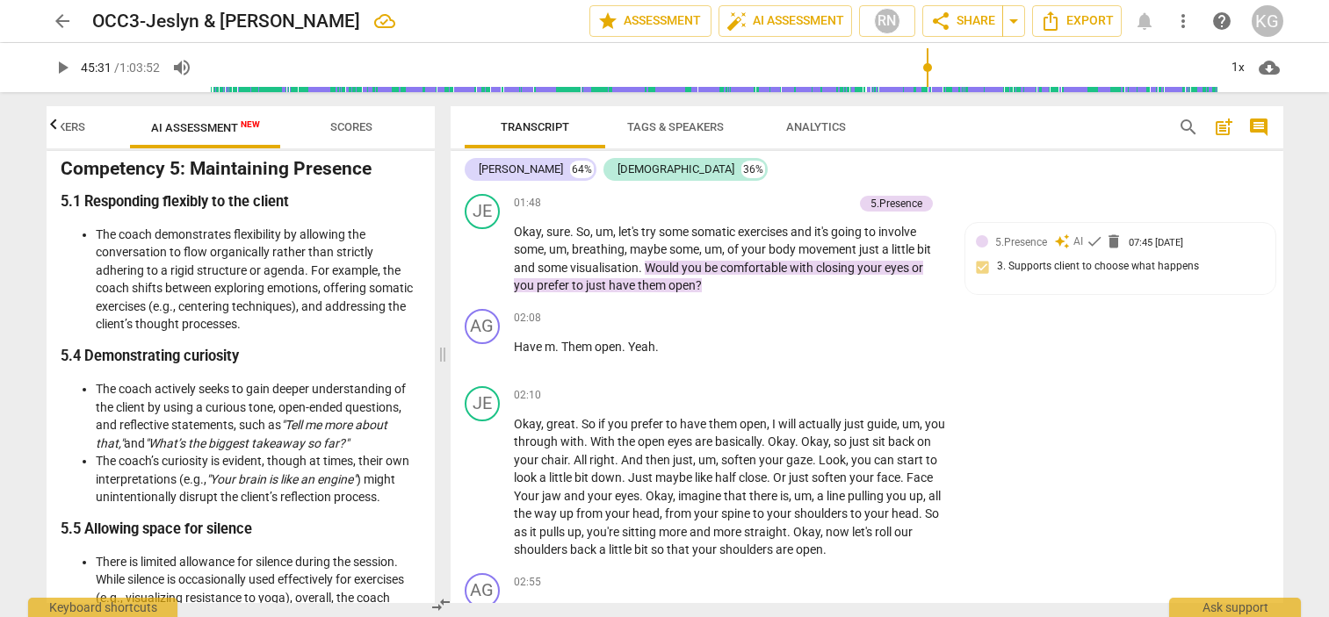
scroll to position [2669, 0]
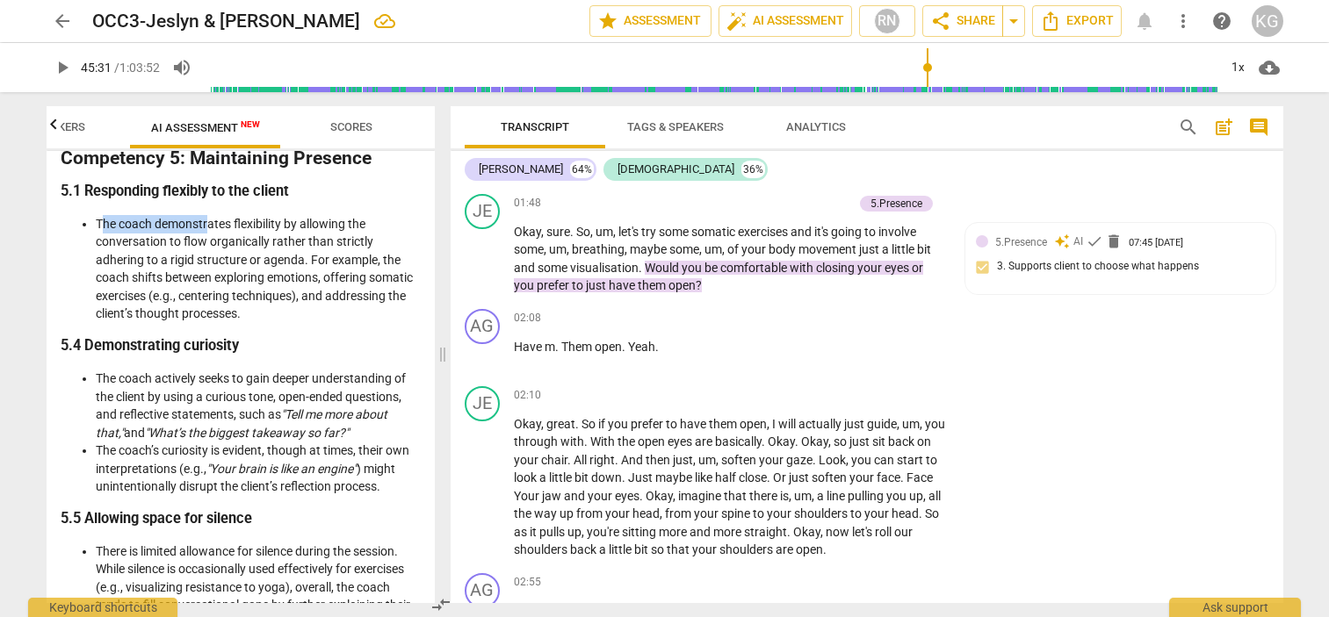
drag, startPoint x: 101, startPoint y: 222, endPoint x: 208, endPoint y: 230, distance: 107.5
click at [208, 230] on li "The coach demonstrates flexibility by allowing the conversation to flow organic…" at bounding box center [258, 269] width 325 height 108
click at [105, 224] on li "The coach demonstrates flexibility by allowing the conversation to flow organic…" at bounding box center [258, 269] width 325 height 108
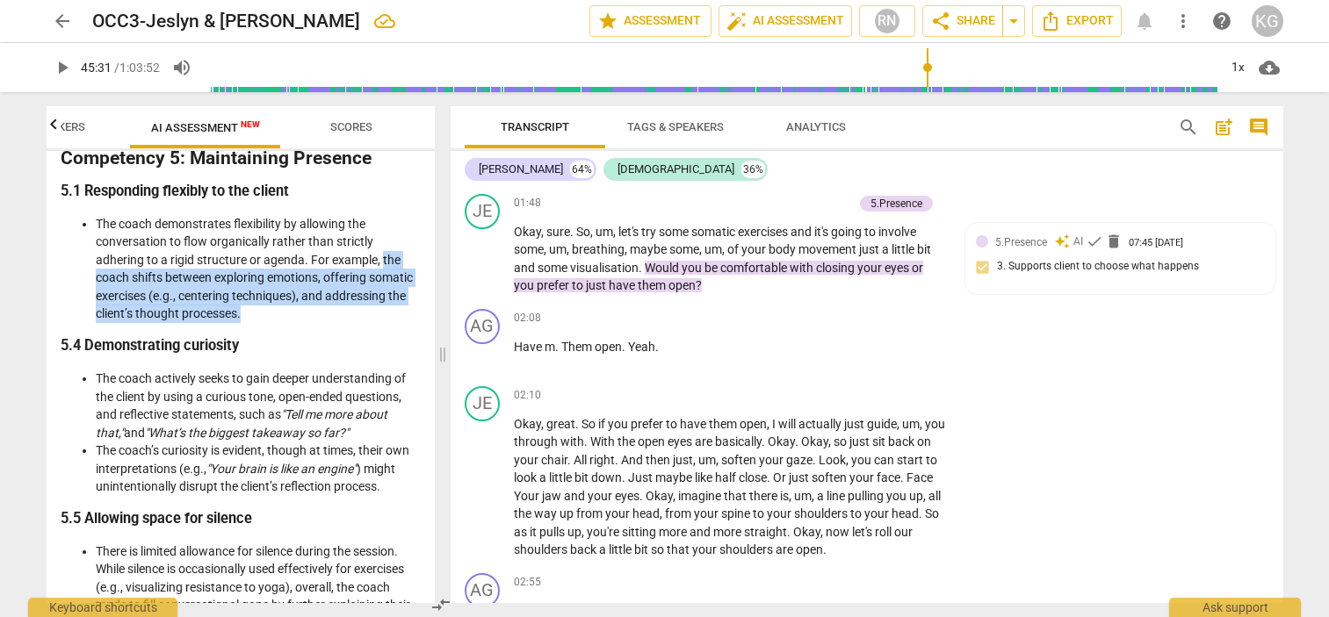
drag, startPoint x: 382, startPoint y: 258, endPoint x: 328, endPoint y: 308, distance: 74.0
click at [328, 308] on li "The coach demonstrates flexibility by allowing the conversation to flow organic…" at bounding box center [258, 269] width 325 height 108
click at [338, 126] on span "Scores" at bounding box center [351, 126] width 42 height 13
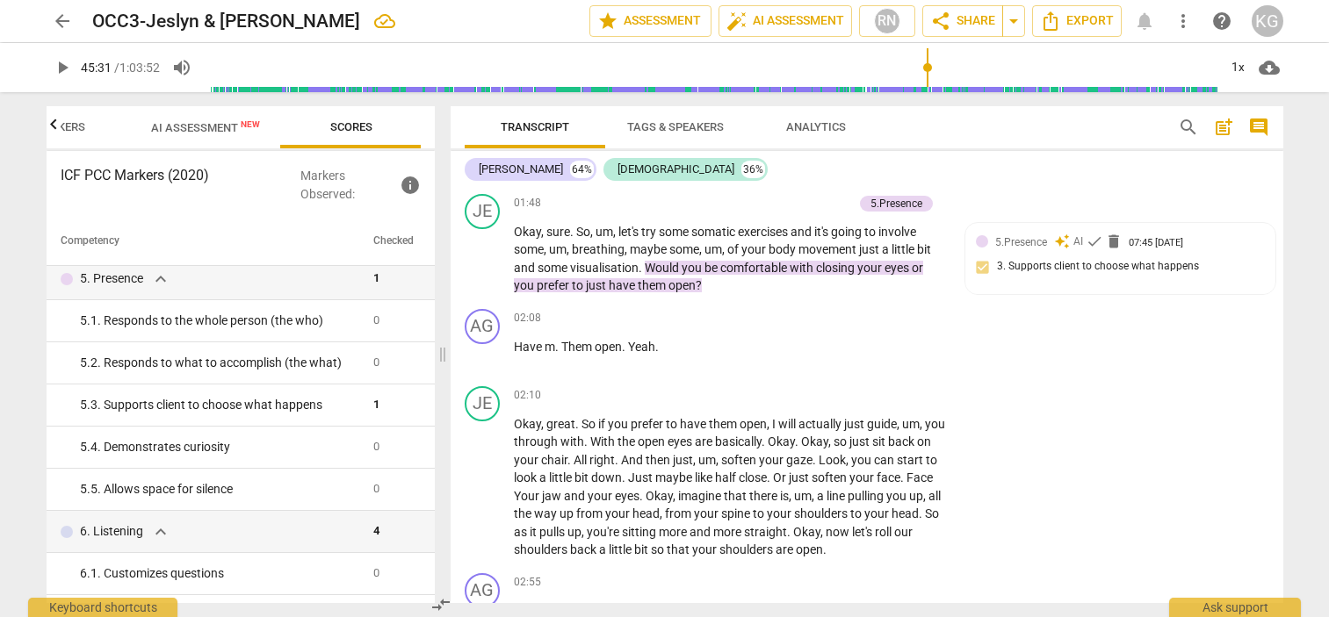
scroll to position [600, 0]
click at [213, 126] on span "AI Assessment New" at bounding box center [205, 127] width 109 height 13
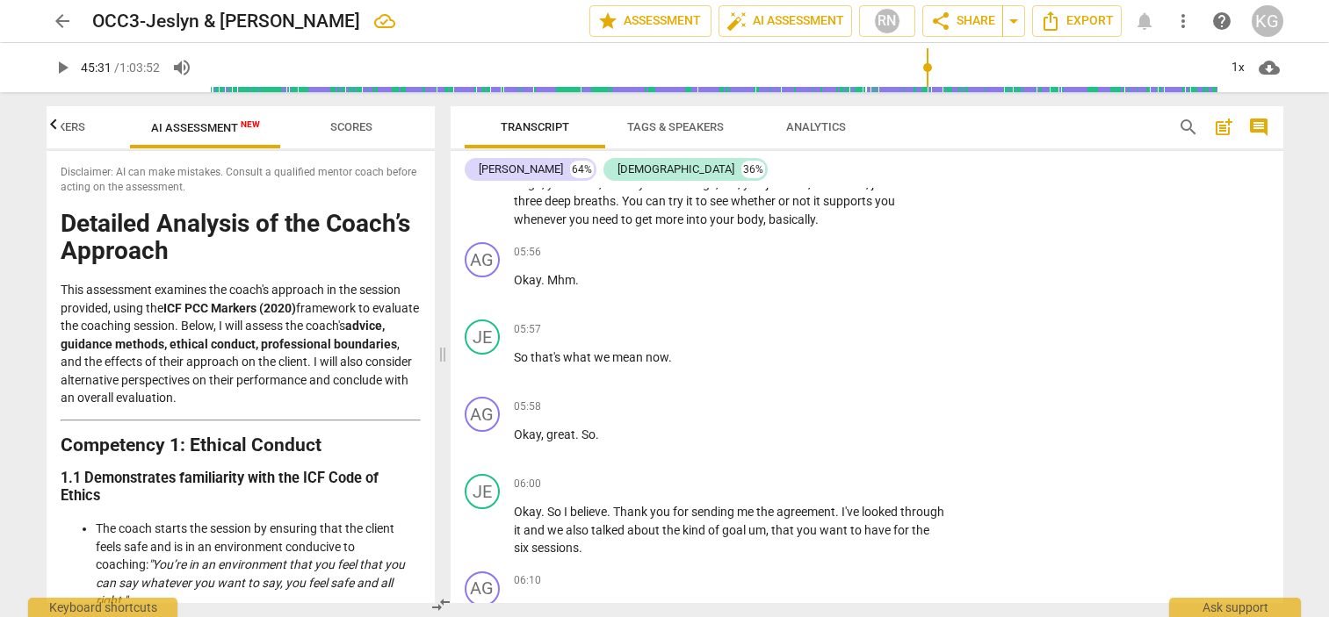
scroll to position [3190, 0]
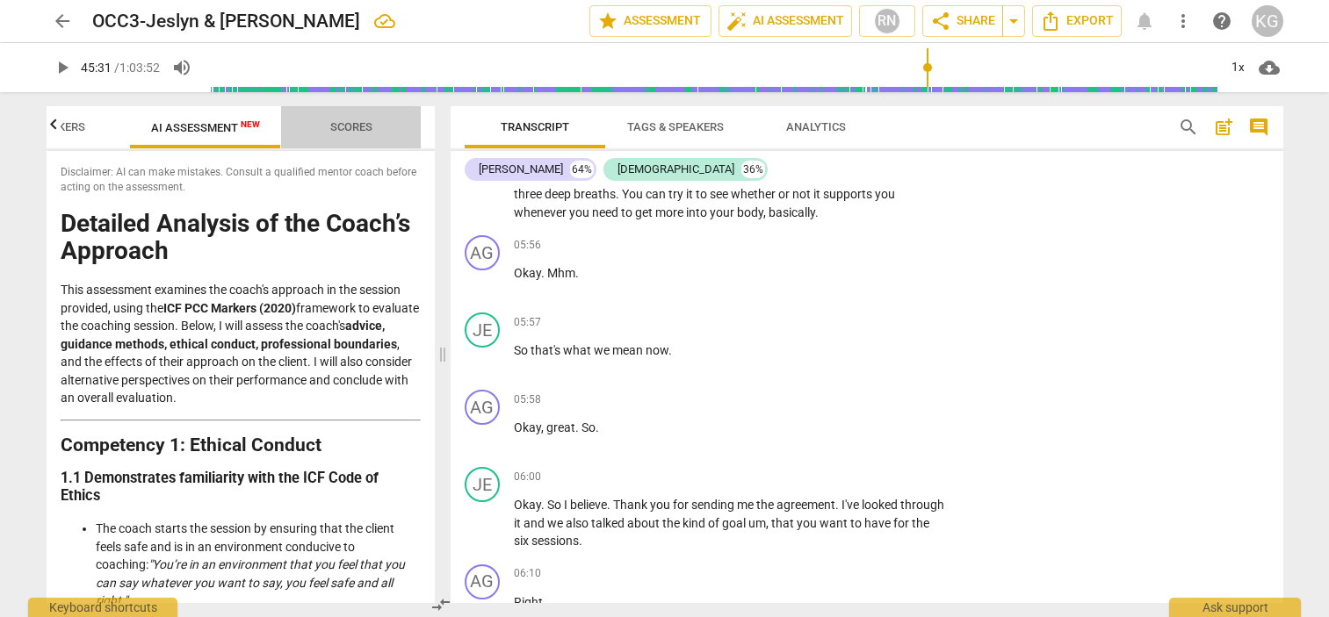
click at [334, 119] on span "Scores" at bounding box center [351, 128] width 84 height 24
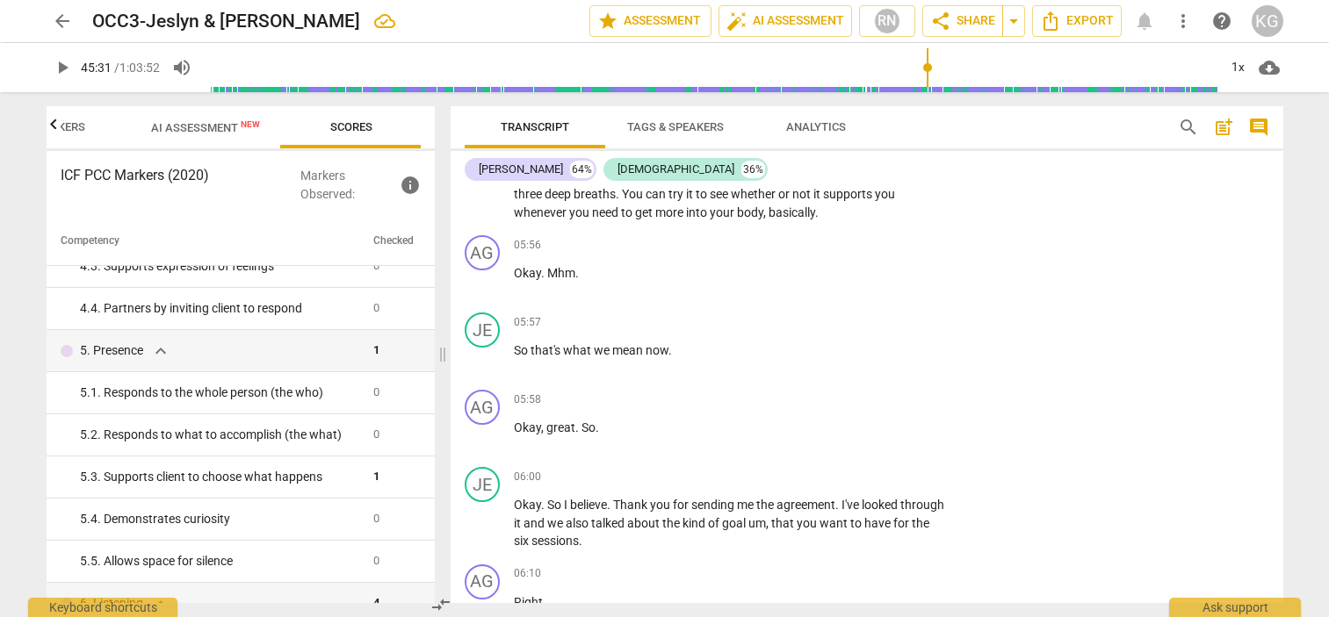
scroll to position [525, 0]
click at [239, 479] on div "5. 3. Supports client to choose what happens" at bounding box center [219, 478] width 279 height 18
click at [237, 474] on div "5. 3. Supports client to choose what happens" at bounding box center [219, 478] width 279 height 18
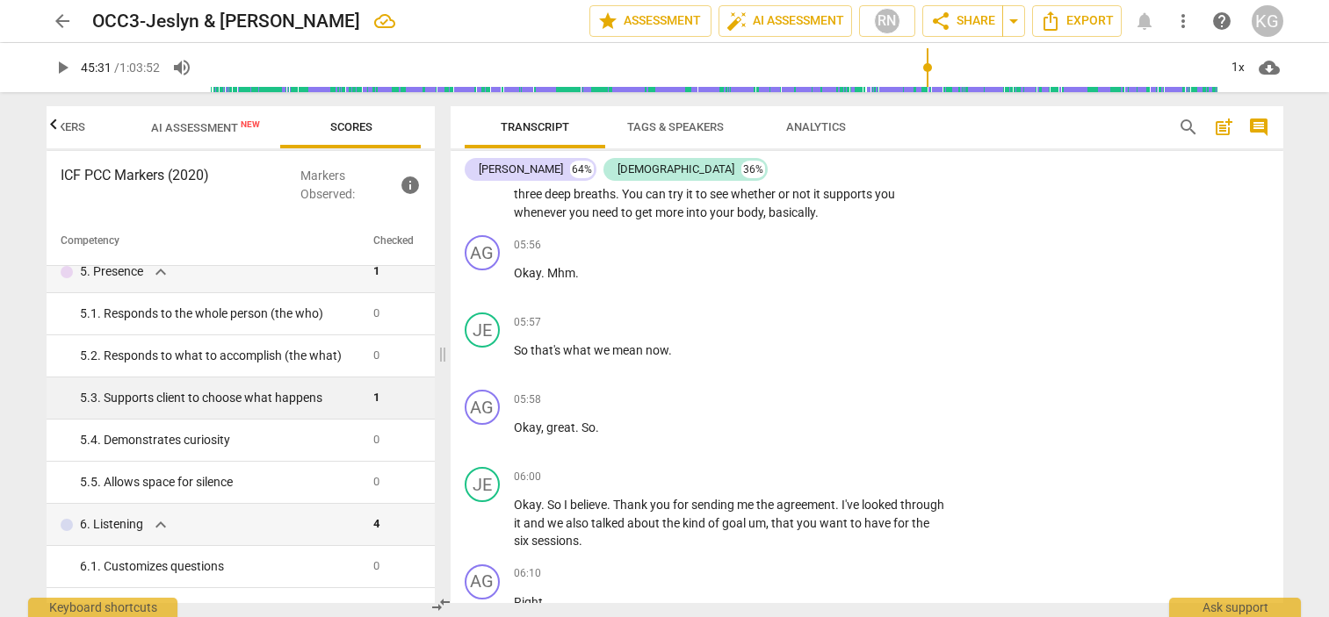
scroll to position [621, 0]
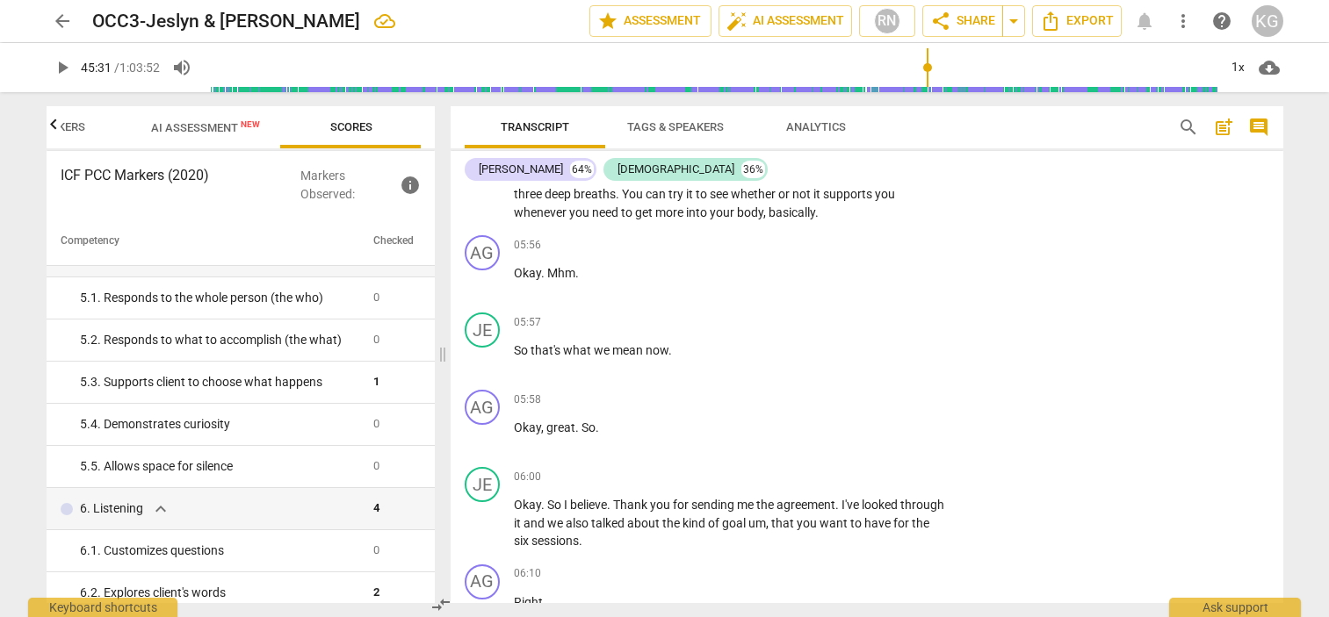
click at [195, 135] on span "AI Assessment New" at bounding box center [205, 127] width 151 height 26
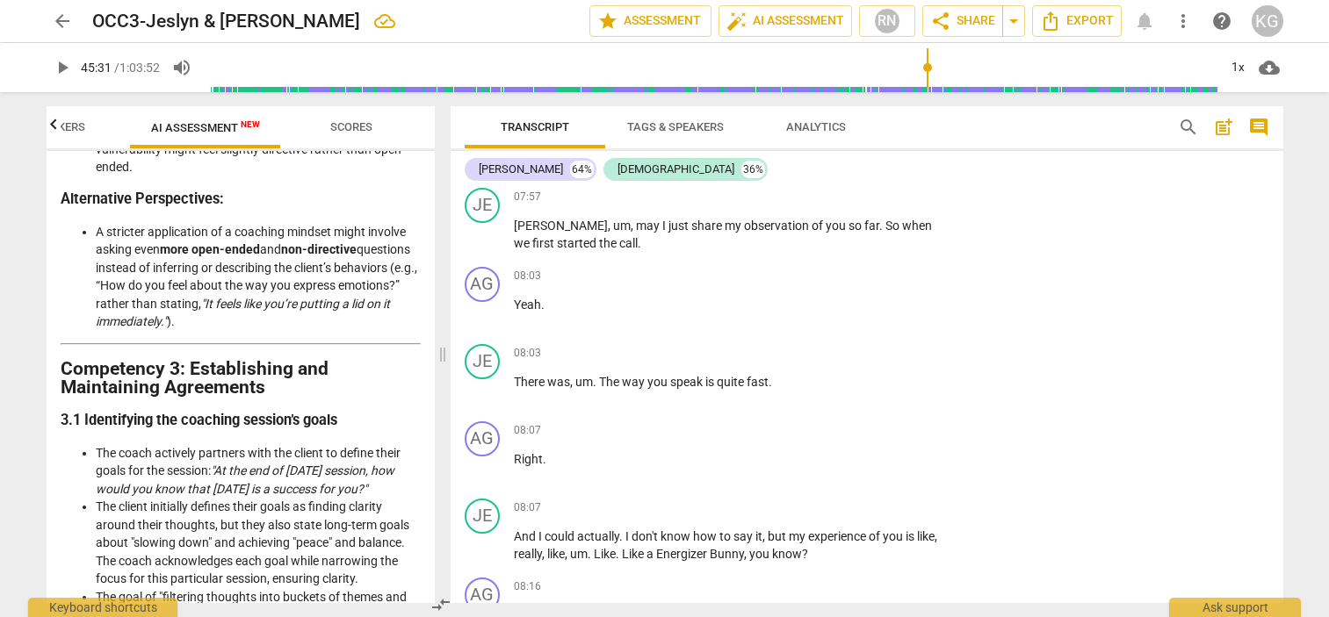
scroll to position [4844, 0]
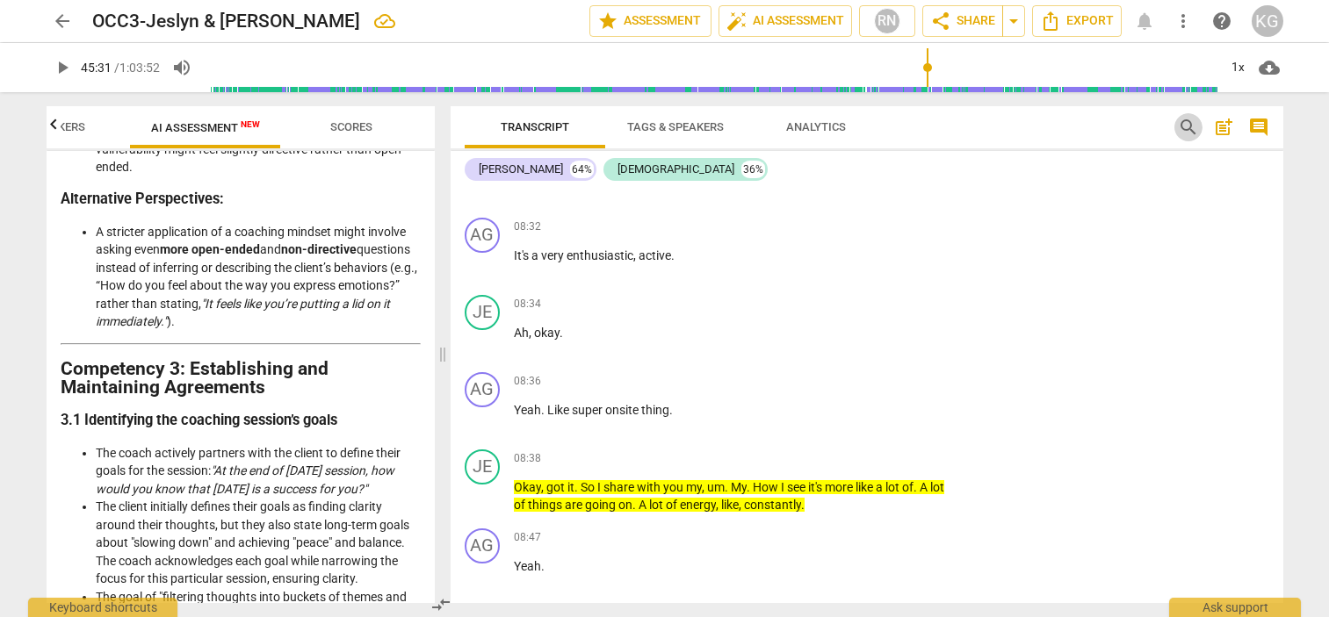
click at [1181, 127] on span "search" at bounding box center [1188, 127] width 21 height 21
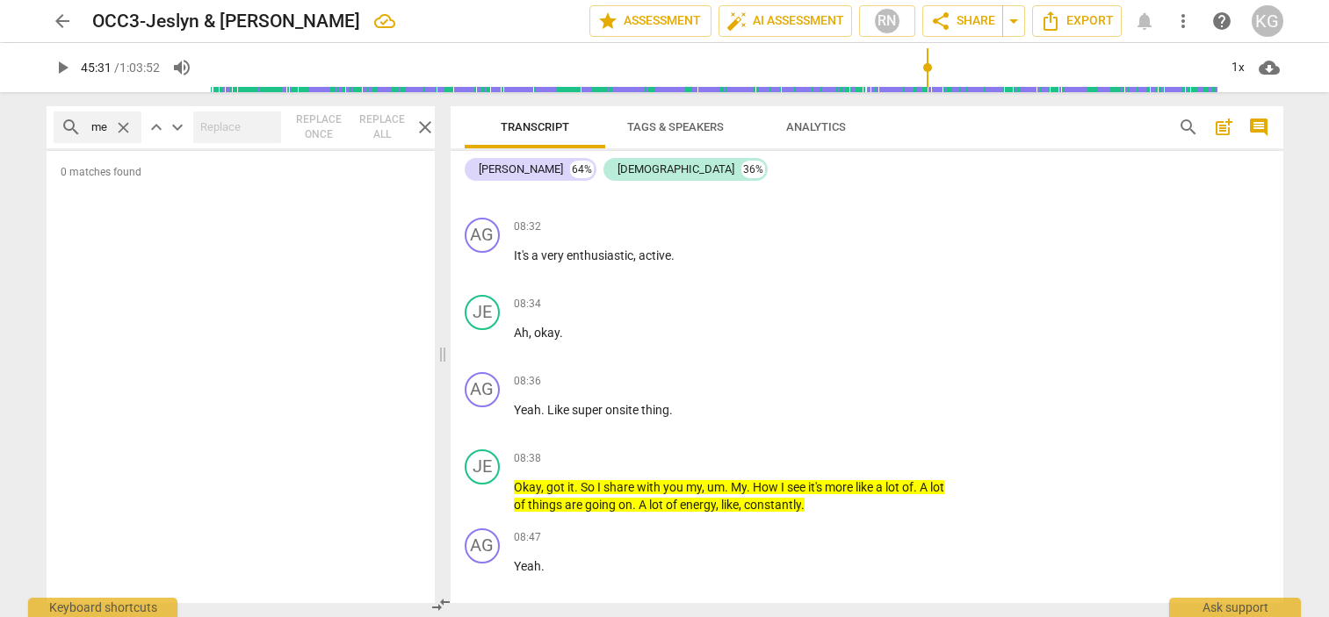
scroll to position [0, 18]
type input "tell me"
click at [123, 122] on span "close" at bounding box center [123, 128] width 18 height 18
click at [415, 124] on span "close" at bounding box center [425, 127] width 21 height 21
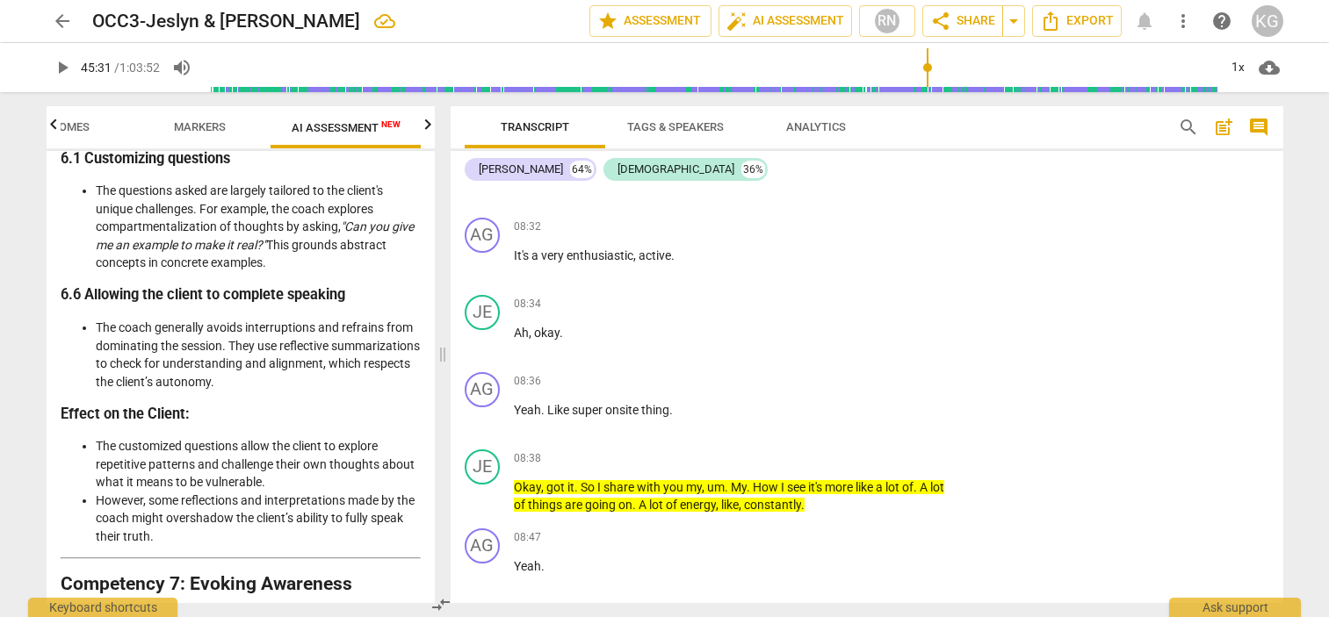
scroll to position [3387, 0]
click at [420, 129] on icon "button" at bounding box center [427, 124] width 21 height 21
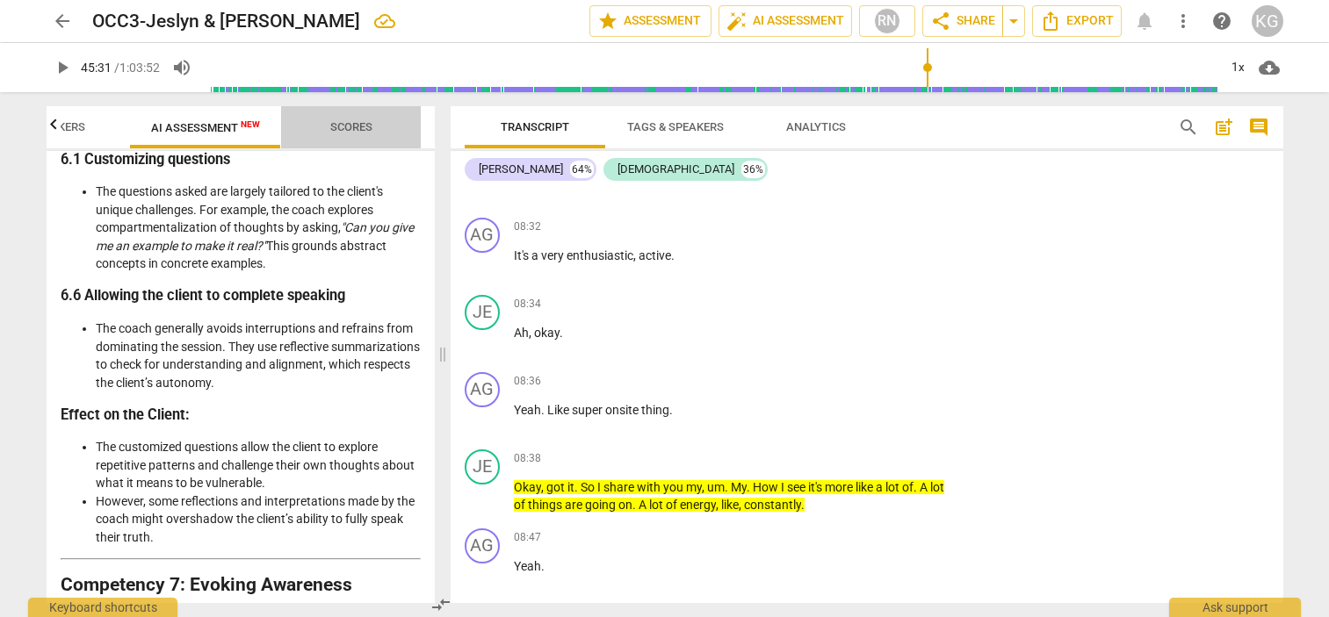
click at [373, 126] on span "Scores" at bounding box center [351, 128] width 84 height 24
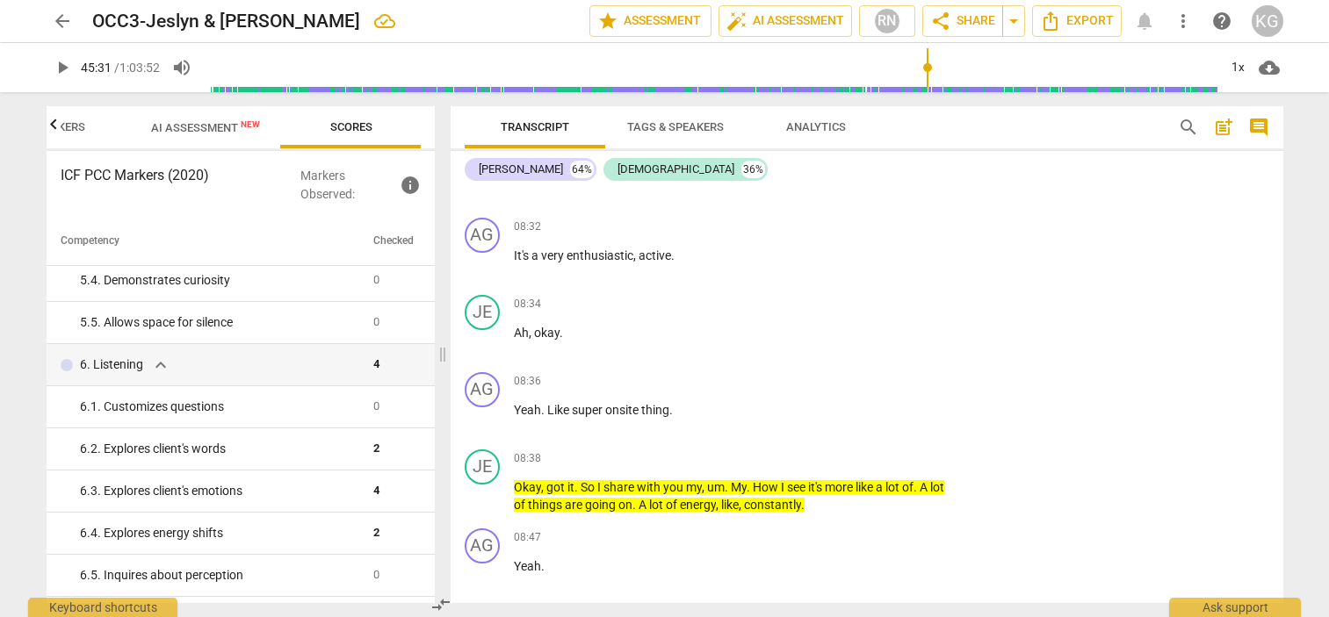
scroll to position [767, 0]
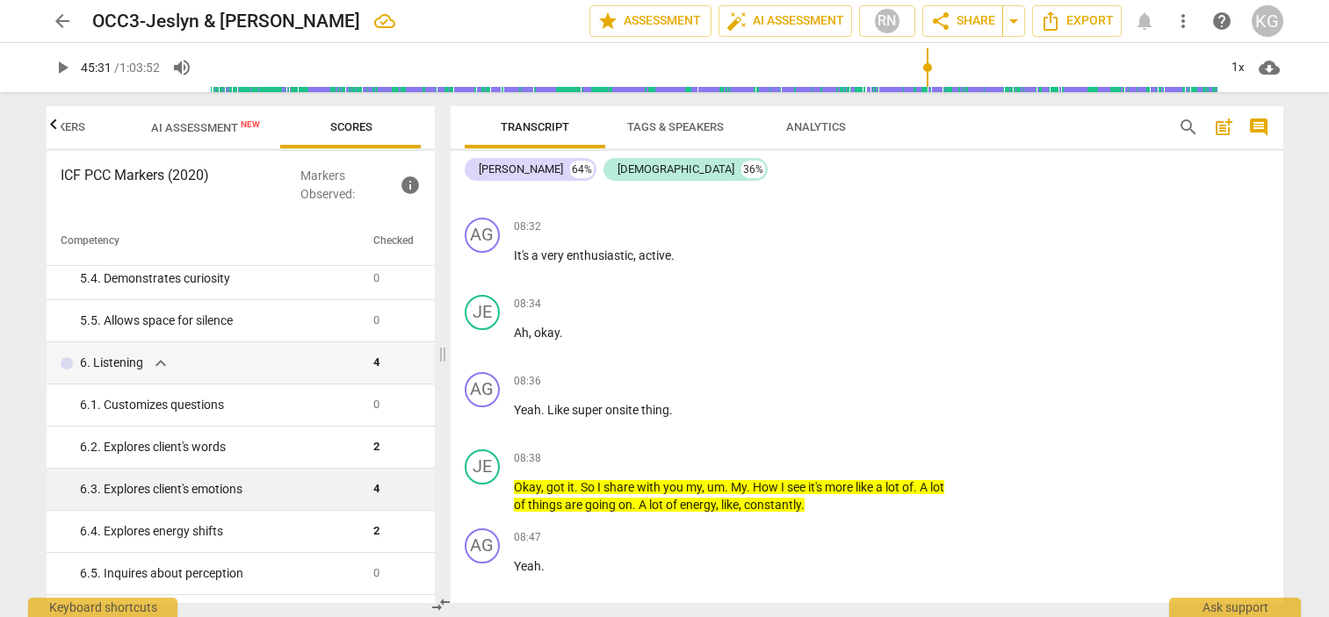
click at [260, 479] on td "6. 3. Explores client's emotions" at bounding box center [207, 490] width 320 height 42
click at [230, 493] on div "6. 3. Explores client's emotions" at bounding box center [219, 489] width 279 height 18
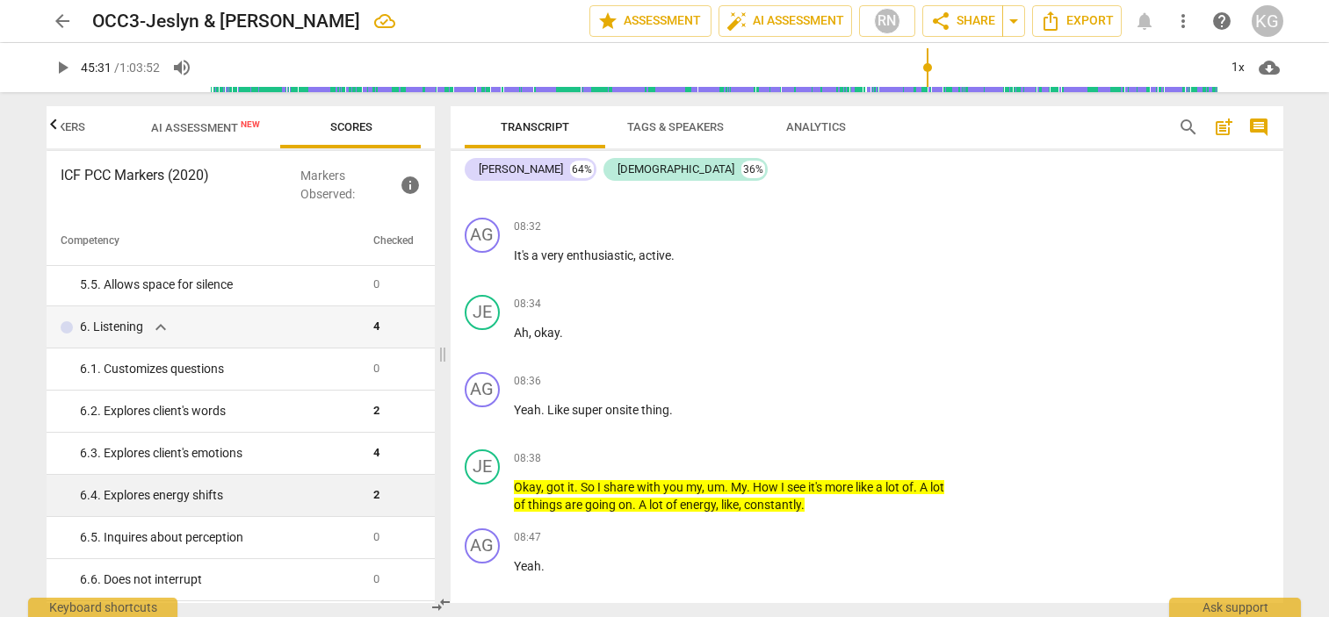
scroll to position [804, 0]
click at [230, 491] on div "6. 4. Explores energy shifts" at bounding box center [219, 495] width 279 height 18
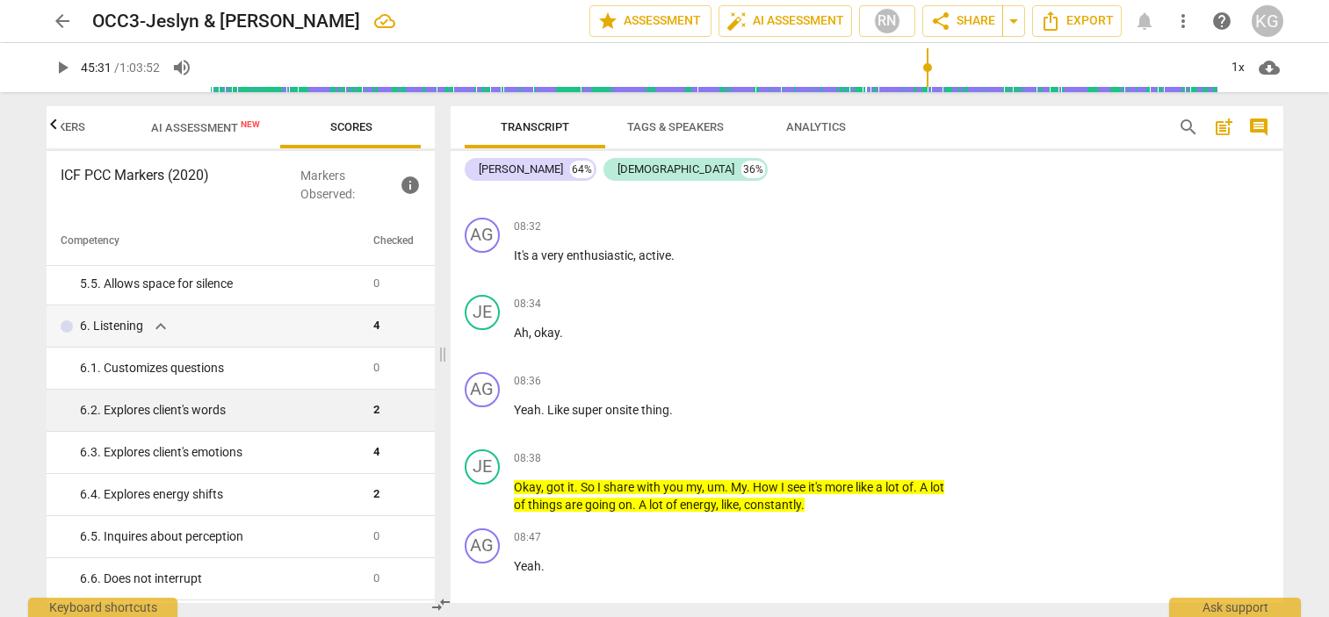
click at [253, 415] on div "6. 2. Explores client's words" at bounding box center [219, 410] width 279 height 18
